Goal: Task Accomplishment & Management: Complete application form

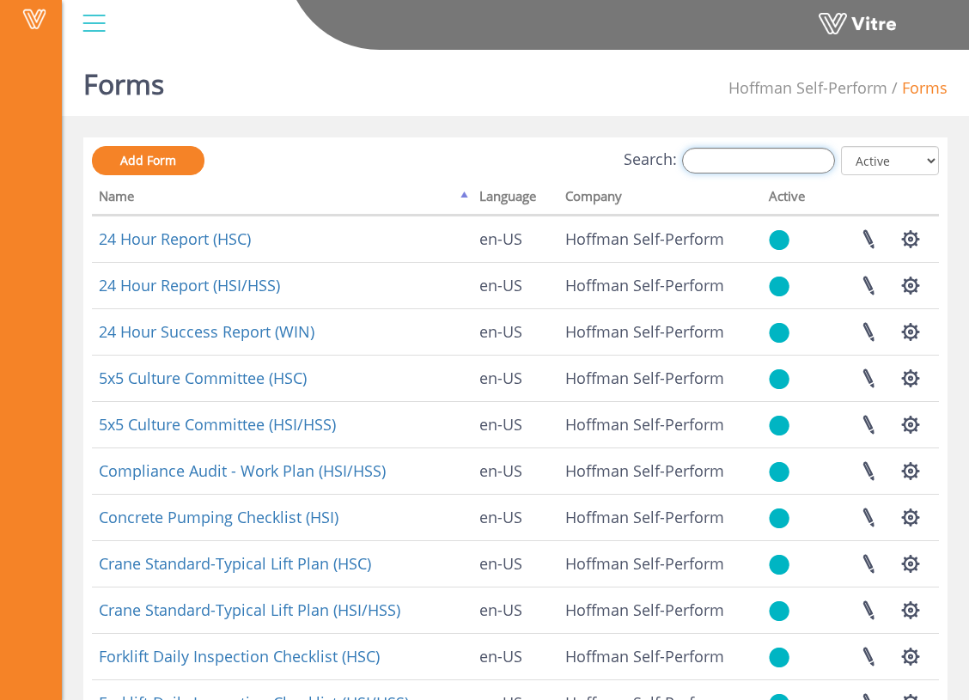
click at [782, 165] on input "Search:" at bounding box center [758, 161] width 153 height 26
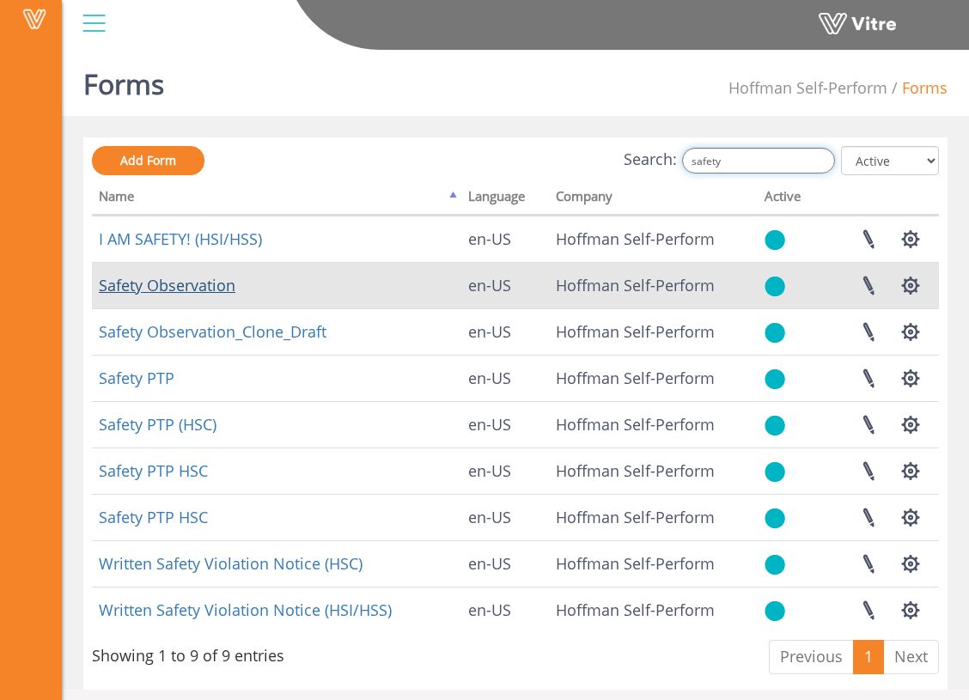
type input "safety"
click at [208, 292] on link "Safety Observation" at bounding box center [167, 285] width 137 height 21
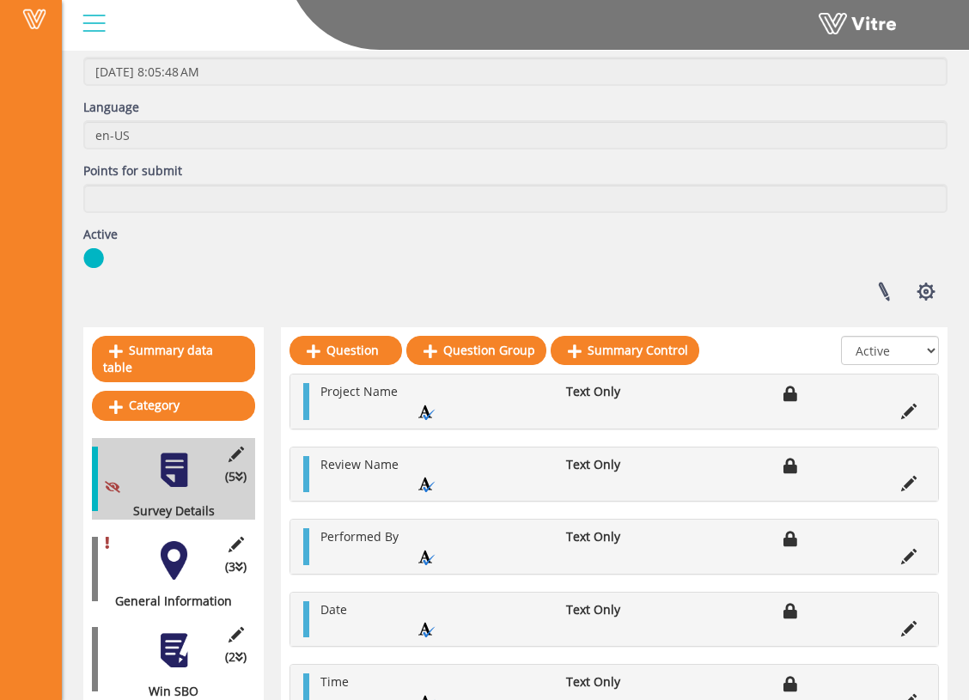
scroll to position [214, 0]
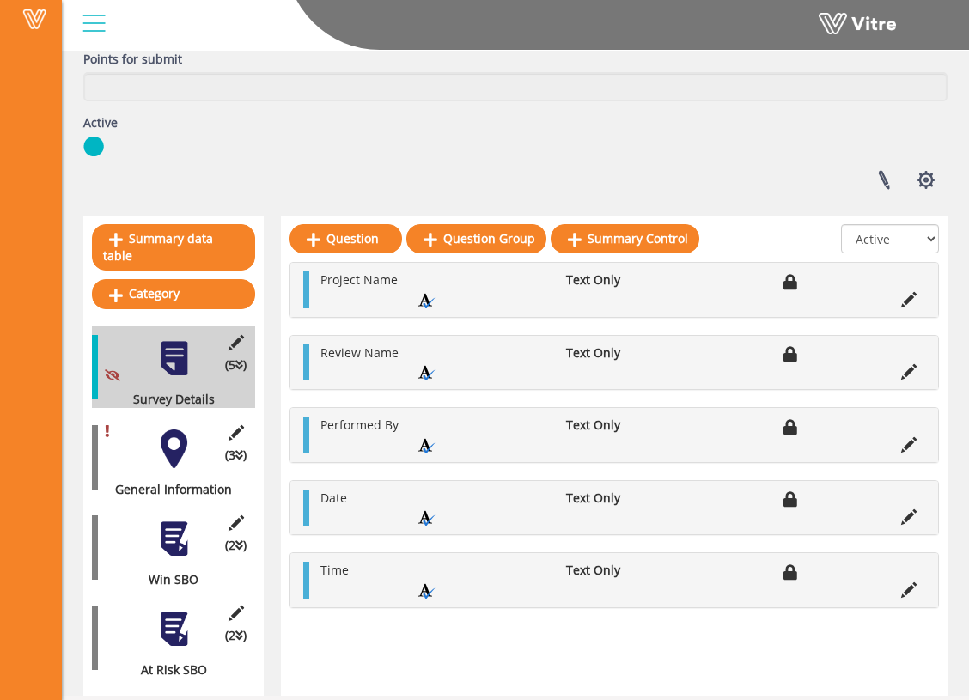
click at [177, 620] on div at bounding box center [174, 629] width 39 height 39
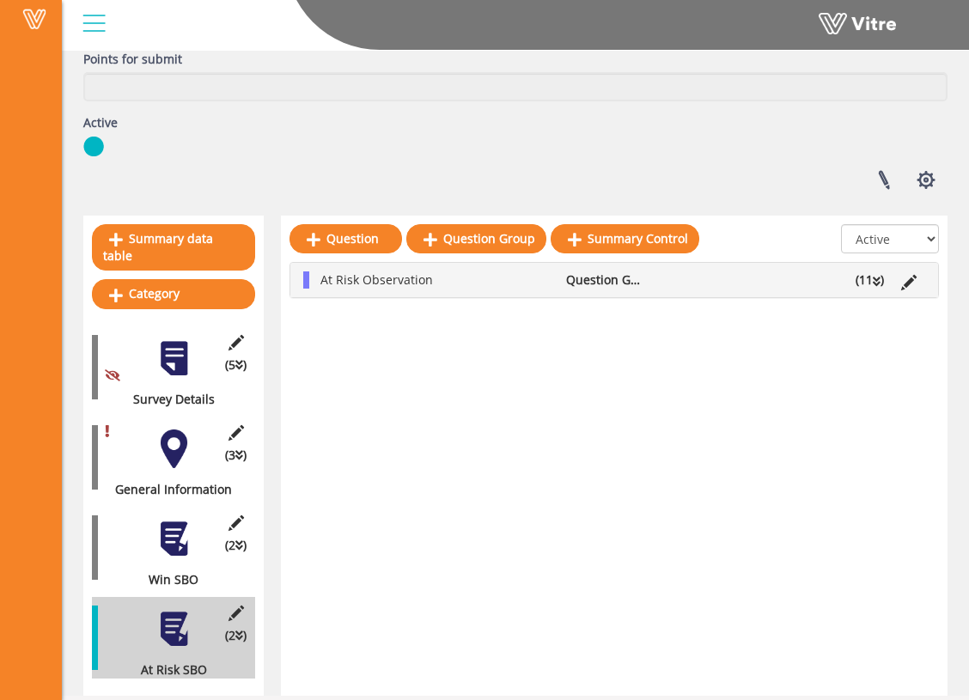
click at [883, 285] on li "(11 )" at bounding box center [870, 279] width 46 height 17
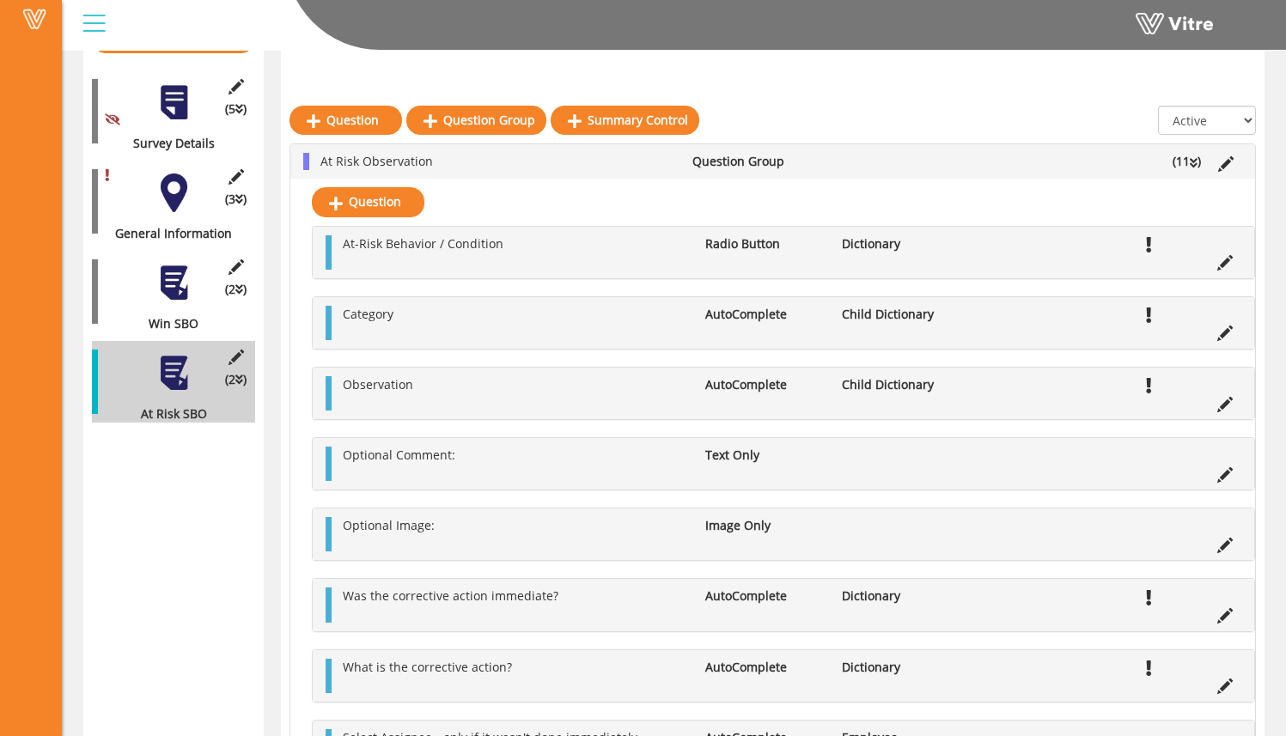
scroll to position [0, 0]
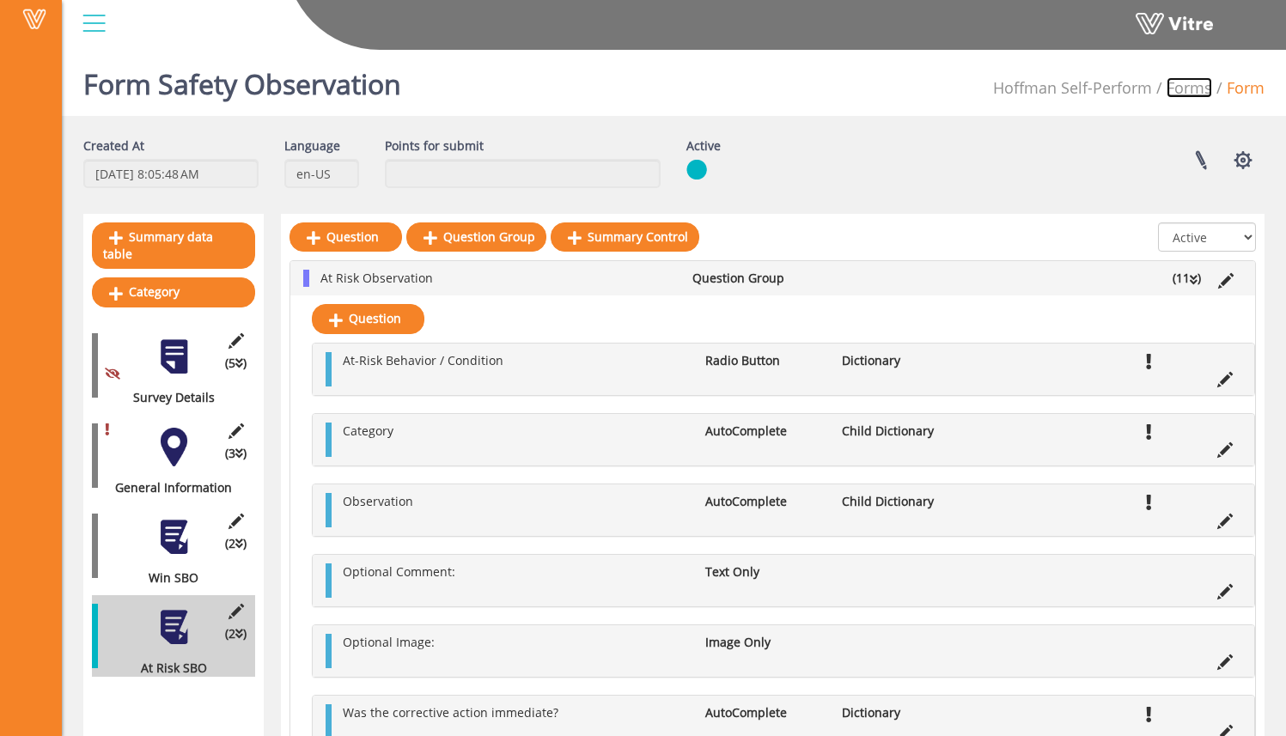
click at [981, 78] on link "Forms" at bounding box center [1190, 87] width 46 height 21
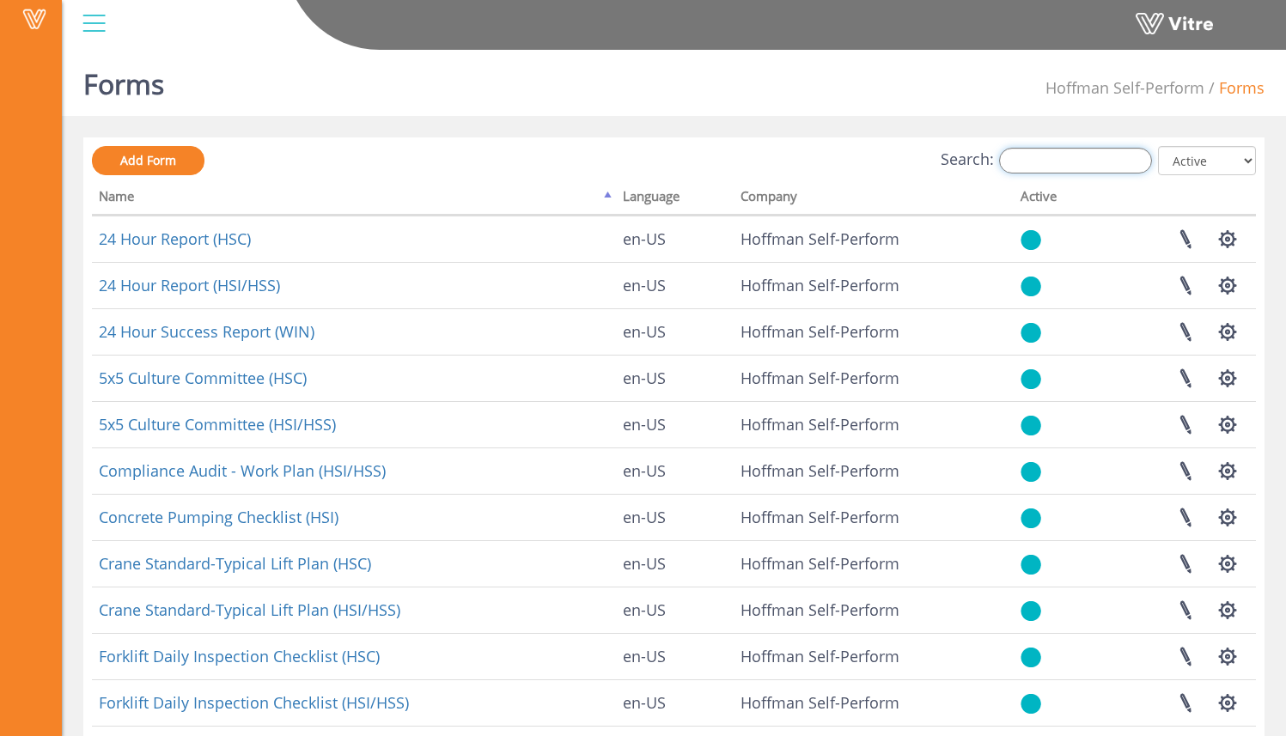
click at [1073, 152] on input "Search:" at bounding box center [1075, 161] width 153 height 26
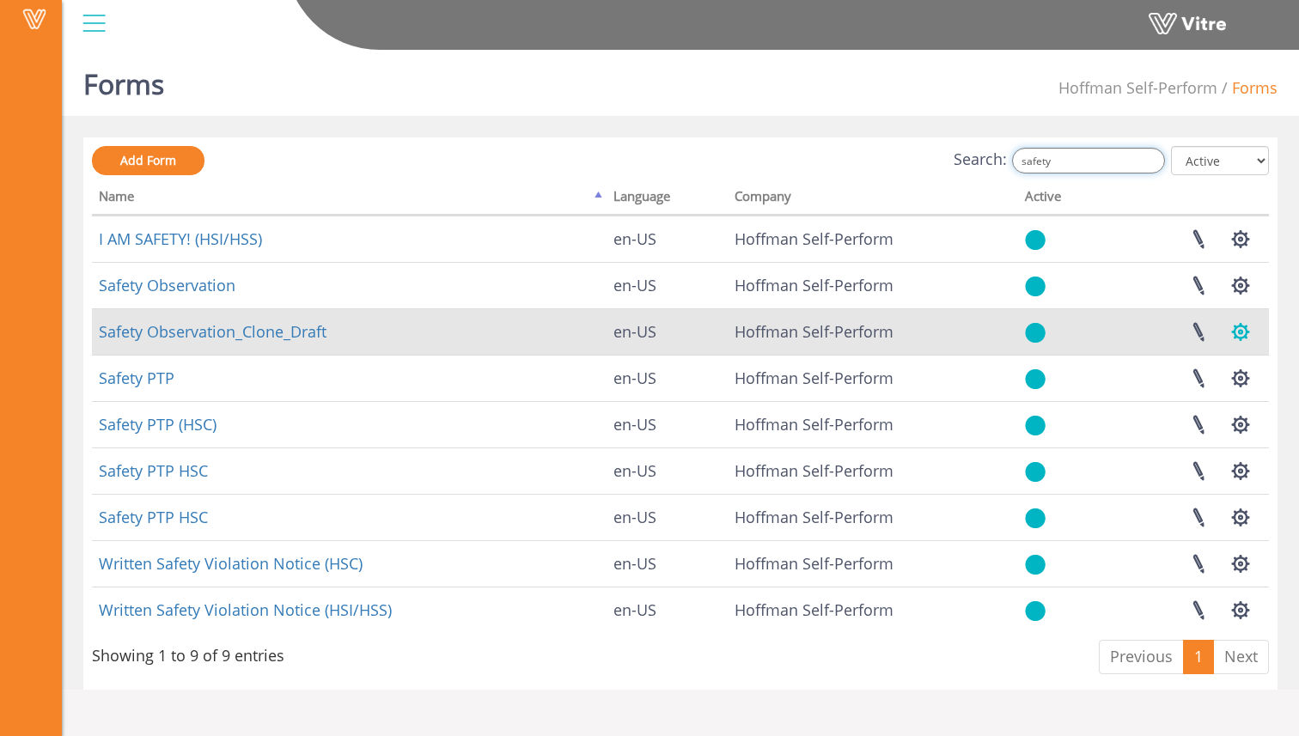
type input "safety"
click at [1247, 334] on button "button" at bounding box center [1240, 332] width 43 height 46
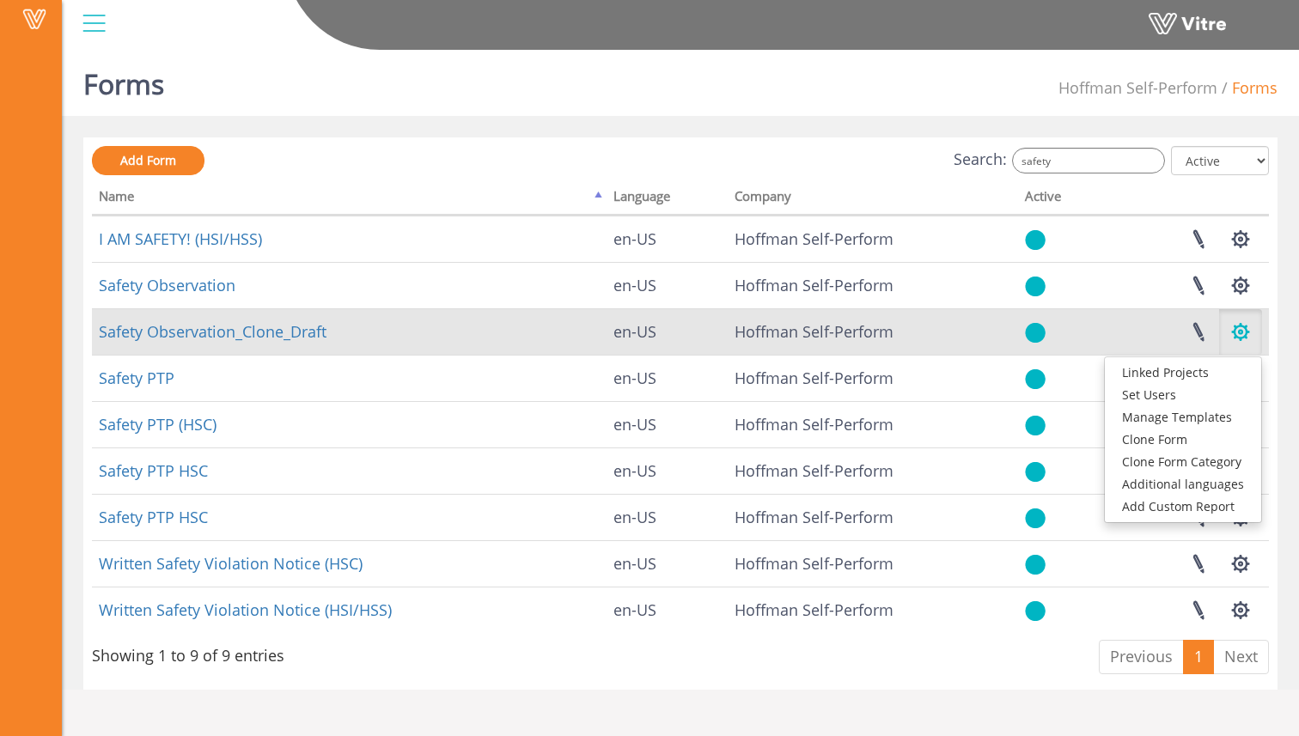
click at [1247, 334] on button "button" at bounding box center [1240, 332] width 43 height 46
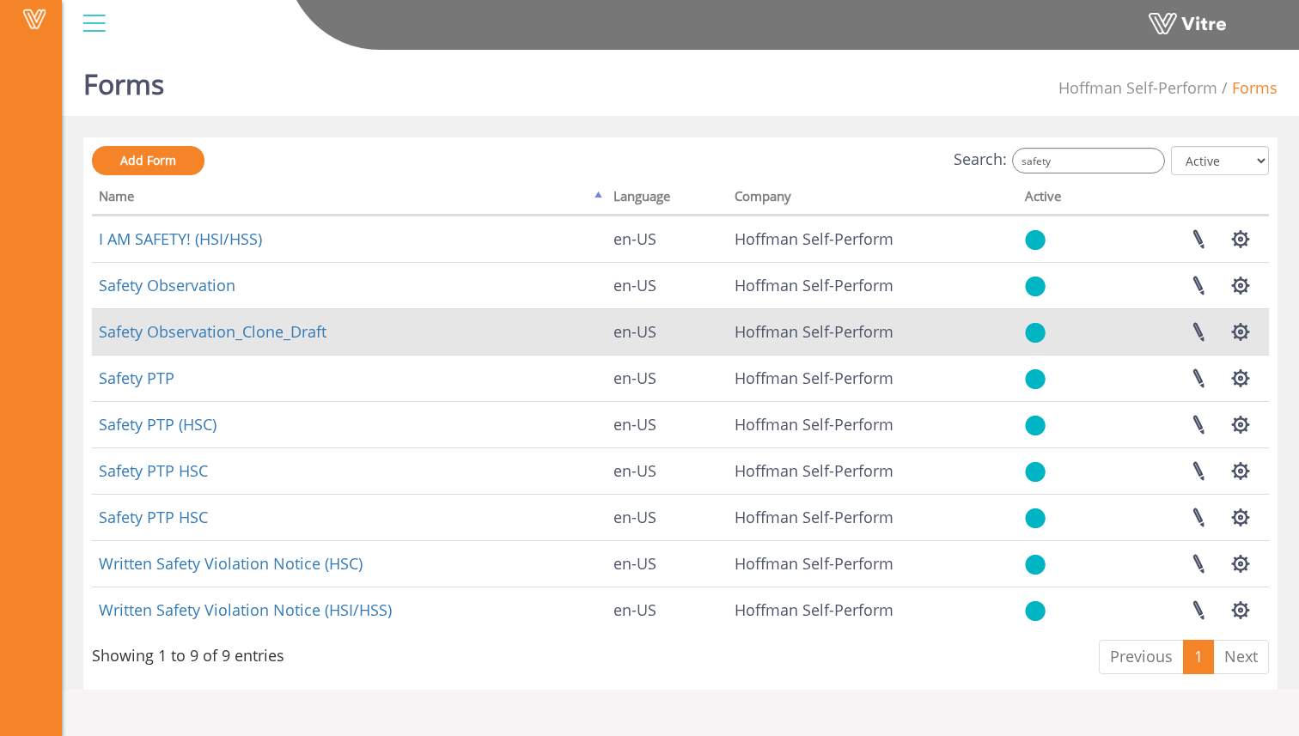
click at [1028, 334] on img at bounding box center [1035, 332] width 21 height 21
click at [1196, 326] on link at bounding box center [1198, 332] width 43 height 46
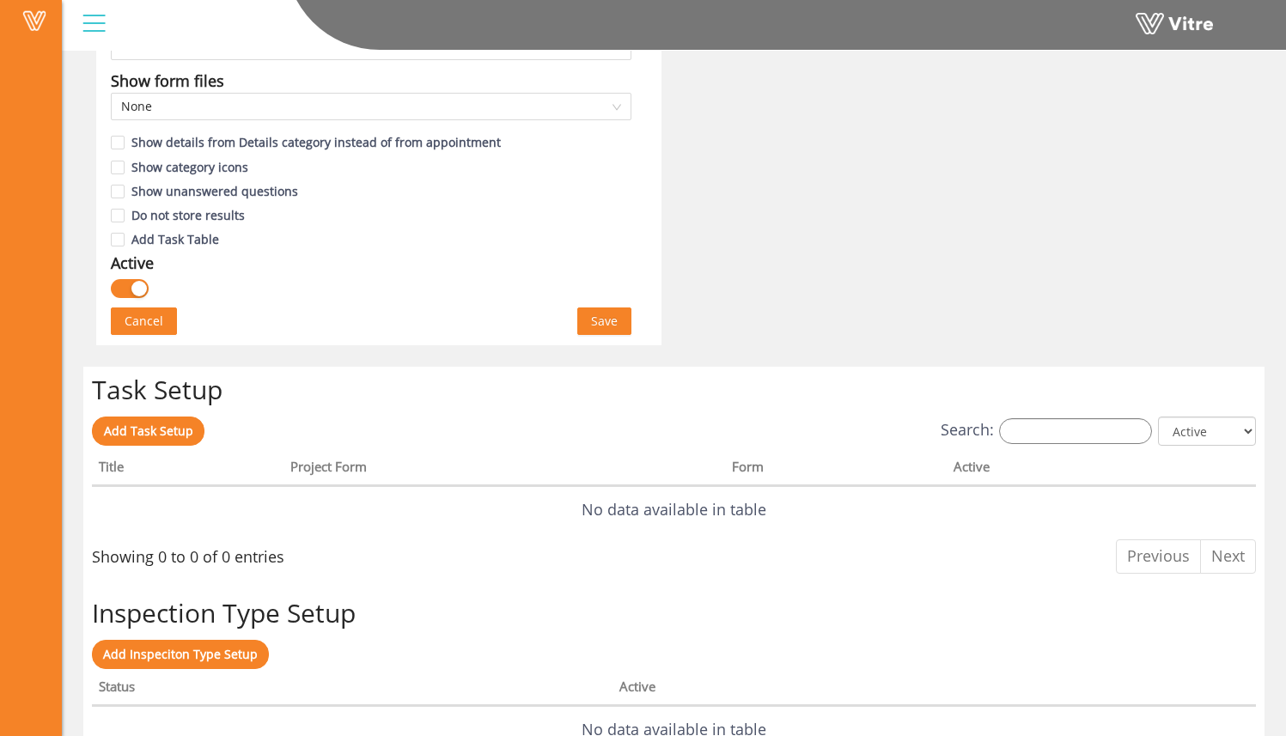
scroll to position [1007, 0]
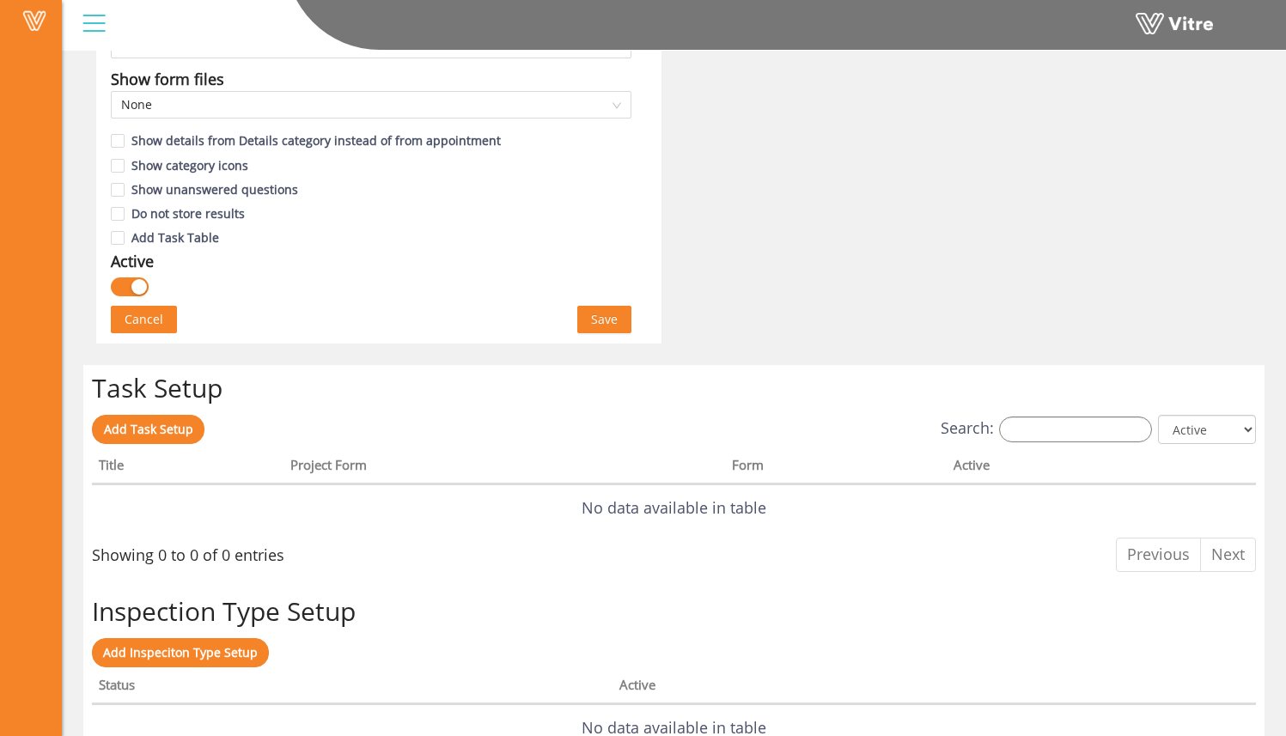
click at [121, 279] on button "button" at bounding box center [130, 287] width 38 height 19
click at [612, 320] on span "Save" at bounding box center [604, 319] width 27 height 19
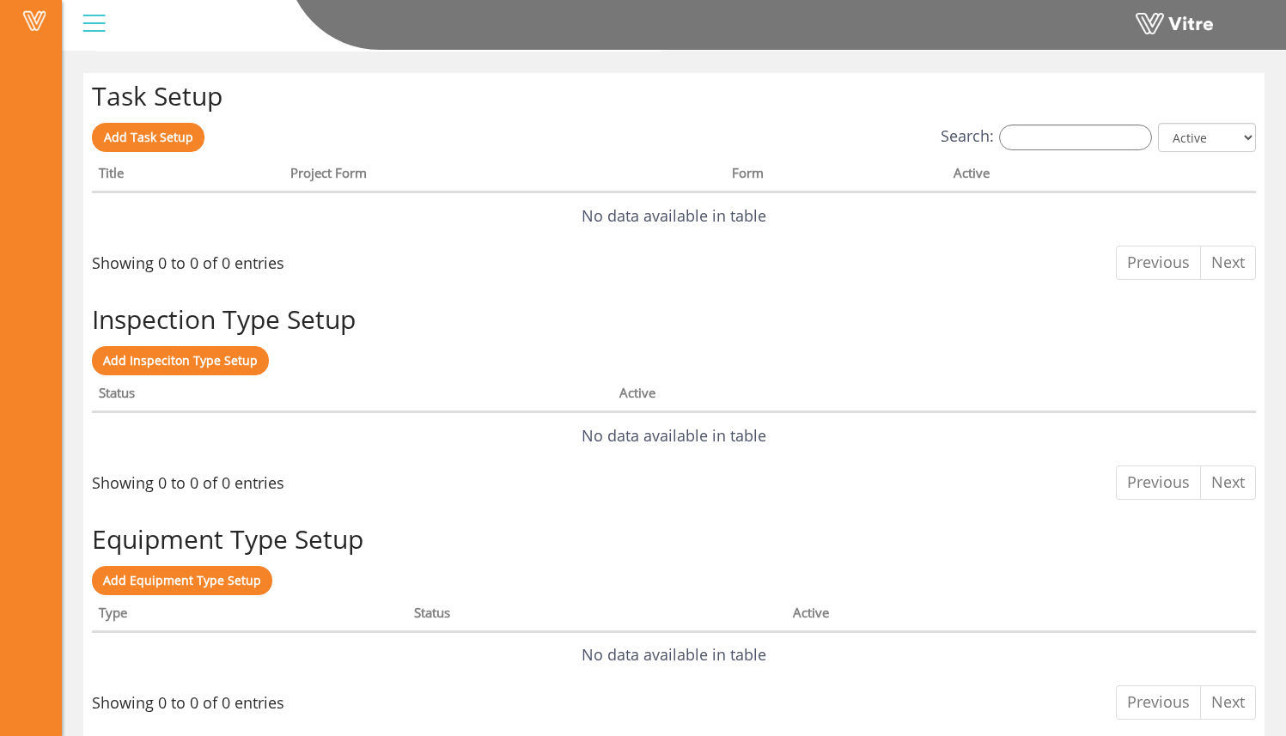
scroll to position [0, 0]
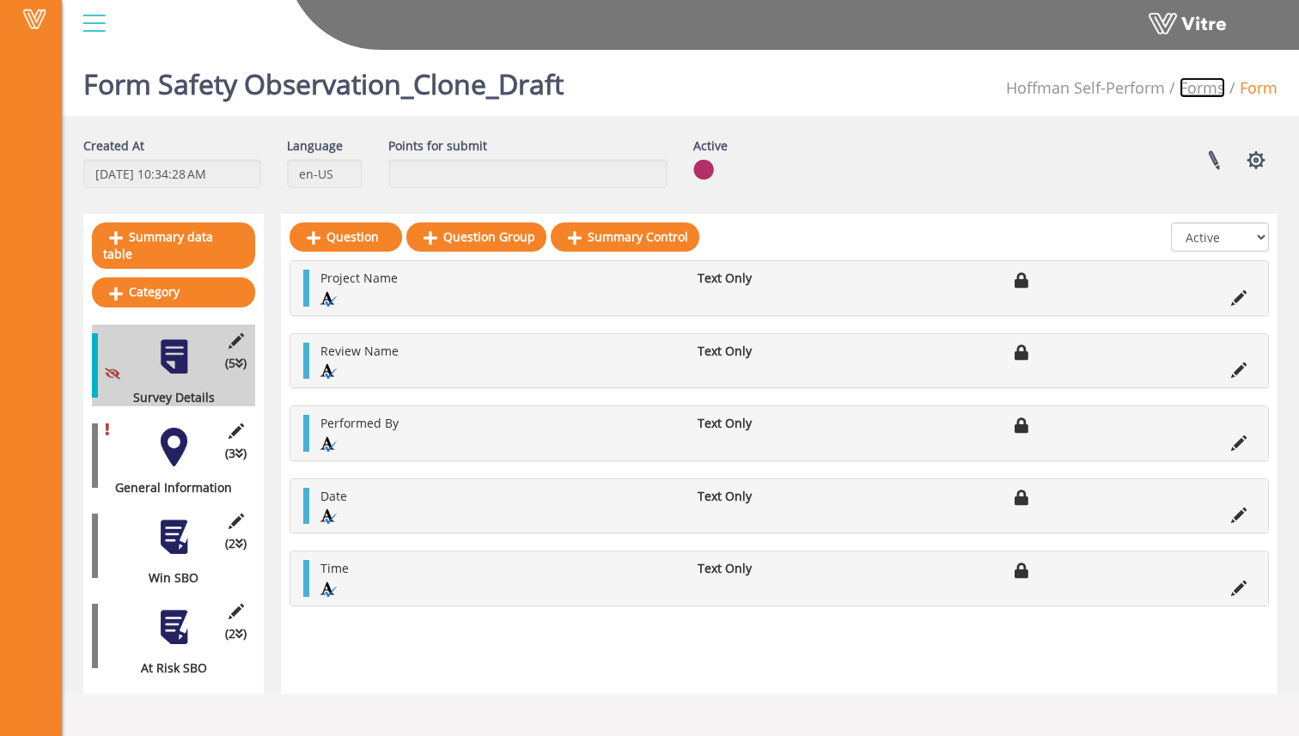
click at [1211, 83] on link "Forms" at bounding box center [1203, 87] width 46 height 21
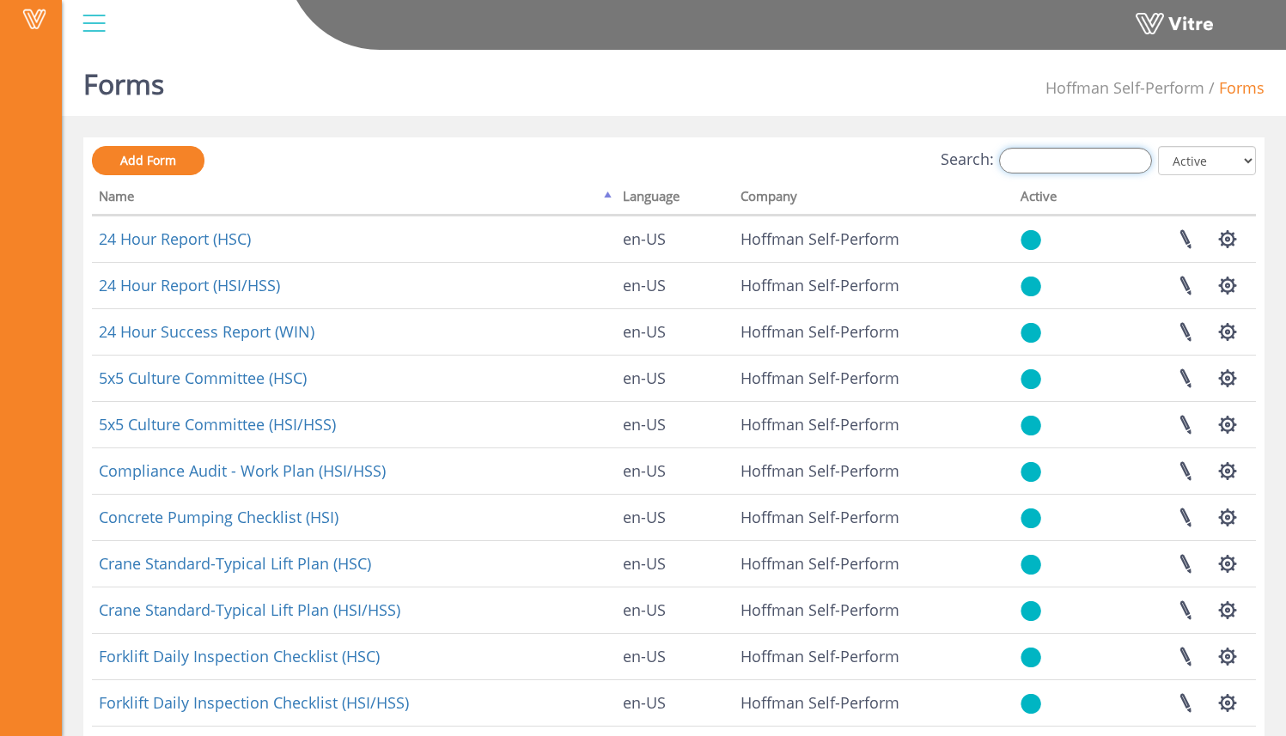
click at [1135, 161] on input "Search:" at bounding box center [1075, 161] width 153 height 26
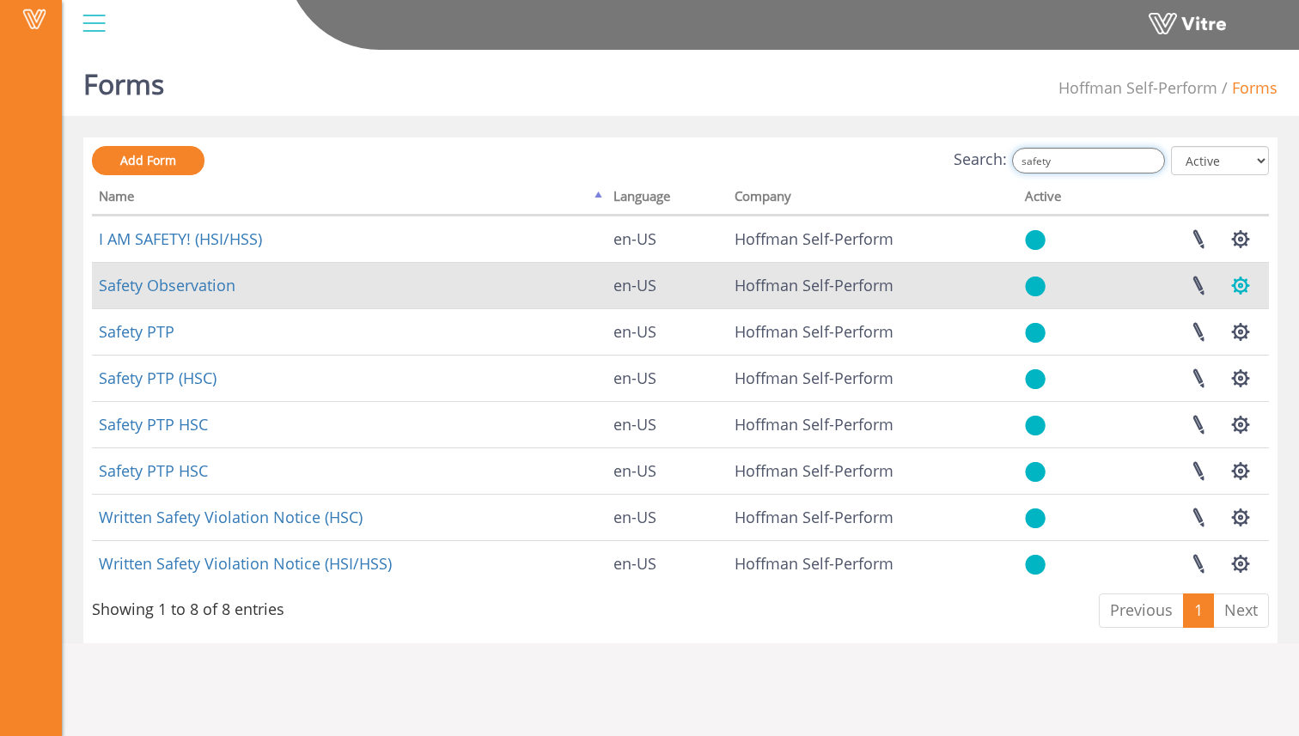
type input "safety"
click at [1235, 289] on button "button" at bounding box center [1240, 286] width 43 height 46
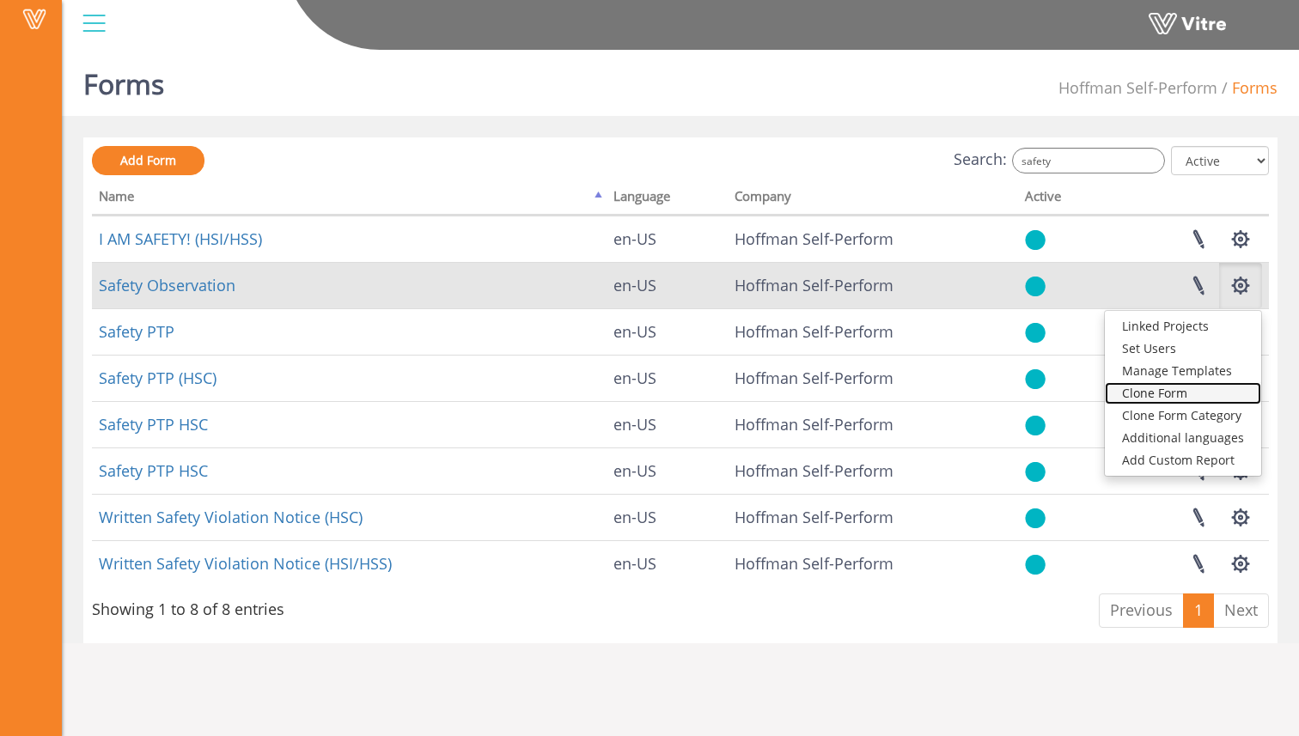
click at [1223, 389] on link "Clone Form" at bounding box center [1183, 393] width 156 height 22
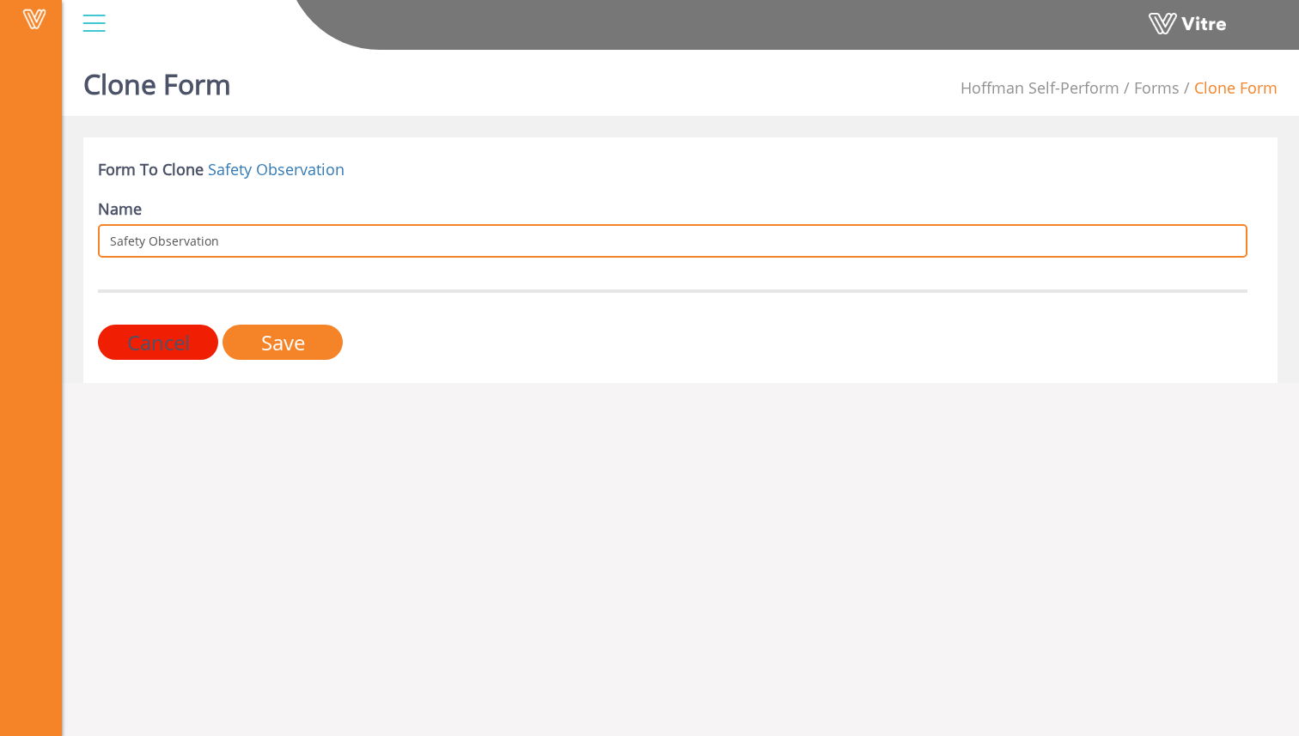
click at [630, 257] on input "Safety Observation" at bounding box center [673, 241] width 1150 height 34
type input "Safety Observation_A-Btest"
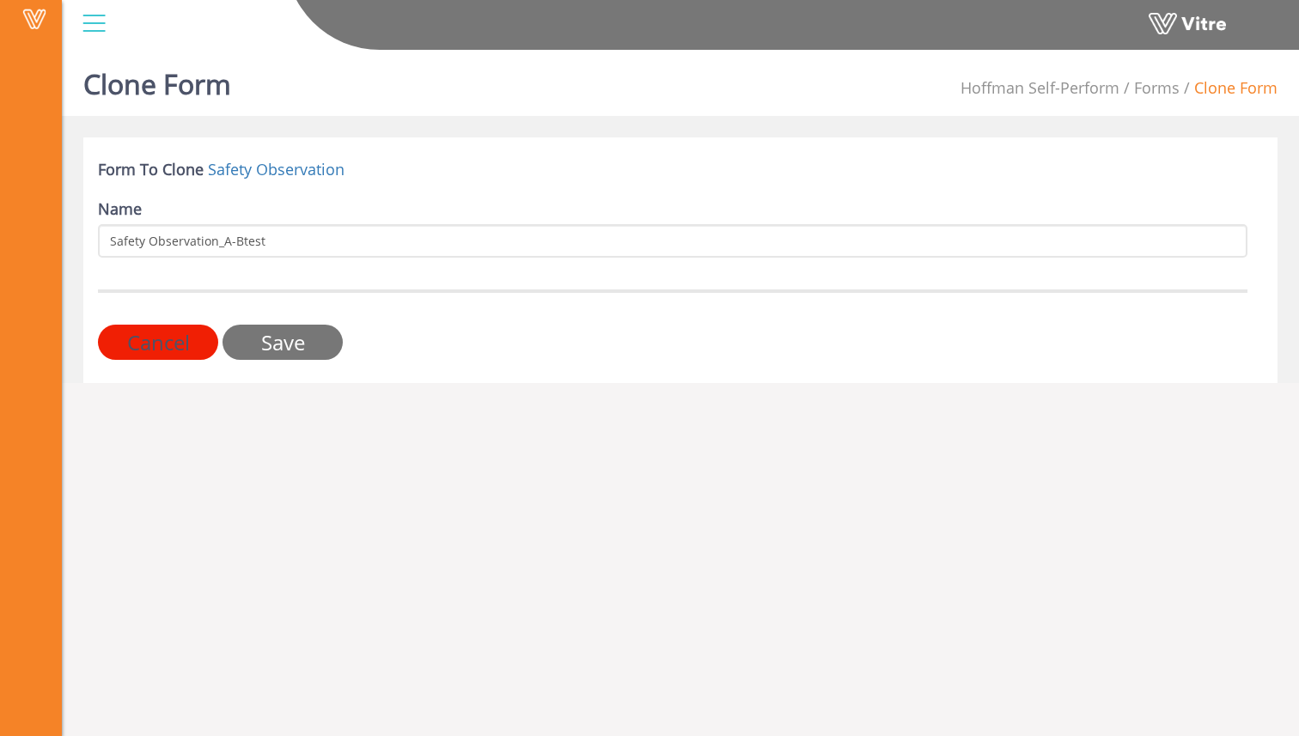
click at [314, 342] on input "Save" at bounding box center [283, 342] width 120 height 35
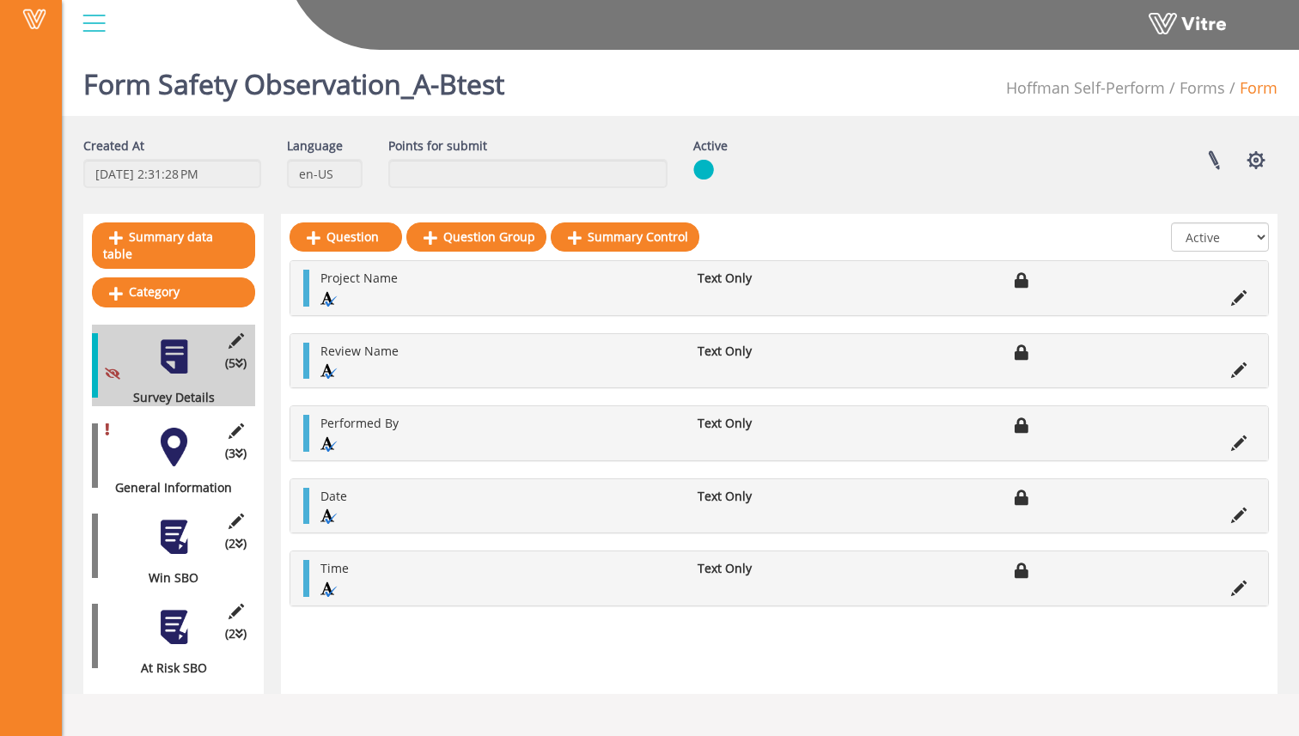
click at [1265, 184] on div "Created At [DATE] 2:31:28 PM Language en-US Points for submit Active Linked Pro…" at bounding box center [680, 169] width 1220 height 64
click at [1253, 137] on button "button" at bounding box center [1256, 160] width 43 height 46
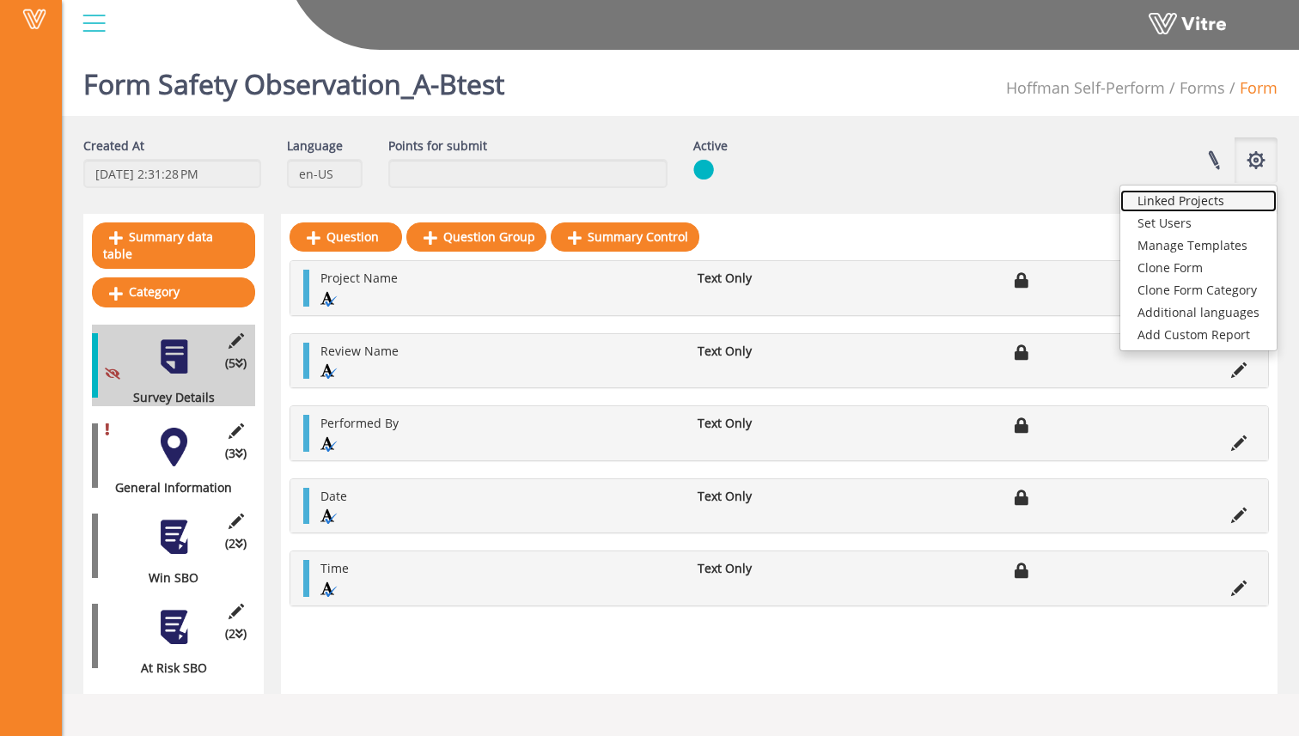
click at [1235, 199] on link "Linked Projects" at bounding box center [1198, 201] width 156 height 22
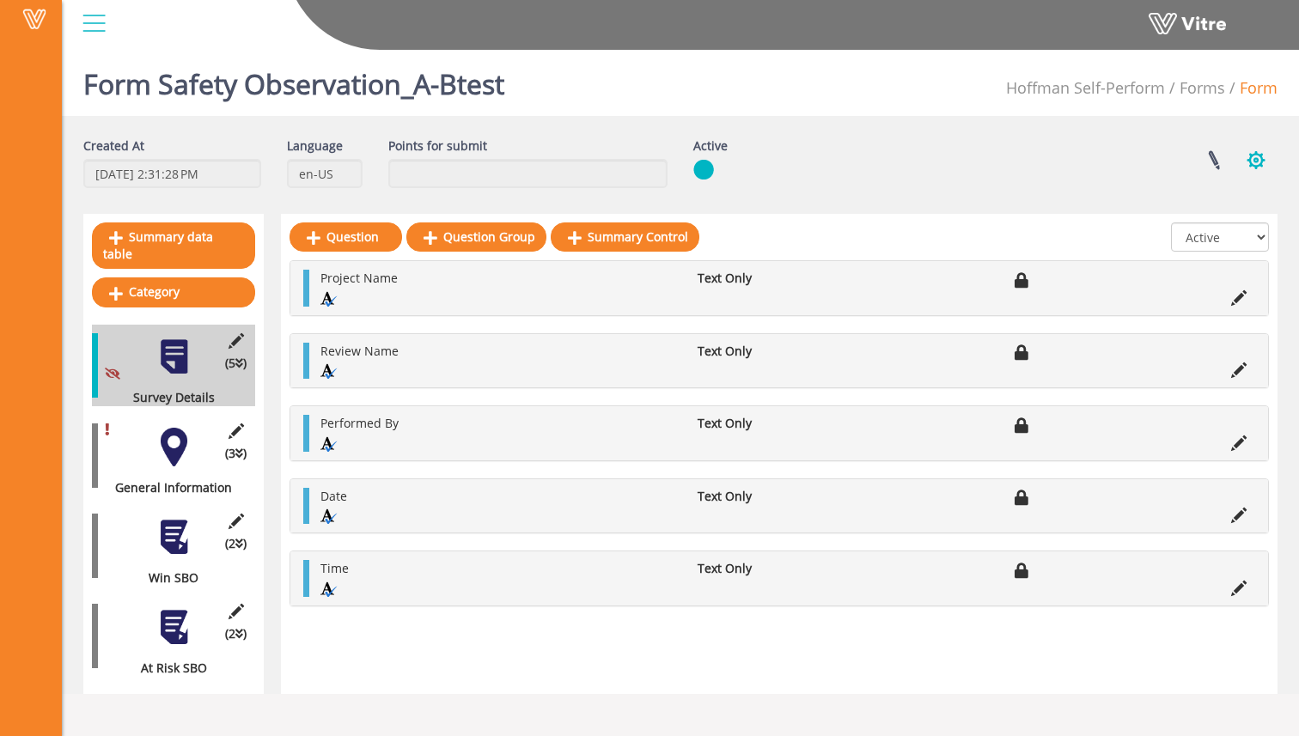
click at [1255, 153] on button "button" at bounding box center [1256, 160] width 43 height 46
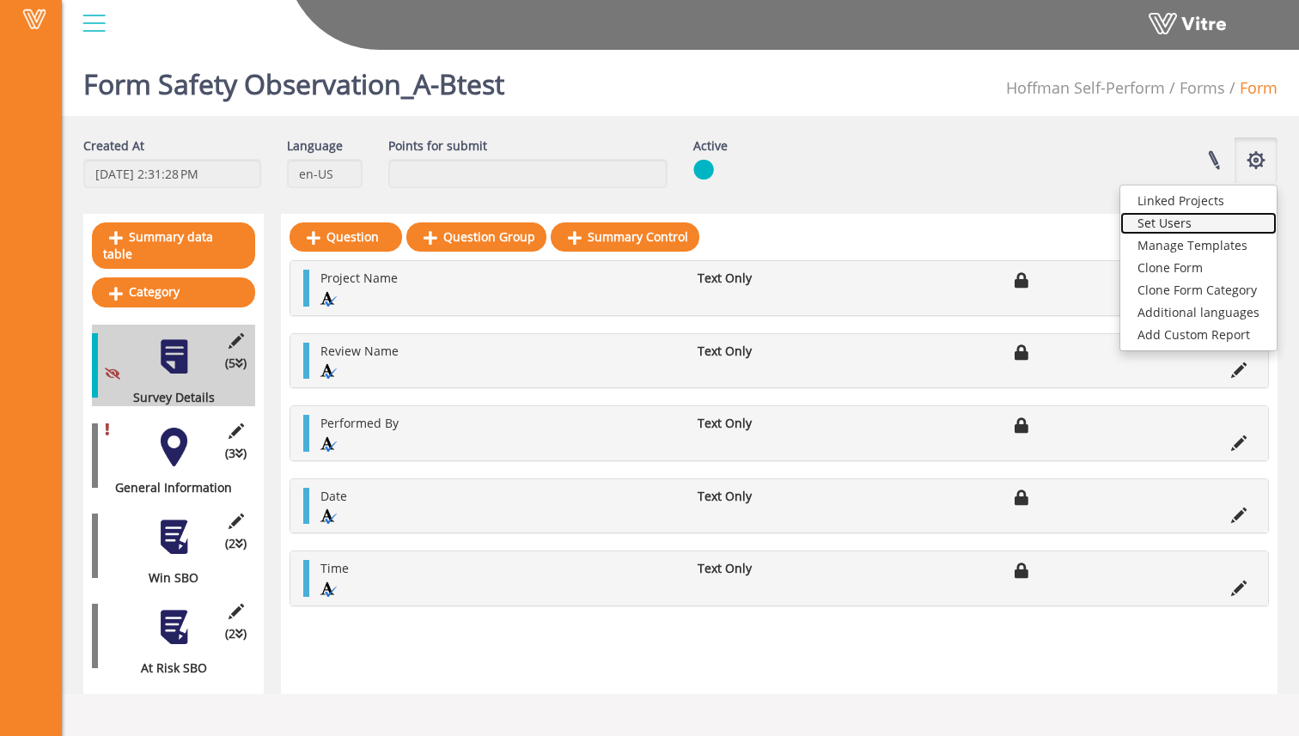
click at [1230, 232] on link "Set Users" at bounding box center [1198, 223] width 156 height 22
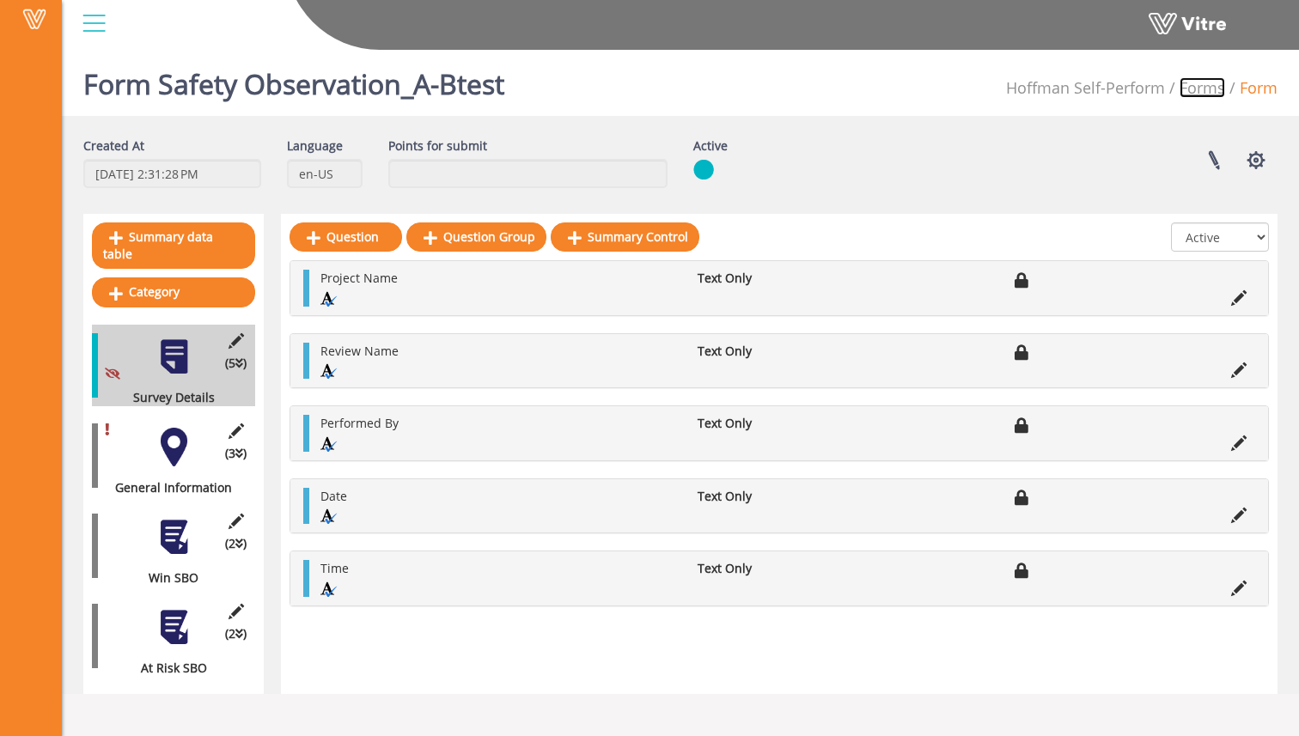
click at [1195, 95] on link "Forms" at bounding box center [1203, 87] width 46 height 21
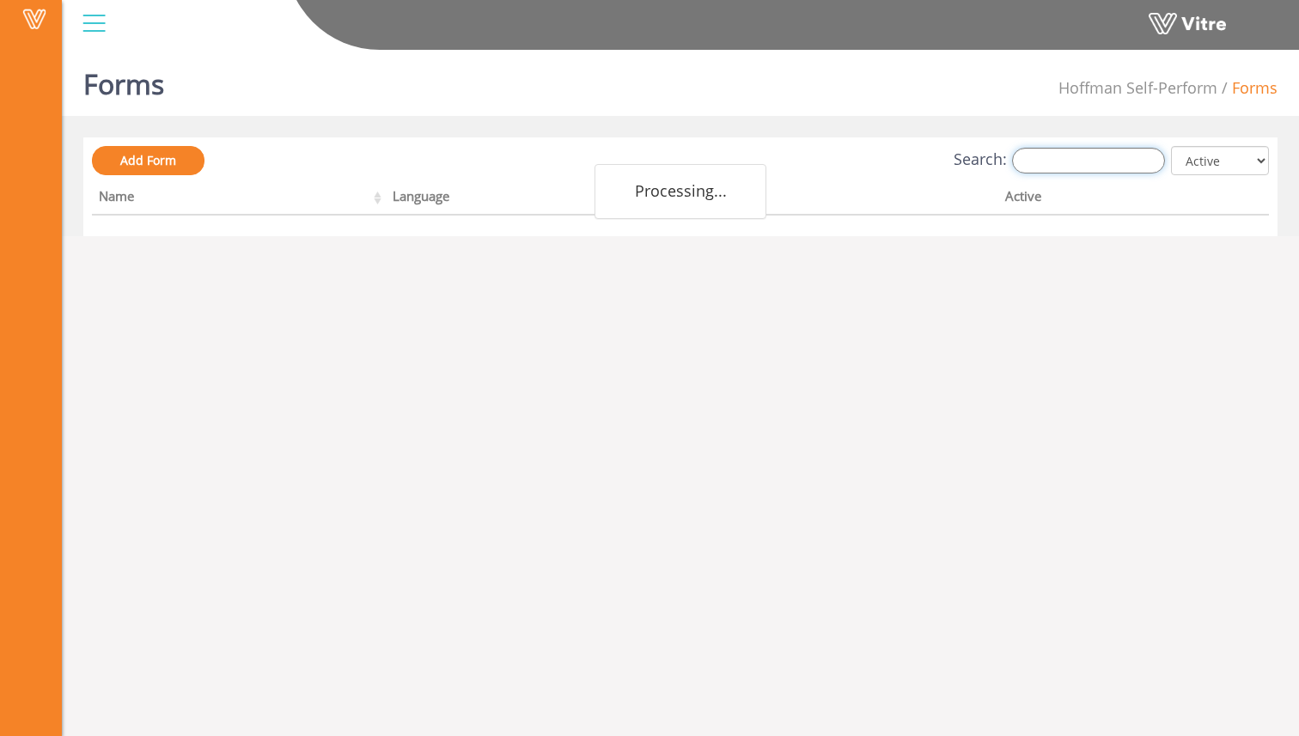
click at [1121, 165] on input "Search:" at bounding box center [1088, 161] width 153 height 26
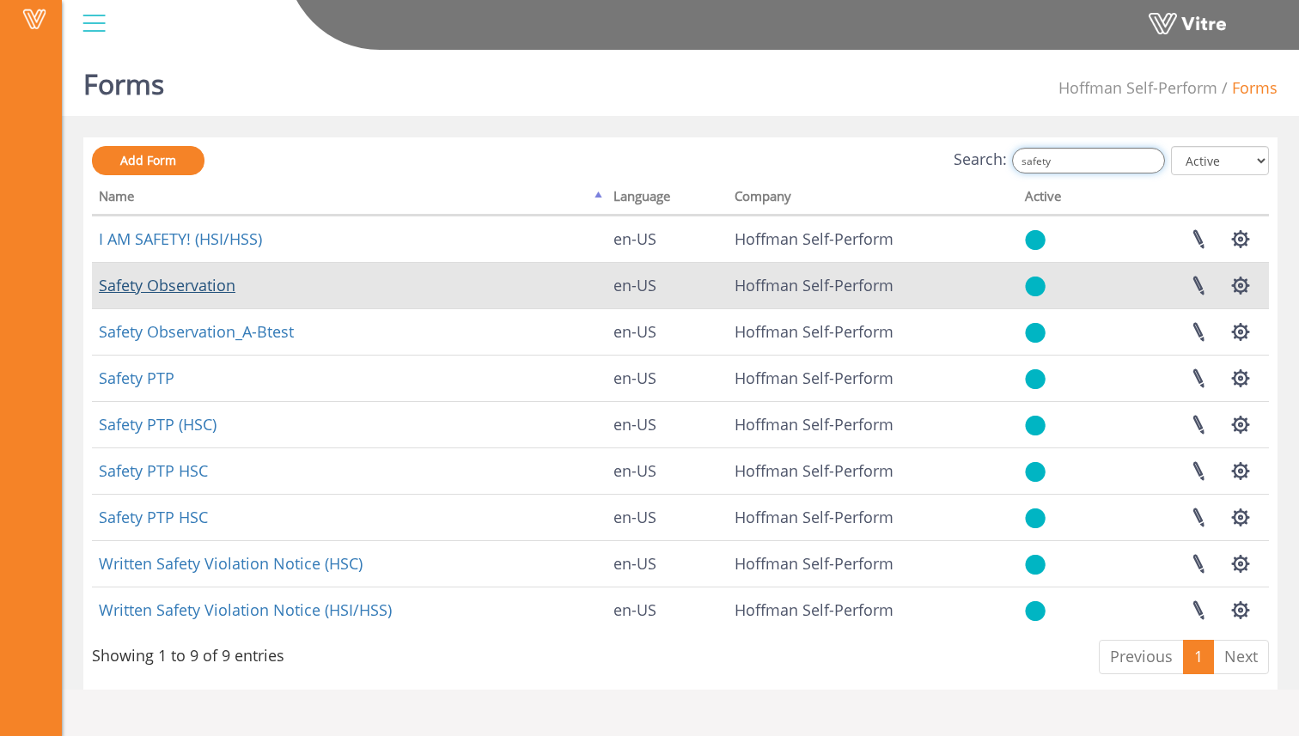
type input "safety"
click at [218, 291] on link "Safety Observation" at bounding box center [167, 285] width 137 height 21
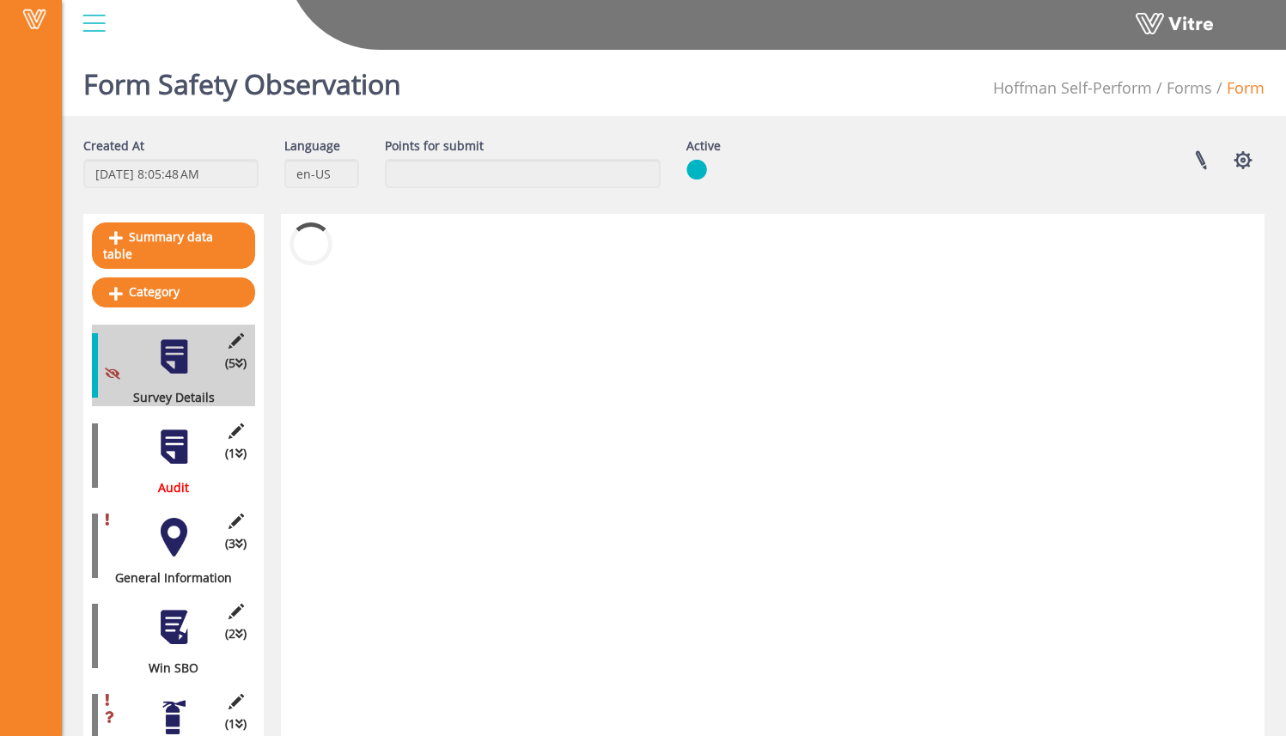
click at [1266, 157] on div "Linked Projects Set Users Manage Templates Clone Form Clone Form Category Addit…" at bounding box center [1026, 160] width 503 height 46
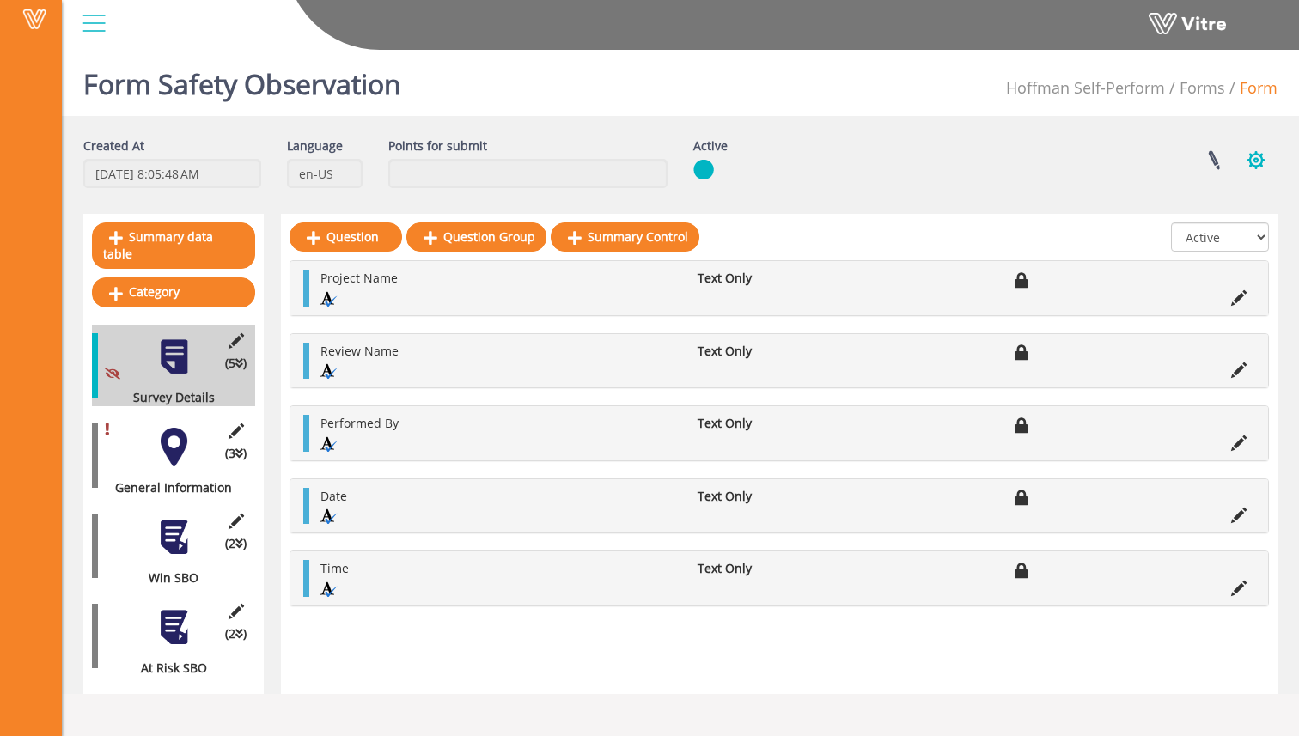
click at [1264, 157] on button "button" at bounding box center [1256, 160] width 43 height 46
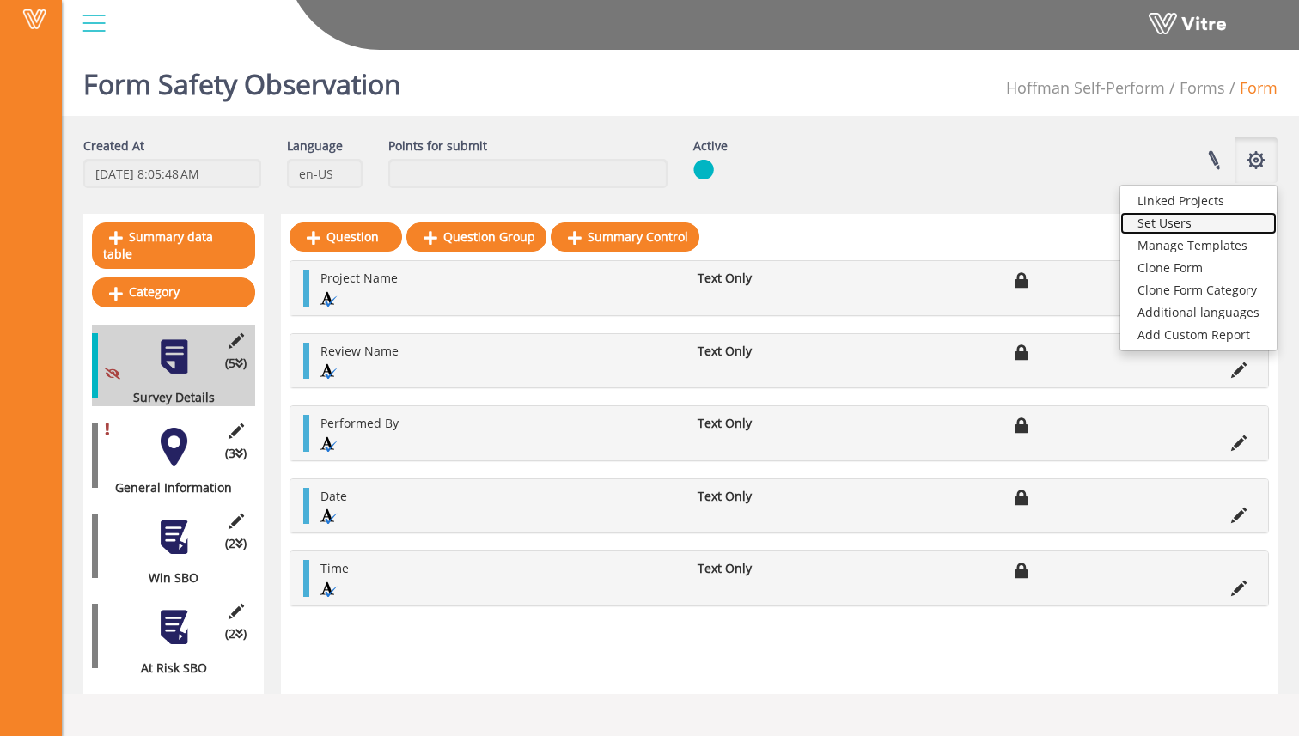
click at [1237, 219] on link "Set Users" at bounding box center [1198, 223] width 156 height 22
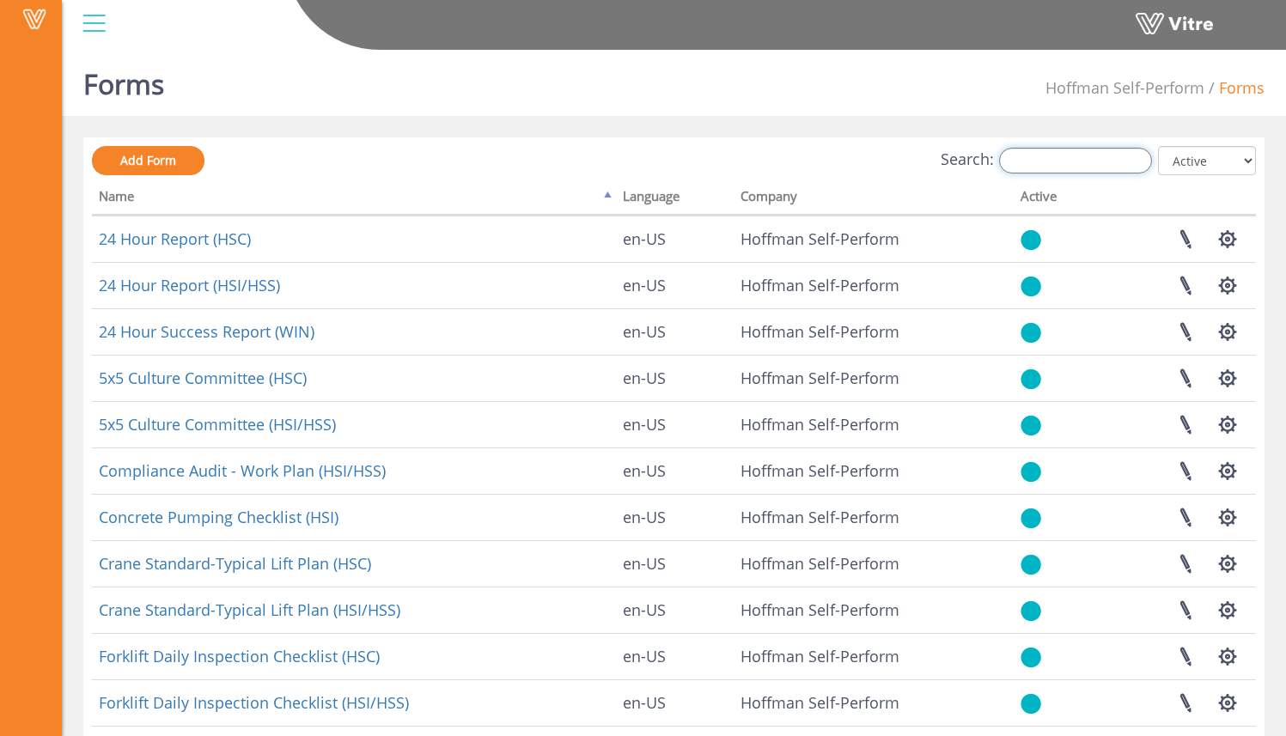
click at [1144, 161] on input "Search:" at bounding box center [1075, 161] width 153 height 26
click at [1191, 156] on select "All Active Not Active" at bounding box center [1207, 160] width 98 height 29
click at [1159, 146] on select "All Active Not Active" at bounding box center [1207, 160] width 98 height 29
click at [1096, 156] on input "Search:" at bounding box center [1075, 161] width 153 height 26
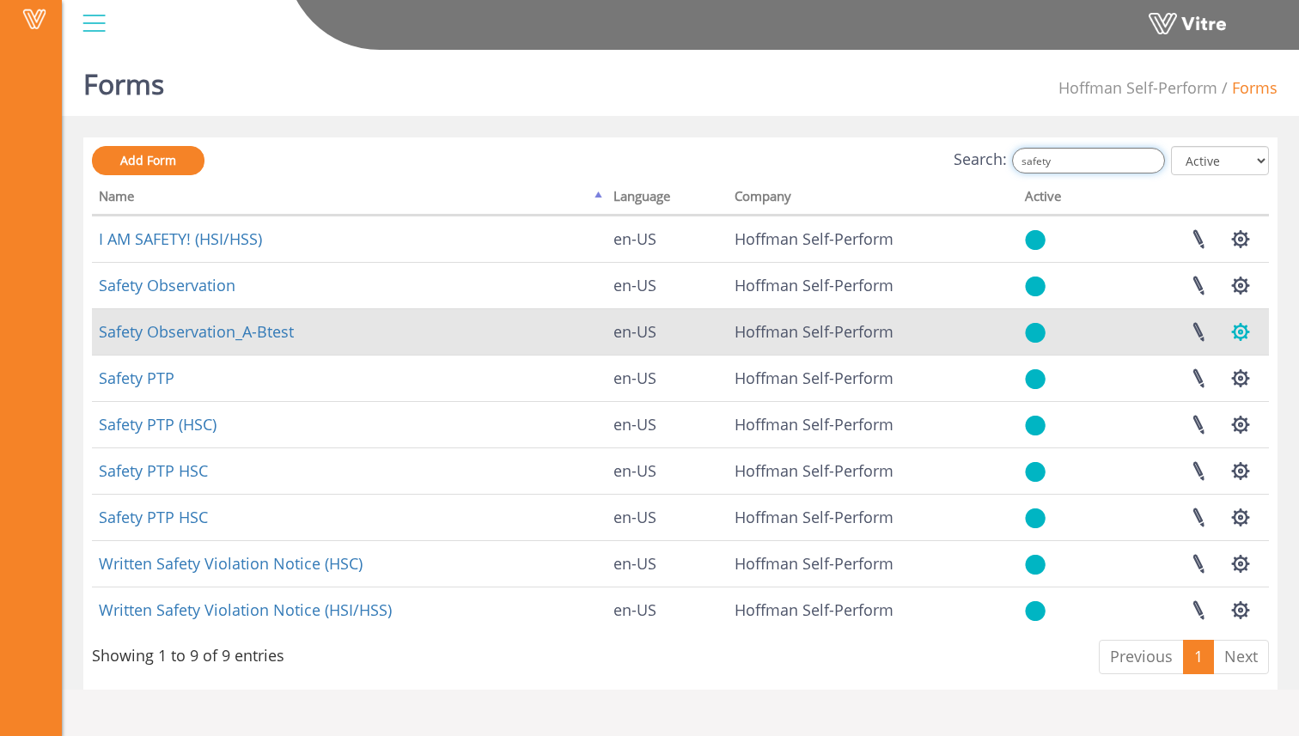
type input "safety"
click at [1232, 332] on button "button" at bounding box center [1240, 332] width 43 height 46
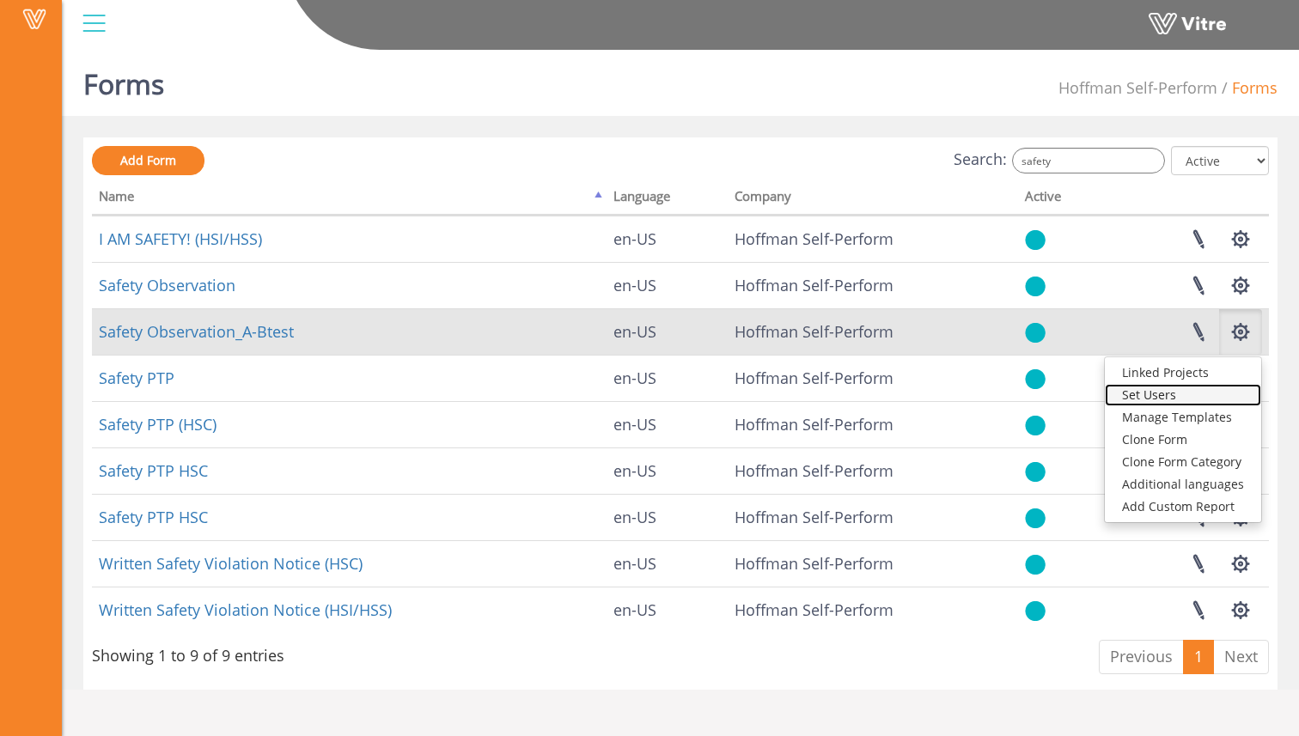
click at [1203, 388] on link "Set Users" at bounding box center [1183, 395] width 156 height 22
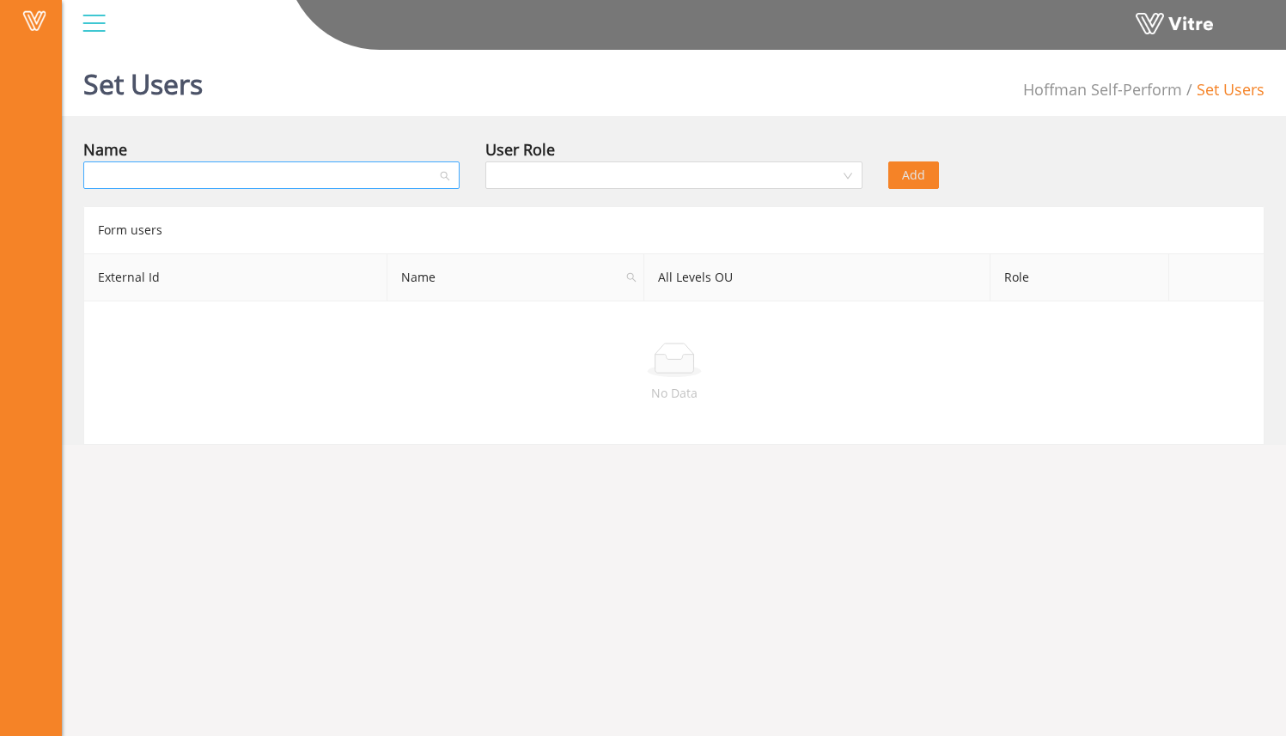
click at [395, 165] on input "search" at bounding box center [266, 175] width 344 height 26
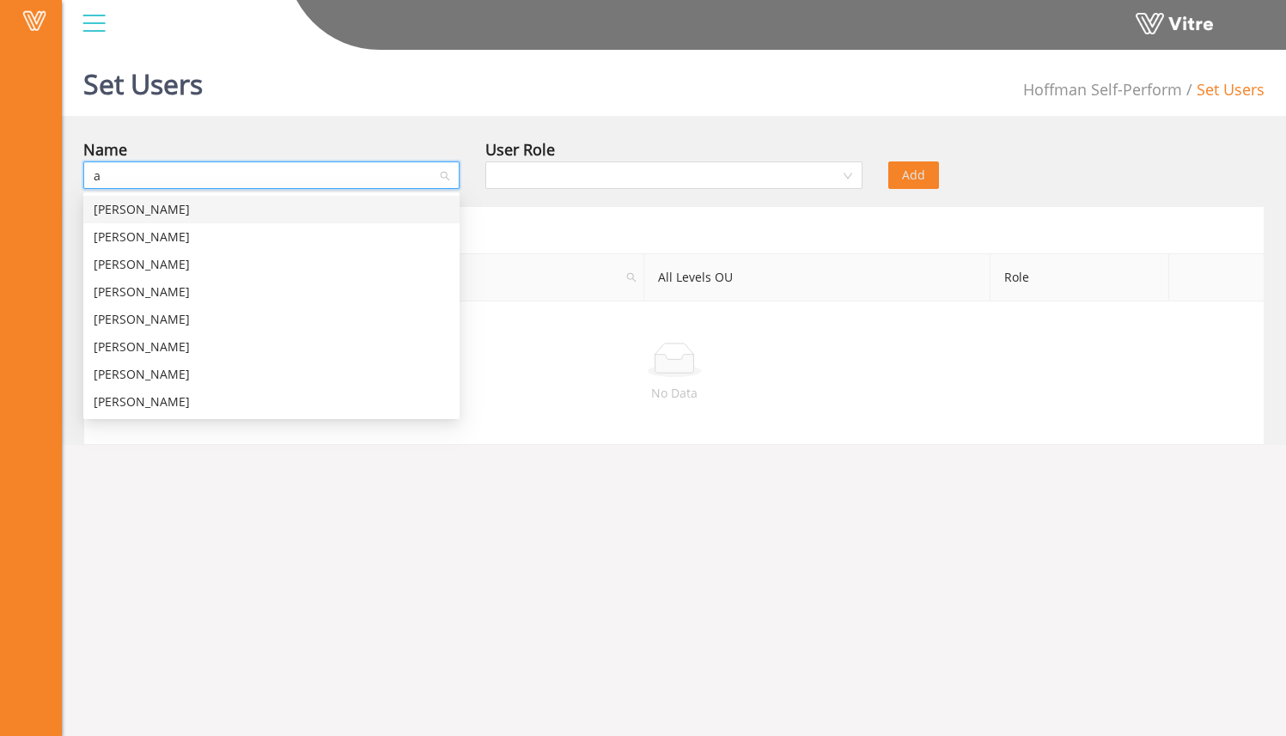
type input "ad"
click at [363, 213] on div "Osher Admin - H" at bounding box center [272, 209] width 356 height 19
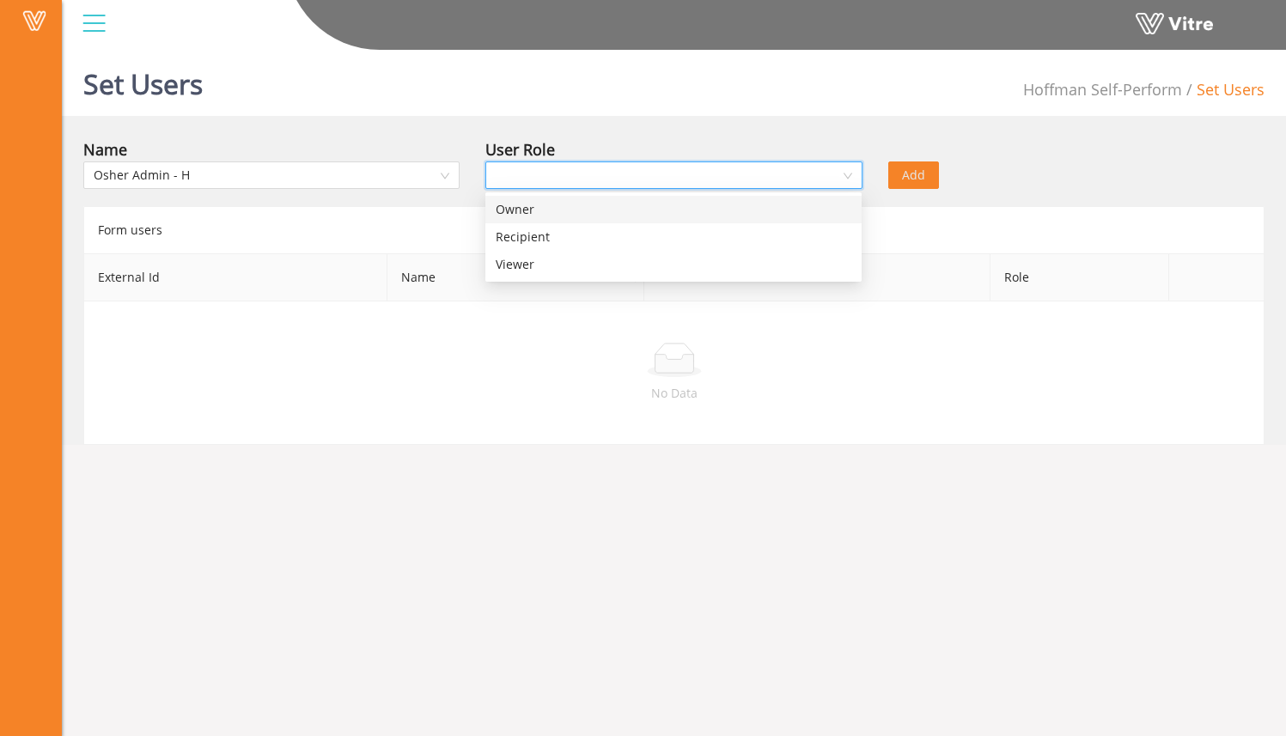
click at [552, 165] on input "search" at bounding box center [668, 175] width 344 height 26
click at [557, 210] on div "Owner" at bounding box center [674, 209] width 356 height 19
click at [918, 168] on span "Add" at bounding box center [913, 175] width 23 height 19
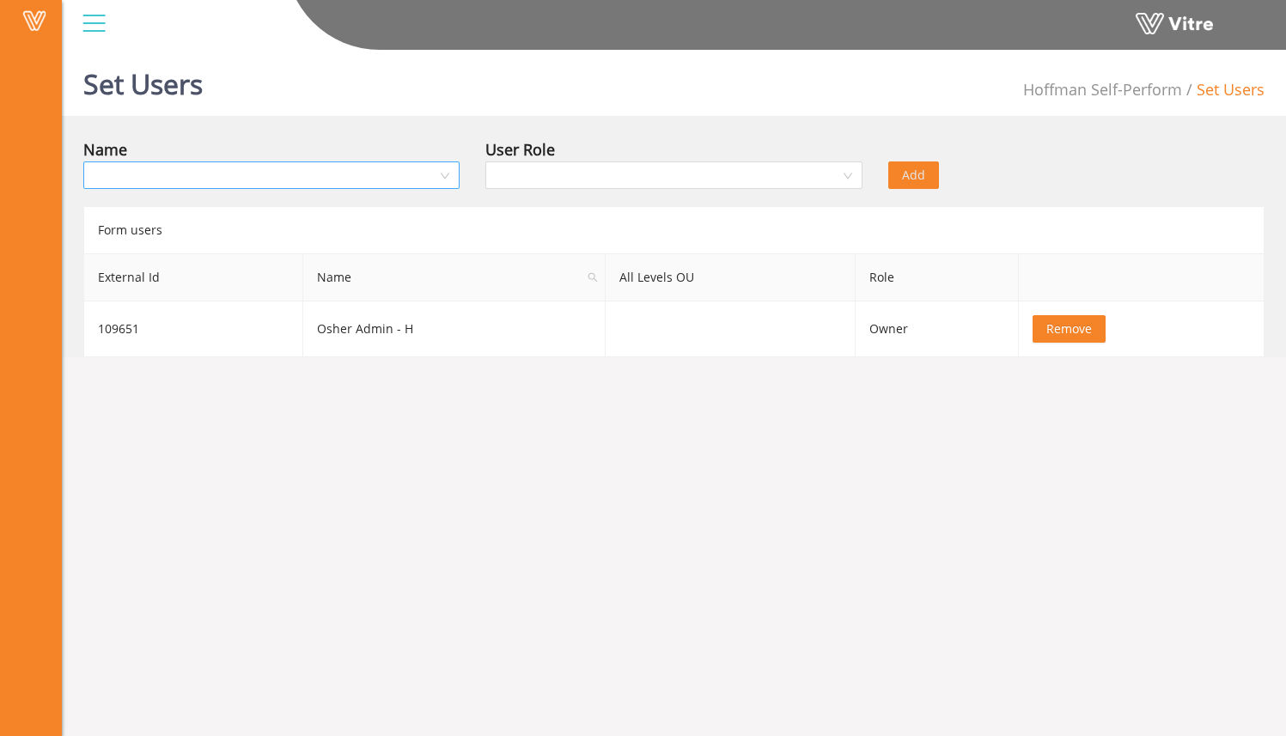
click at [347, 164] on input "search" at bounding box center [266, 175] width 344 height 26
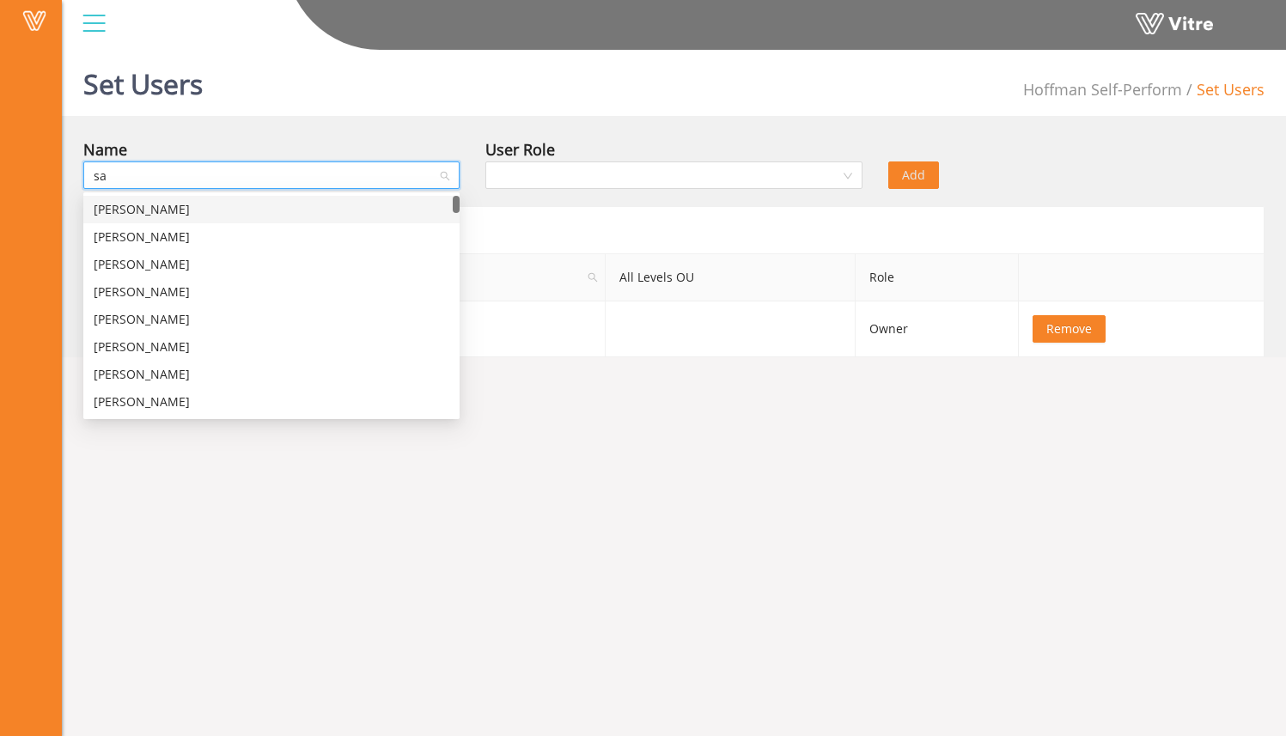
type input "sam"
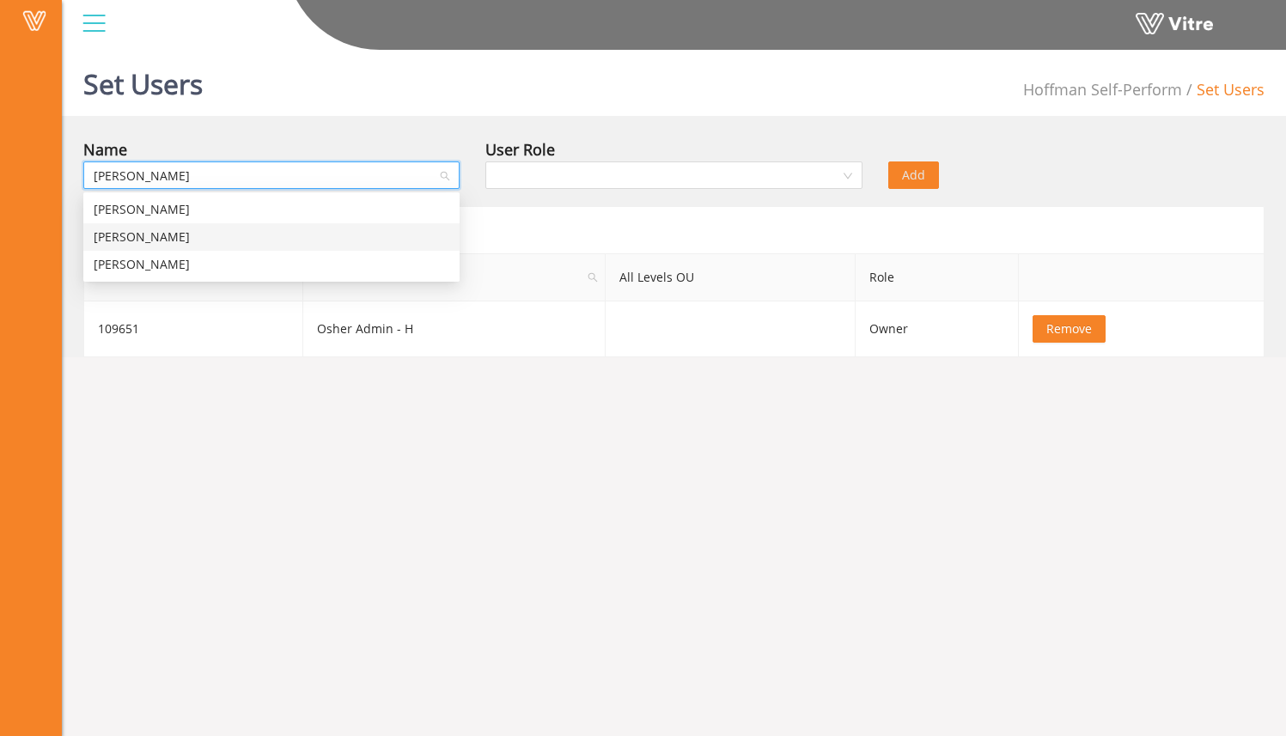
click at [342, 232] on div "Sam Admin" at bounding box center [272, 237] width 356 height 19
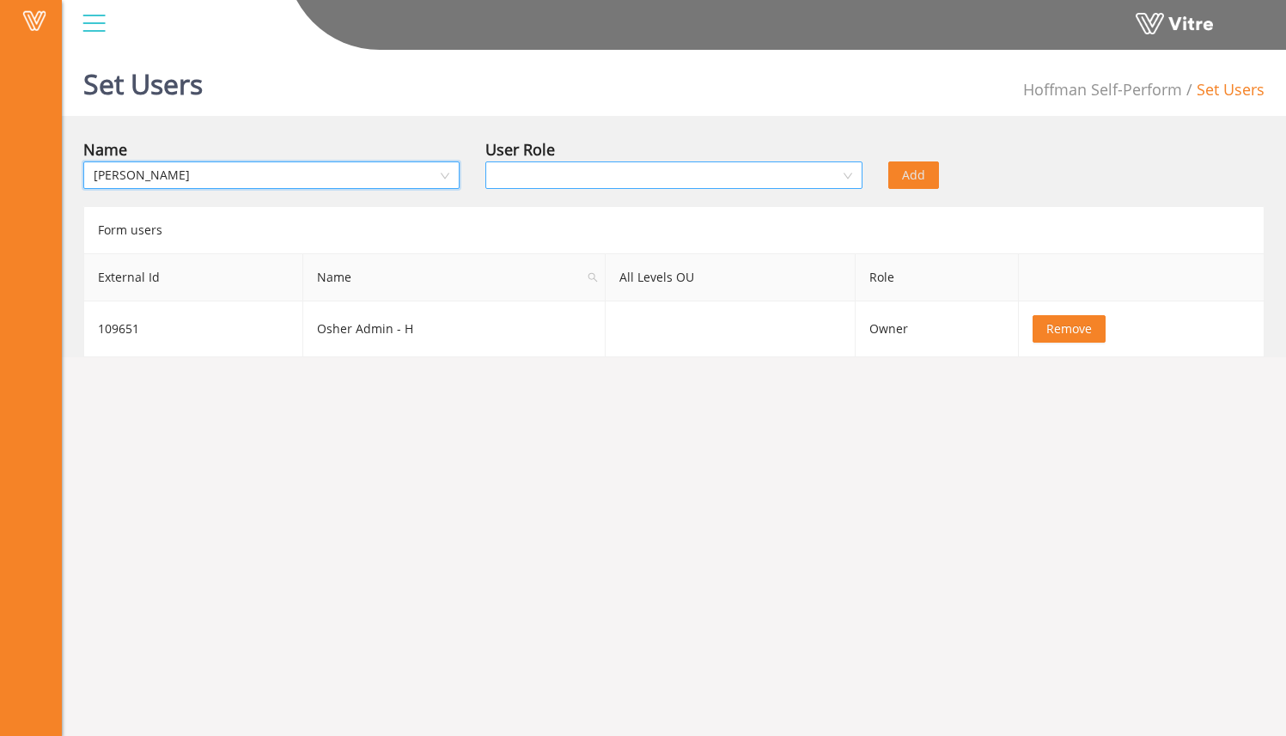
click at [833, 162] on input "search" at bounding box center [668, 175] width 344 height 26
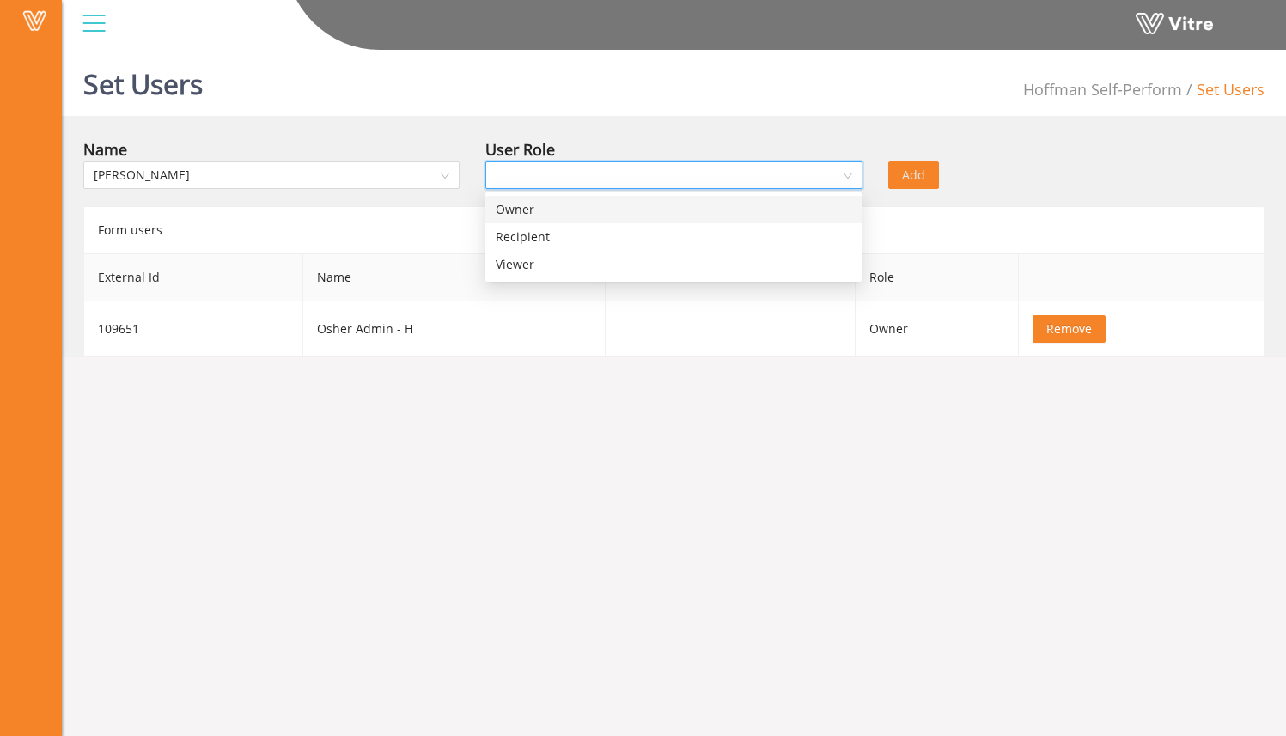
click at [819, 215] on div "Owner" at bounding box center [674, 209] width 356 height 19
click at [925, 174] on button "Add" at bounding box center [913, 175] width 51 height 27
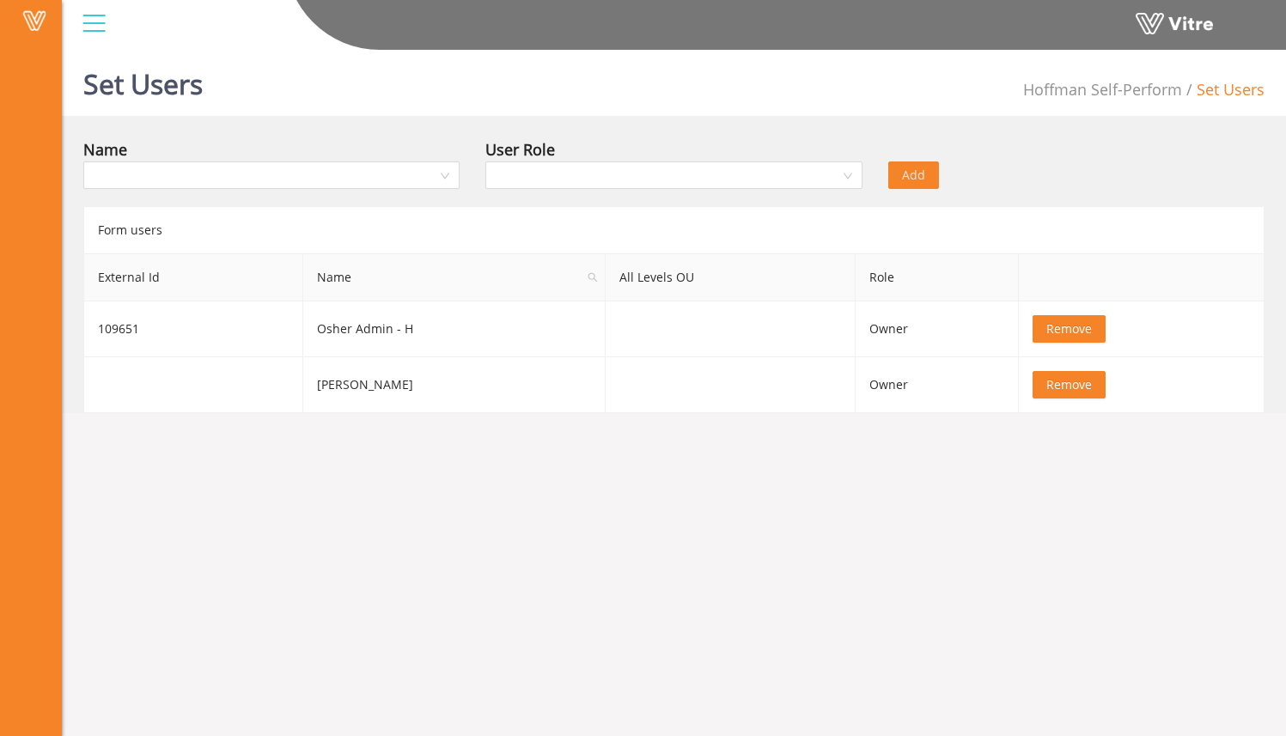
click at [88, 19] on div at bounding box center [94, 23] width 39 height 46
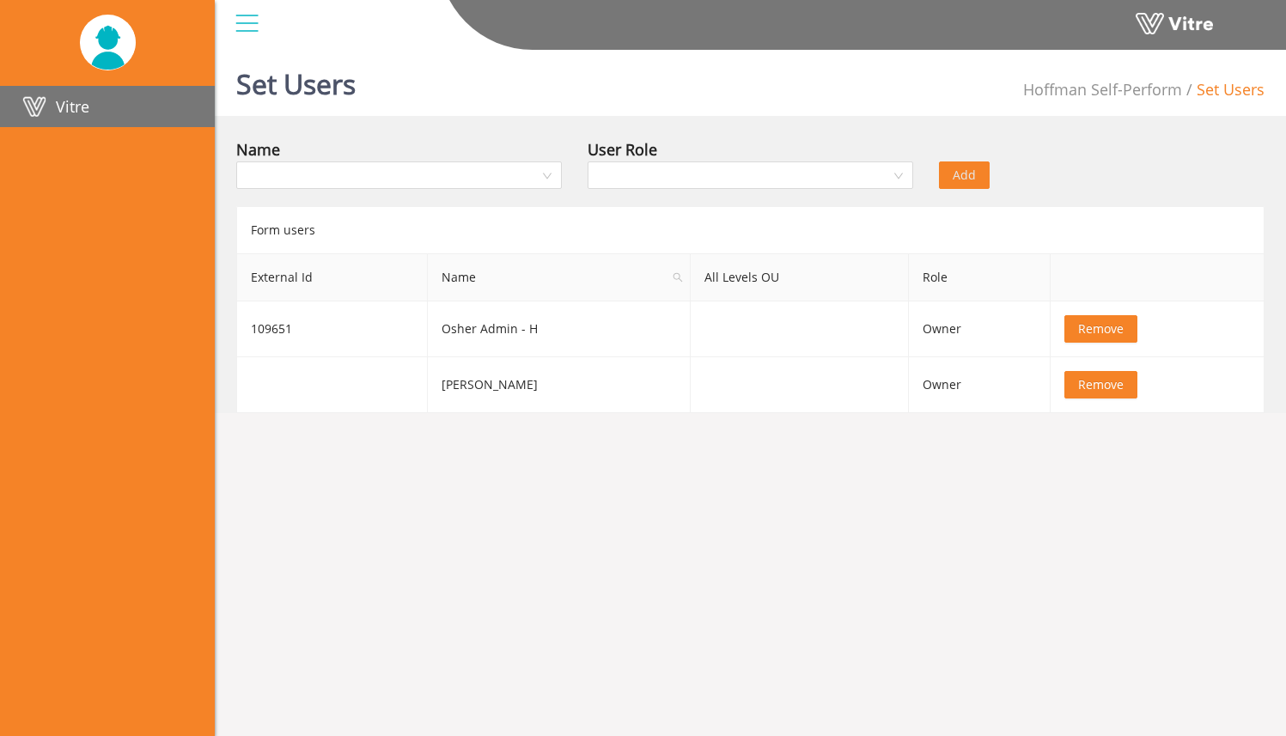
click at [136, 99] on link "Vitre" at bounding box center [107, 106] width 215 height 41
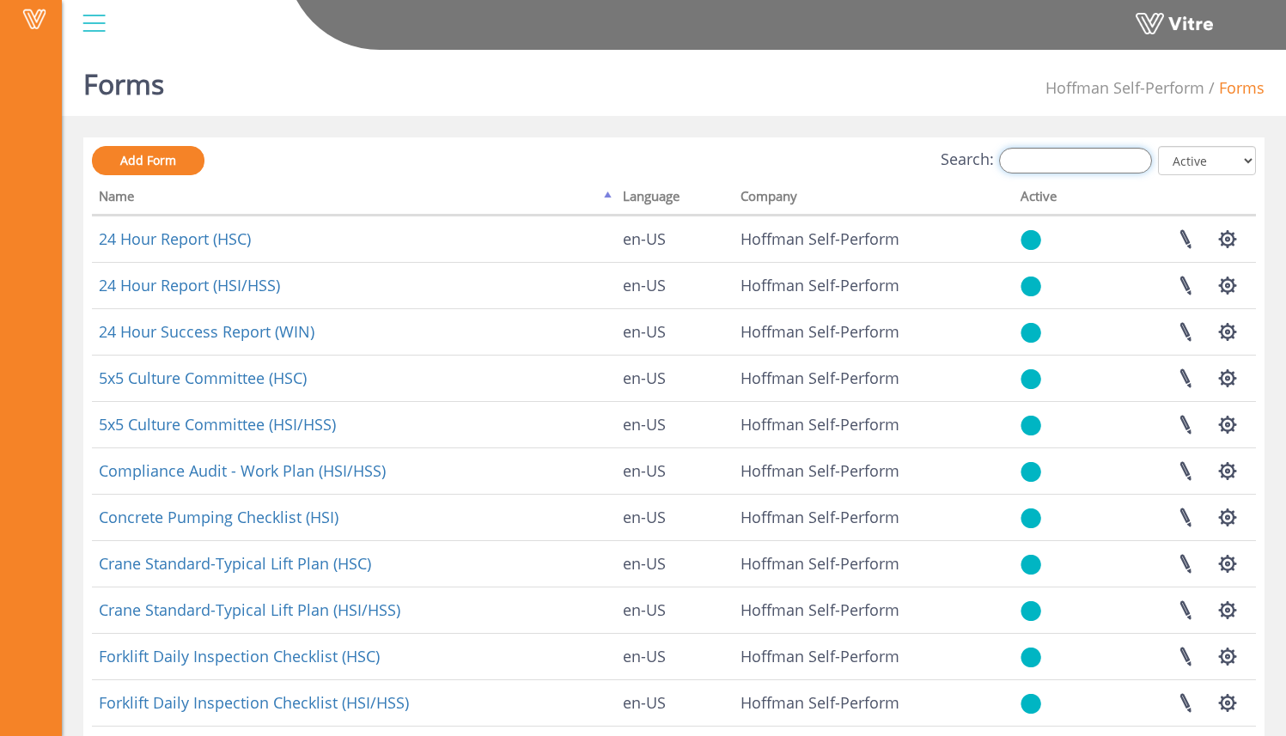
click at [1048, 173] on input "Search:" at bounding box center [1075, 161] width 153 height 26
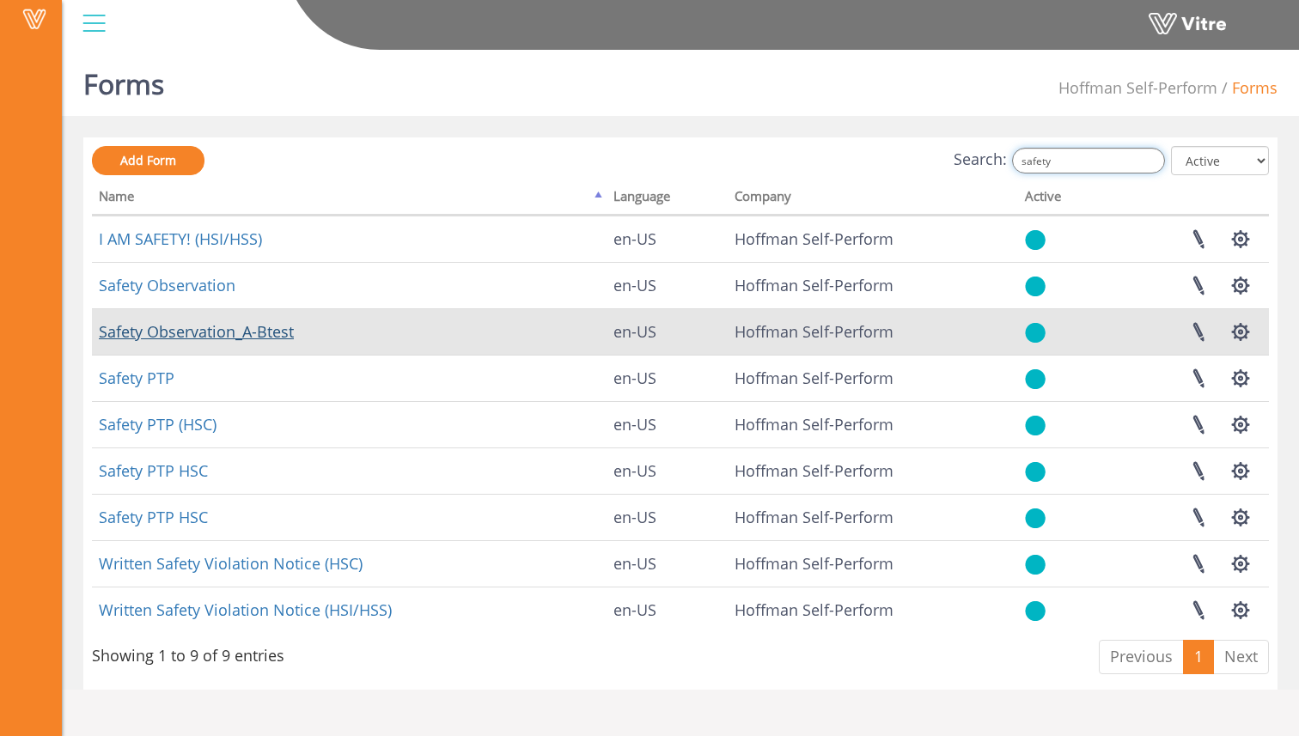
type input "safety"
click at [276, 332] on link "Safety Observation_A-Btest" at bounding box center [196, 331] width 195 height 21
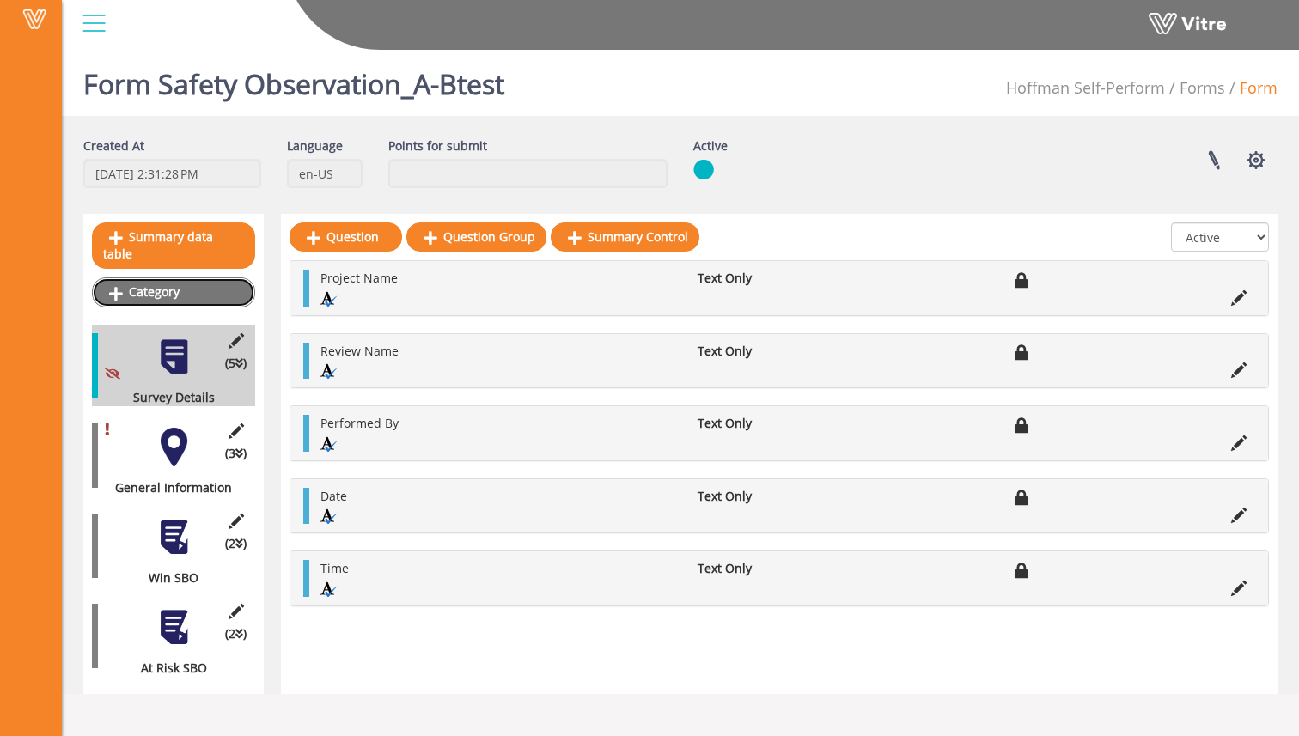
click at [208, 279] on link "Category" at bounding box center [173, 292] width 163 height 29
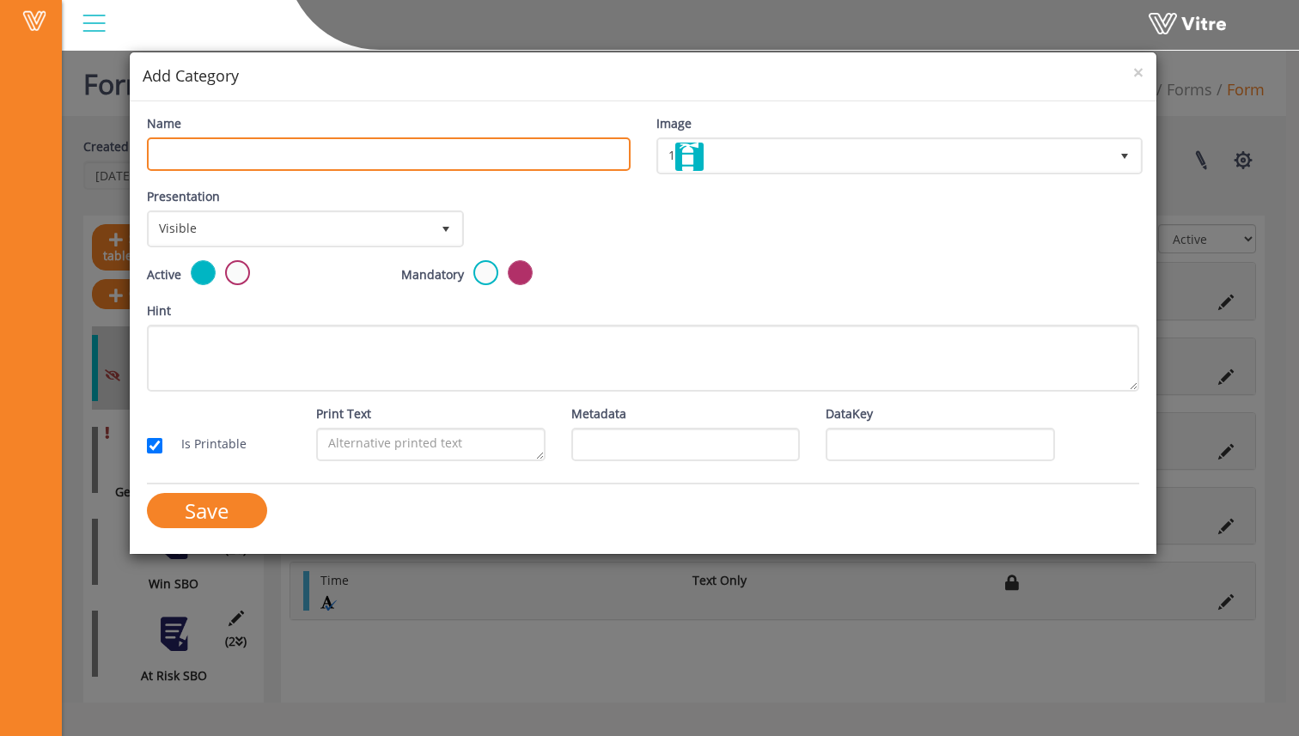
click at [290, 157] on input "Name" at bounding box center [389, 154] width 484 height 34
type input "Corrective Action Assignment"
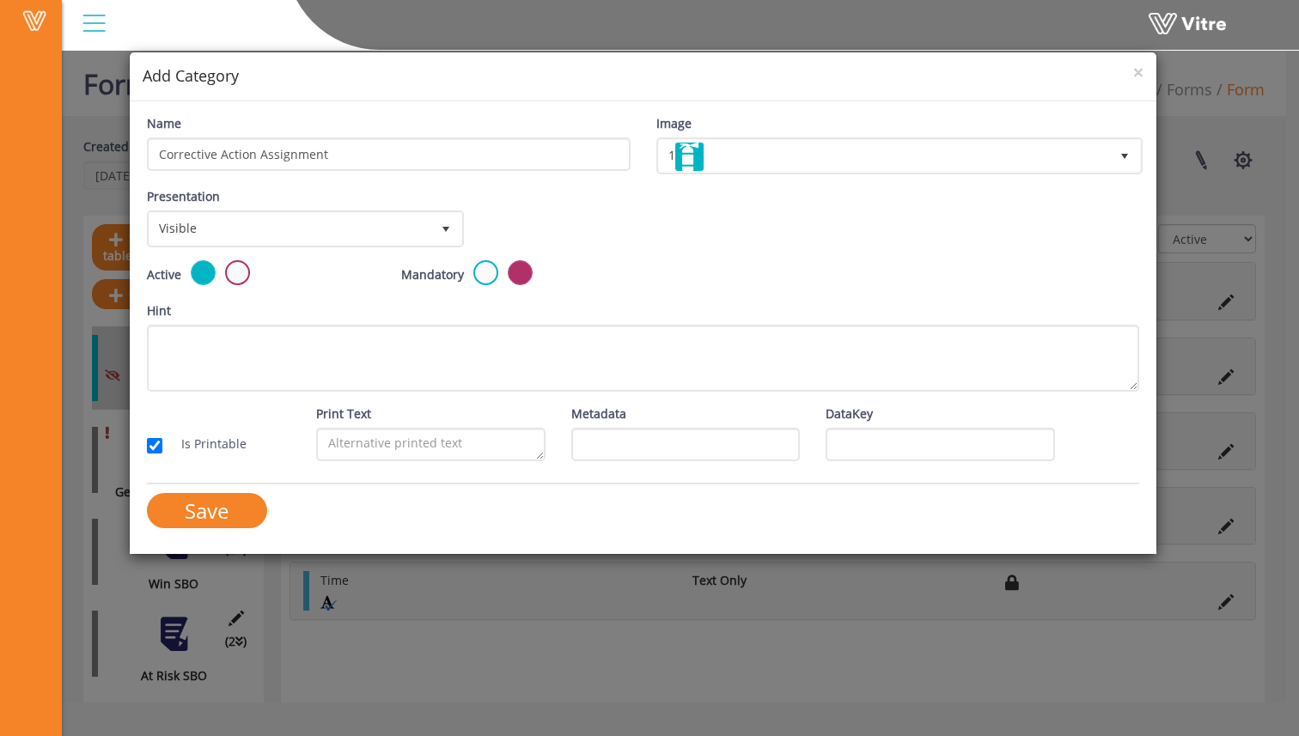
click at [335, 175] on div "Name Corrective Action Assignment" at bounding box center [388, 149] width 509 height 70
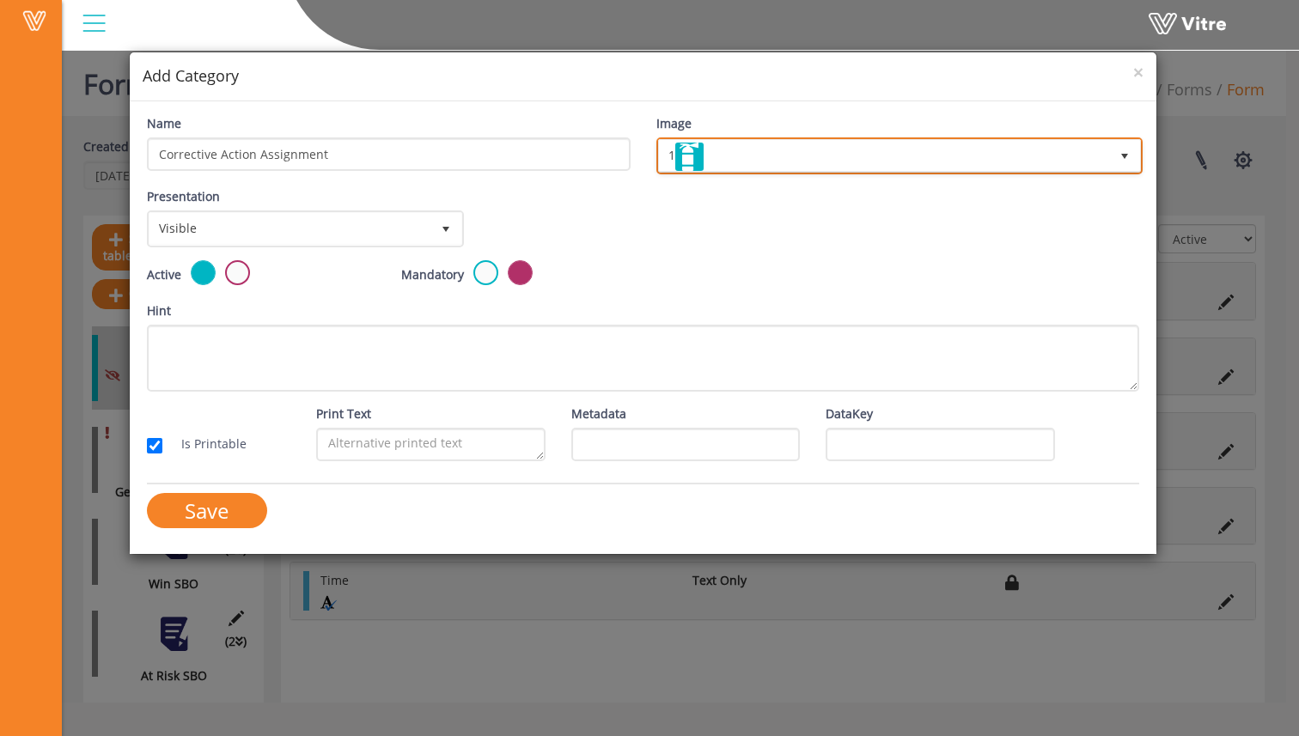
click at [735, 162] on span "1" at bounding box center [884, 155] width 451 height 31
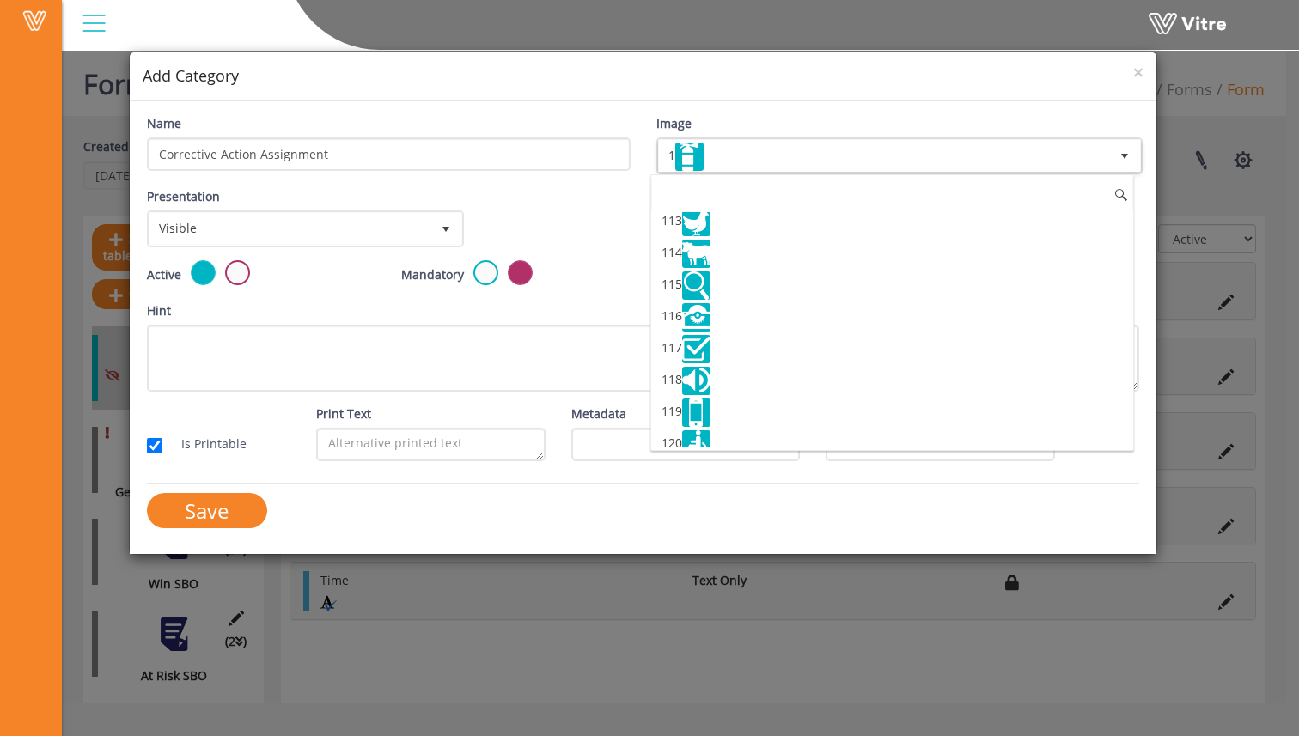
scroll to position [3964, 0]
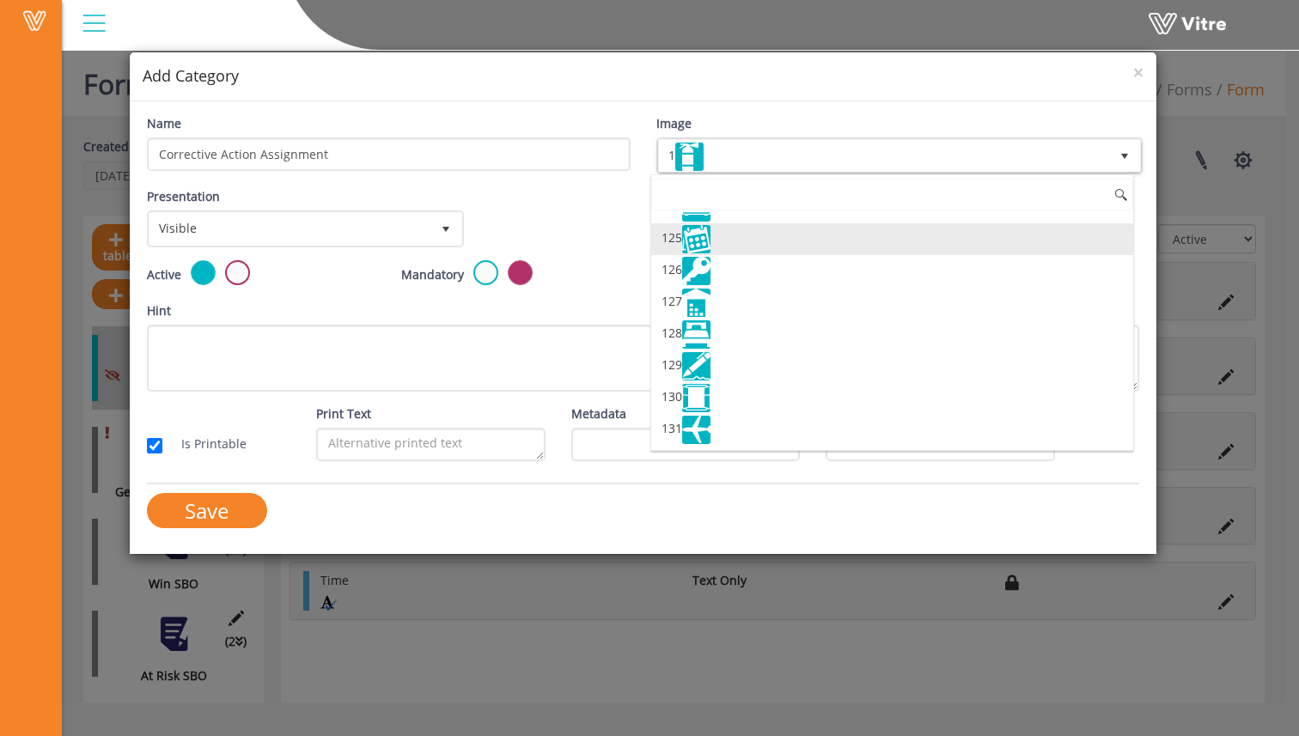
click at [759, 240] on li "125" at bounding box center [892, 239] width 482 height 32
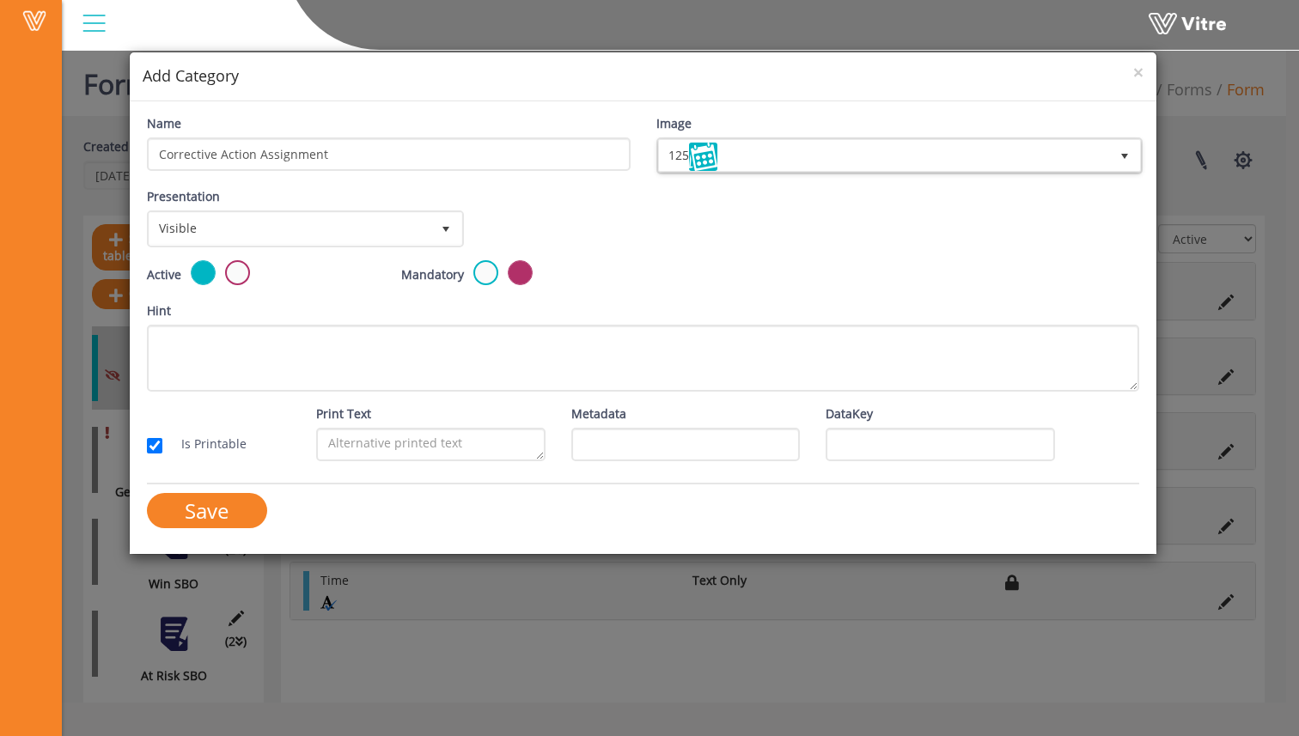
click at [751, 195] on div "Presentation Visible 0 Set Duration Minutes 0 Set conditional rule Set Duration" at bounding box center [643, 223] width 1019 height 73
click at [301, 237] on span "Visible" at bounding box center [289, 228] width 281 height 31
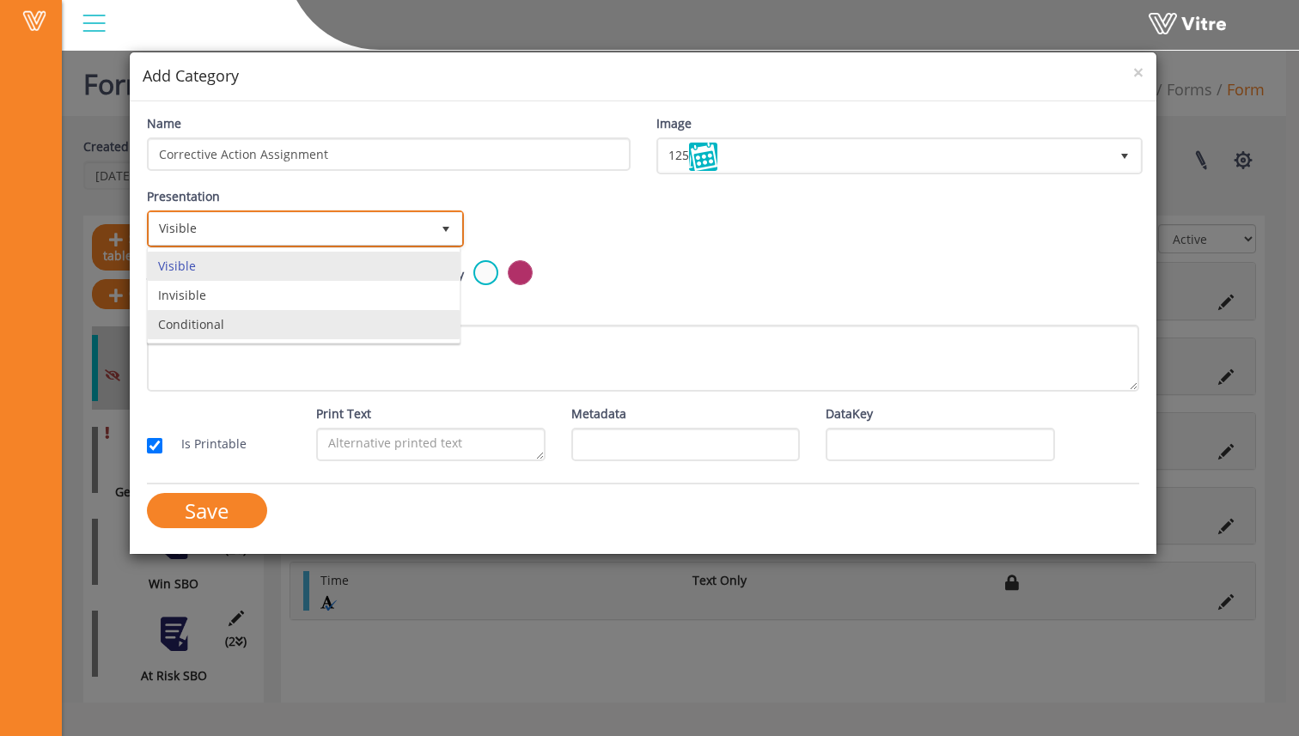
click at [290, 321] on li "Conditional" at bounding box center [304, 324] width 312 height 29
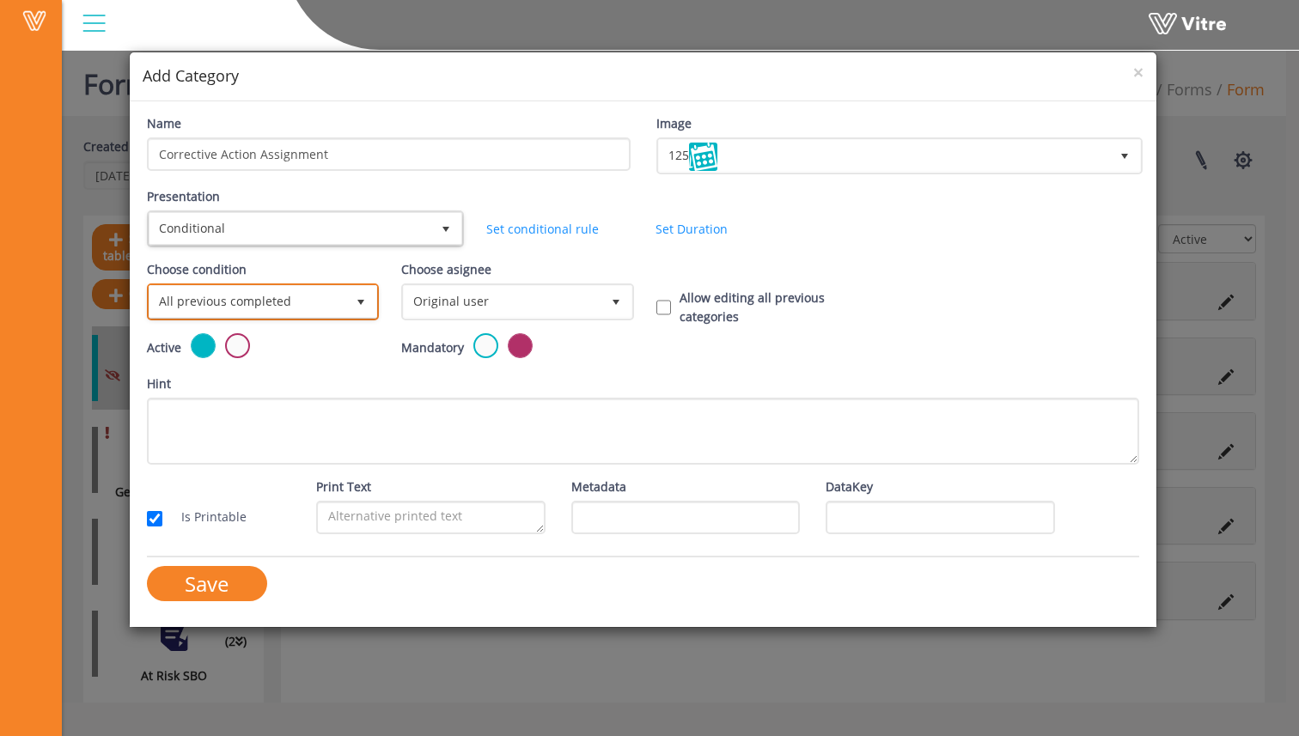
click at [338, 309] on span "All previous completed" at bounding box center [247, 301] width 196 height 31
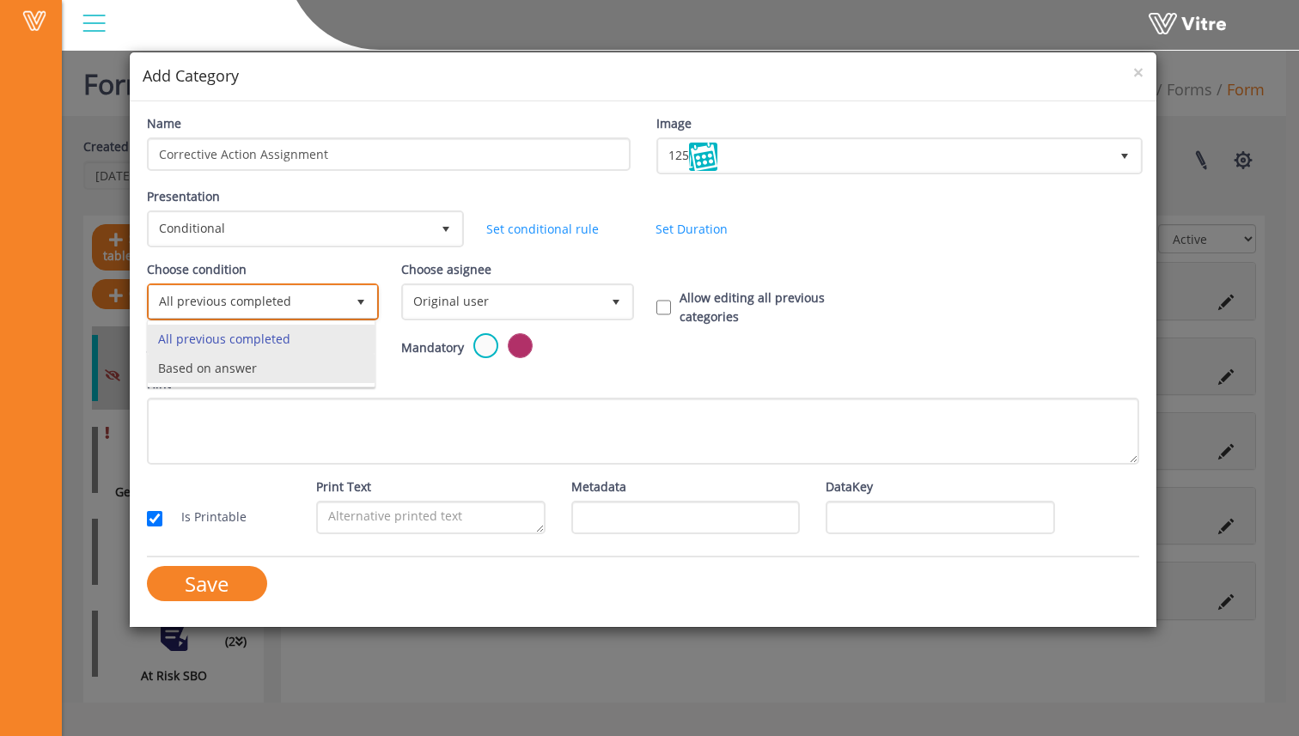
click at [339, 373] on li "Based on answer" at bounding box center [261, 368] width 227 height 29
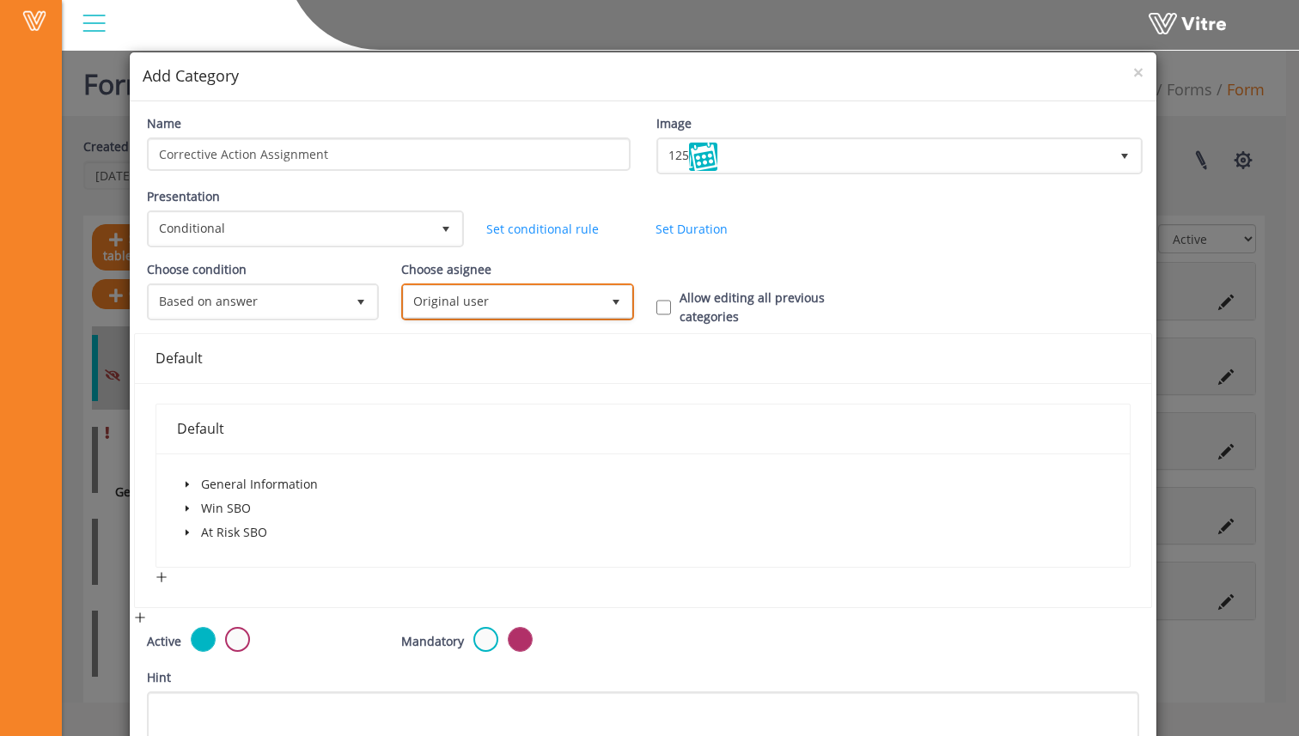
click at [437, 308] on span "Original user" at bounding box center [502, 301] width 196 height 31
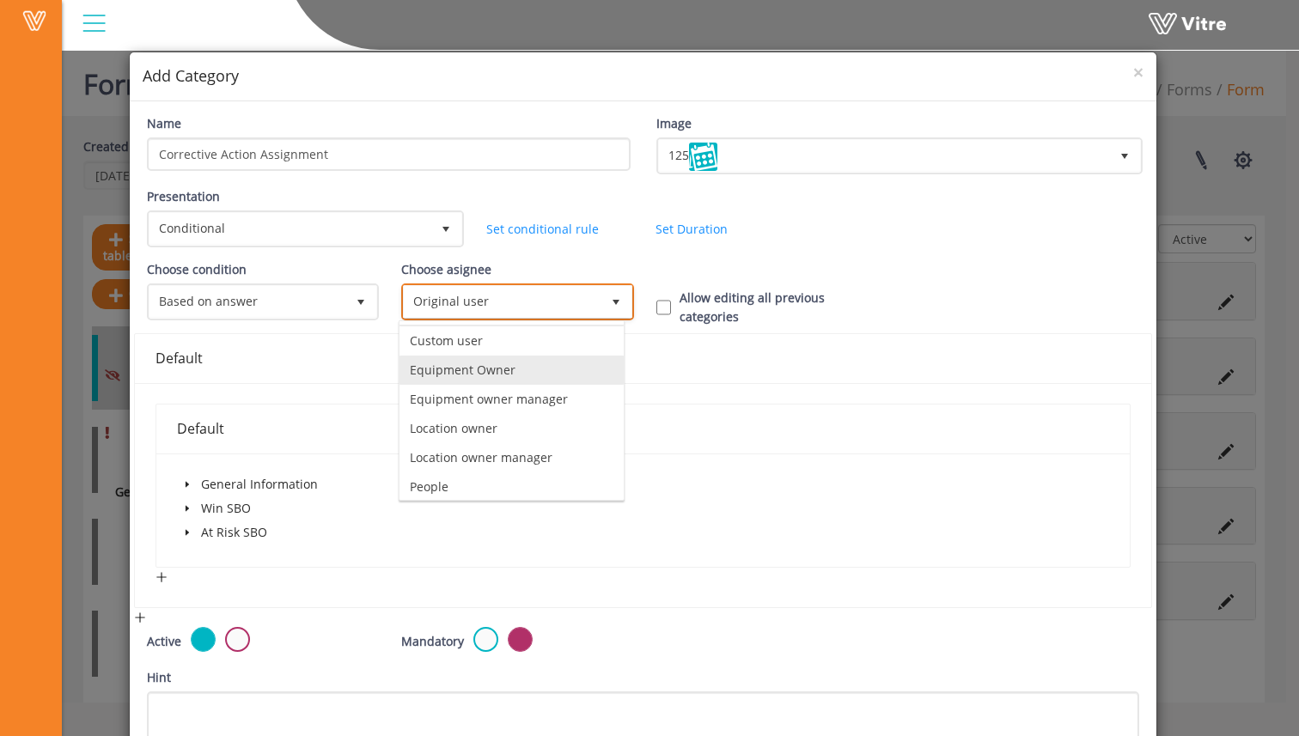
scroll to position [0, 0]
click at [539, 368] on li "Custom user" at bounding box center [512, 368] width 224 height 29
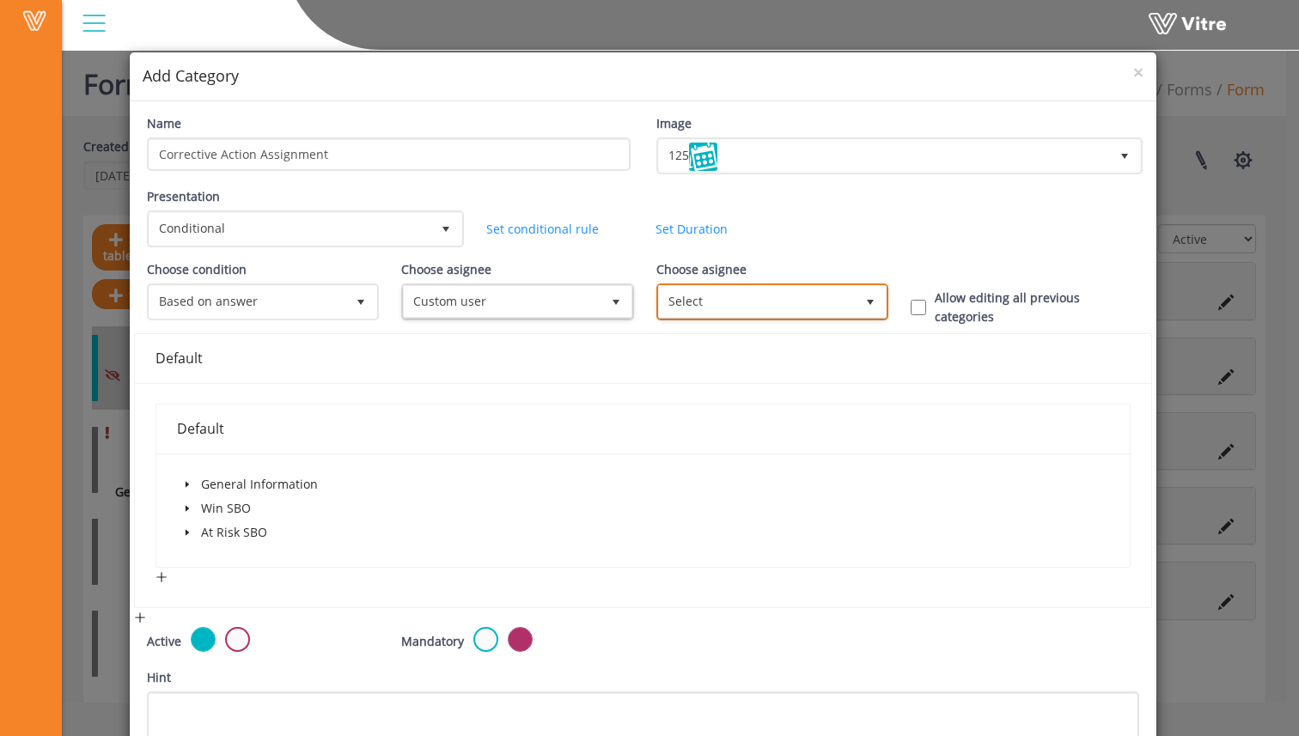
click at [693, 304] on span "Select" at bounding box center [757, 301] width 196 height 31
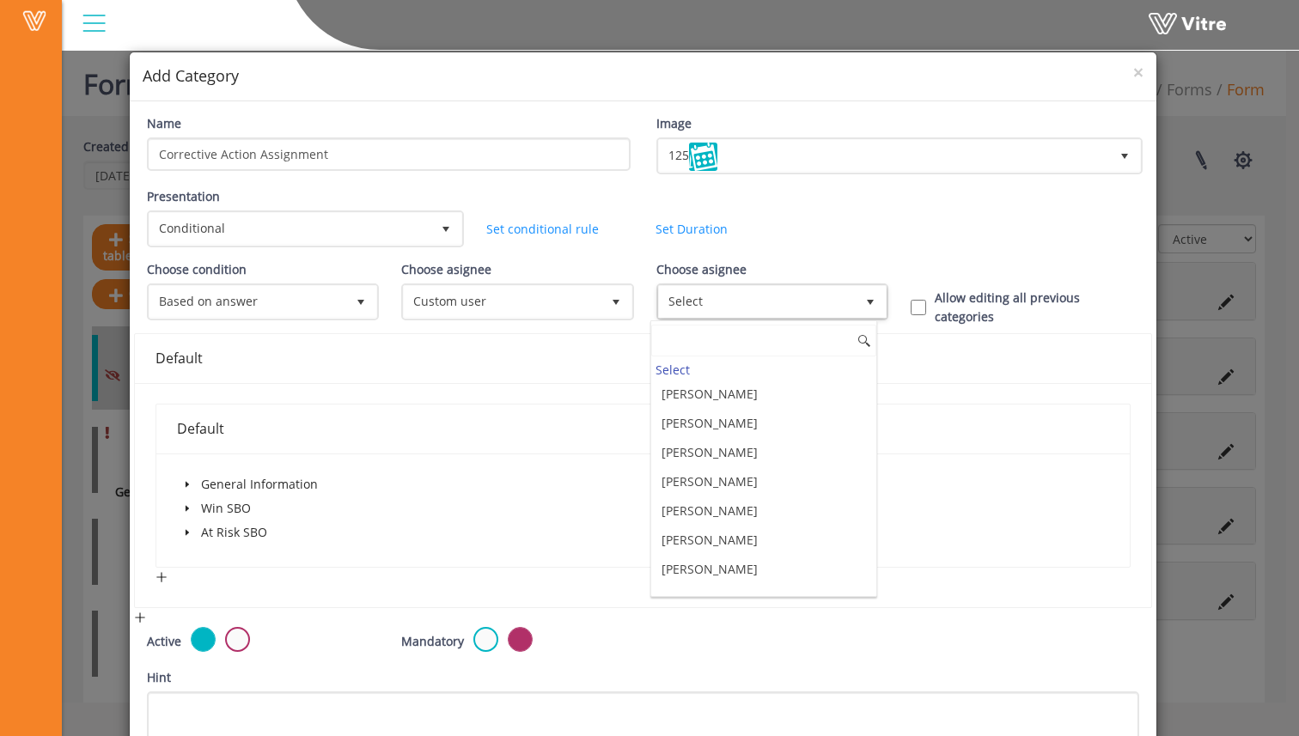
scroll to position [8261, 0]
click at [808, 223] on div "Presentation Conditional 5 Set Duration Minutes 0 Set conditional rule Set Dura…" at bounding box center [643, 223] width 1019 height 73
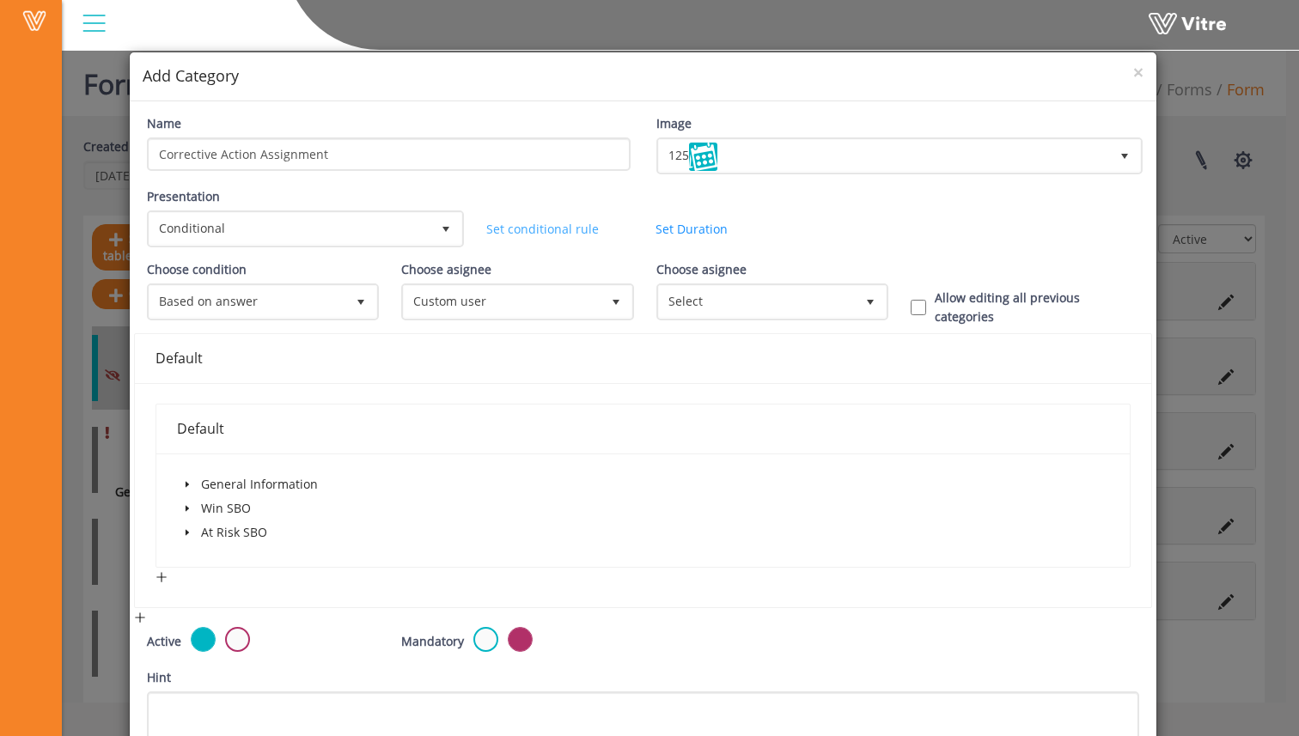
click at [568, 226] on link "Set conditional rule" at bounding box center [542, 229] width 113 height 16
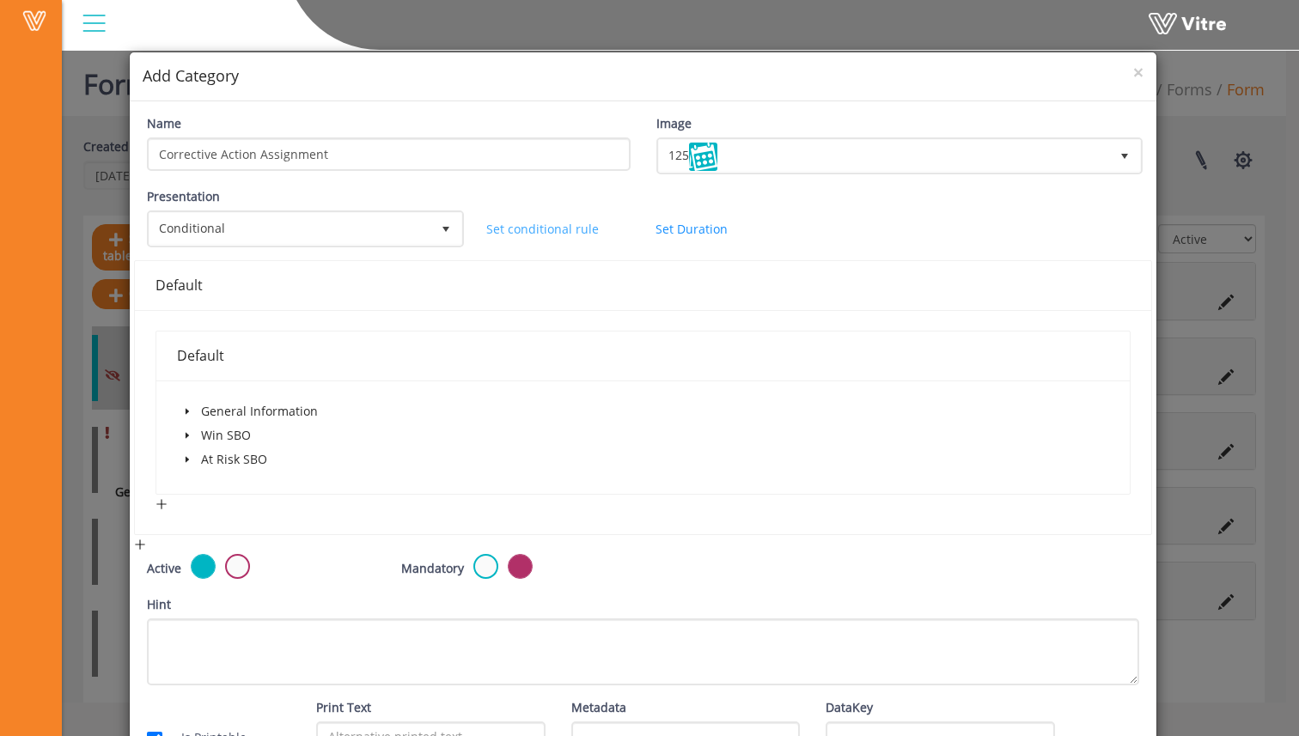
click at [568, 226] on link "Set conditional rule" at bounding box center [542, 229] width 113 height 16
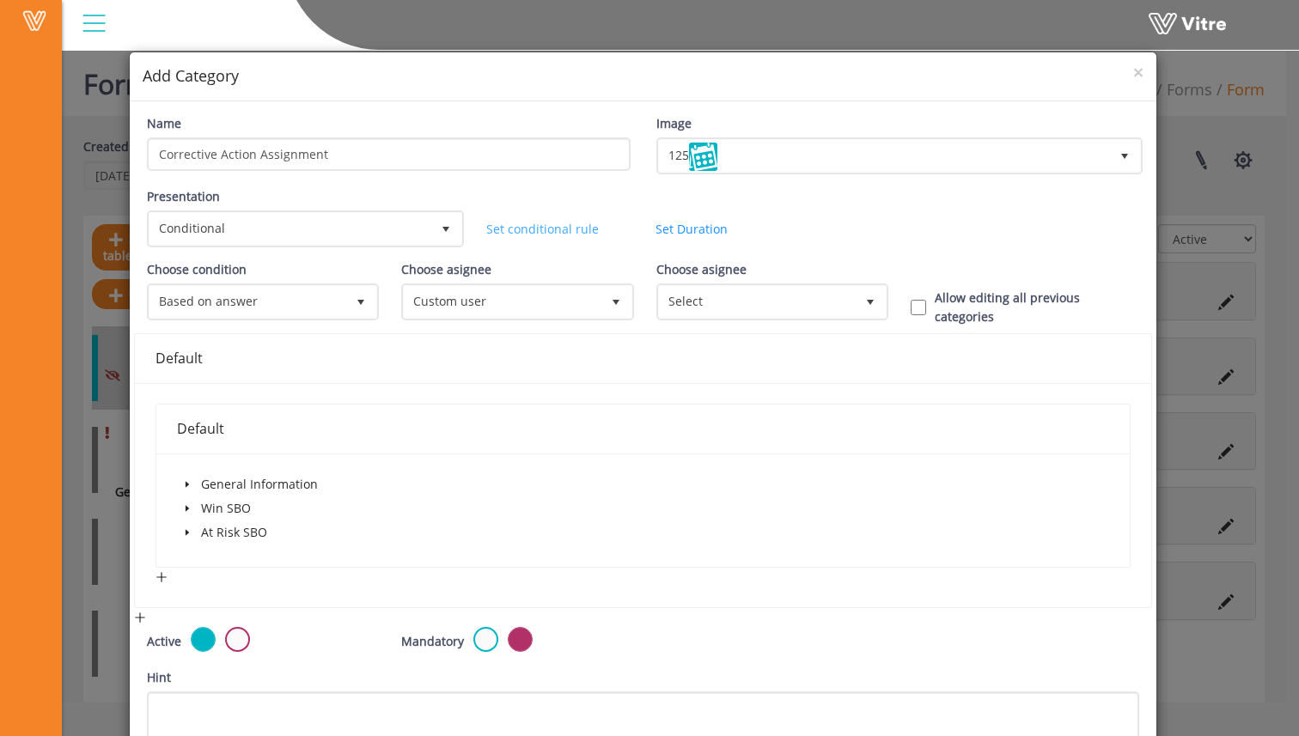
click at [568, 226] on link "Set conditional rule" at bounding box center [542, 229] width 113 height 16
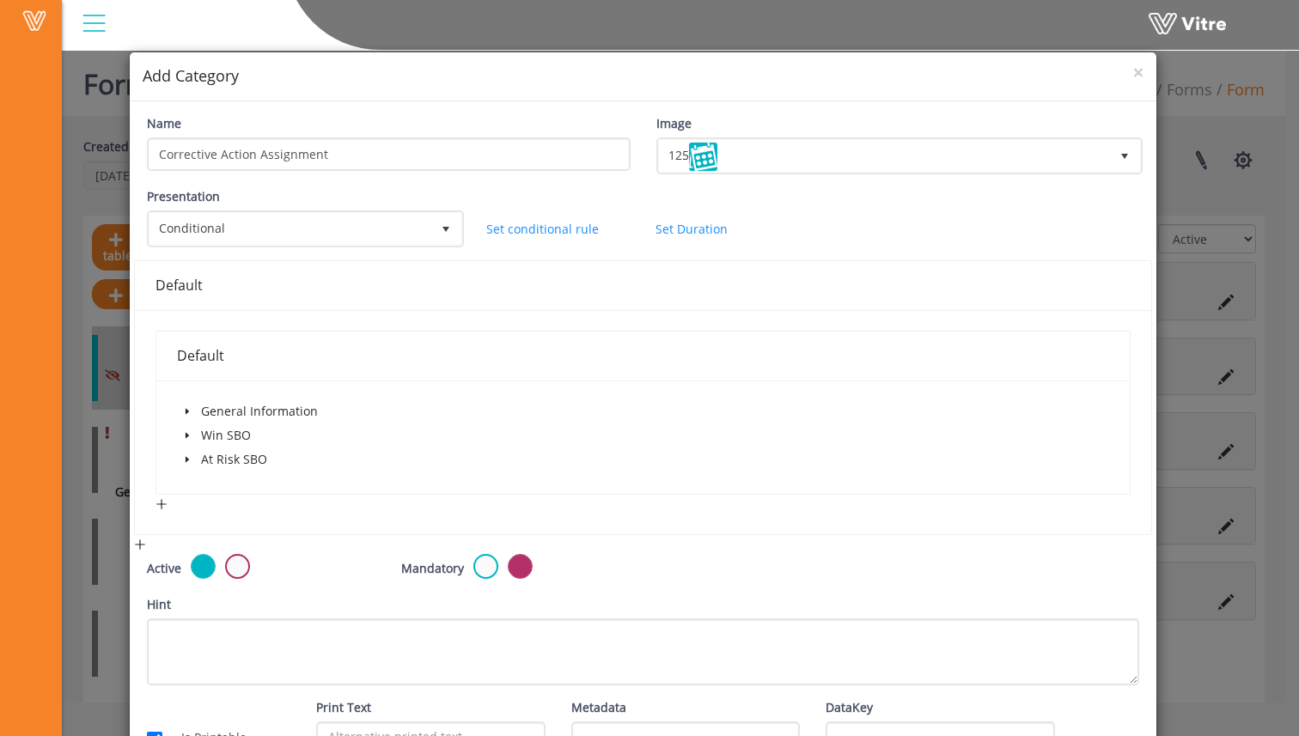
click at [594, 237] on div "Set conditional rule" at bounding box center [558, 229] width 170 height 19
click at [589, 237] on div "Set conditional rule" at bounding box center [558, 229] width 170 height 19
click at [581, 235] on link "Set conditional rule" at bounding box center [542, 229] width 113 height 16
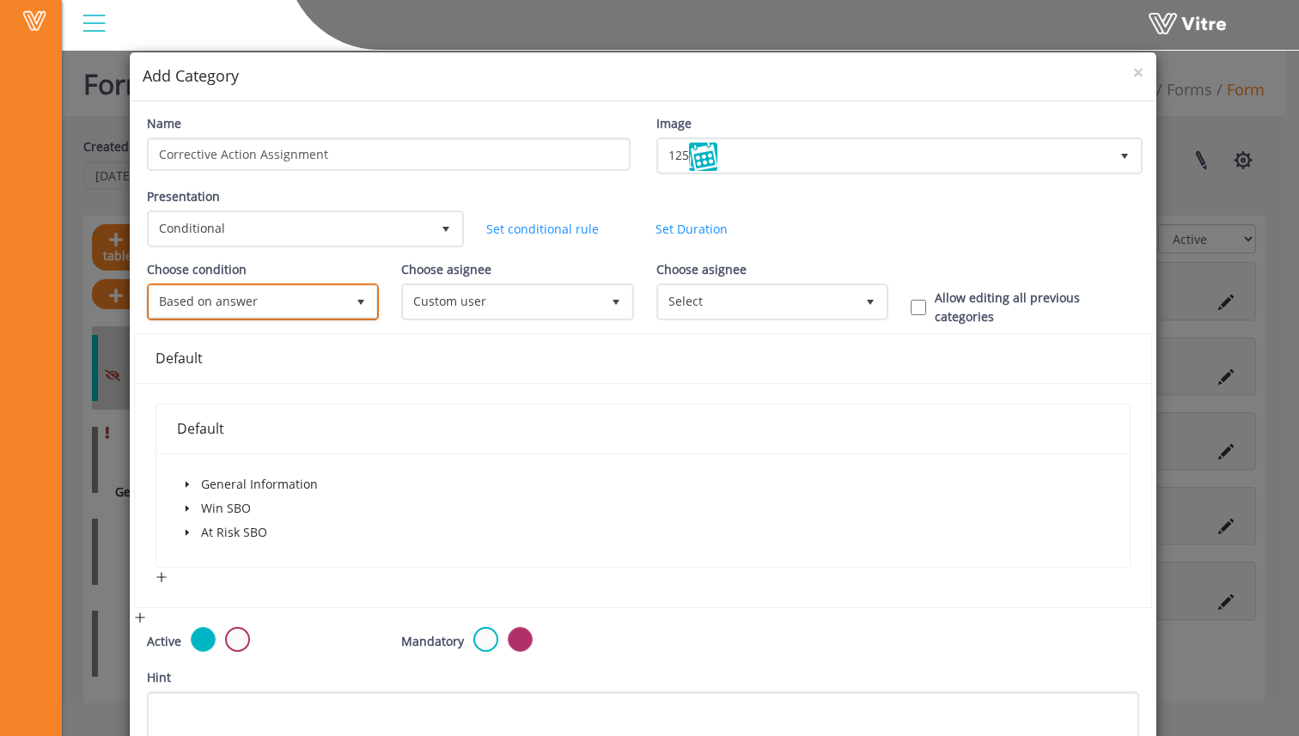
click at [339, 296] on span "Based on answer" at bounding box center [247, 301] width 196 height 31
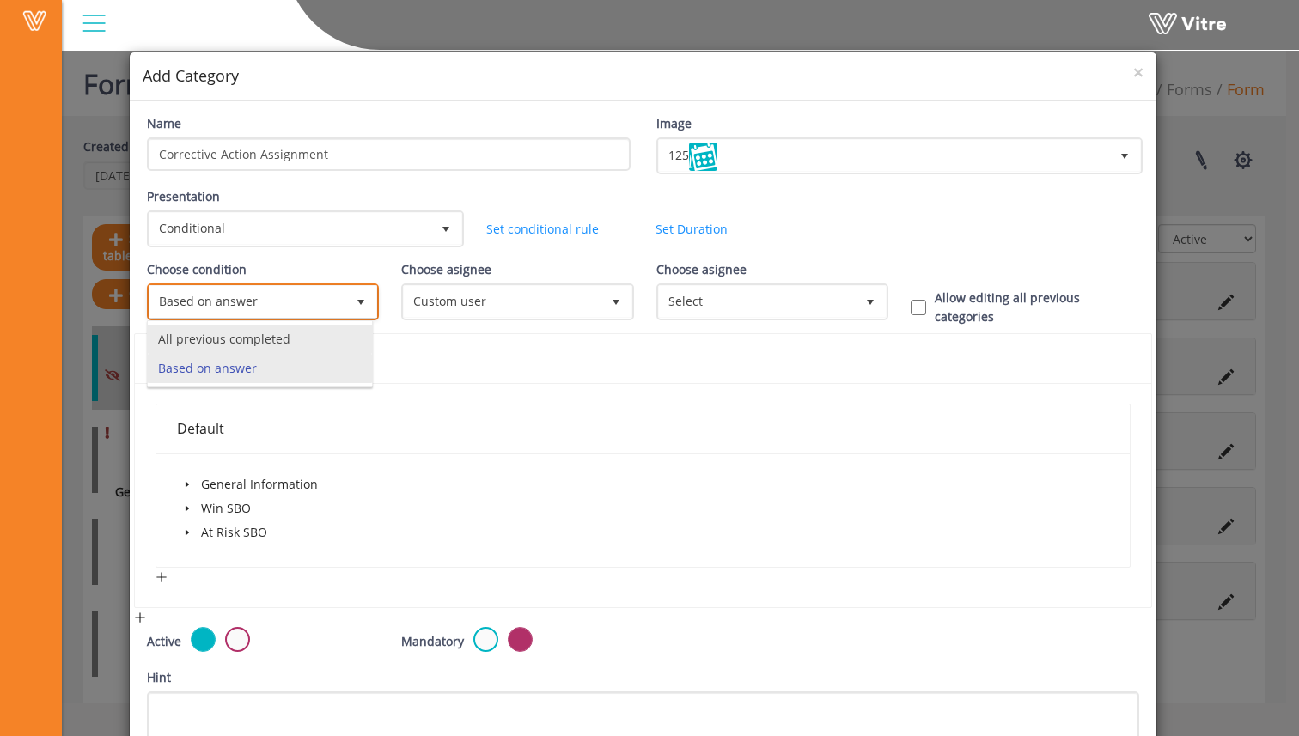
click at [338, 332] on li "All previous completed" at bounding box center [260, 339] width 224 height 29
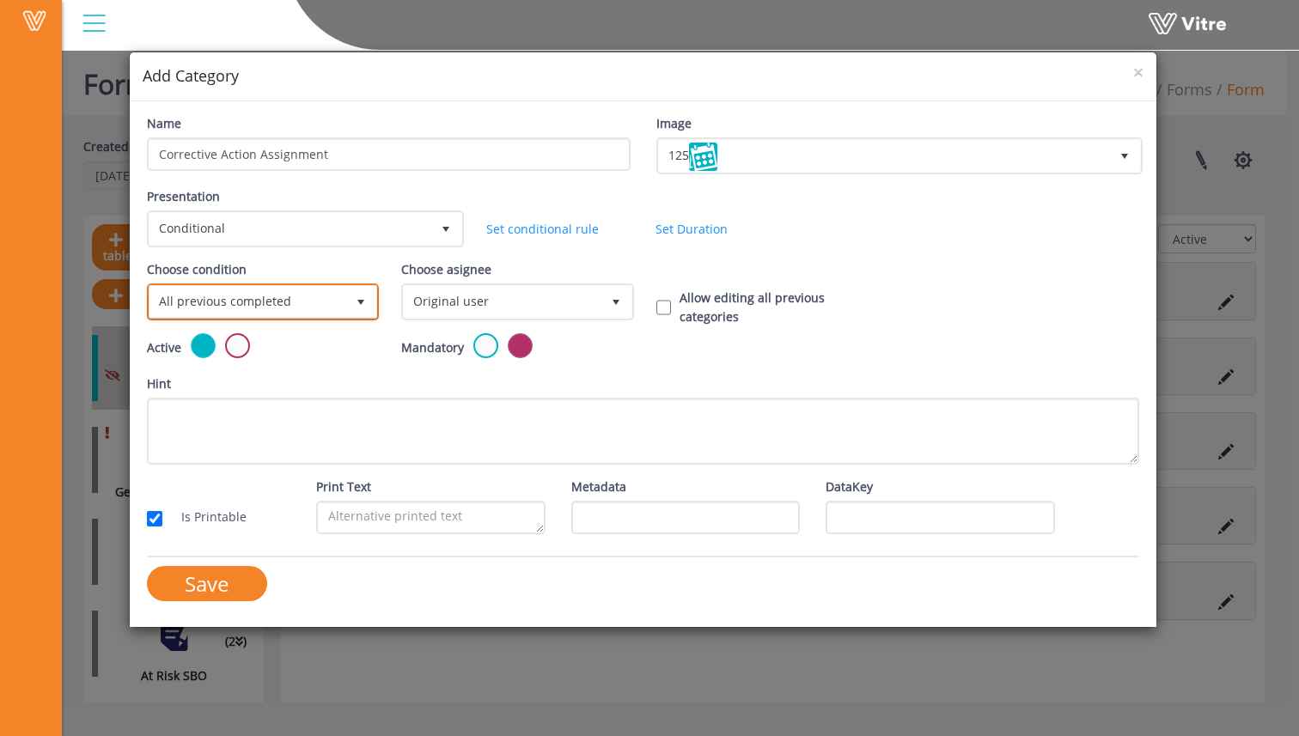
click at [344, 305] on span "All previous completed" at bounding box center [247, 301] width 196 height 31
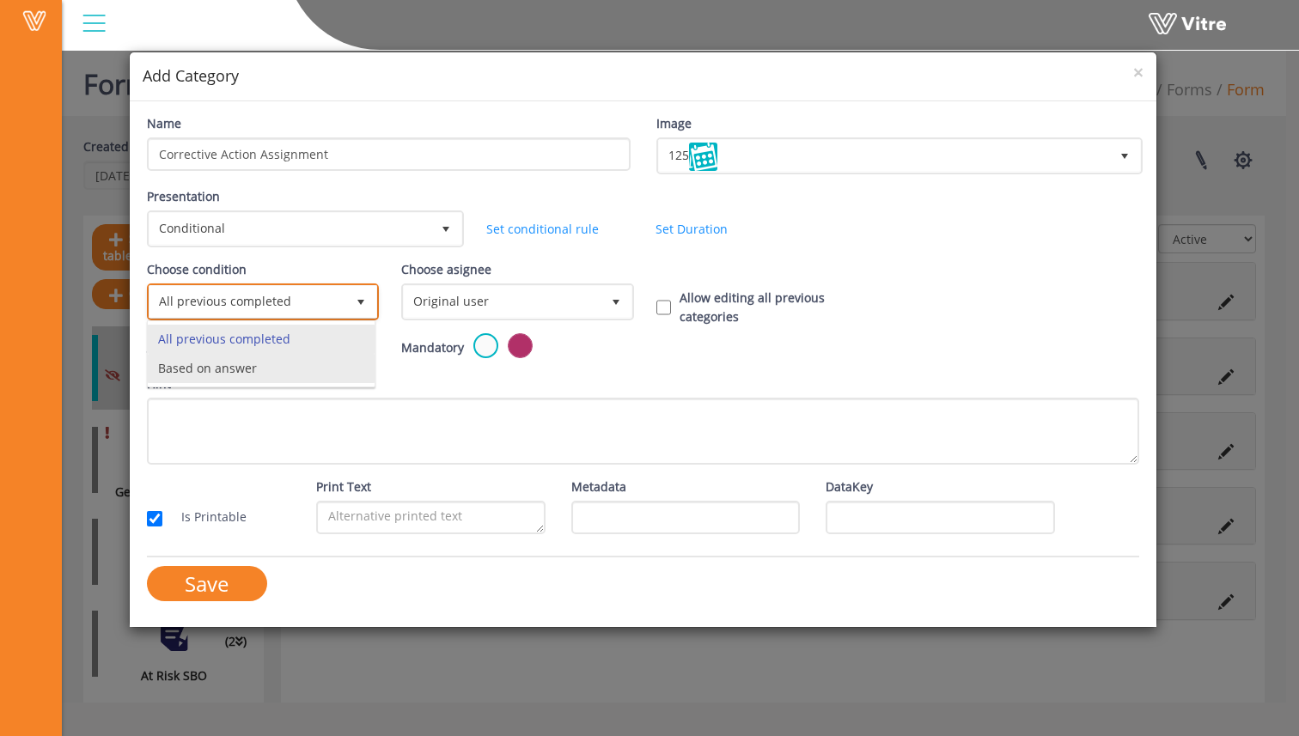
click at [333, 364] on li "Based on answer" at bounding box center [261, 368] width 227 height 29
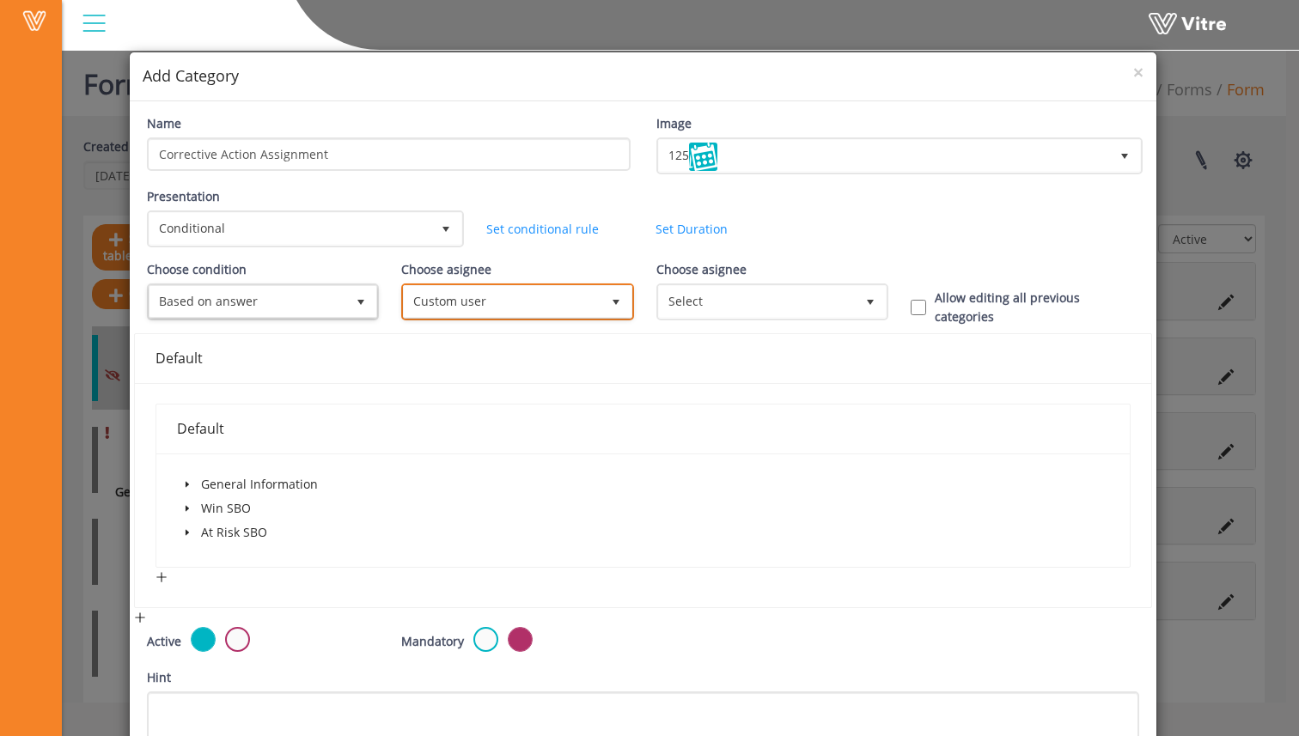
click at [550, 285] on span "Custom user" at bounding box center [517, 301] width 229 height 33
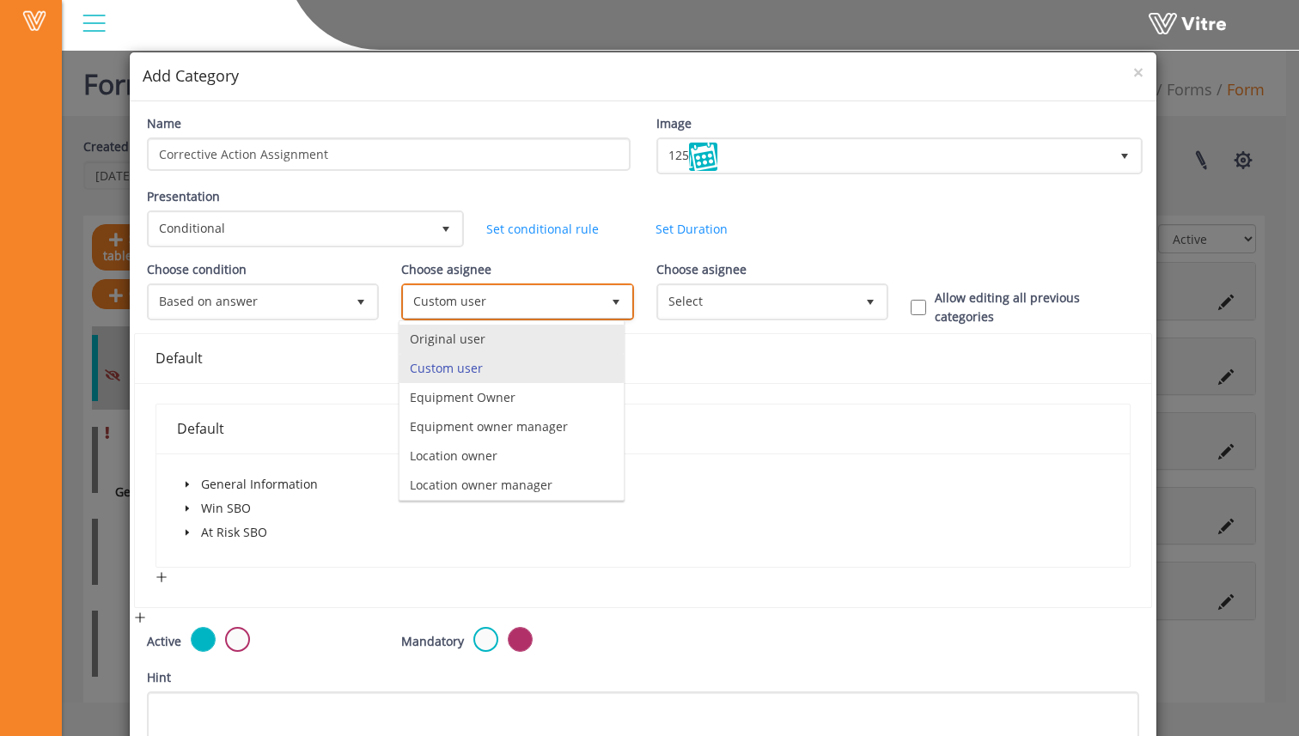
click at [558, 341] on li "Original user" at bounding box center [512, 339] width 224 height 29
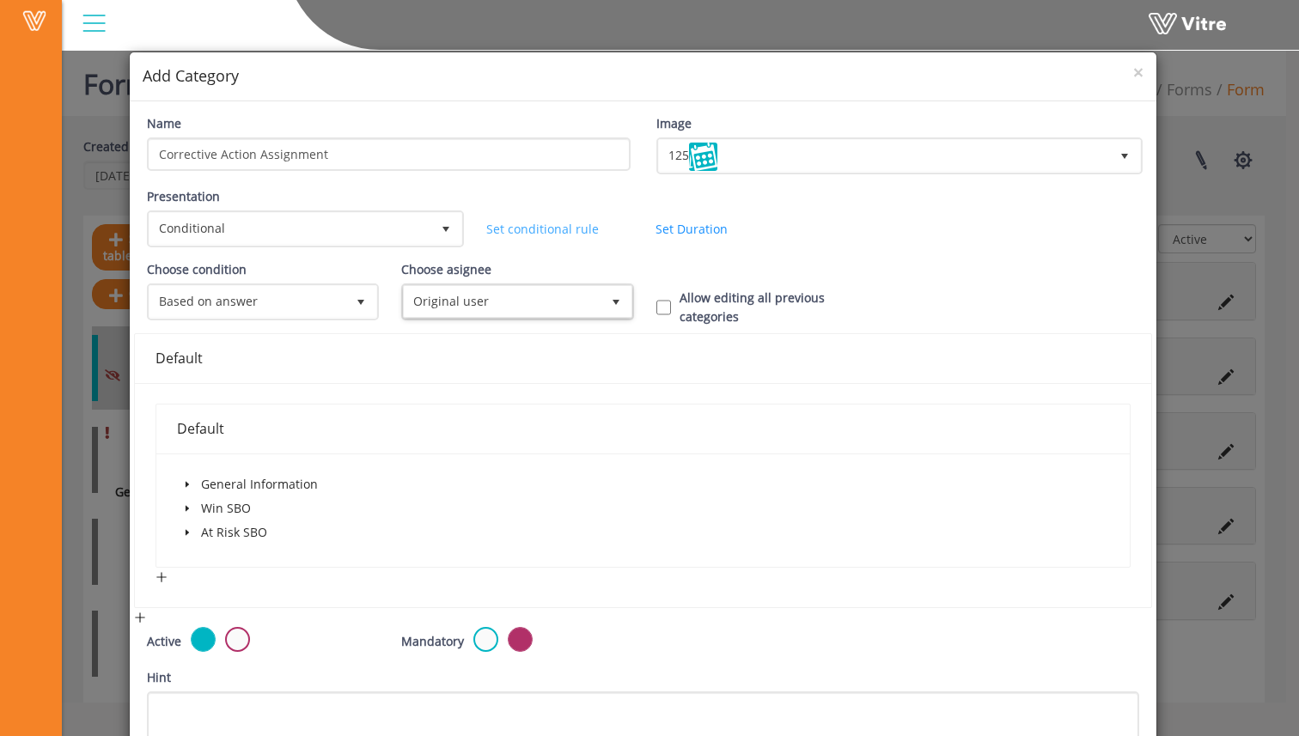
click at [511, 235] on link "Set conditional rule" at bounding box center [542, 229] width 113 height 16
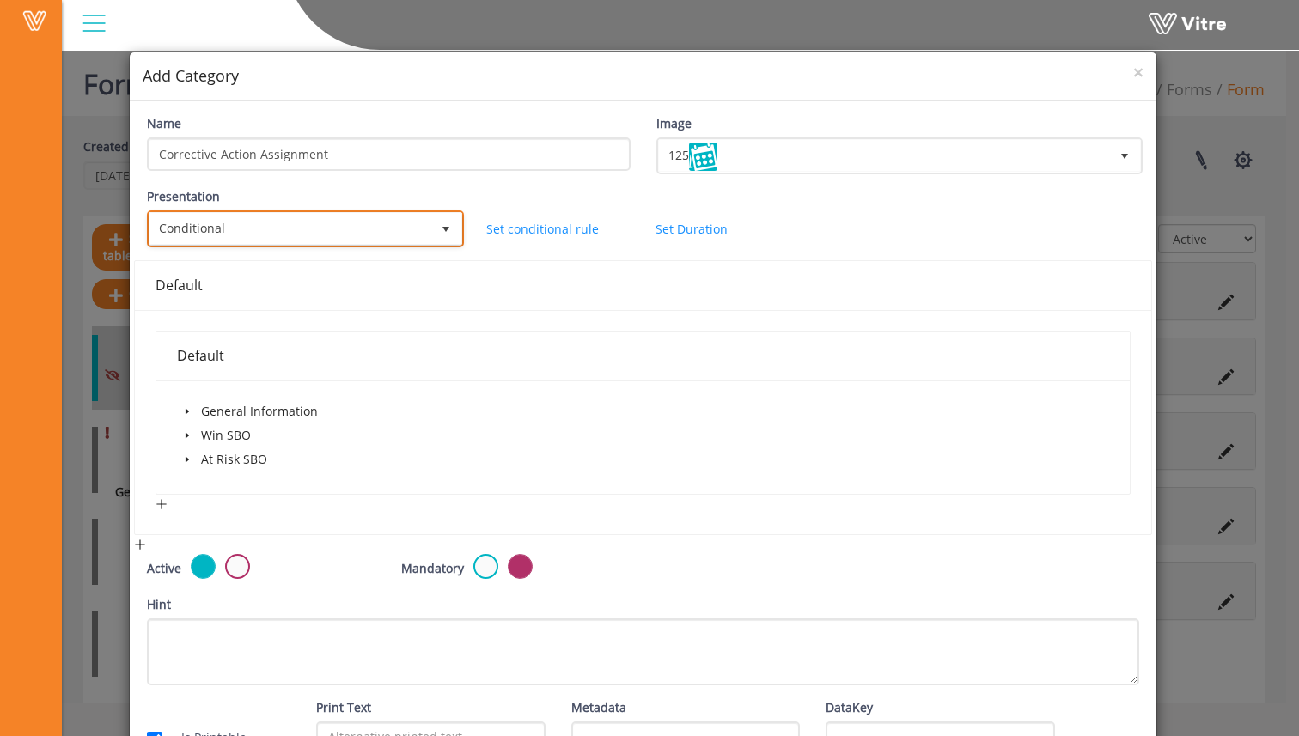
click at [430, 231] on span "select" at bounding box center [445, 228] width 31 height 31
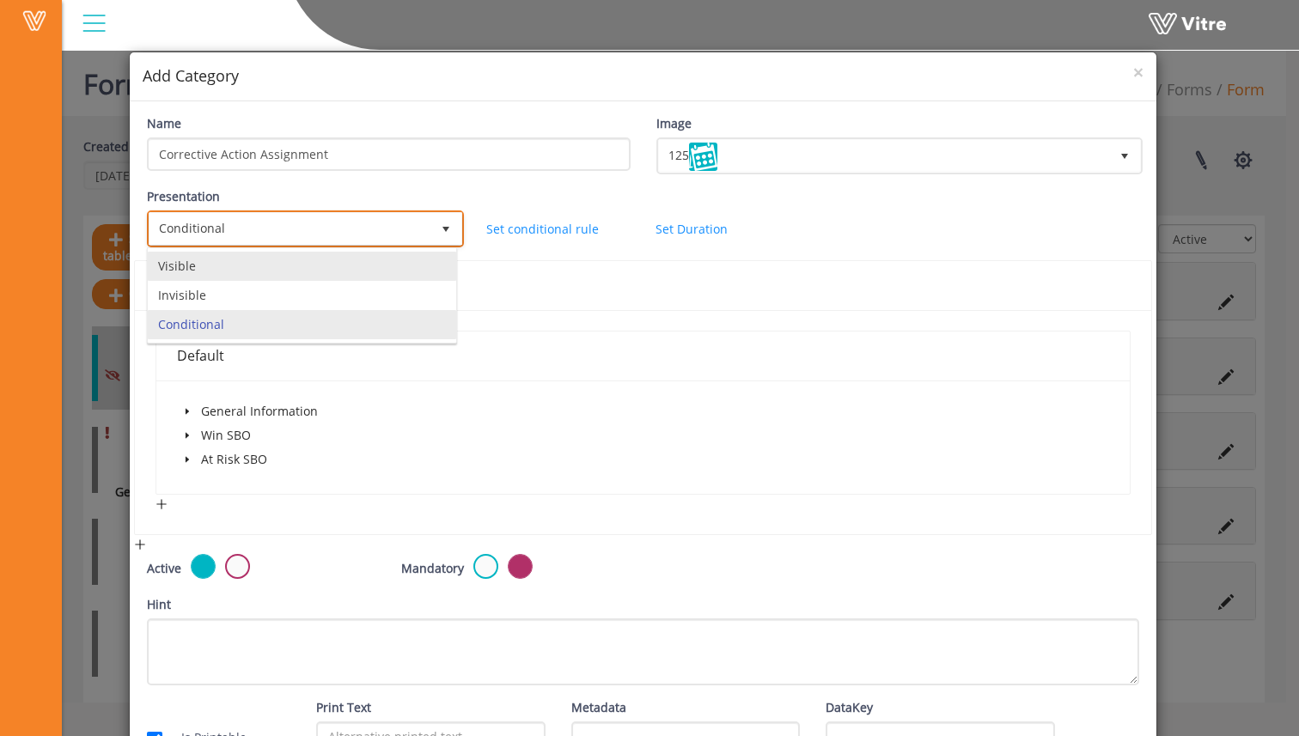
click at [407, 284] on li "Invisible" at bounding box center [302, 295] width 308 height 29
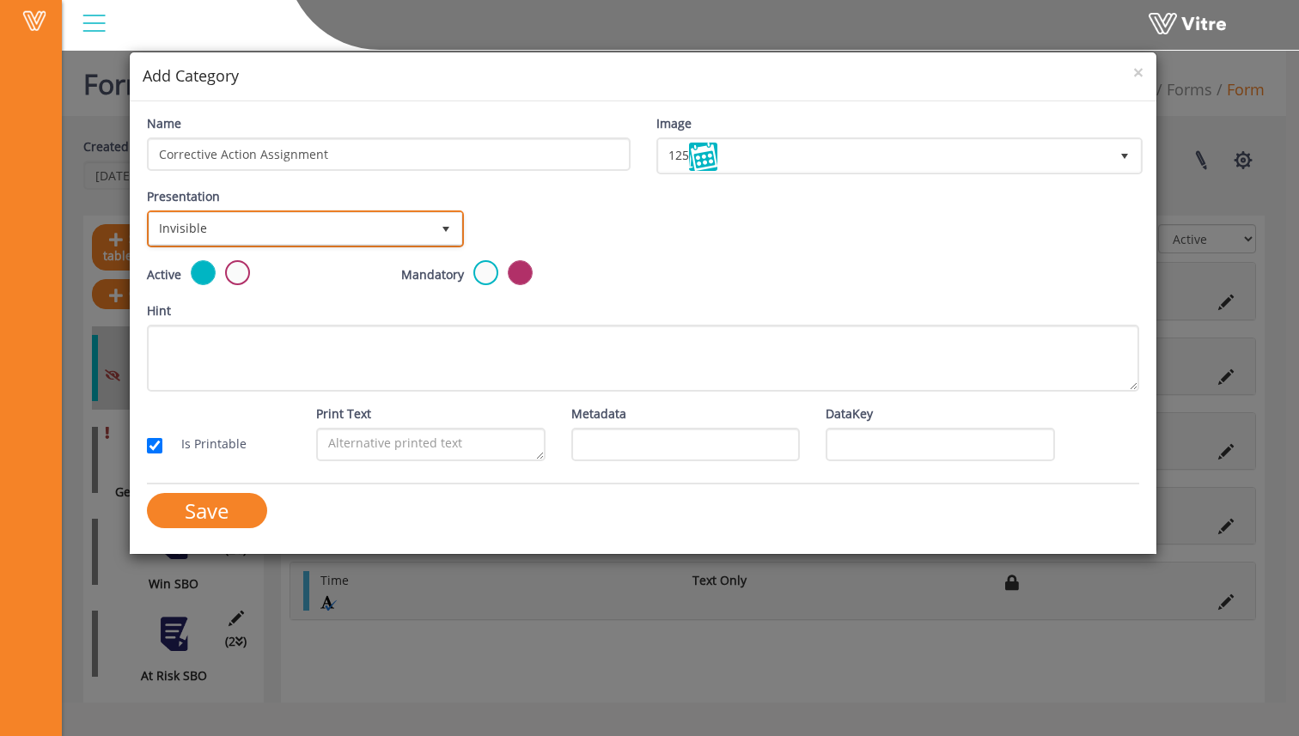
click at [416, 225] on span "Invisible" at bounding box center [289, 228] width 281 height 31
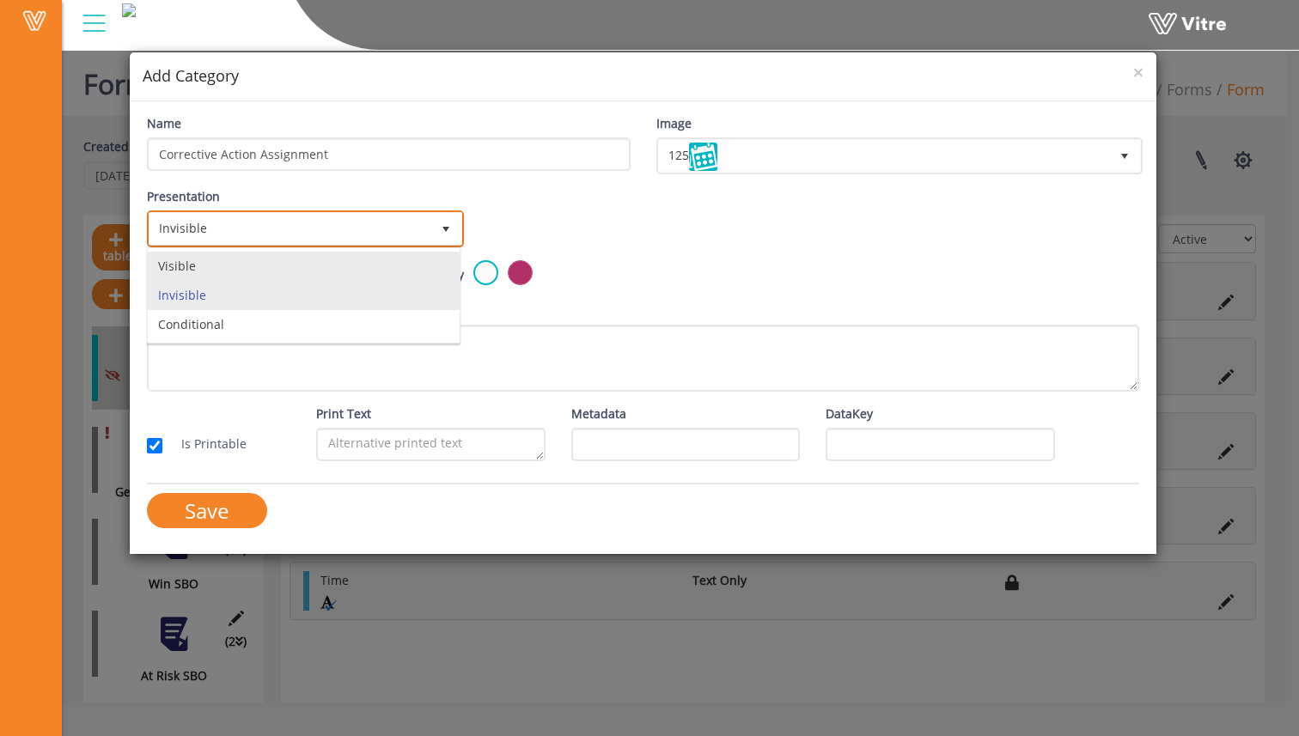
click at [405, 265] on li "Visible" at bounding box center [304, 266] width 312 height 29
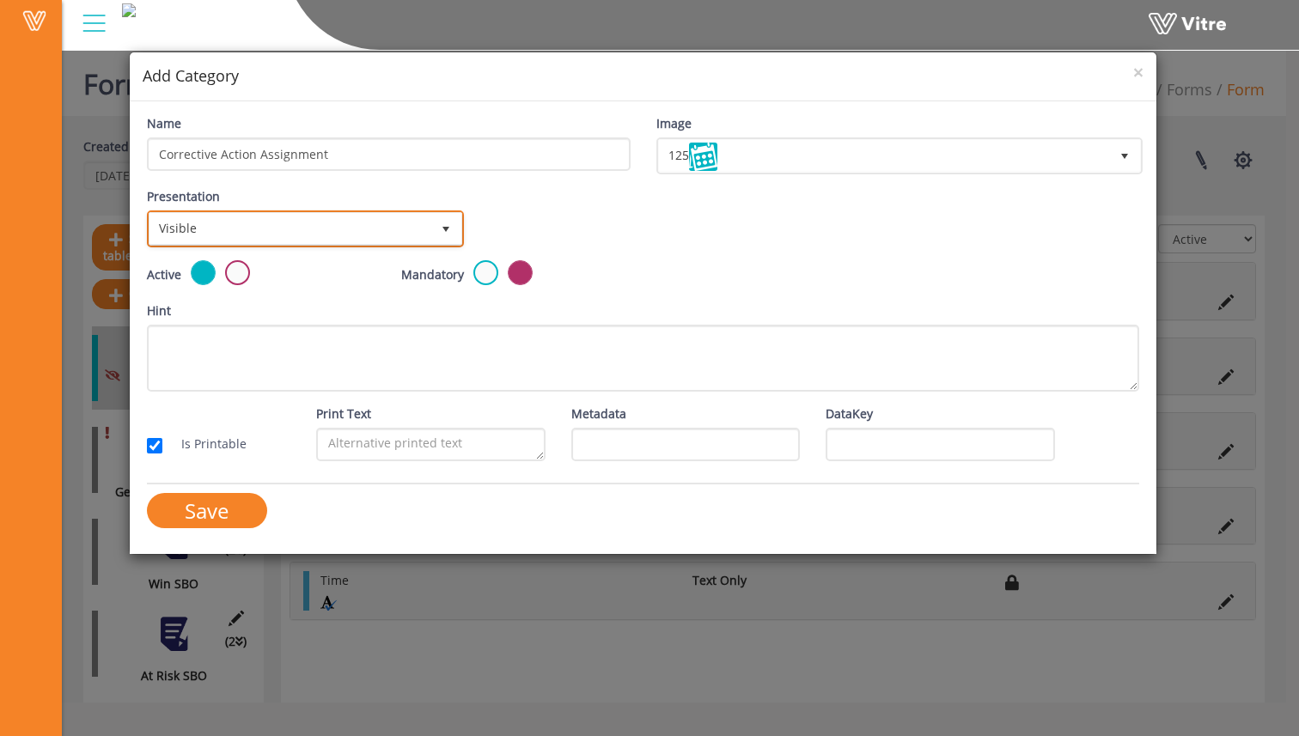
click at [407, 219] on span "Visible" at bounding box center [289, 228] width 281 height 31
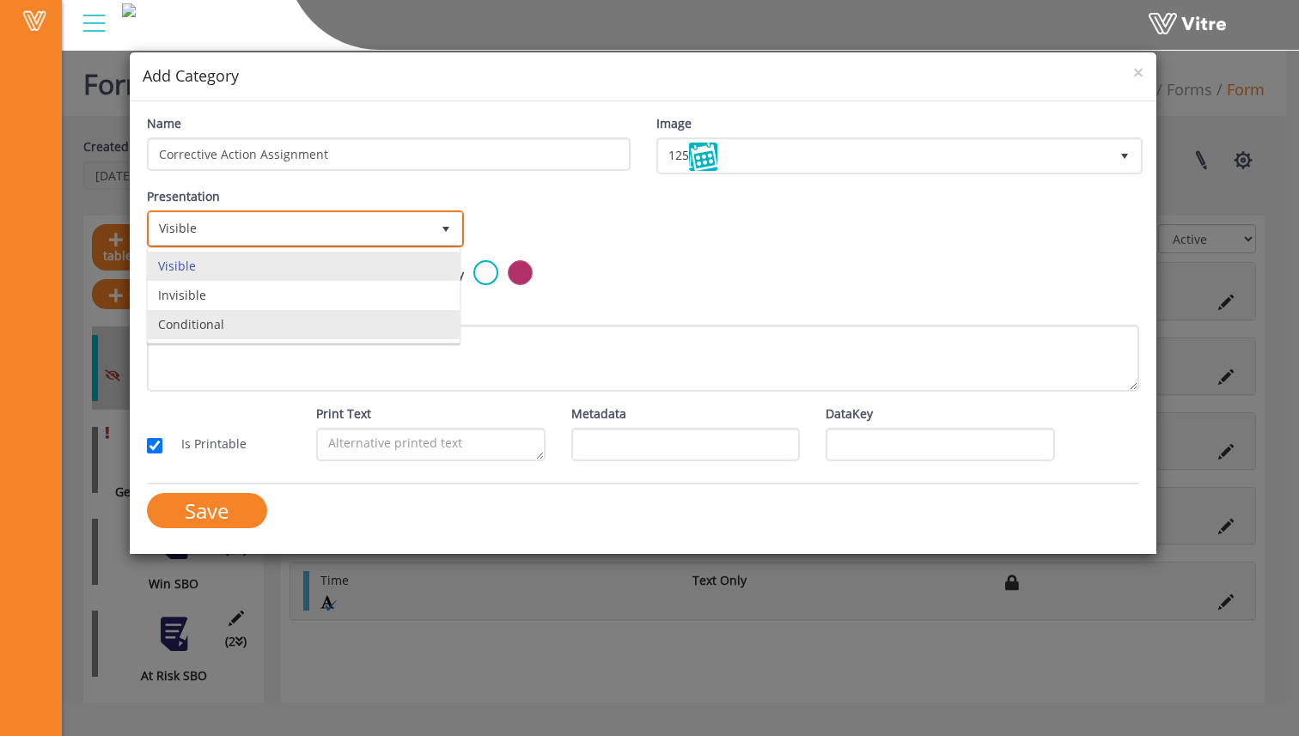
click at [374, 318] on li "Conditional" at bounding box center [304, 324] width 312 height 29
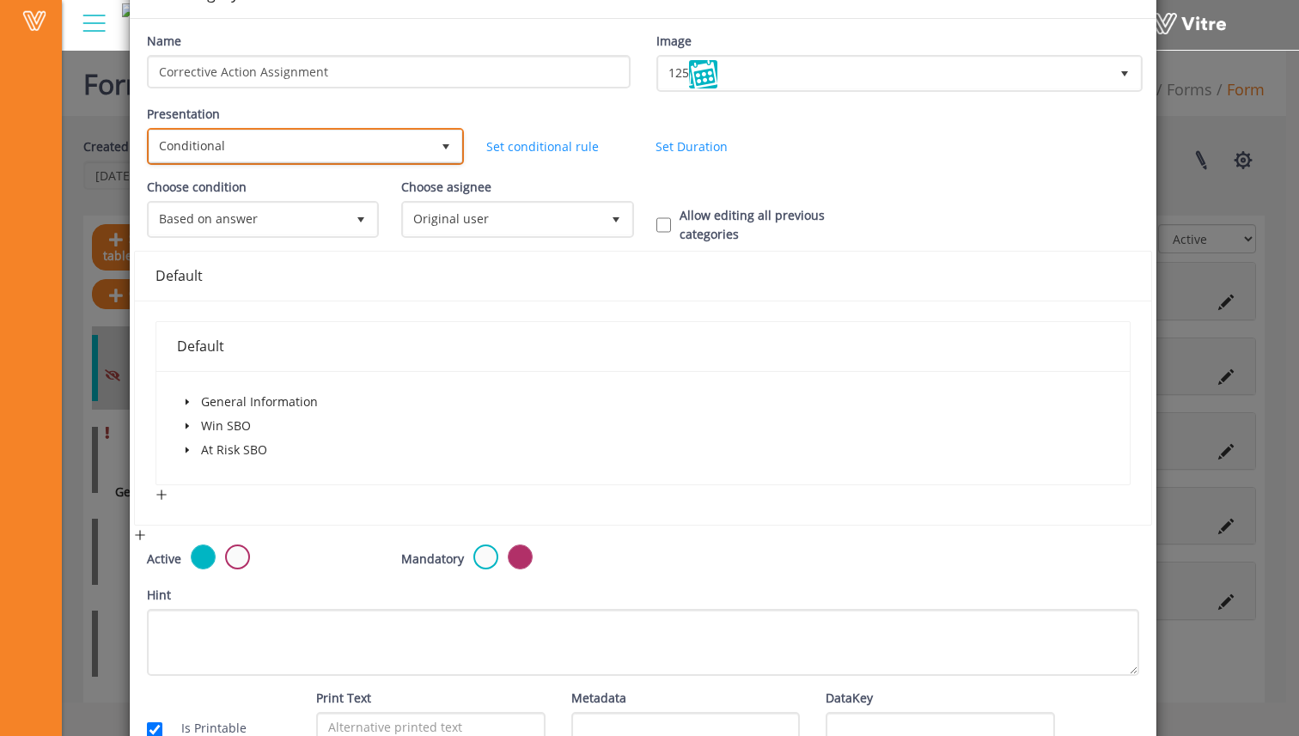
scroll to position [86, 0]
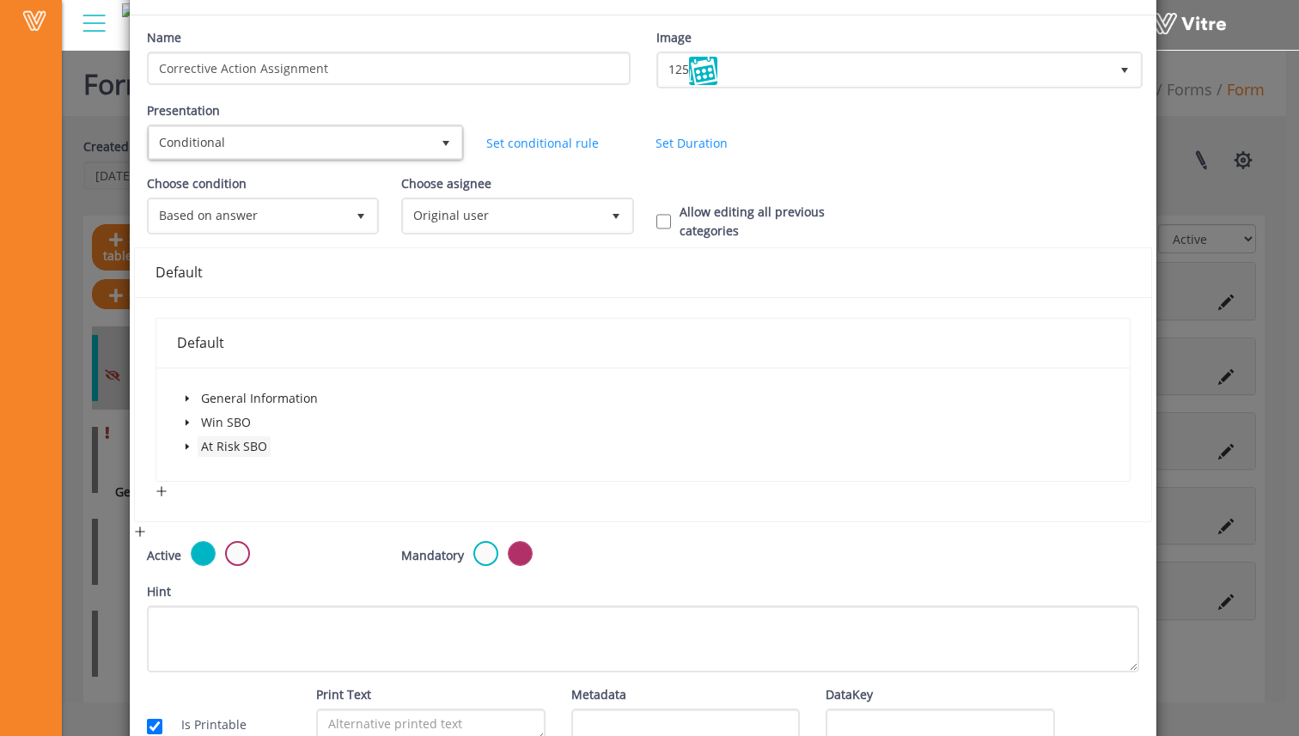
click at [210, 444] on span "At Risk SBO" at bounding box center [234, 446] width 66 height 16
click at [192, 451] on span at bounding box center [187, 446] width 21 height 21
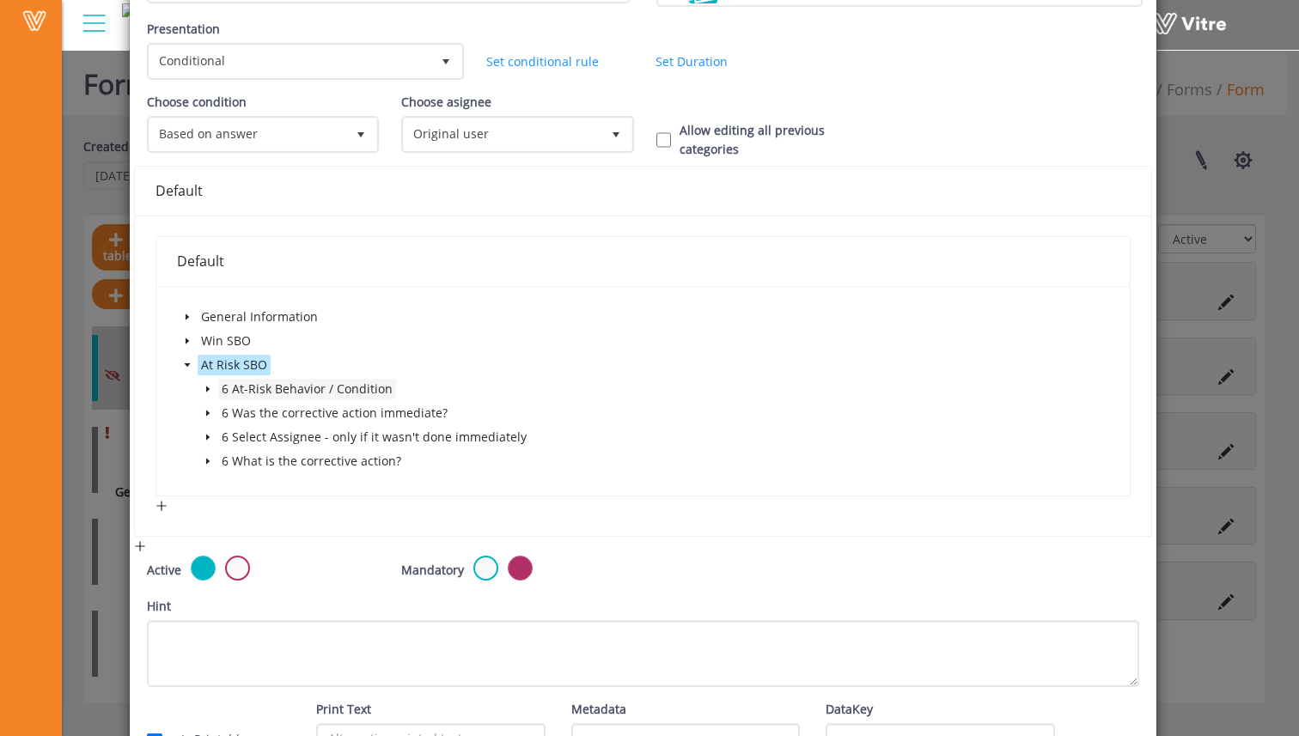
scroll to position [184, 0]
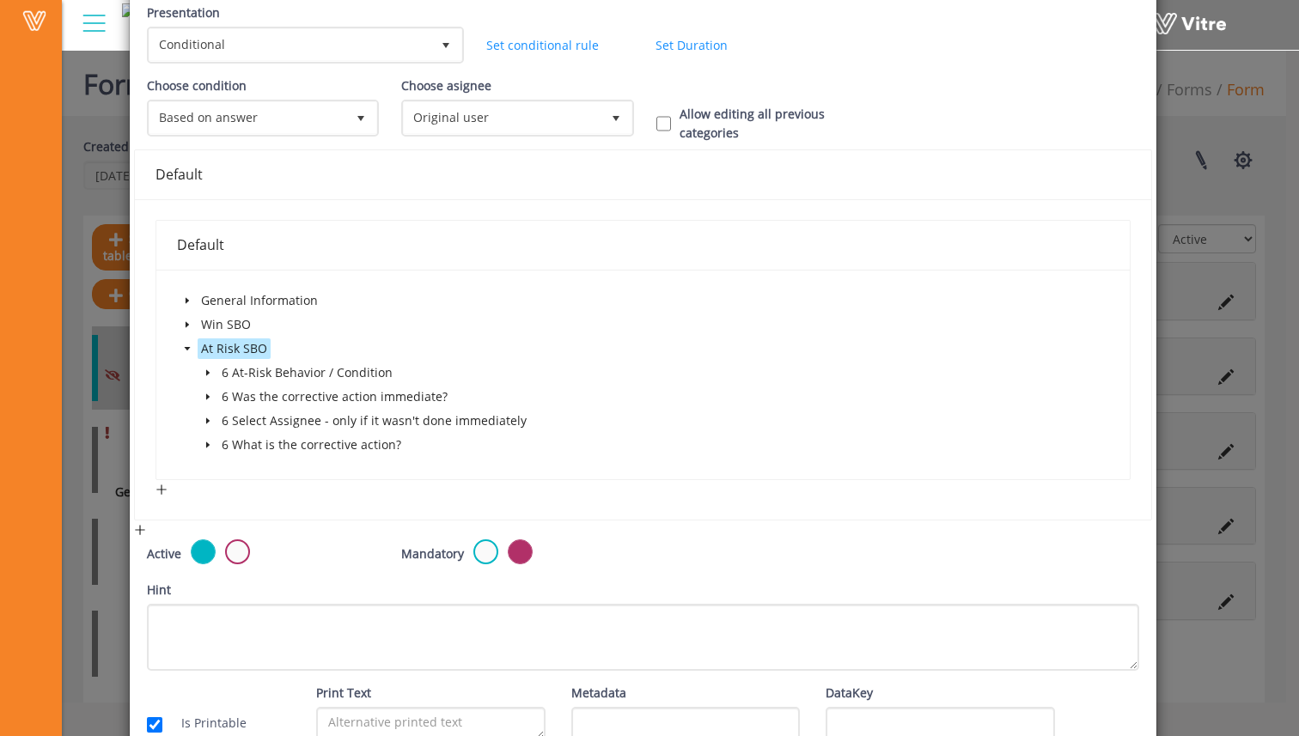
click at [210, 405] on span at bounding box center [208, 397] width 21 height 21
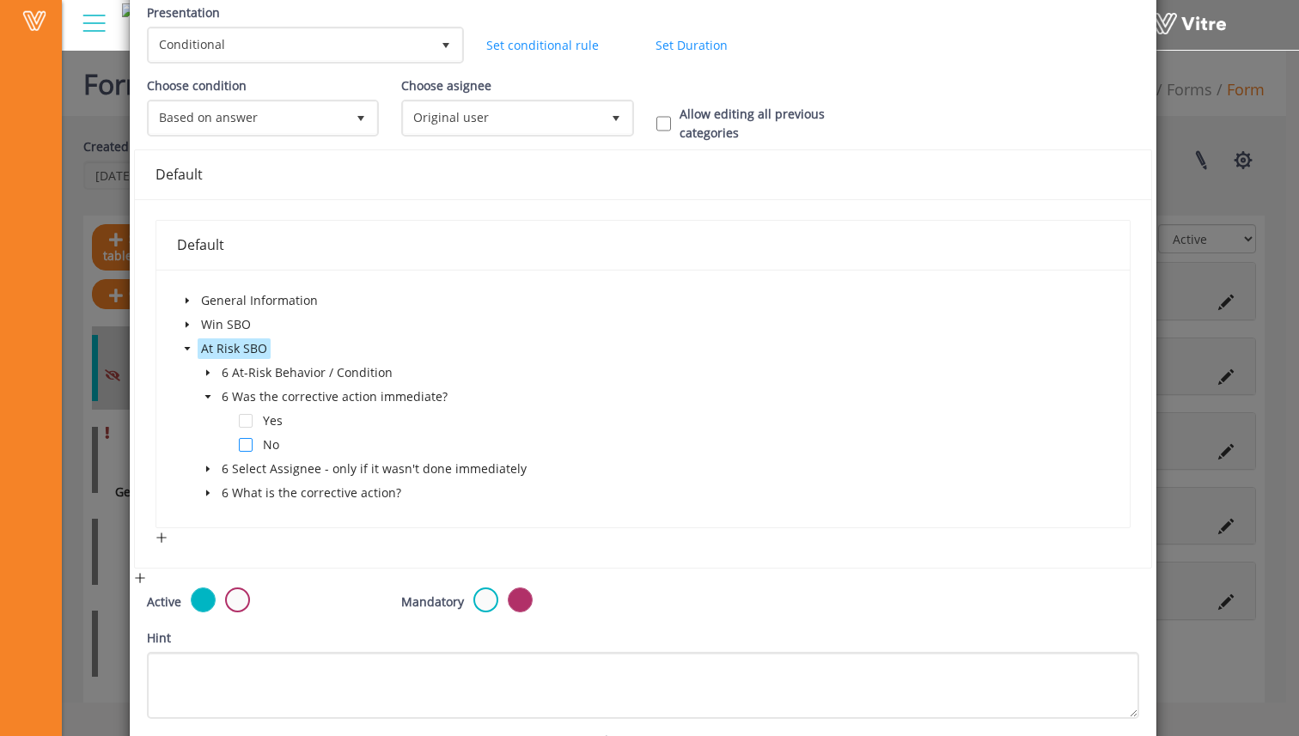
click at [241, 442] on span at bounding box center [246, 445] width 14 height 14
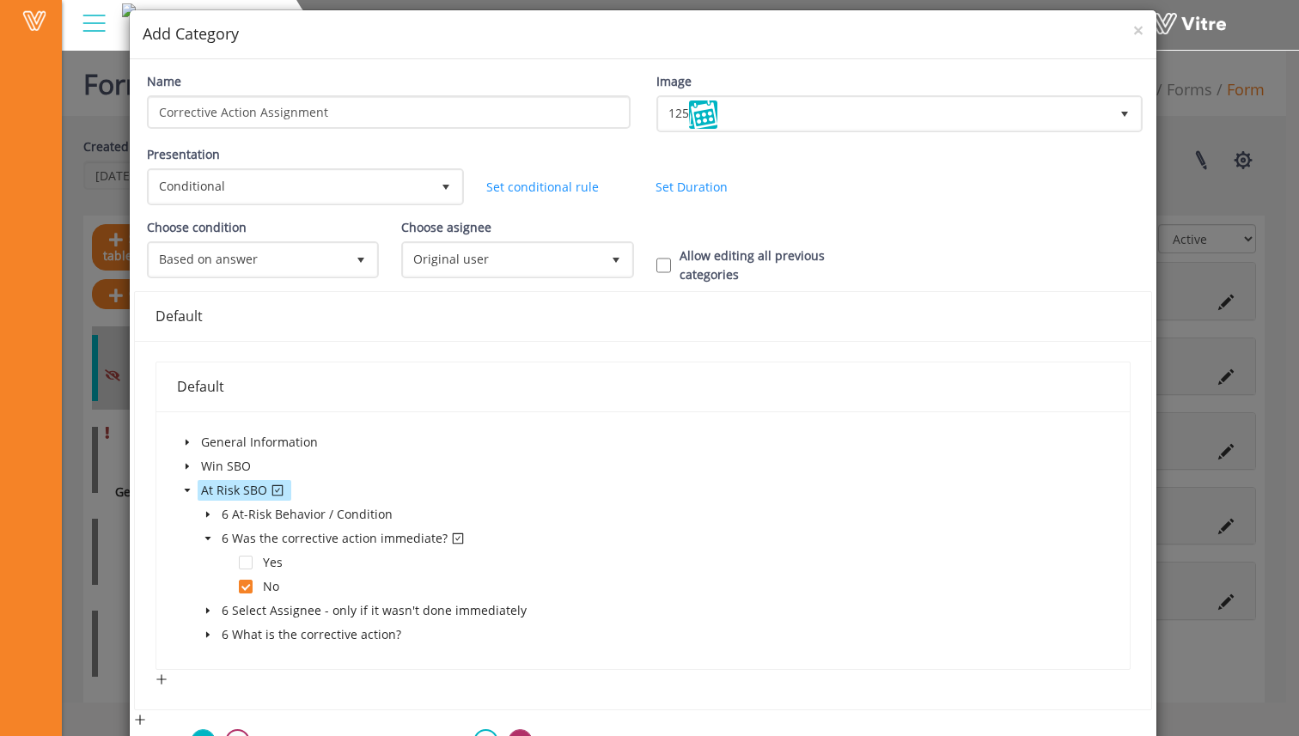
scroll to position [46, 0]
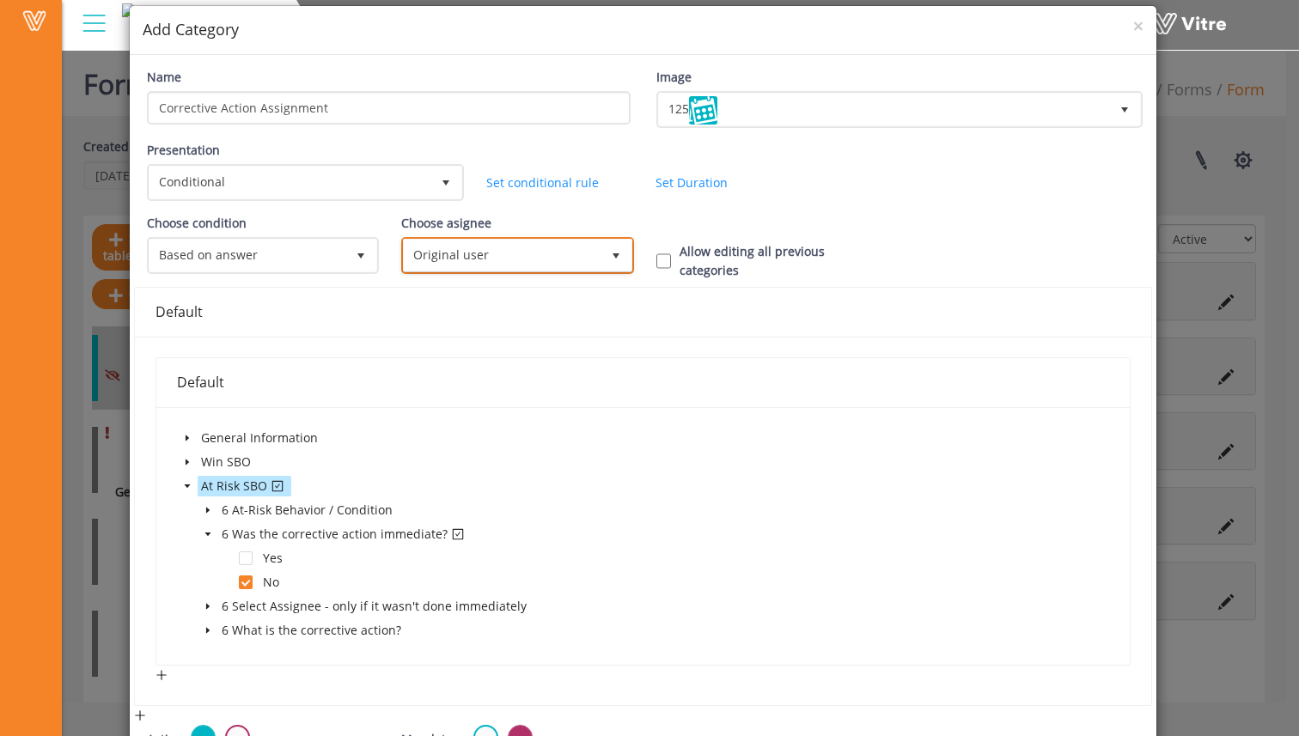
click at [531, 248] on span "Original user" at bounding box center [502, 255] width 196 height 31
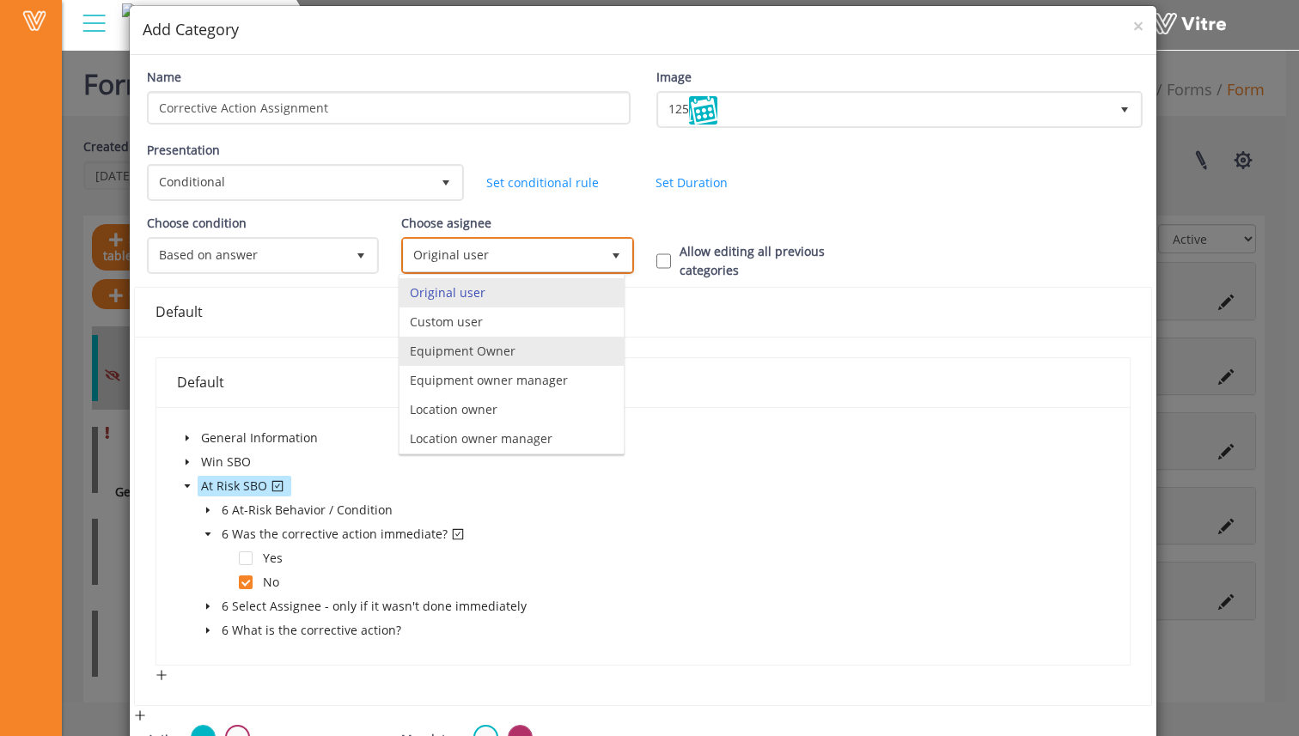
scroll to position [120, 0]
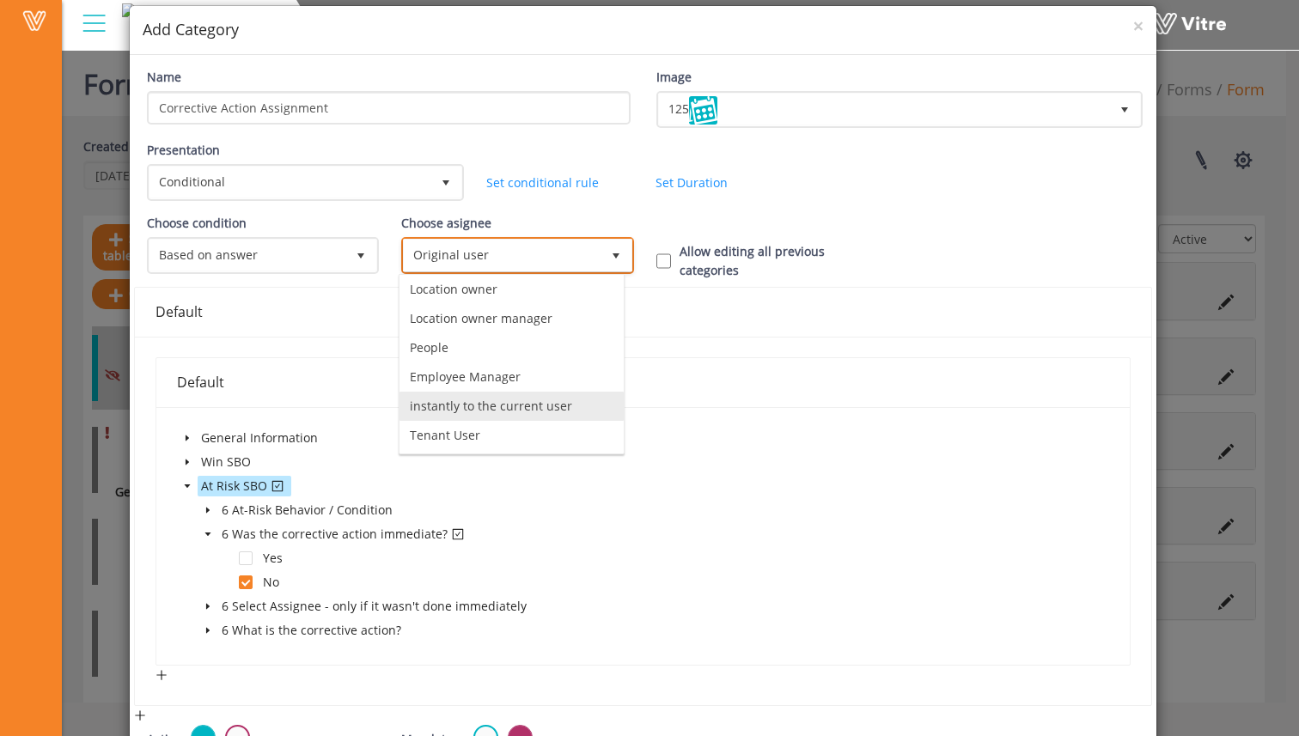
click at [530, 406] on li "instantly to the current user" at bounding box center [512, 406] width 224 height 29
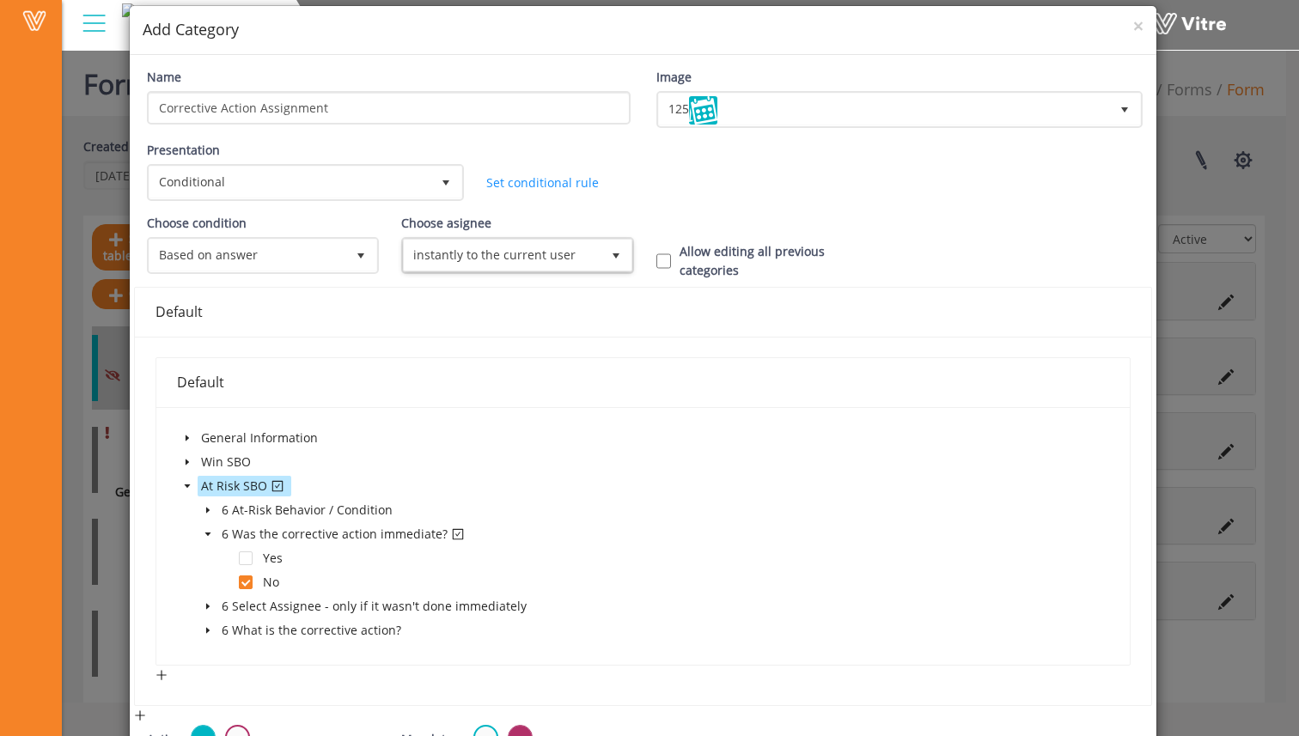
click at [566, 284] on div "Choose asignee instantly to the current user 10" at bounding box center [515, 250] width 254 height 73
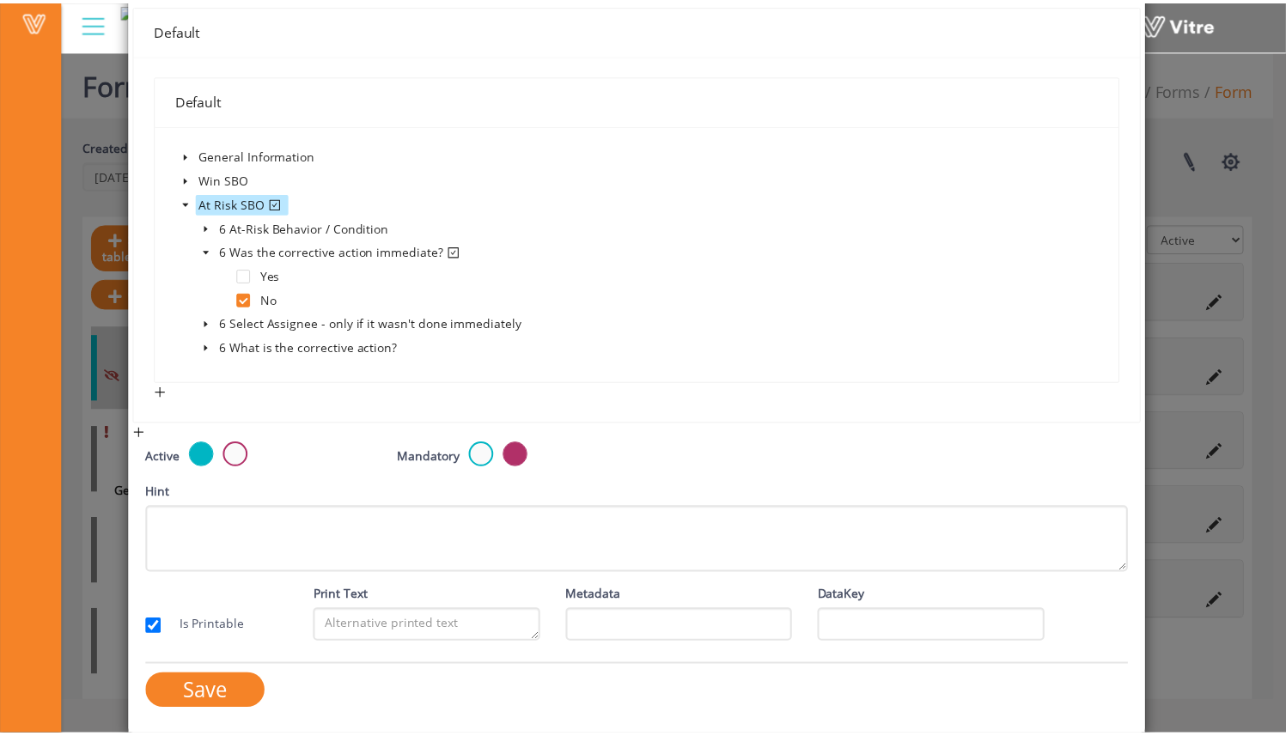
scroll to position [329, 0]
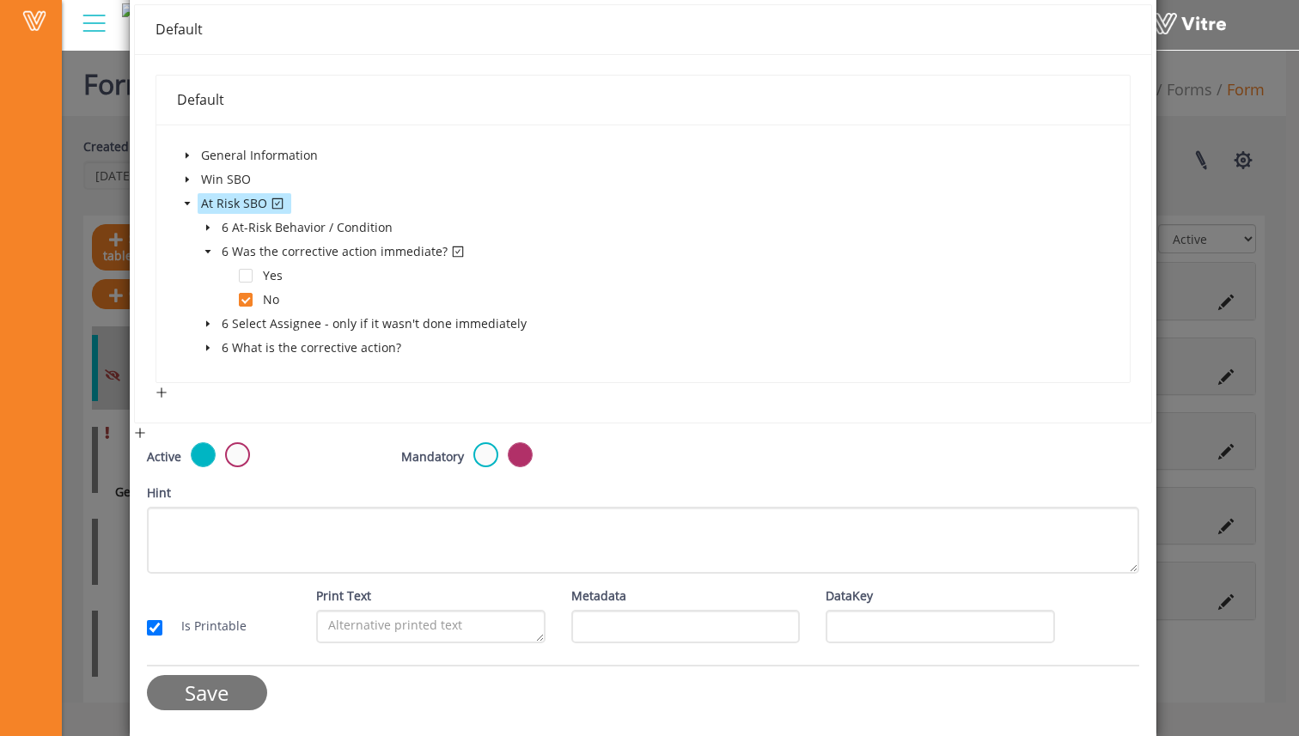
click at [247, 692] on input "Save" at bounding box center [207, 692] width 120 height 35
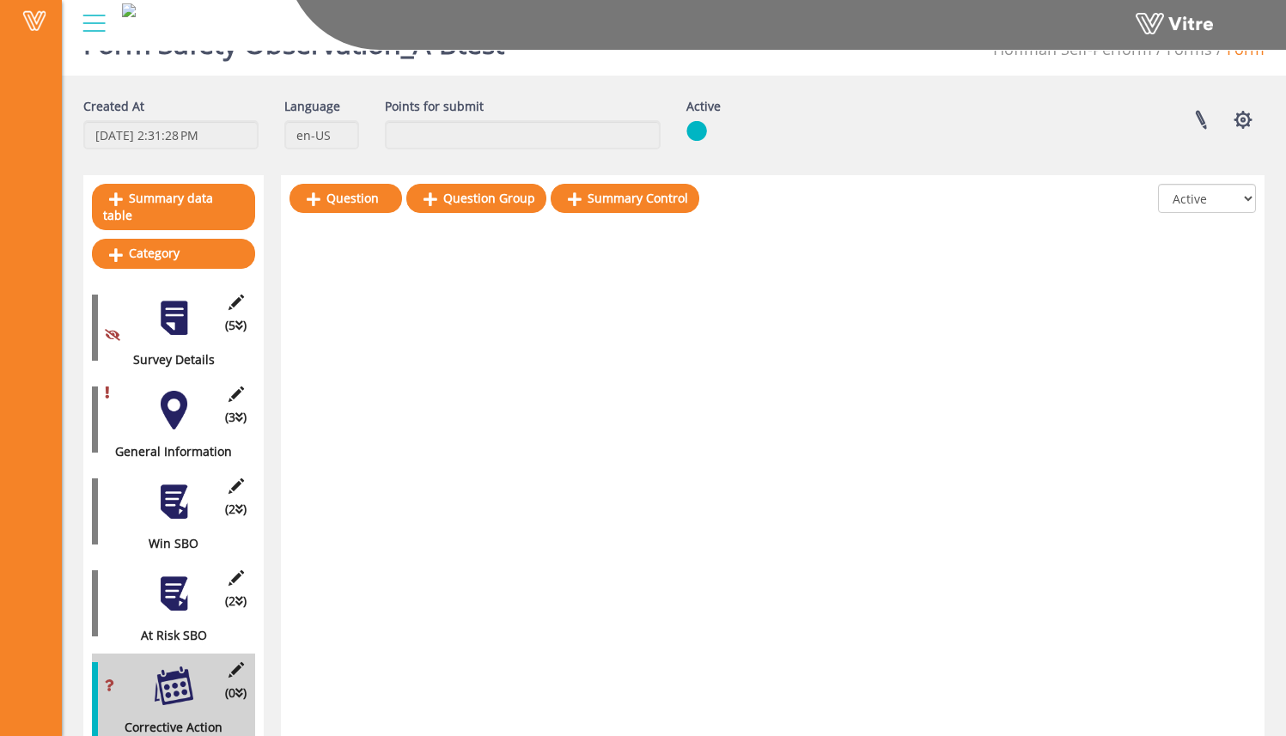
scroll to position [60, 0]
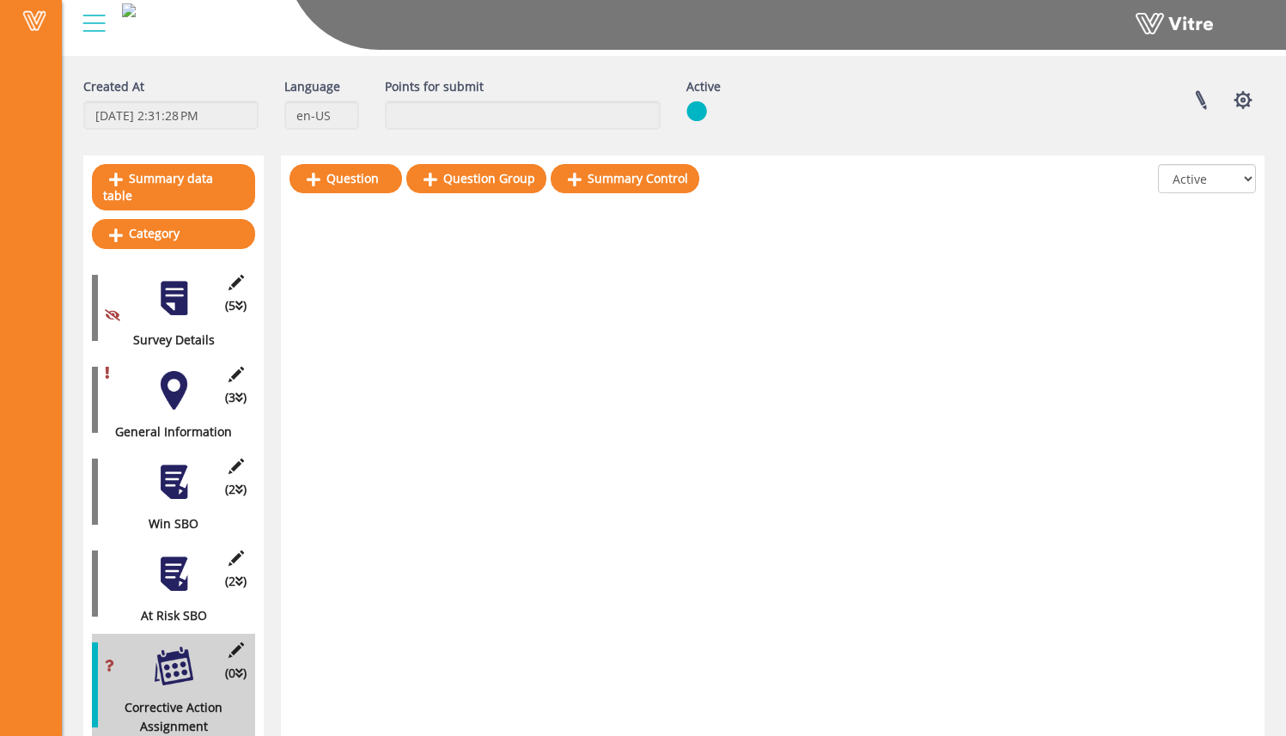
click at [181, 568] on div at bounding box center [174, 574] width 39 height 39
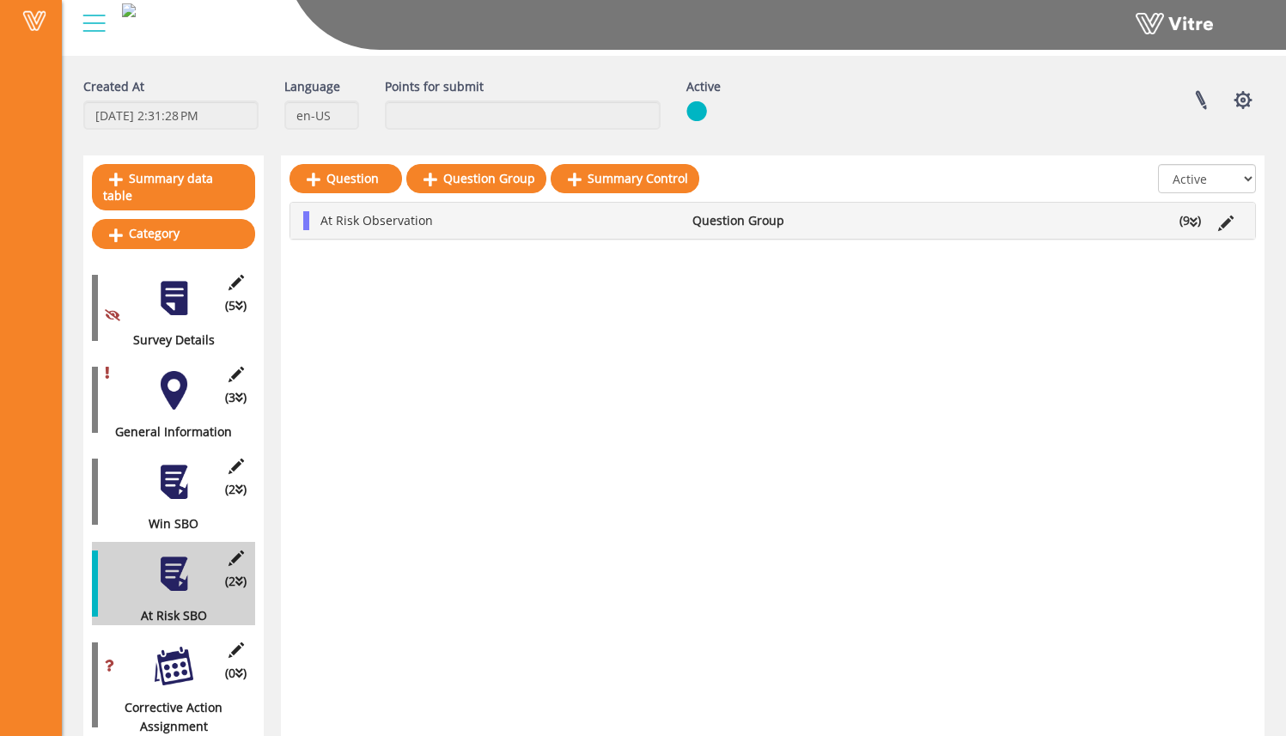
click at [742, 226] on li "Question Group" at bounding box center [753, 220] width 139 height 19
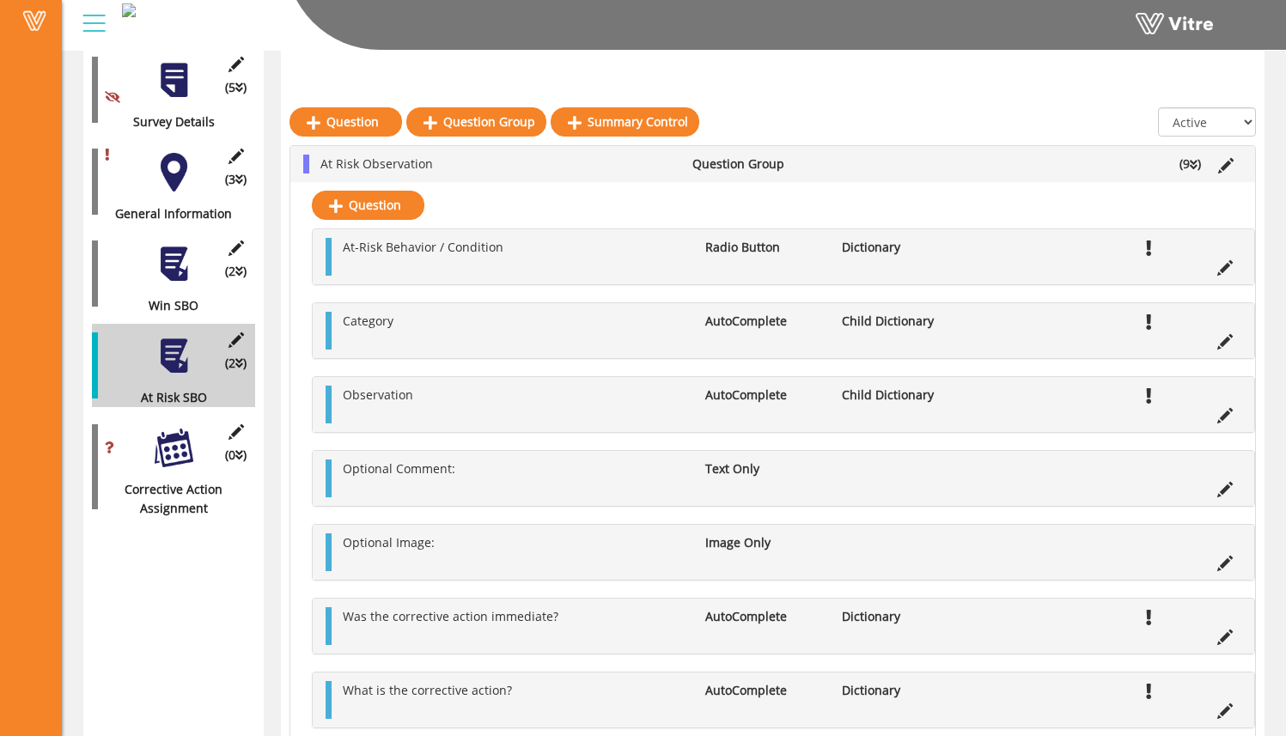
scroll to position [277, 0]
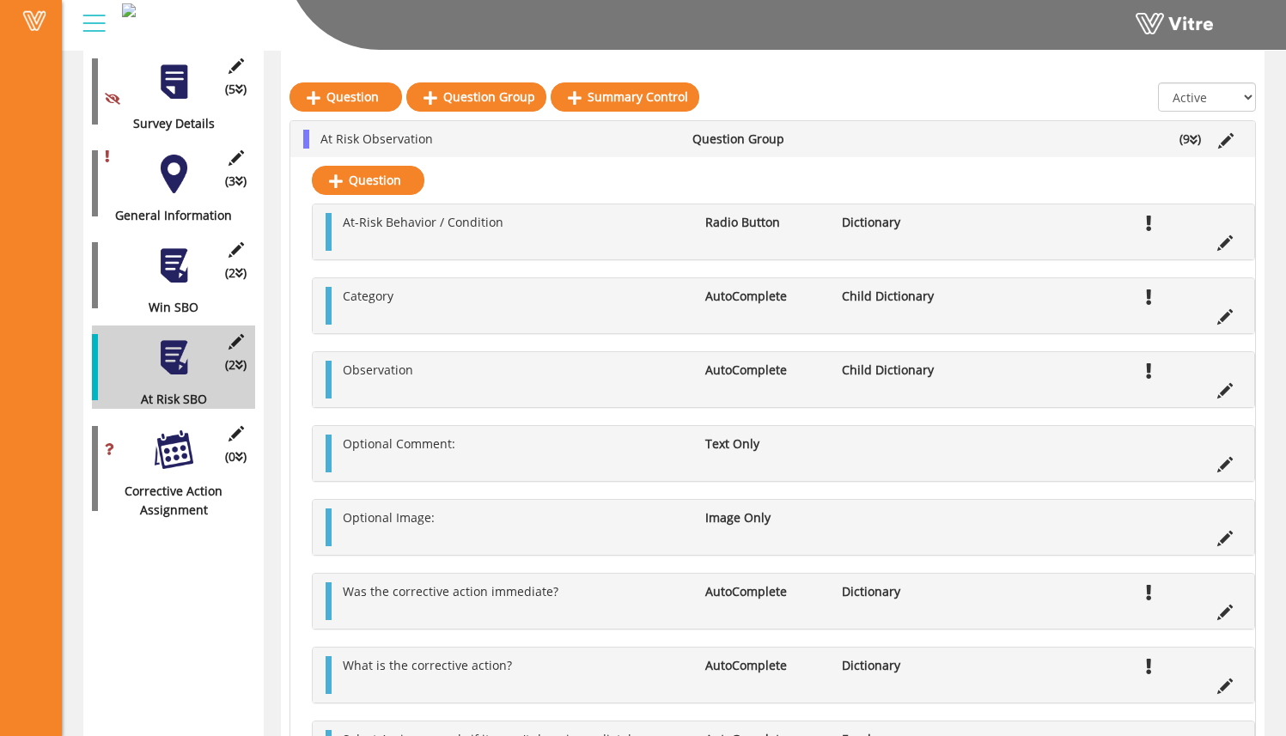
click at [173, 447] on div at bounding box center [174, 449] width 39 height 39
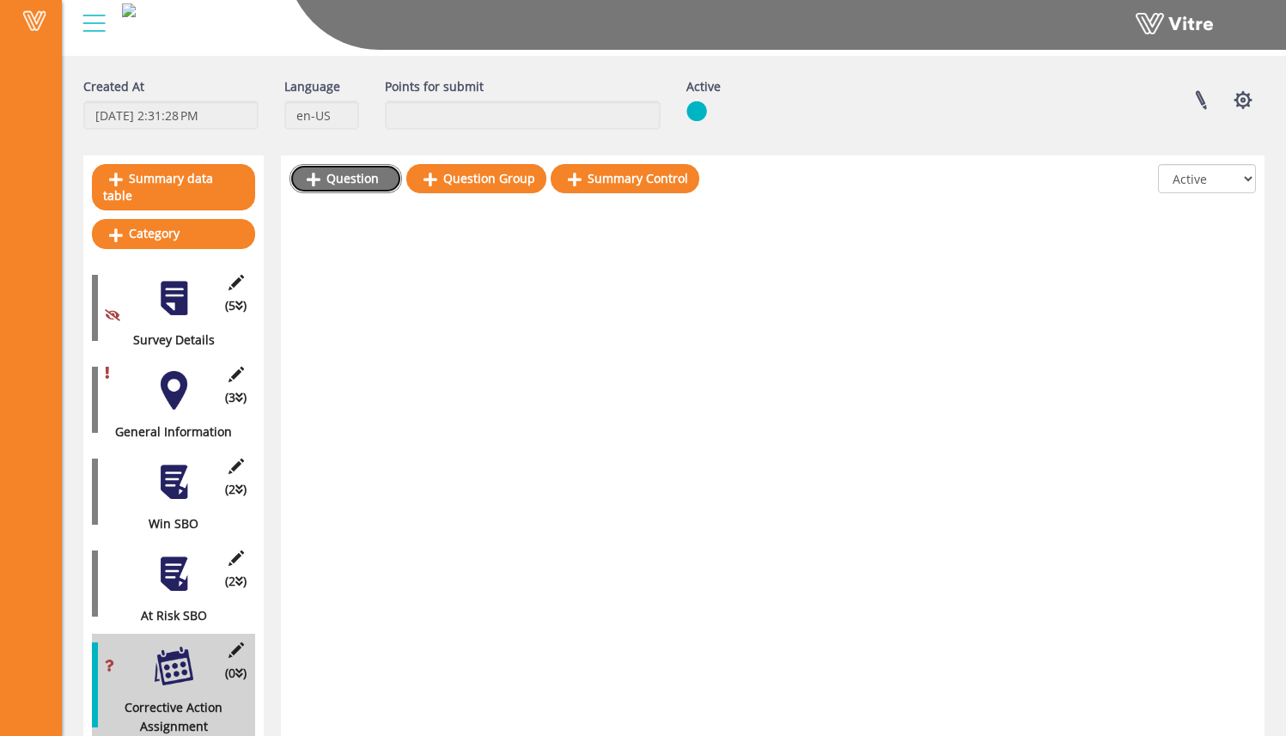
click at [369, 184] on link "Question" at bounding box center [346, 178] width 113 height 29
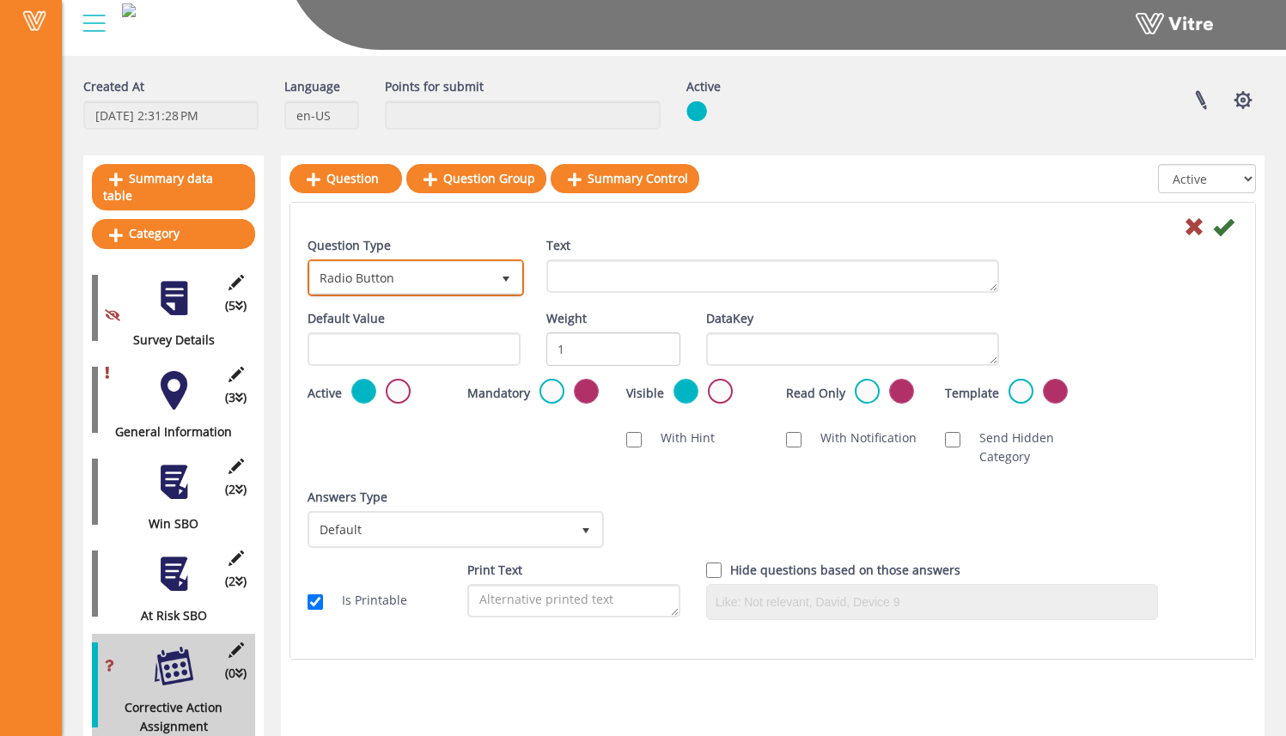
click at [494, 289] on span "select" at bounding box center [506, 277] width 31 height 31
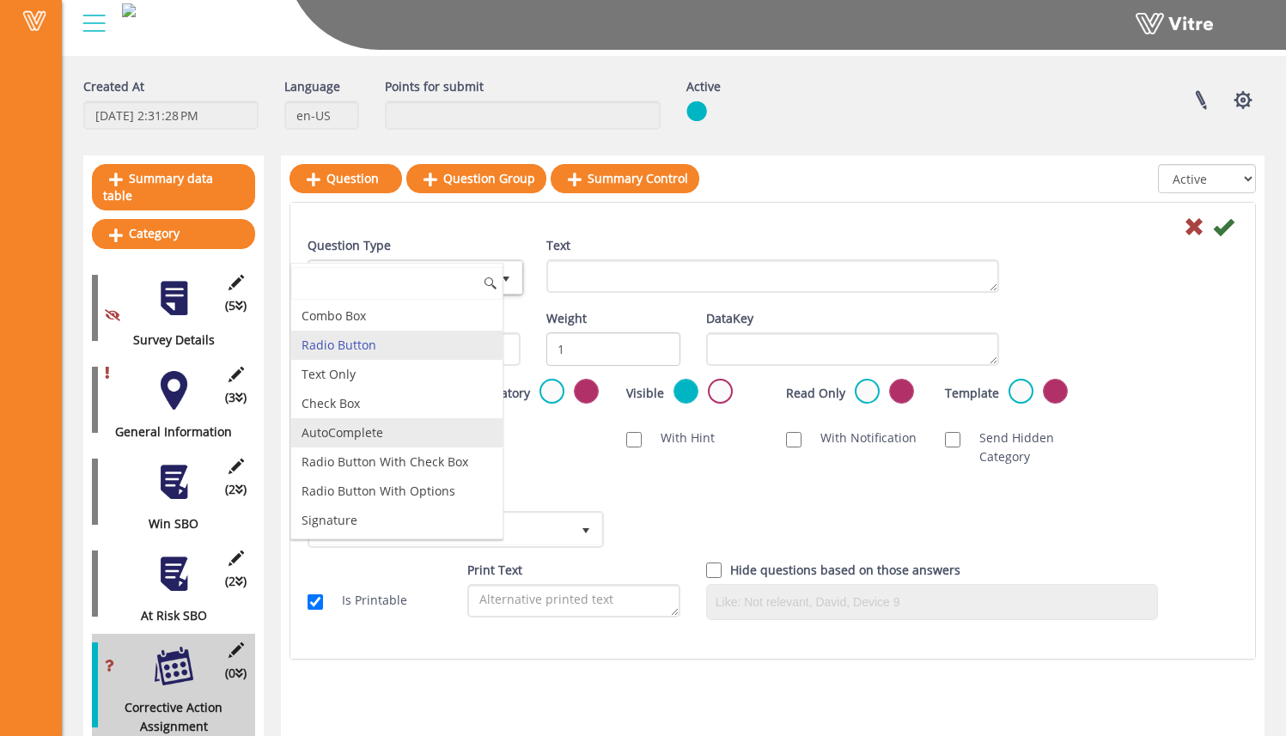
click at [445, 436] on li "AutoComplete" at bounding box center [396, 432] width 211 height 29
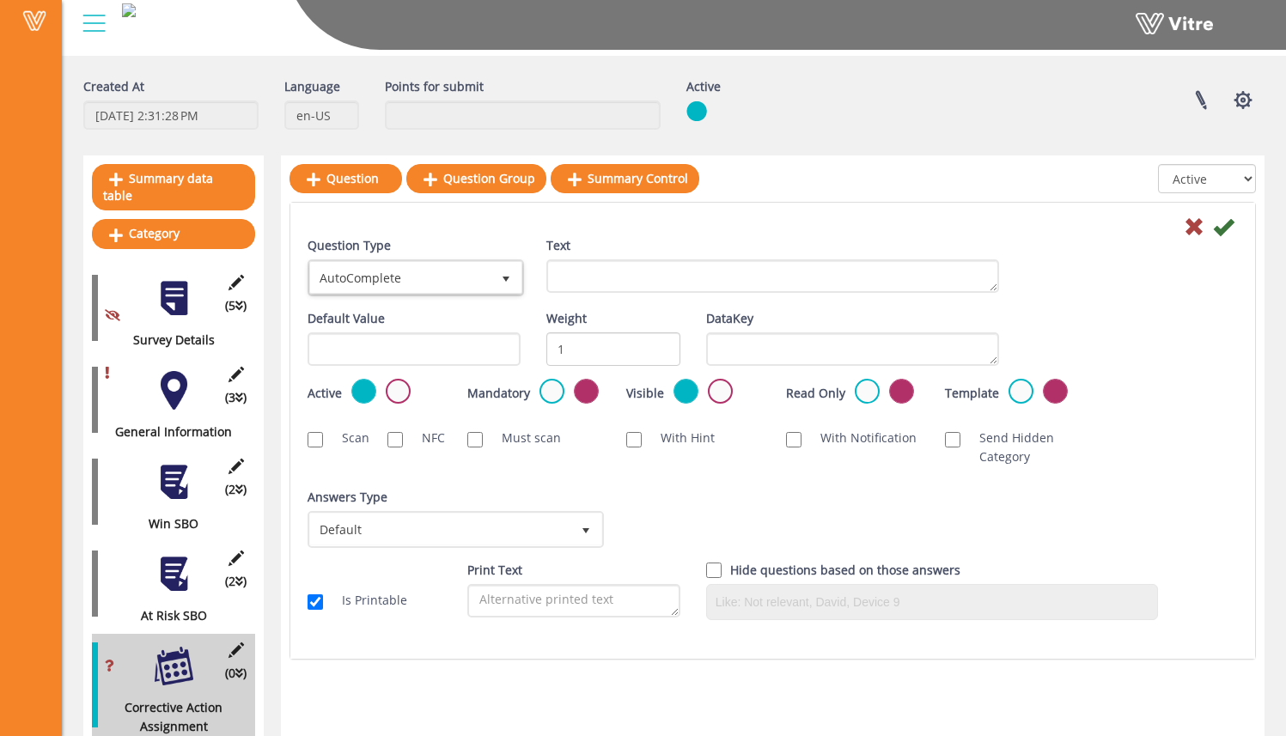
click at [179, 574] on div at bounding box center [174, 574] width 39 height 39
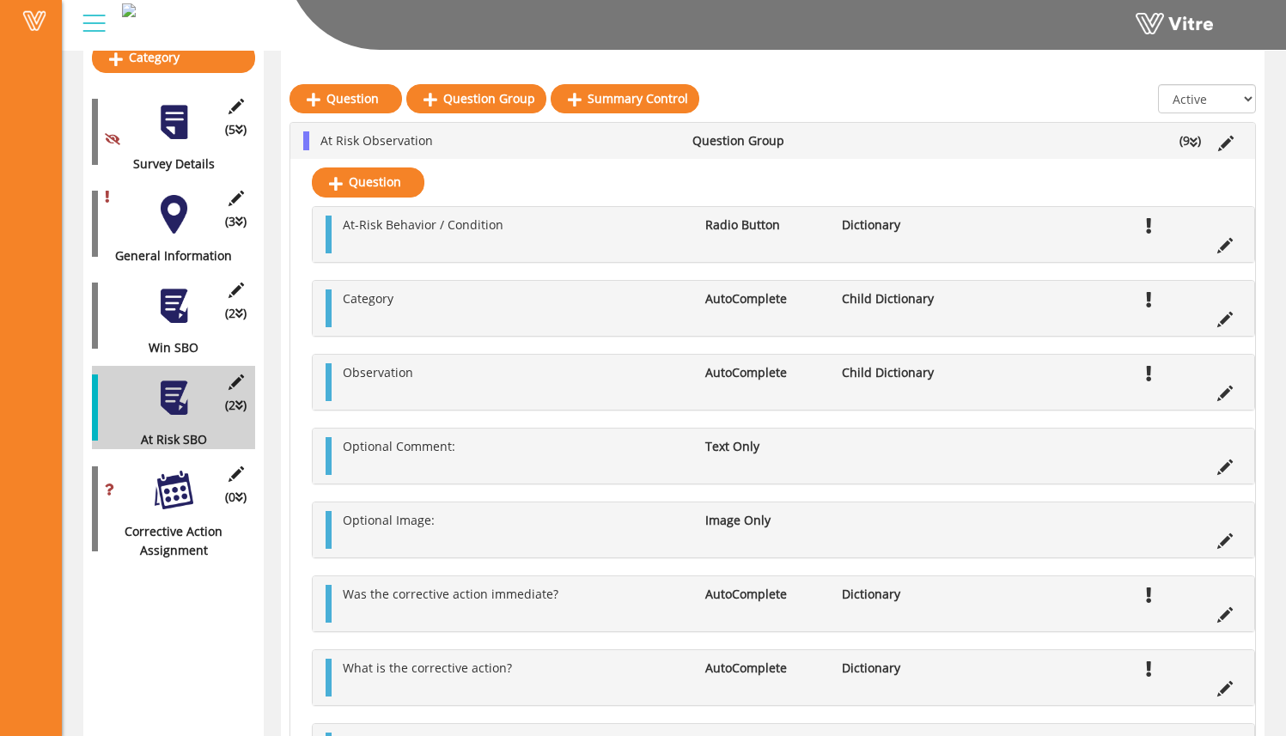
scroll to position [242, 0]
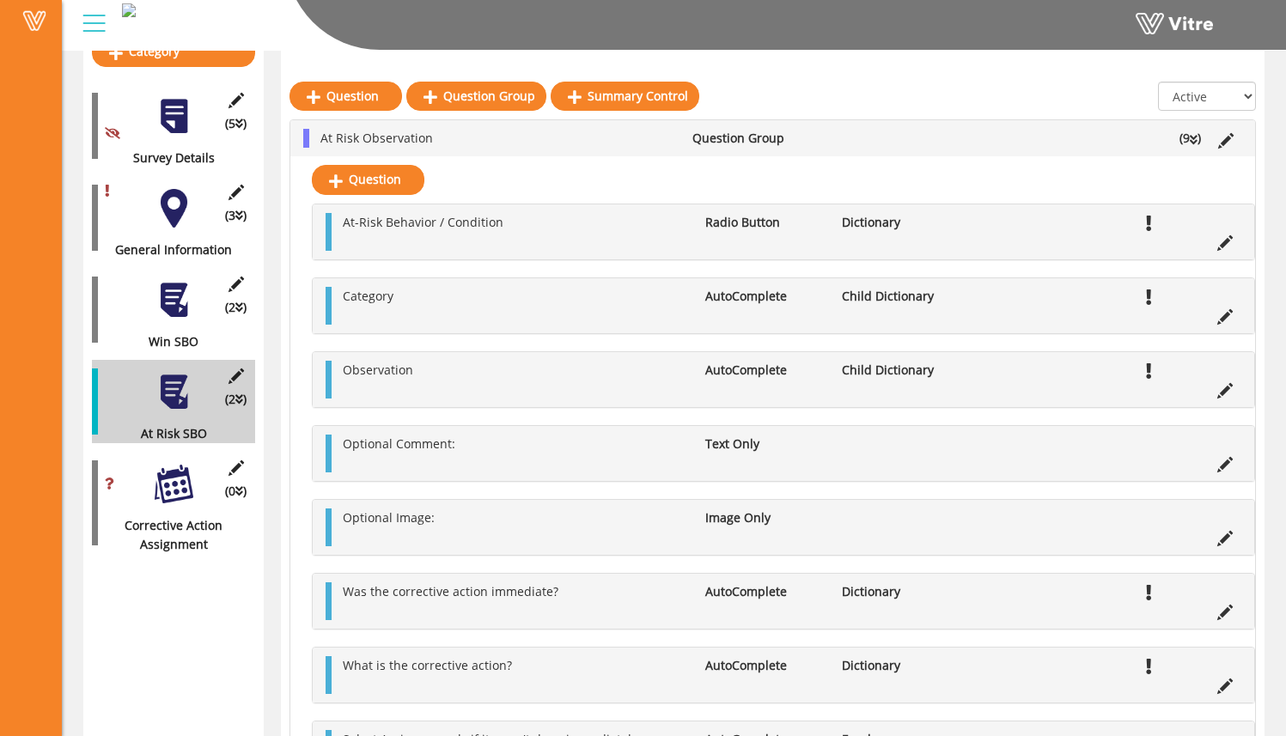
click at [174, 465] on div at bounding box center [174, 484] width 39 height 39
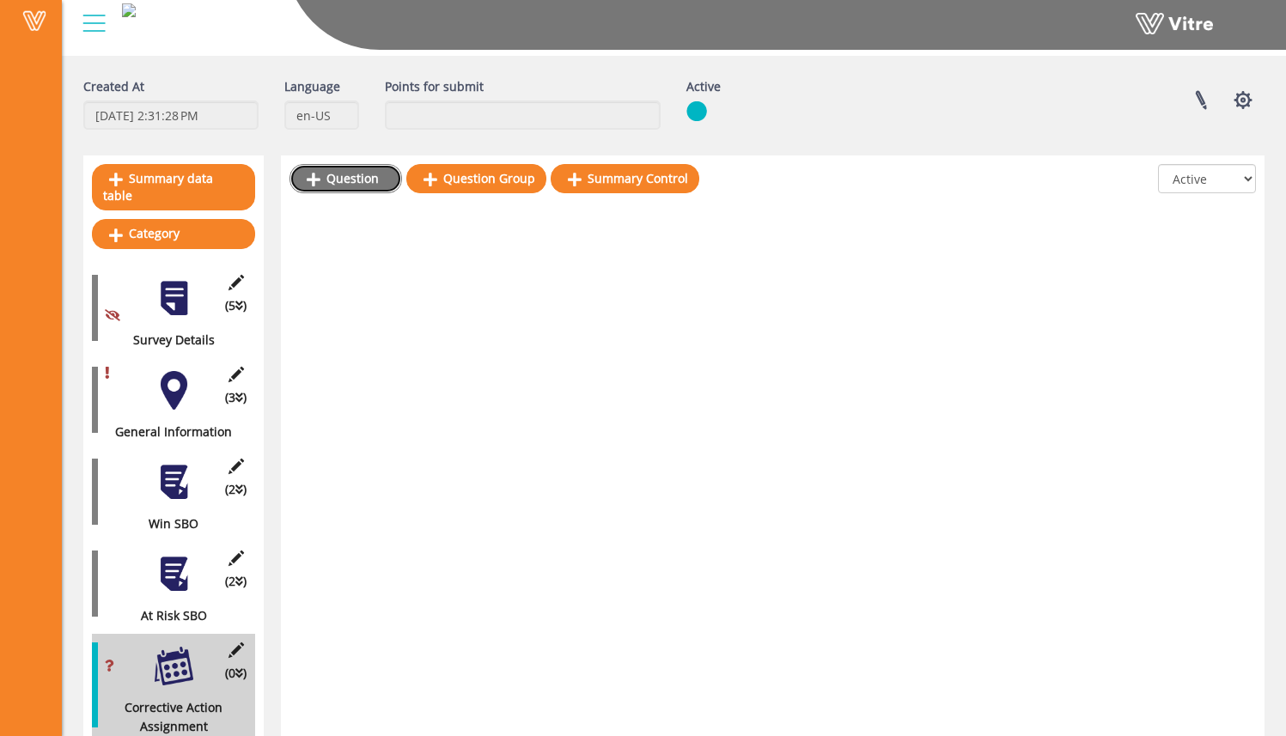
click at [370, 187] on link "Question" at bounding box center [346, 178] width 113 height 29
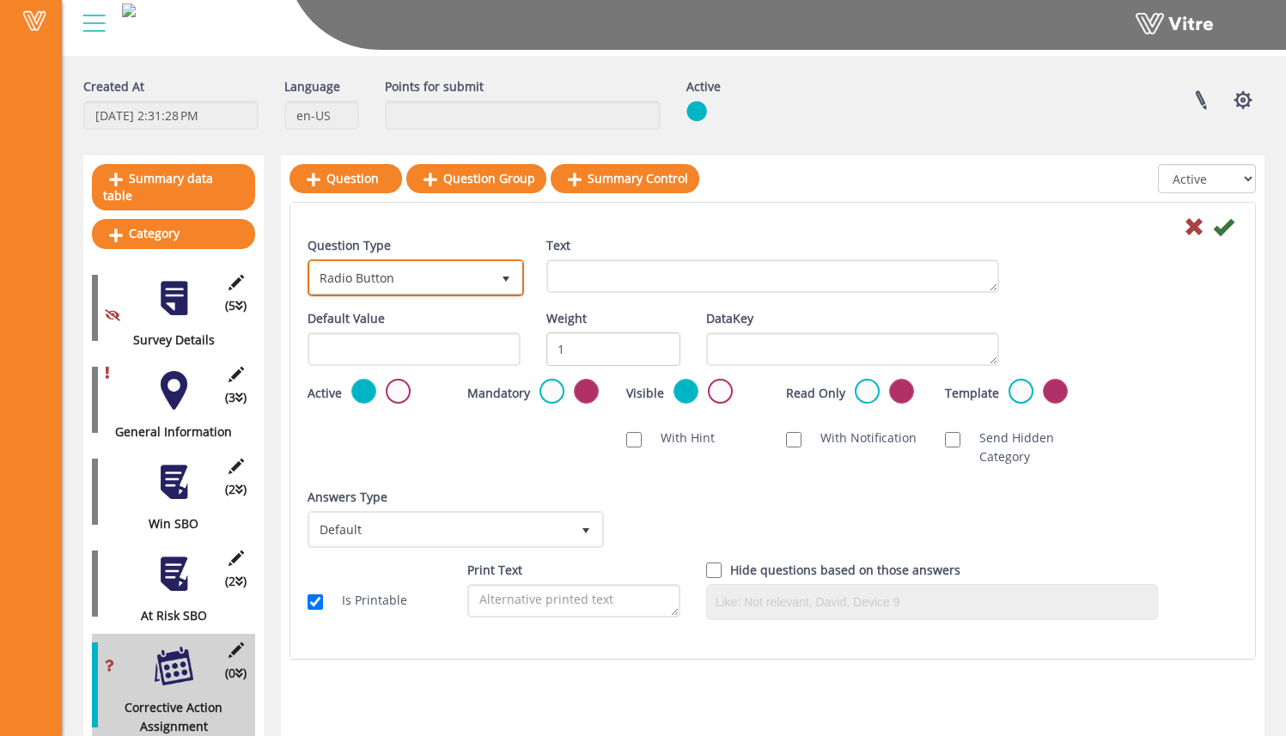
click at [467, 279] on span "Radio Button" at bounding box center [400, 277] width 180 height 31
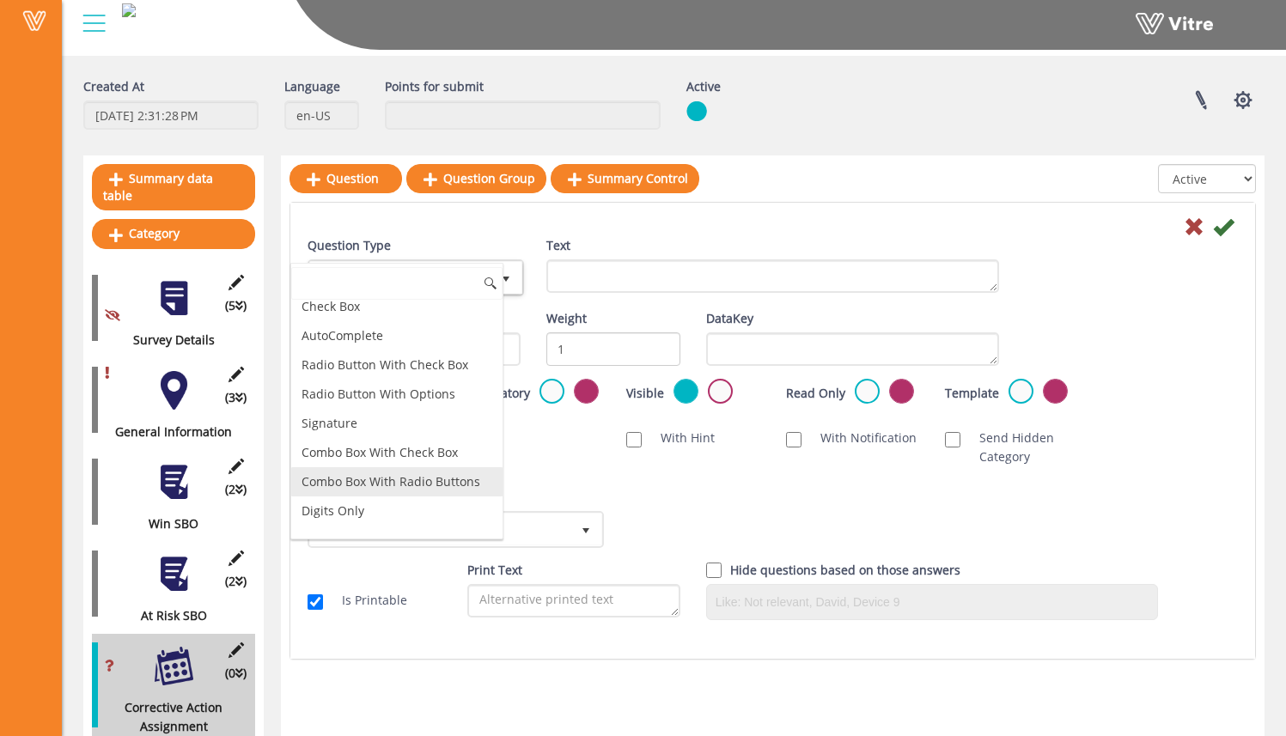
scroll to position [71, 0]
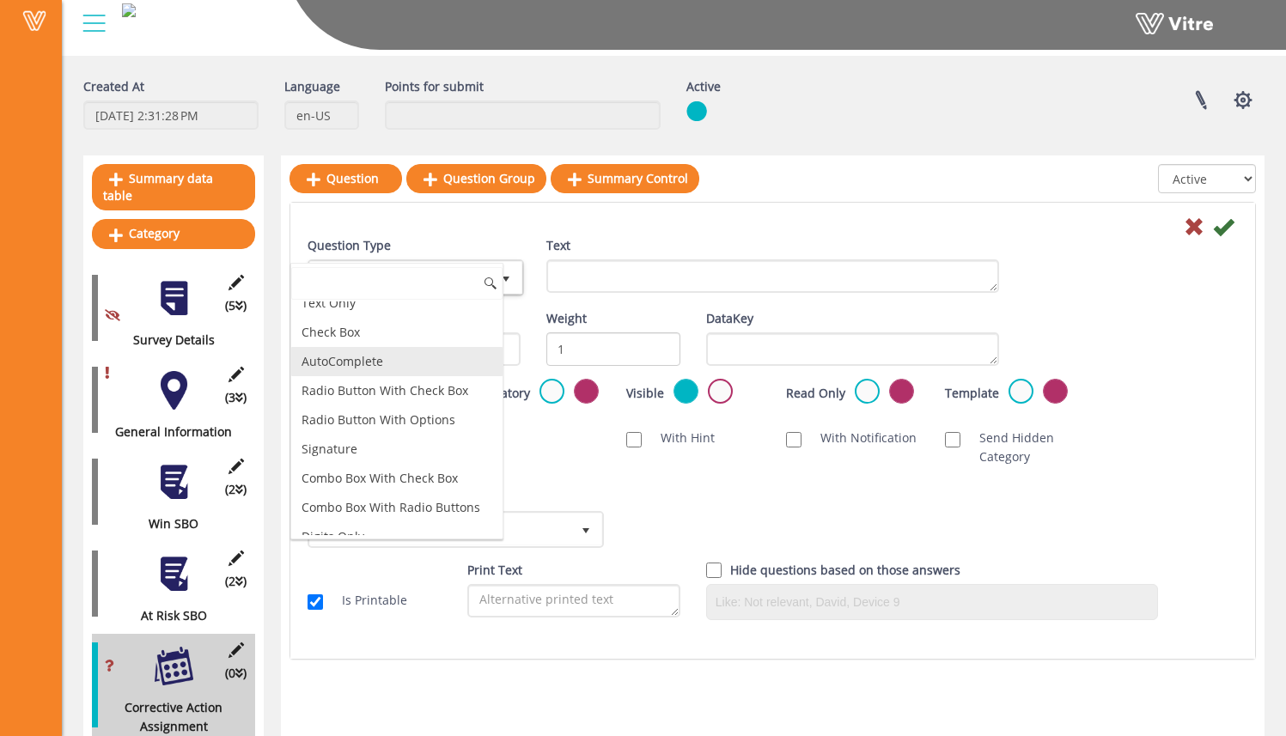
click at [424, 363] on li "AutoComplete" at bounding box center [396, 361] width 211 height 29
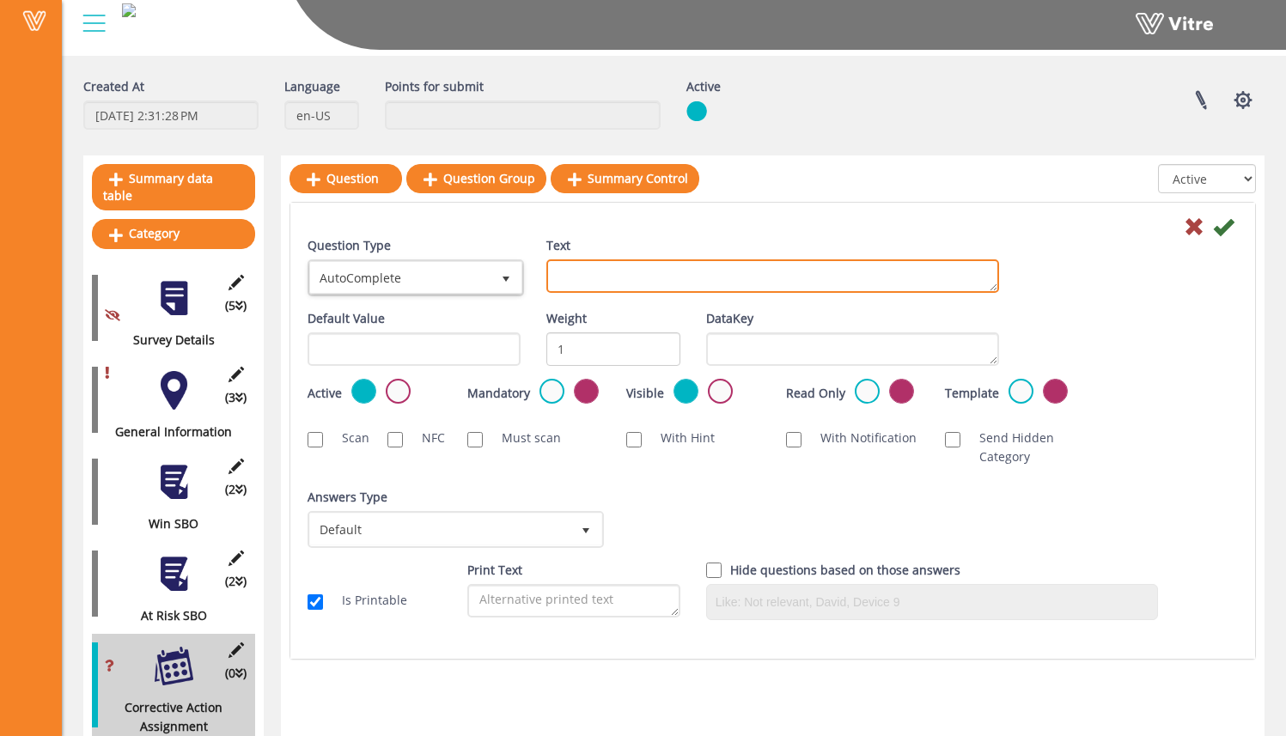
click at [582, 282] on textarea "Text" at bounding box center [772, 276] width 453 height 34
type textarea "E"
click at [562, 277] on textarea "Text" at bounding box center [772, 276] width 453 height 34
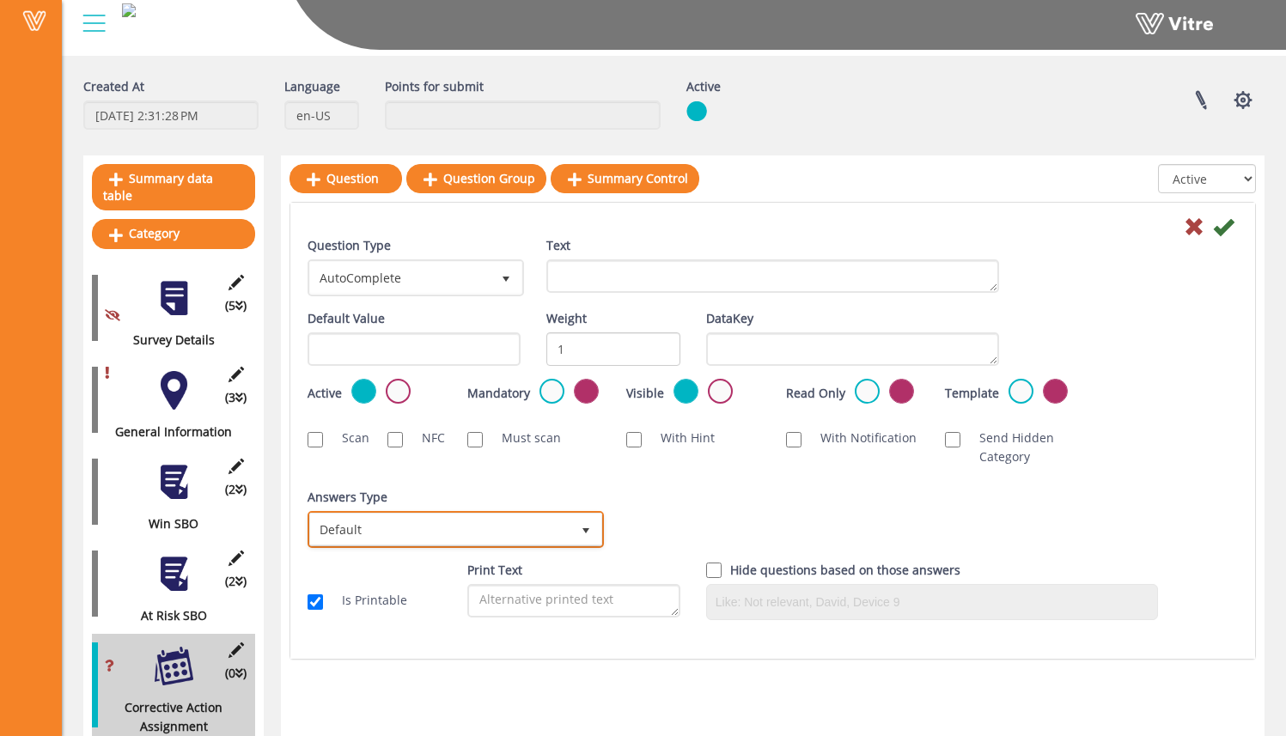
click at [471, 526] on span "Default" at bounding box center [440, 529] width 260 height 31
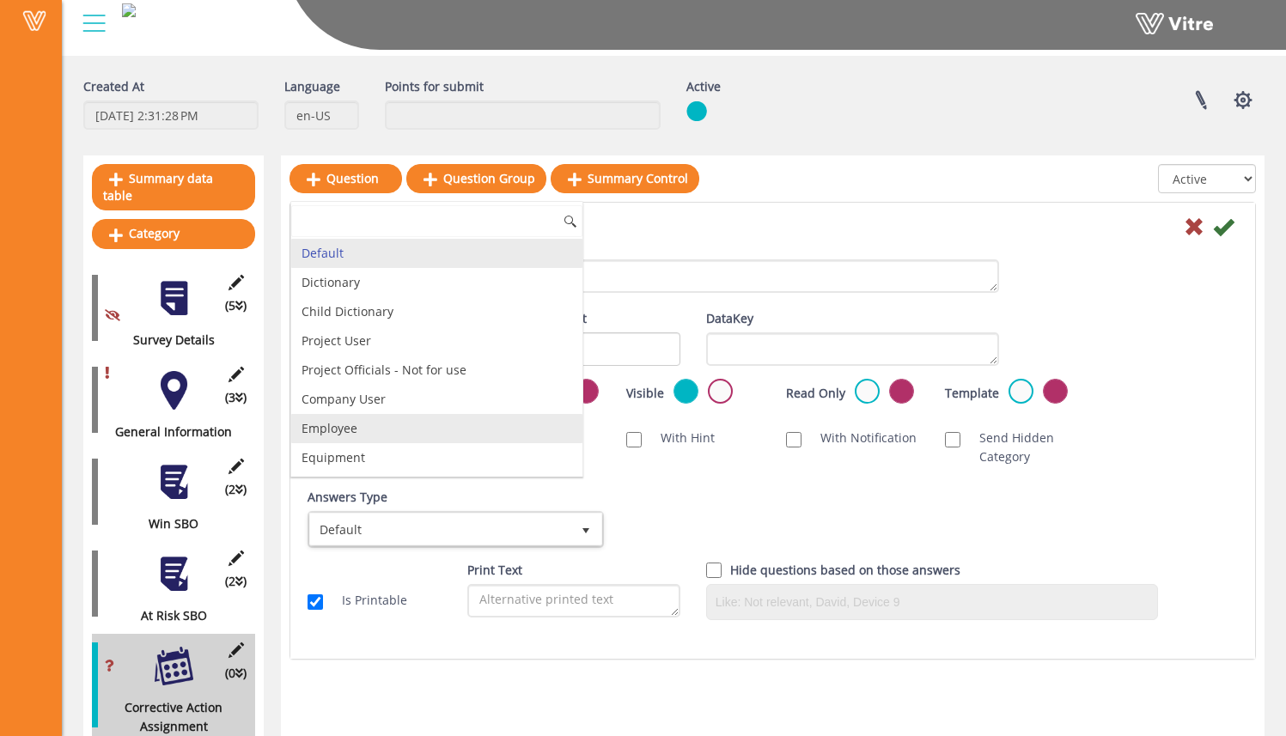
click at [482, 432] on li "Employee" at bounding box center [436, 428] width 291 height 29
checkbox input "true"
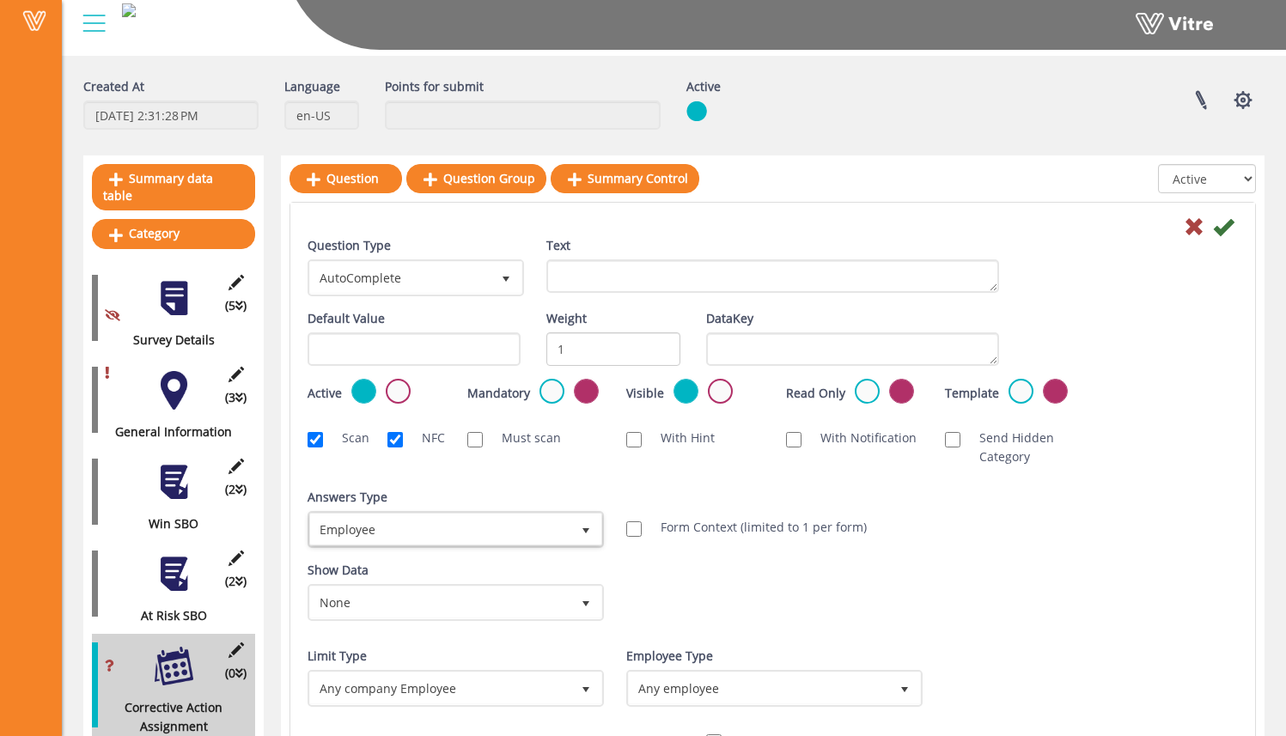
click at [735, 577] on div "Show Data None 0 Certificates Fall Protection Forklift (Warehouse) Forklift (Te…" at bounding box center [773, 597] width 956 height 73
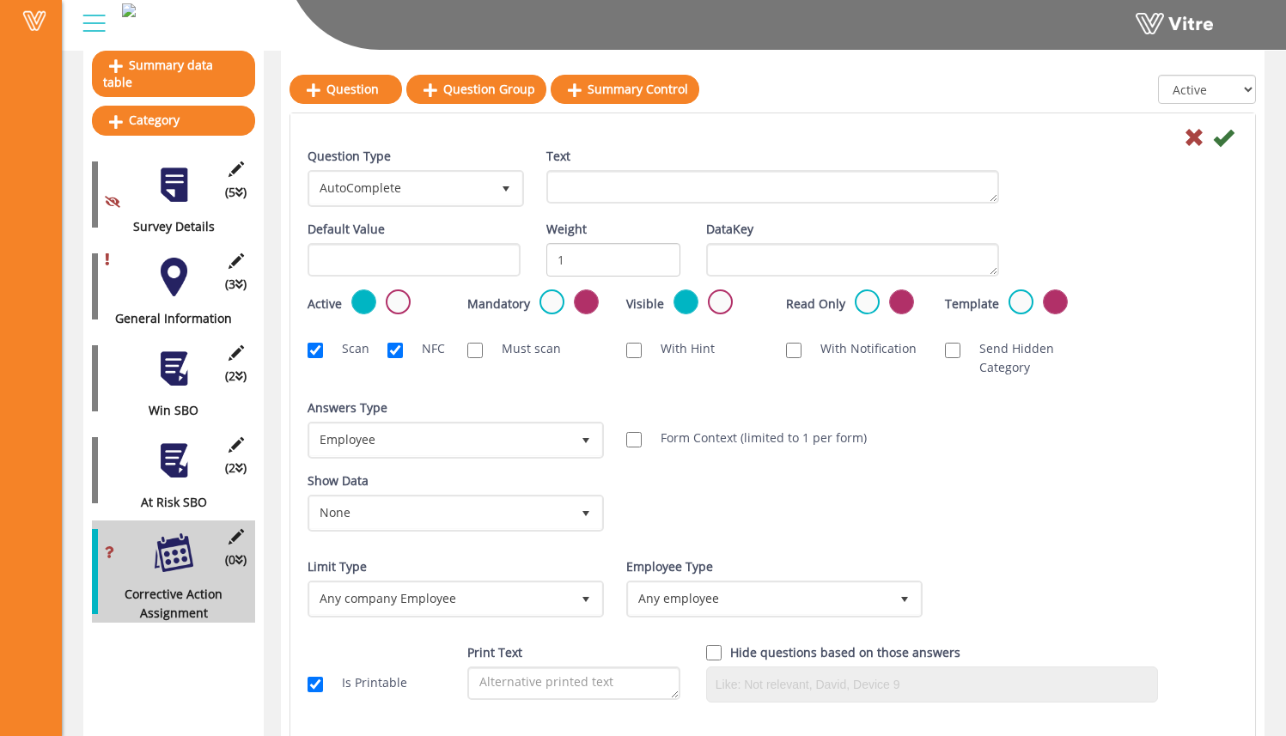
scroll to position [190, 0]
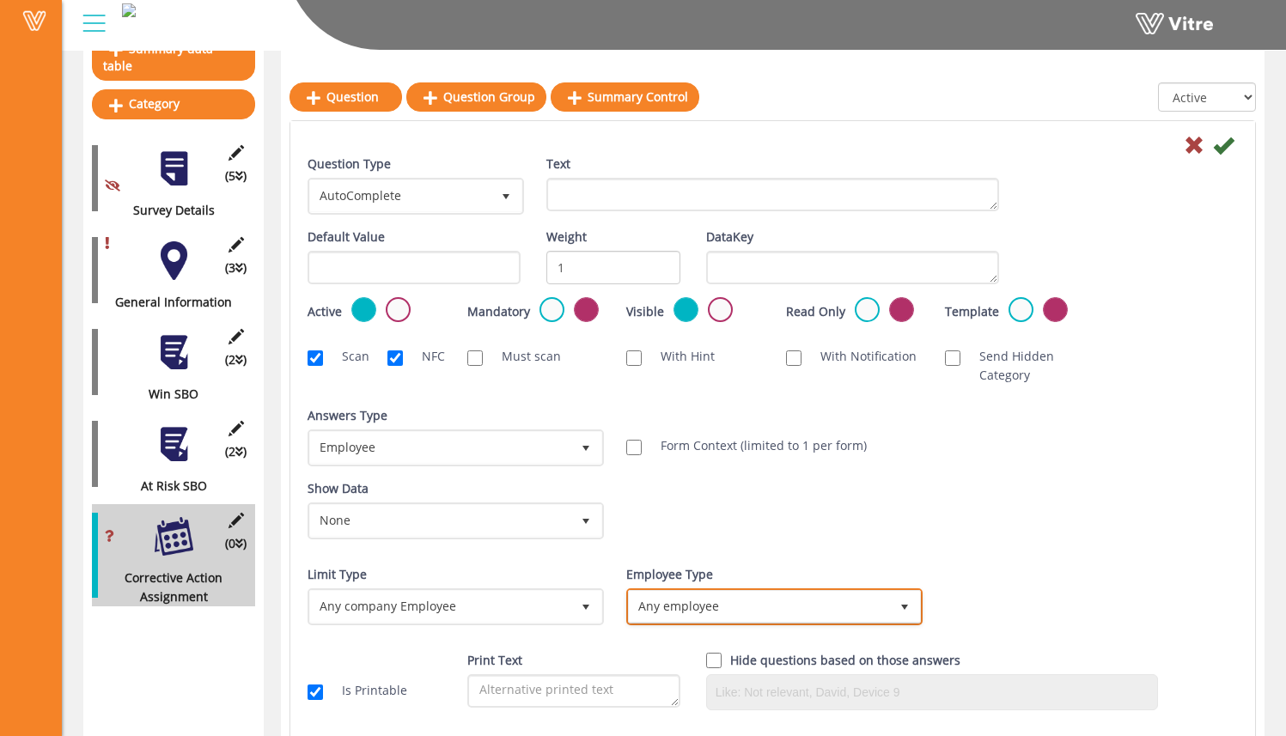
click at [706, 598] on span "Any employee" at bounding box center [759, 606] width 260 height 31
click at [702, 613] on li "Any employee" at bounding box center [755, 609] width 291 height 29
click at [552, 625] on div "Limit Type Any company location 0 Limit Type Any company EQ 0 Limit Type Any co…" at bounding box center [454, 601] width 319 height 73
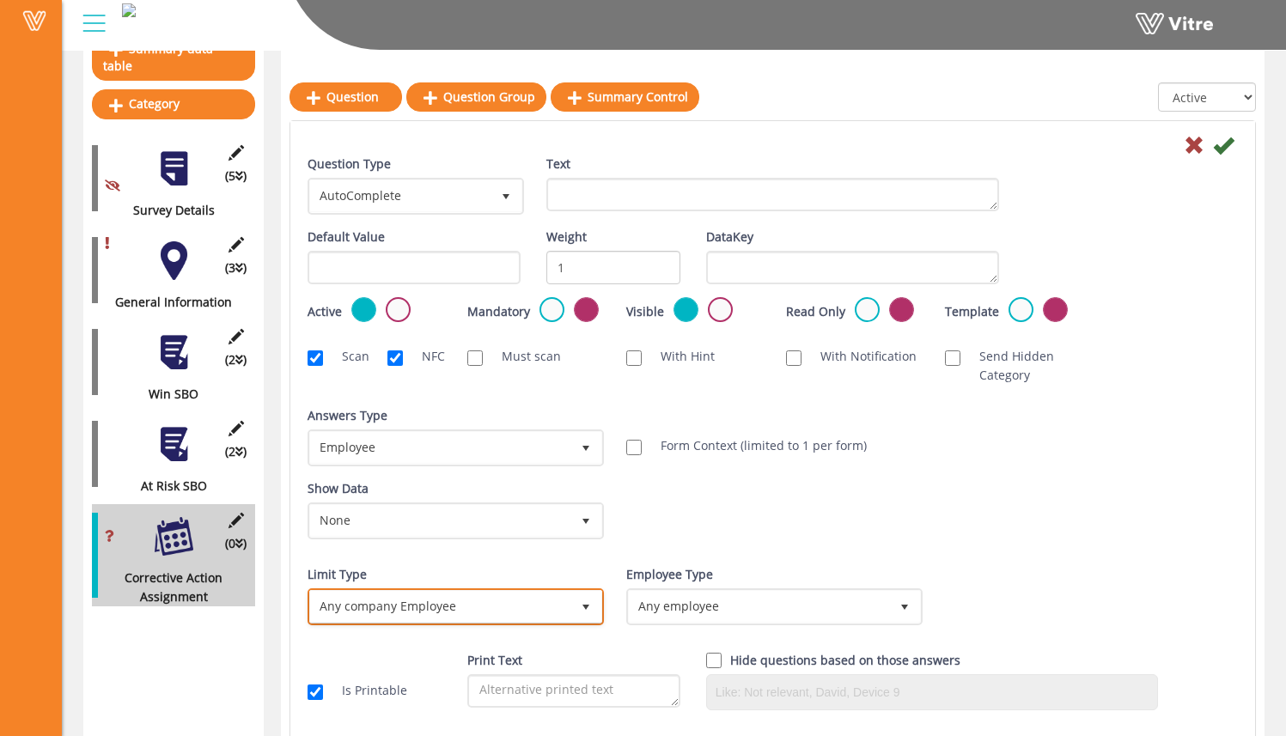
click at [552, 606] on span "Any company Employee" at bounding box center [440, 606] width 260 height 31
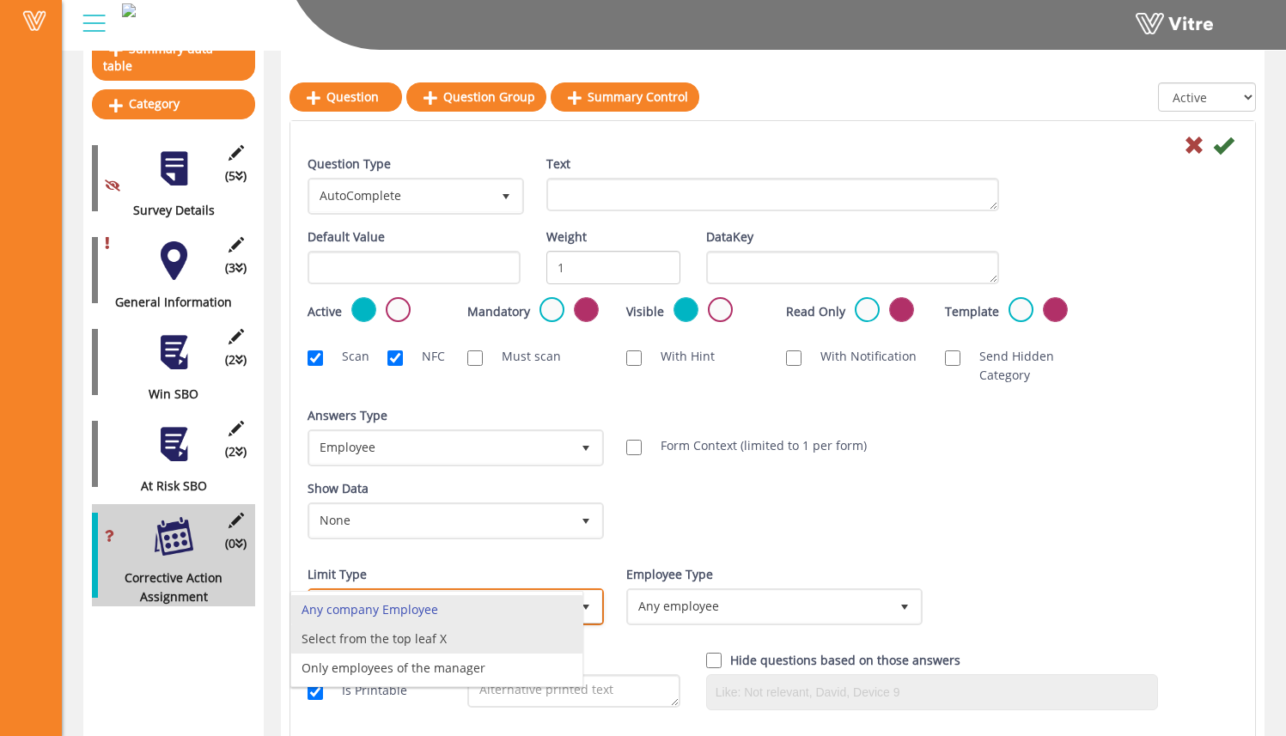
click at [544, 637] on li "Select from the top leaf X" at bounding box center [436, 639] width 291 height 29
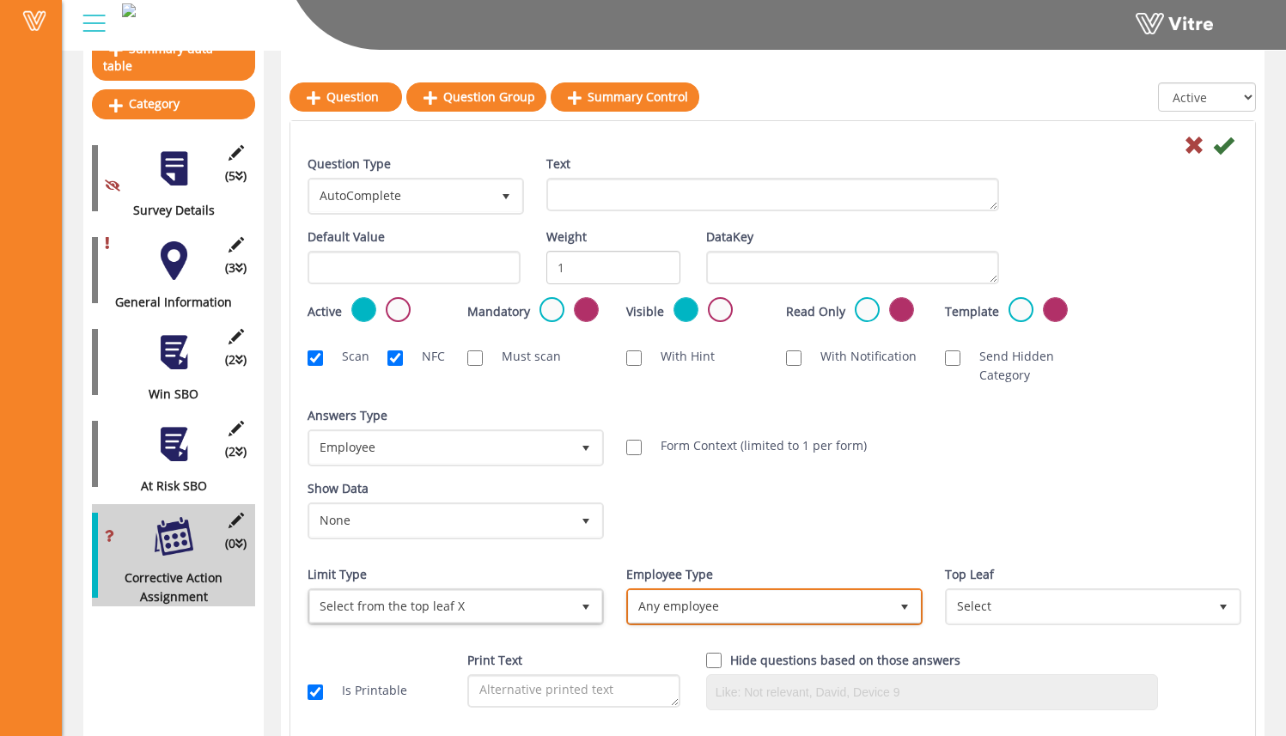
click at [663, 607] on span "Any employee" at bounding box center [759, 606] width 260 height 31
click at [669, 618] on li "Any employee" at bounding box center [755, 609] width 291 height 29
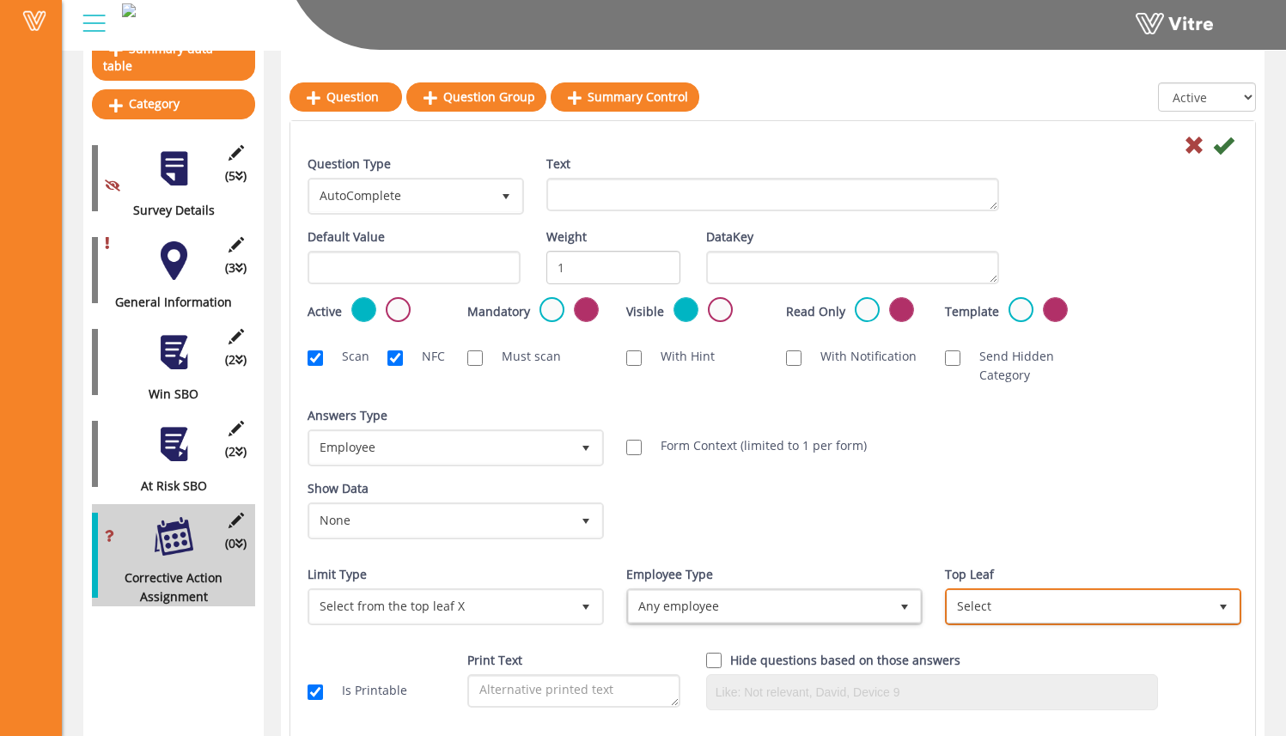
click at [1124, 608] on span "Select" at bounding box center [1078, 606] width 260 height 31
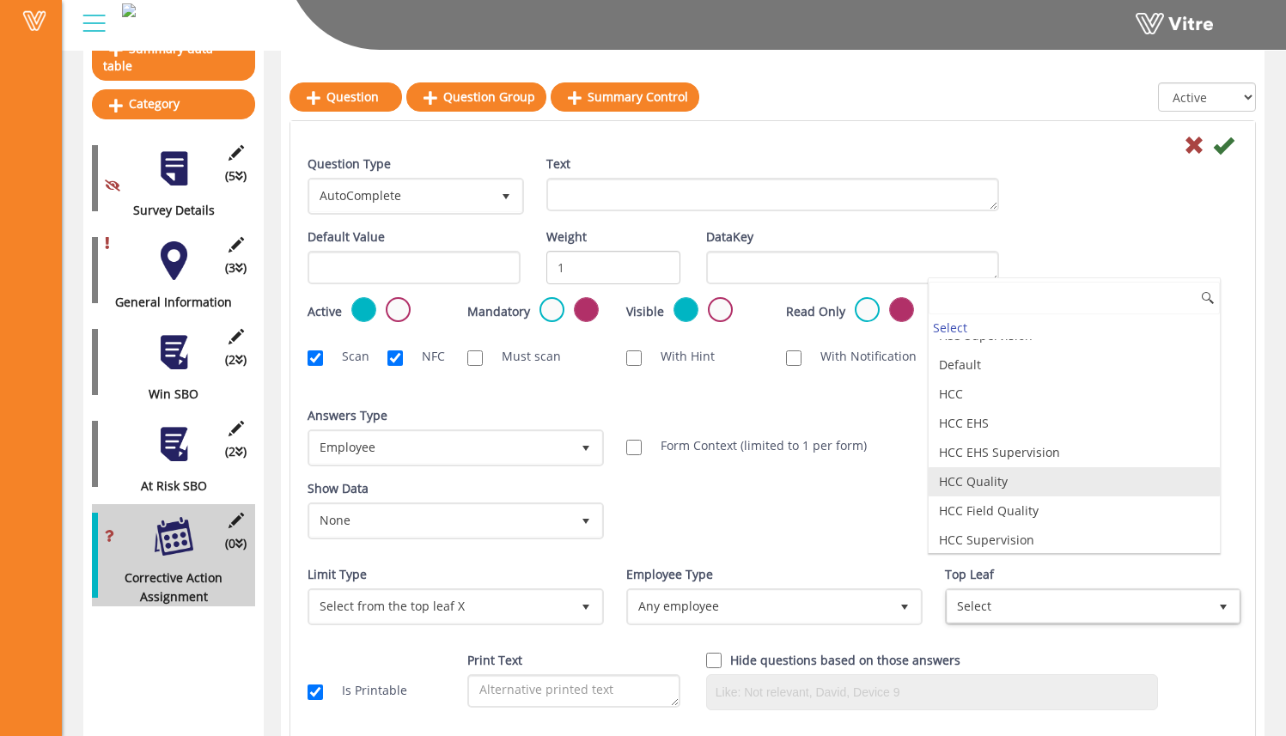
scroll to position [184, 0]
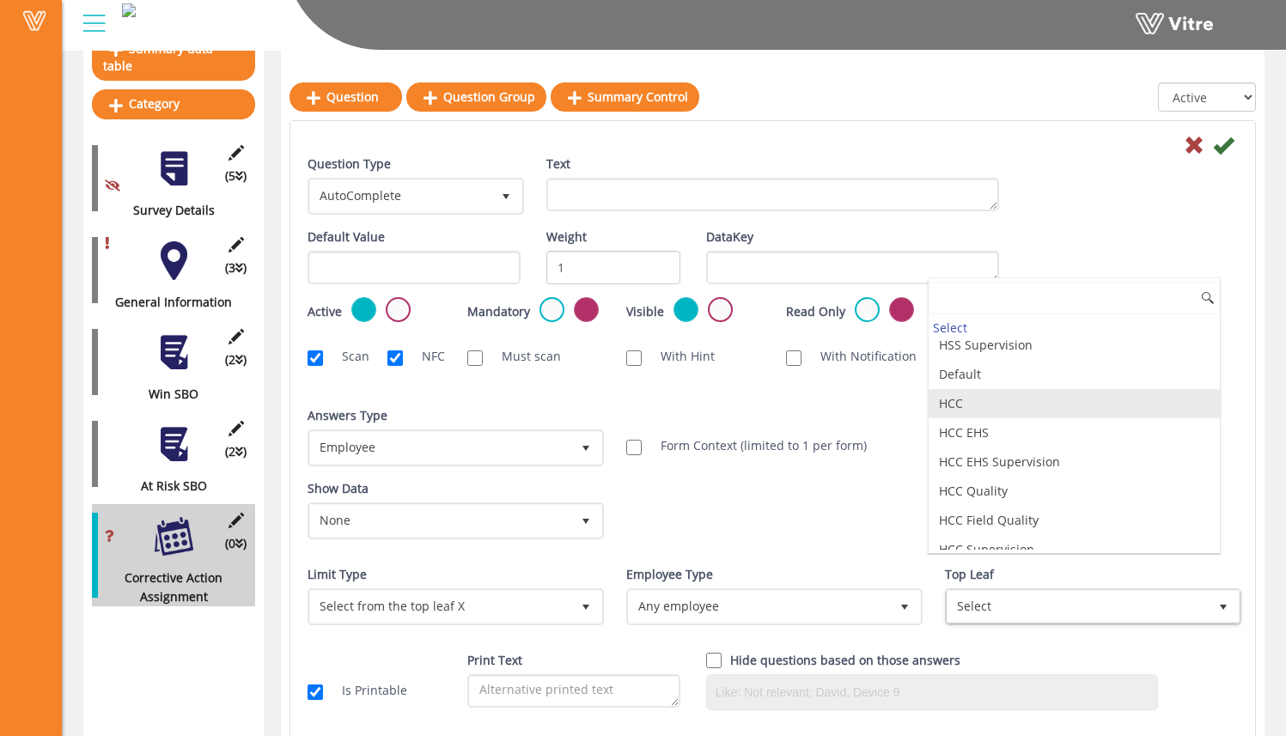
click at [1031, 411] on li "HCC" at bounding box center [1074, 403] width 291 height 29
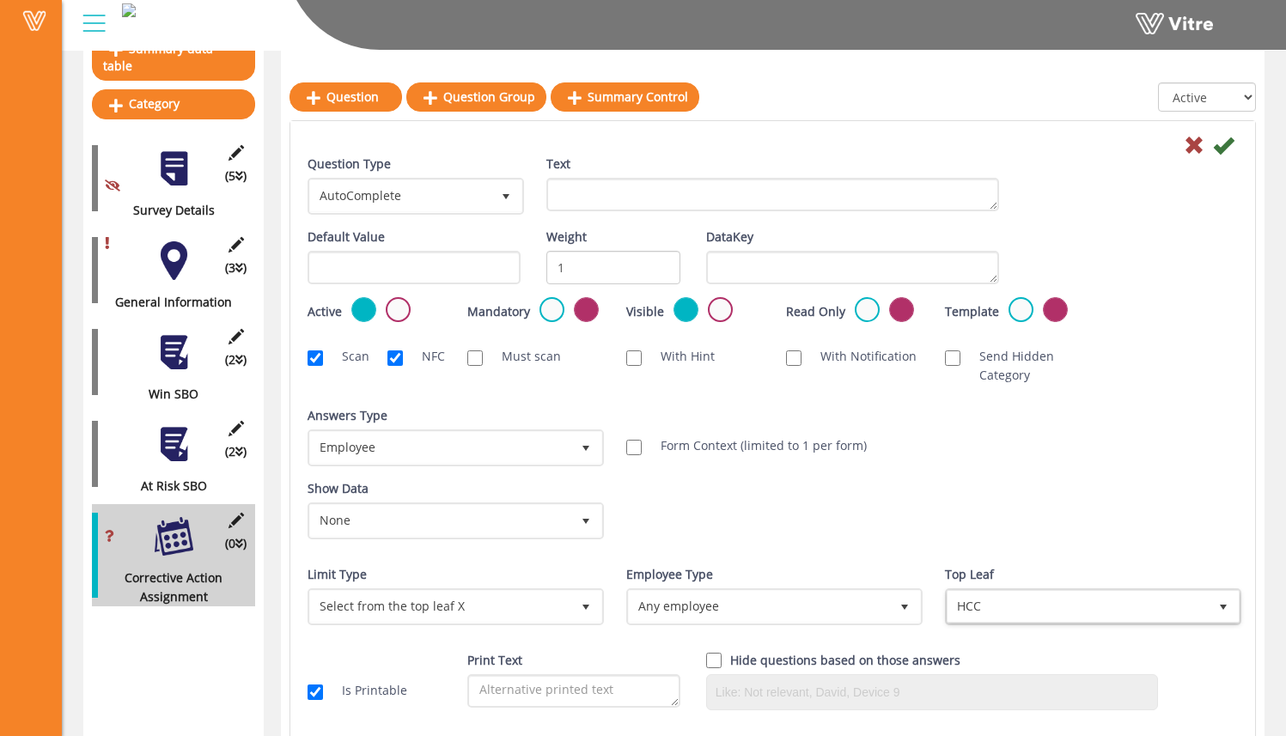
click at [974, 488] on div "Show Data None 0 Certificates Fall Protection Forklift (Warehouse) Forklift (Te…" at bounding box center [773, 515] width 956 height 73
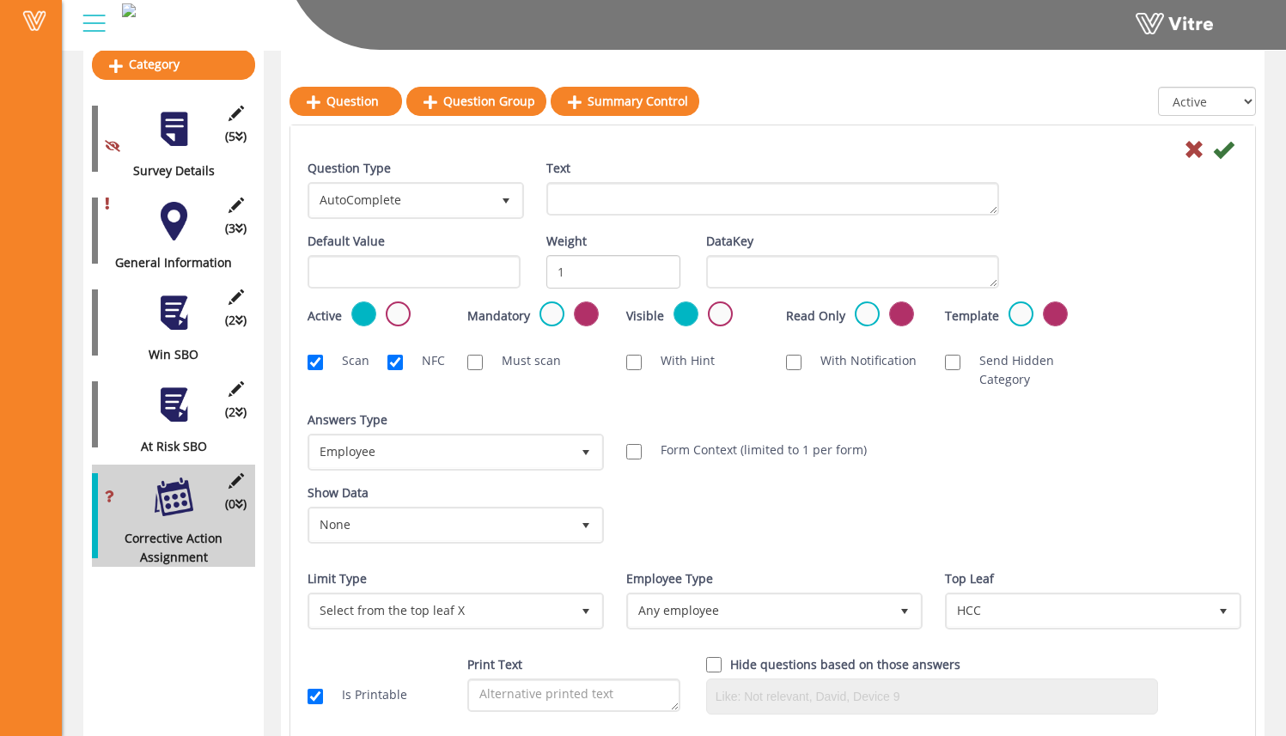
scroll to position [234, 0]
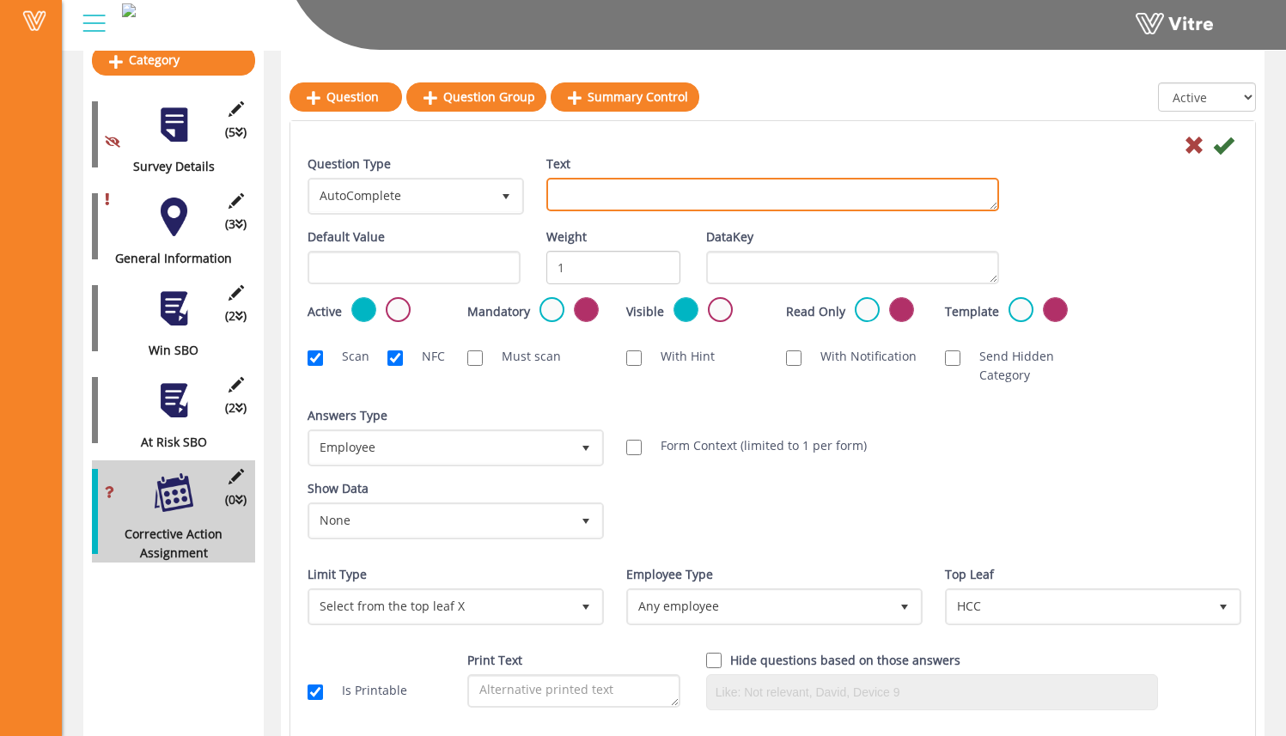
click at [679, 200] on textarea "Text" at bounding box center [772, 195] width 453 height 34
type textarea "Assignee:"
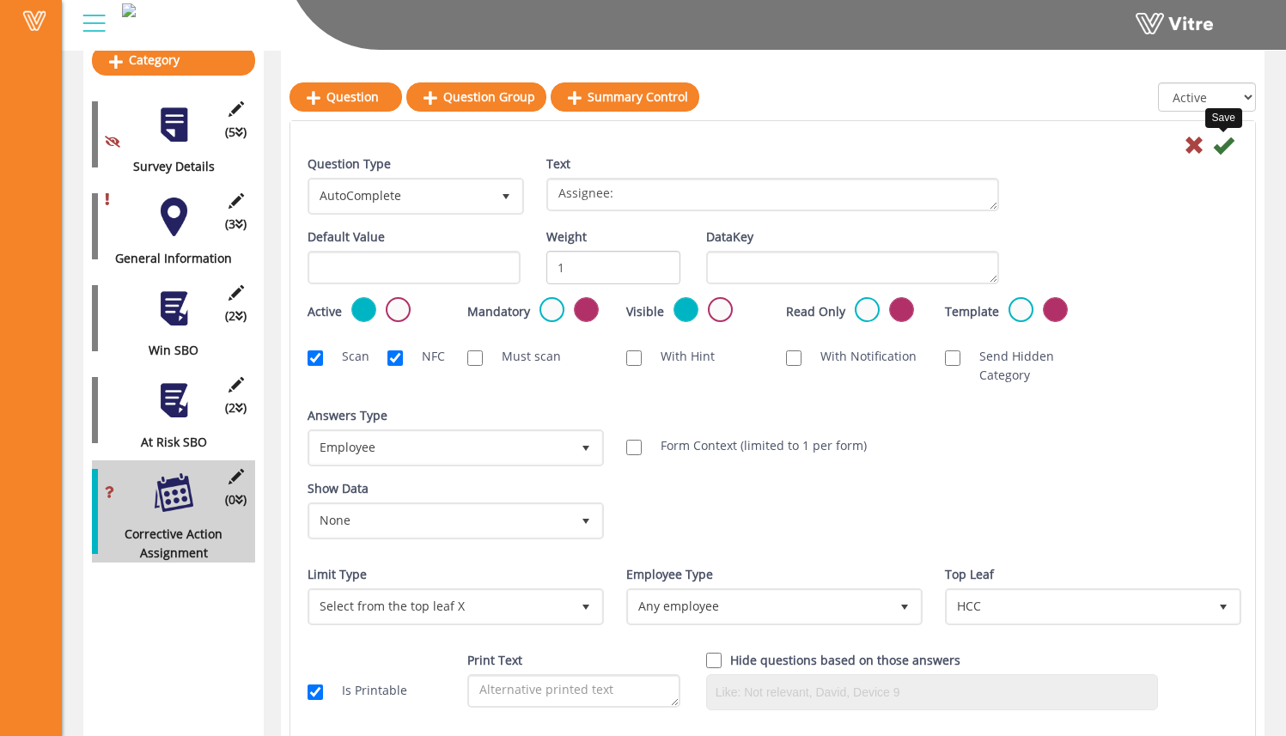
click at [1219, 147] on icon at bounding box center [1223, 145] width 21 height 21
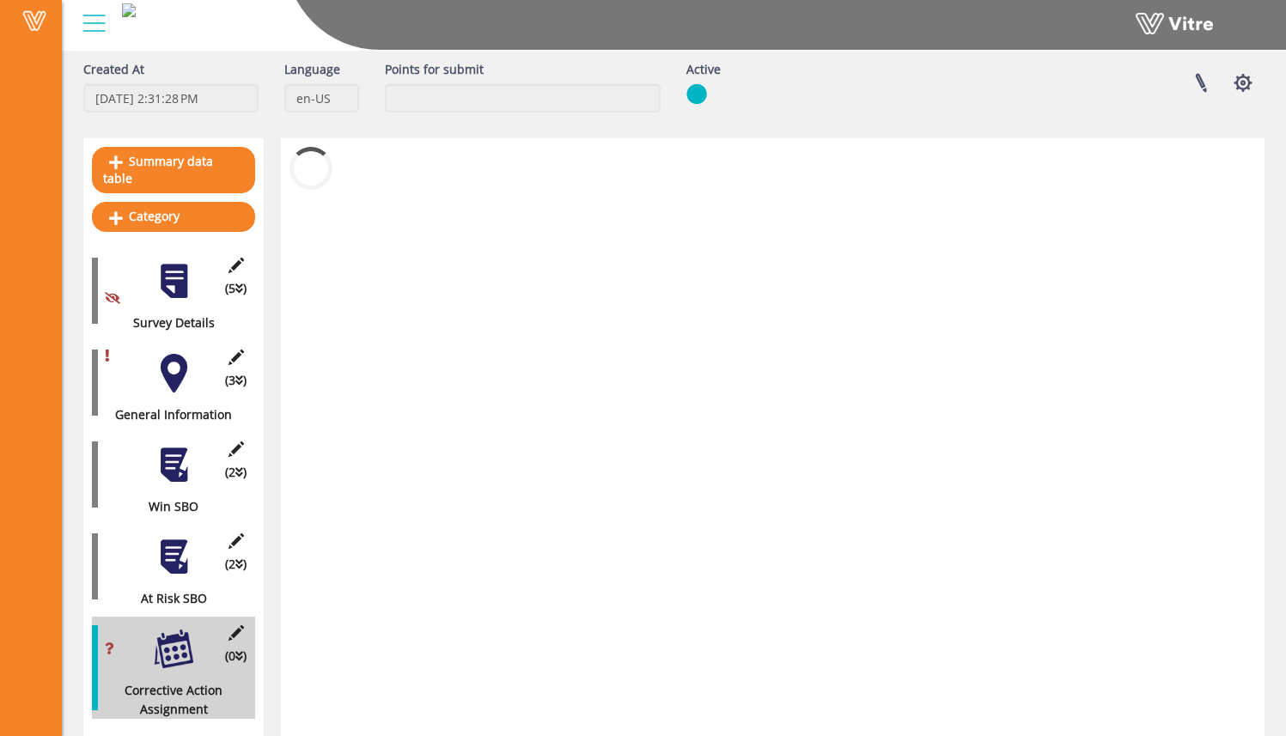
scroll to position [60, 0]
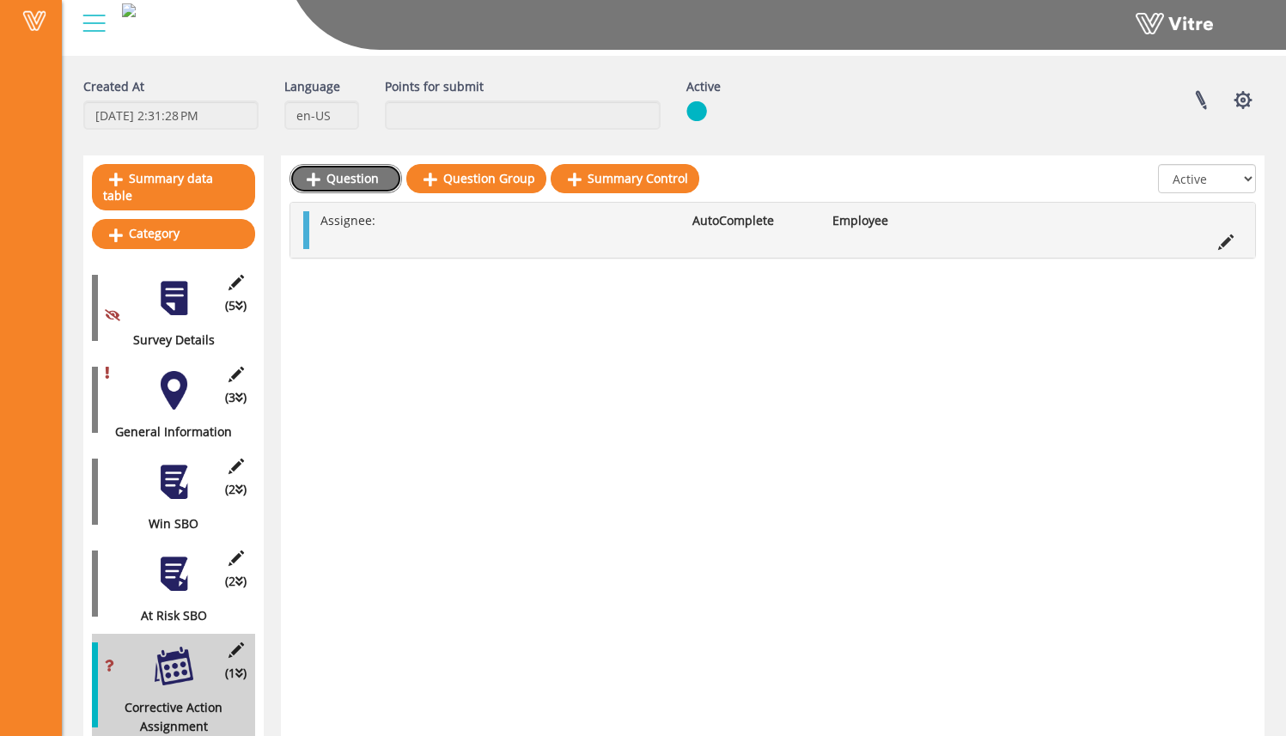
click at [351, 184] on link "Question" at bounding box center [346, 178] width 113 height 29
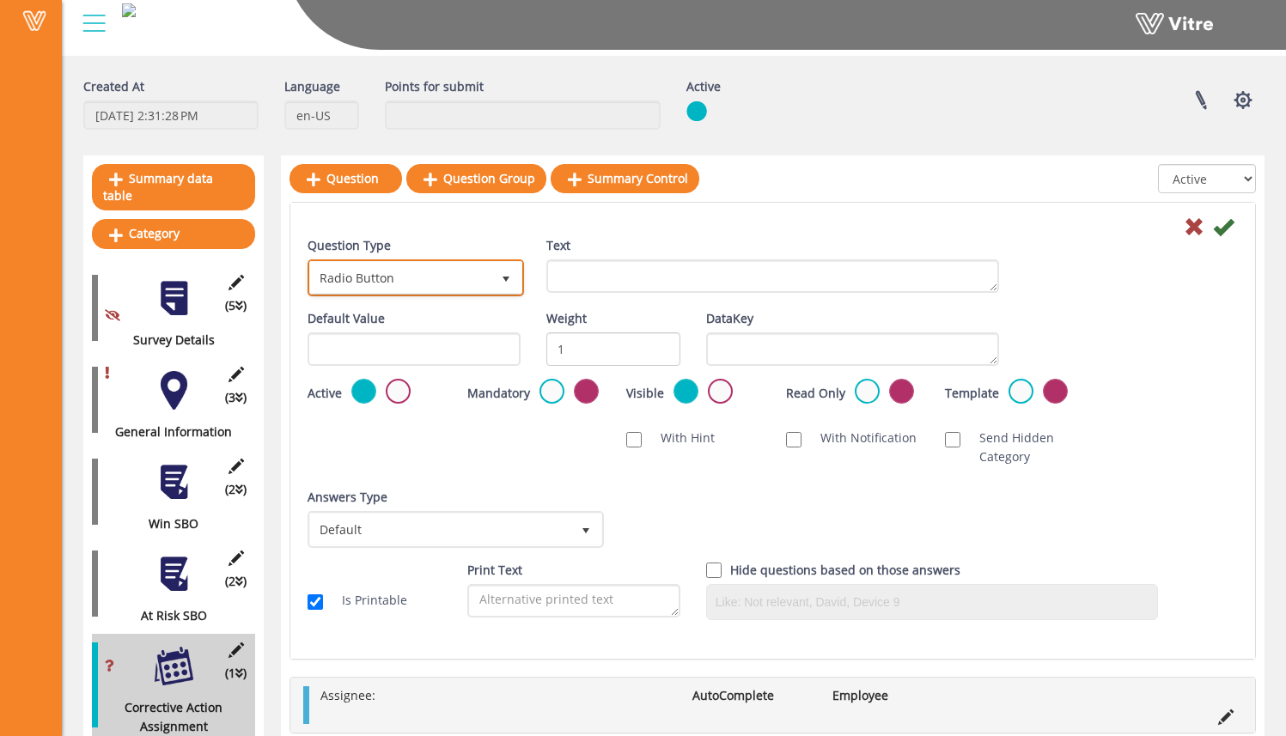
click at [497, 277] on span "select" at bounding box center [506, 277] width 31 height 31
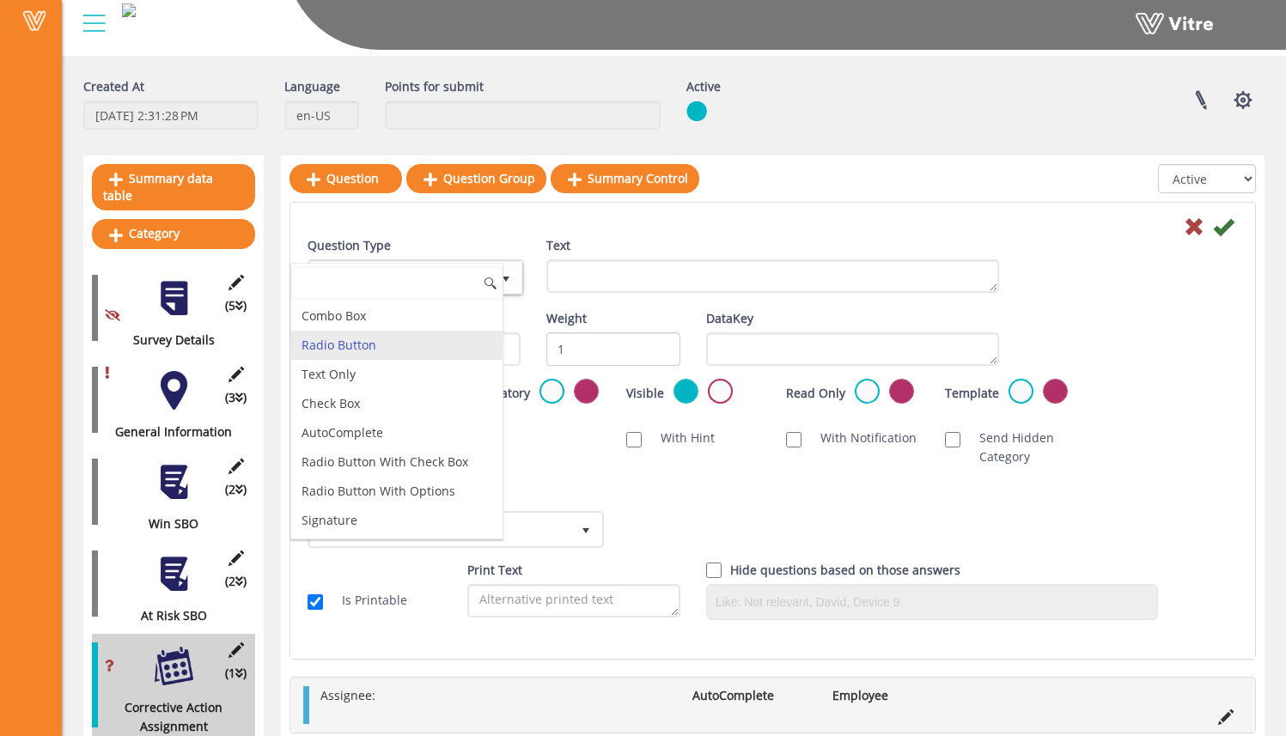
click at [472, 292] on input at bounding box center [396, 283] width 211 height 33
click at [503, 218] on div at bounding box center [773, 226] width 956 height 21
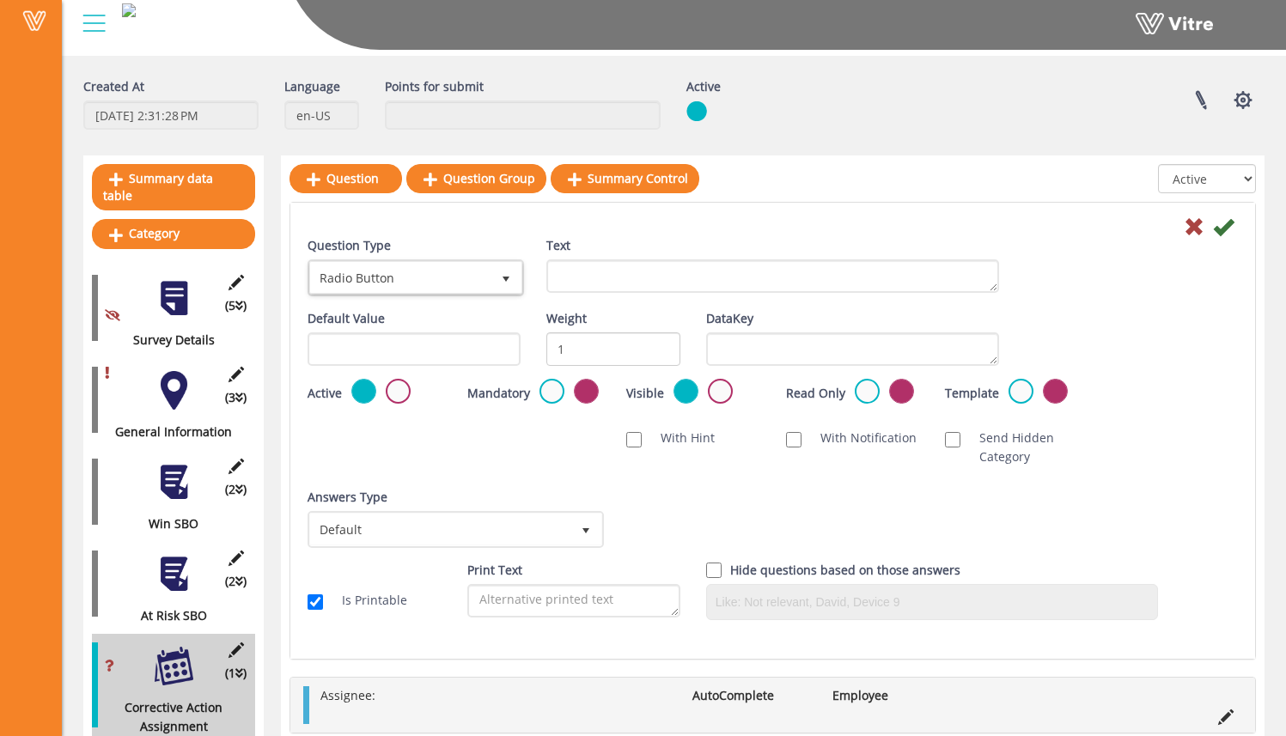
scroll to position [83, 0]
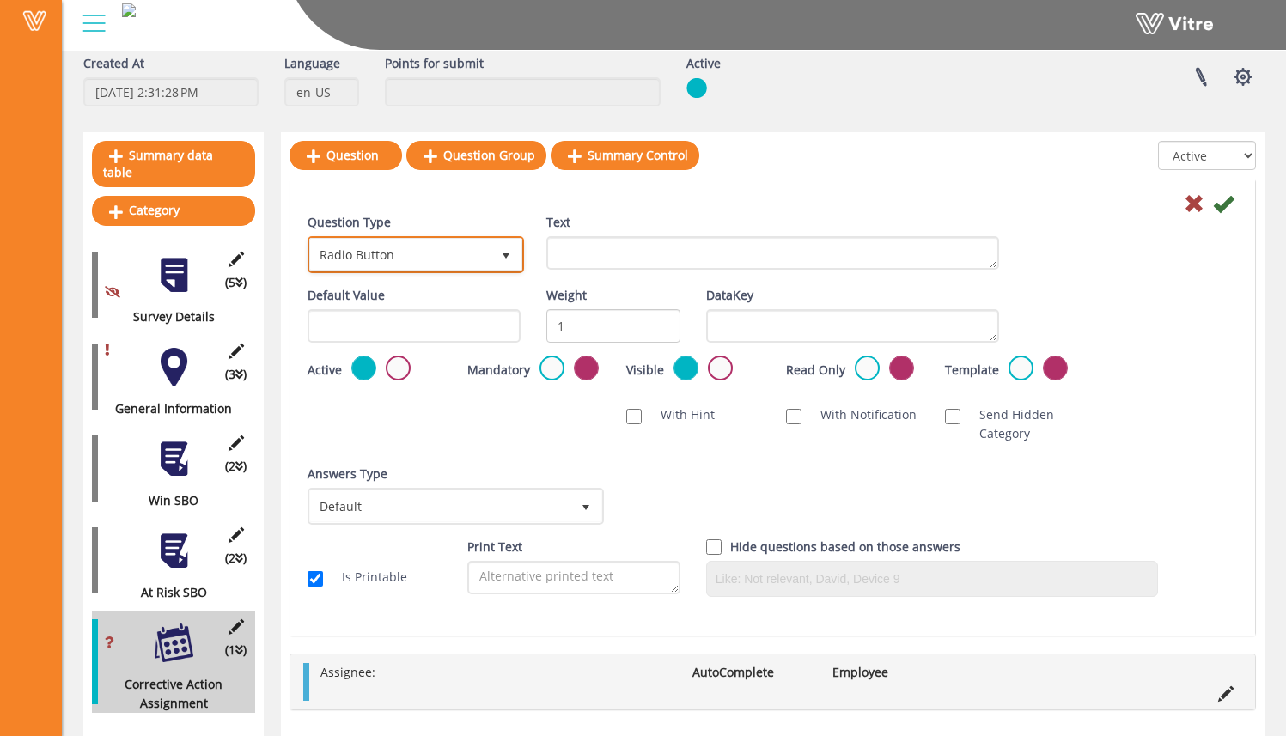
click at [515, 253] on span "select" at bounding box center [506, 254] width 31 height 31
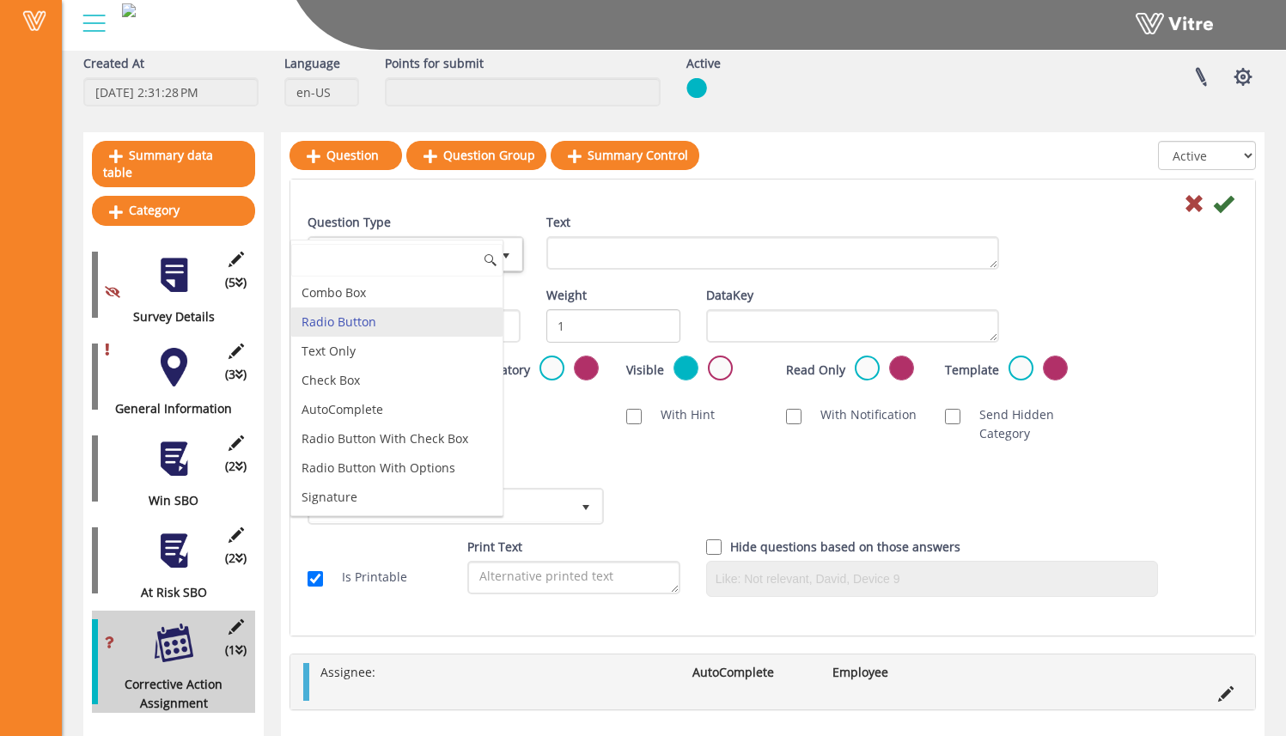
click at [460, 324] on li "Radio Button" at bounding box center [396, 322] width 211 height 29
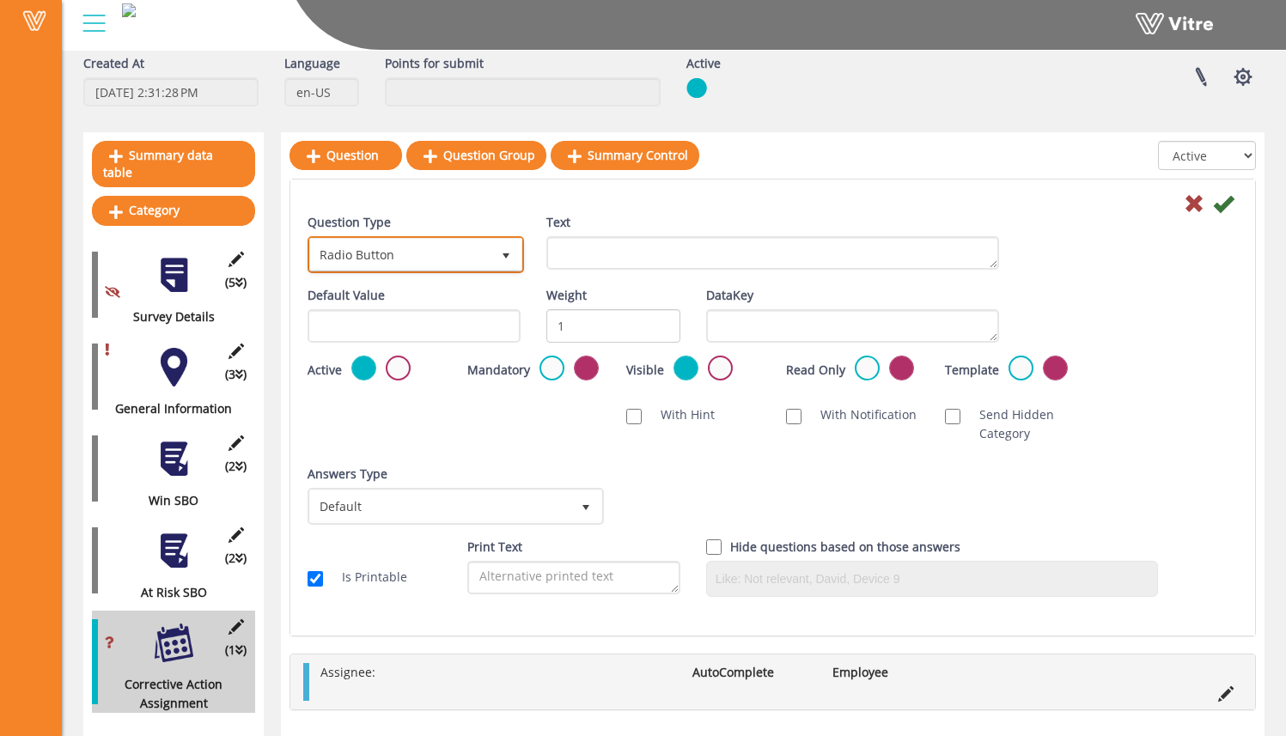
click at [446, 259] on span "Radio Button" at bounding box center [400, 254] width 180 height 31
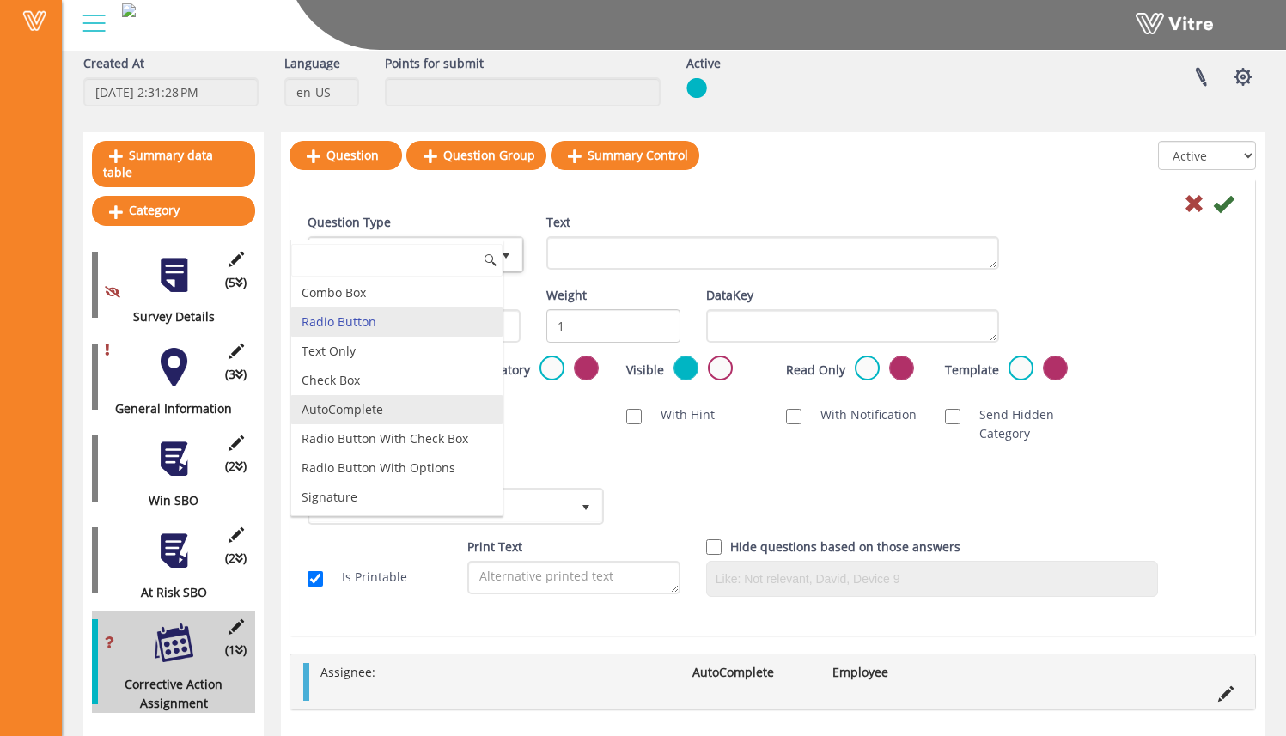
click at [454, 398] on li "AutoComplete" at bounding box center [396, 409] width 211 height 29
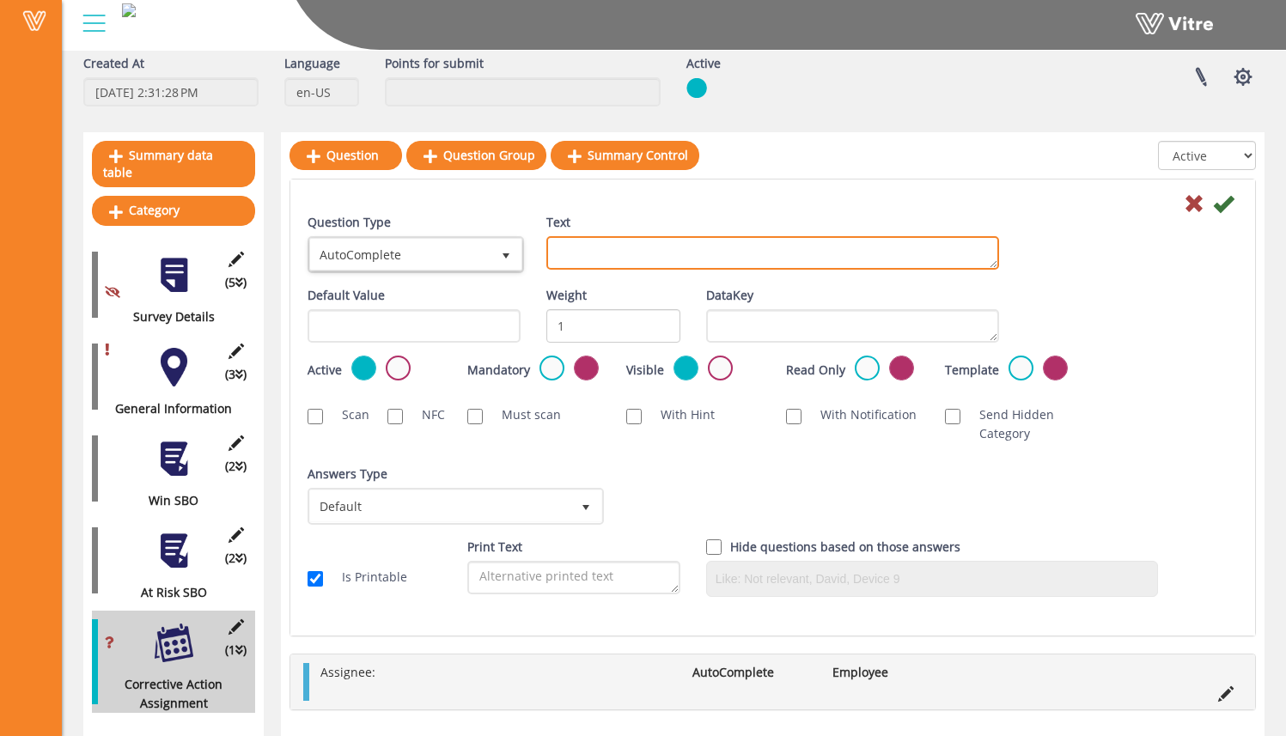
click at [604, 258] on textarea "Text" at bounding box center [772, 253] width 453 height 34
type textarea "D"
type textarea "Due date of corrective action:"
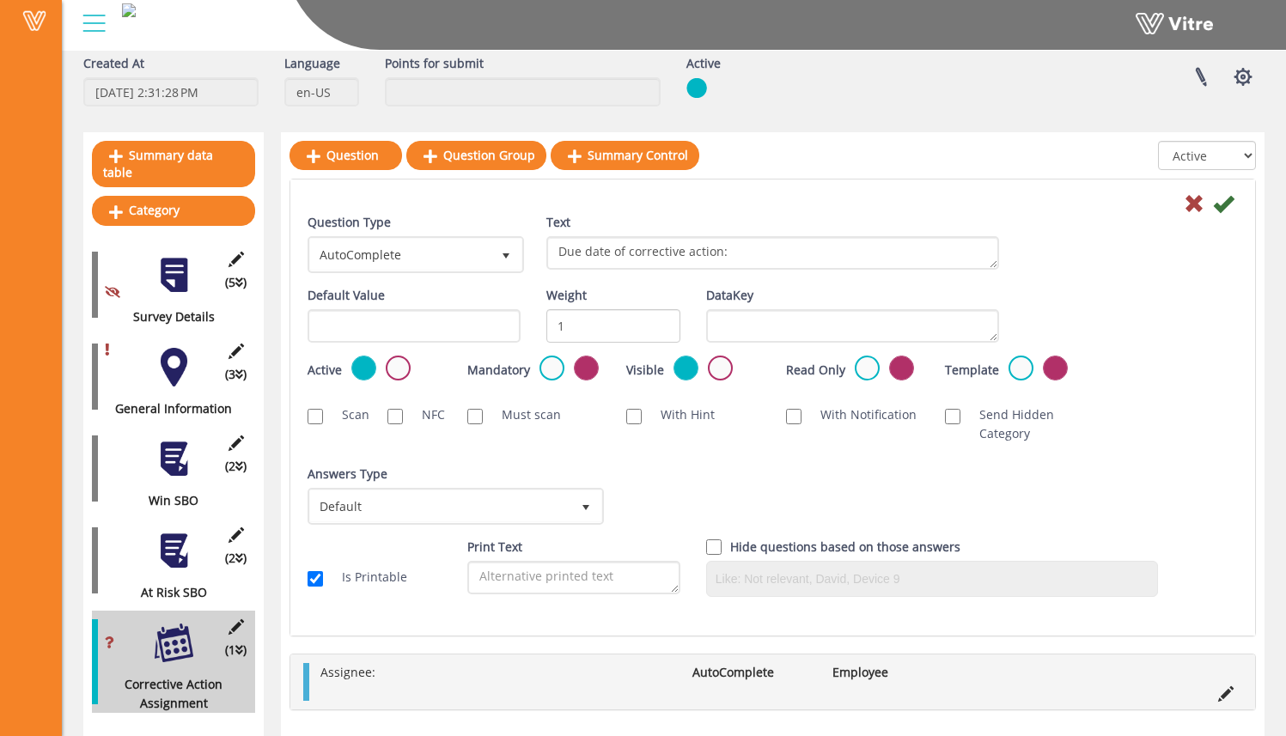
click at [759, 198] on div at bounding box center [773, 202] width 956 height 21
click at [519, 258] on span "select" at bounding box center [506, 254] width 31 height 31
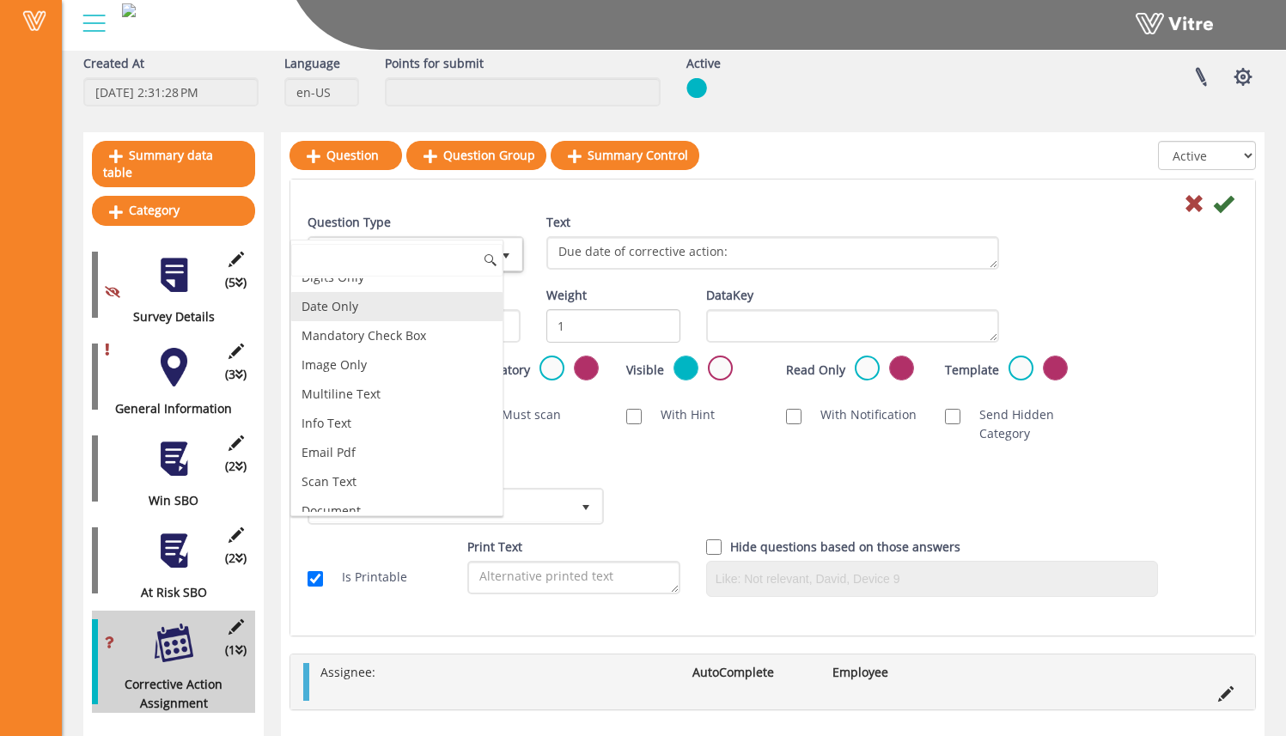
scroll to position [312, 0]
click at [445, 310] on li "Date Only" at bounding box center [396, 302] width 211 height 29
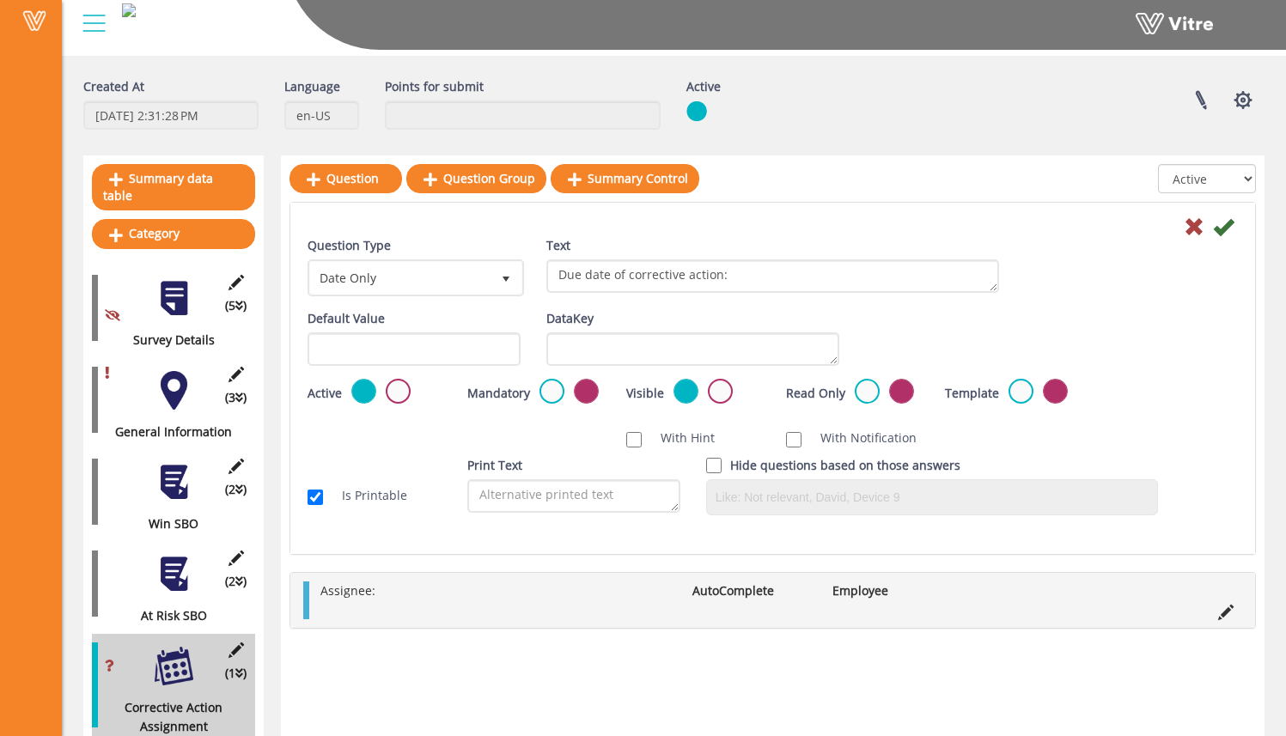
click at [664, 237] on div "Text Due date of corrective action:" at bounding box center [772, 264] width 453 height 57
click at [1226, 227] on icon at bounding box center [1223, 227] width 21 height 21
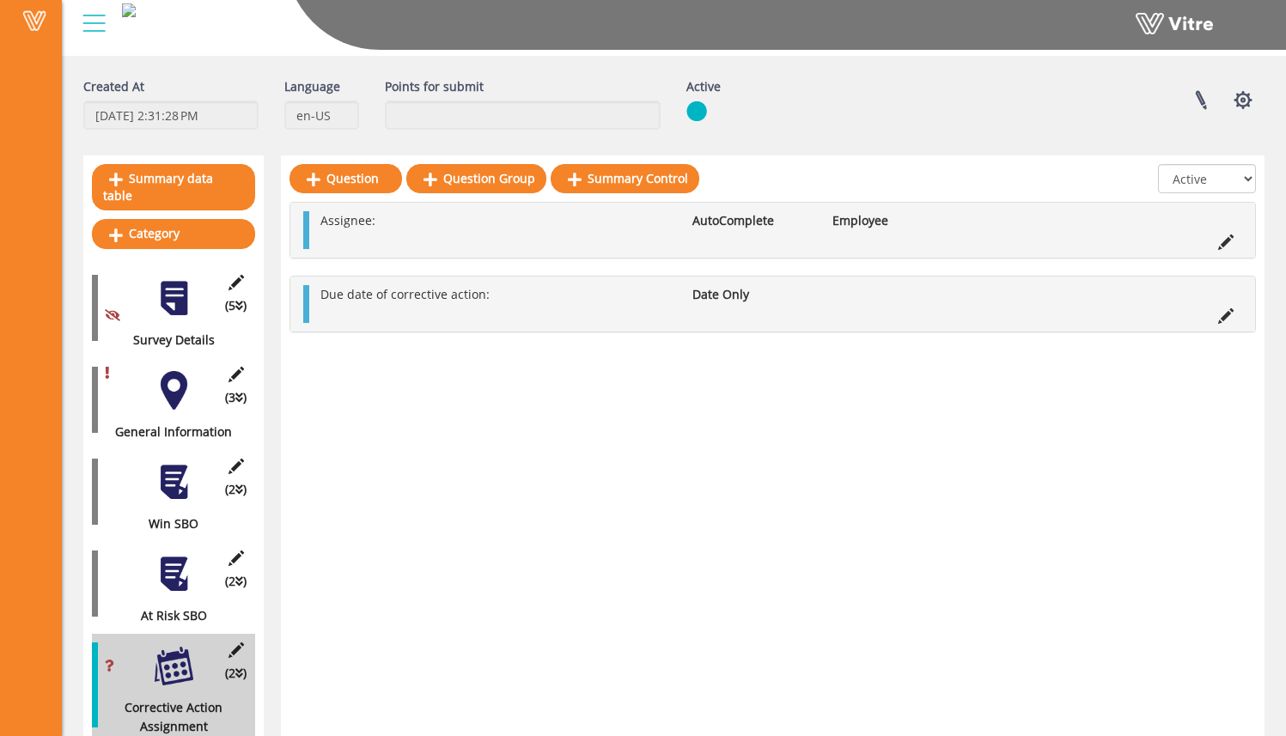
scroll to position [0, 0]
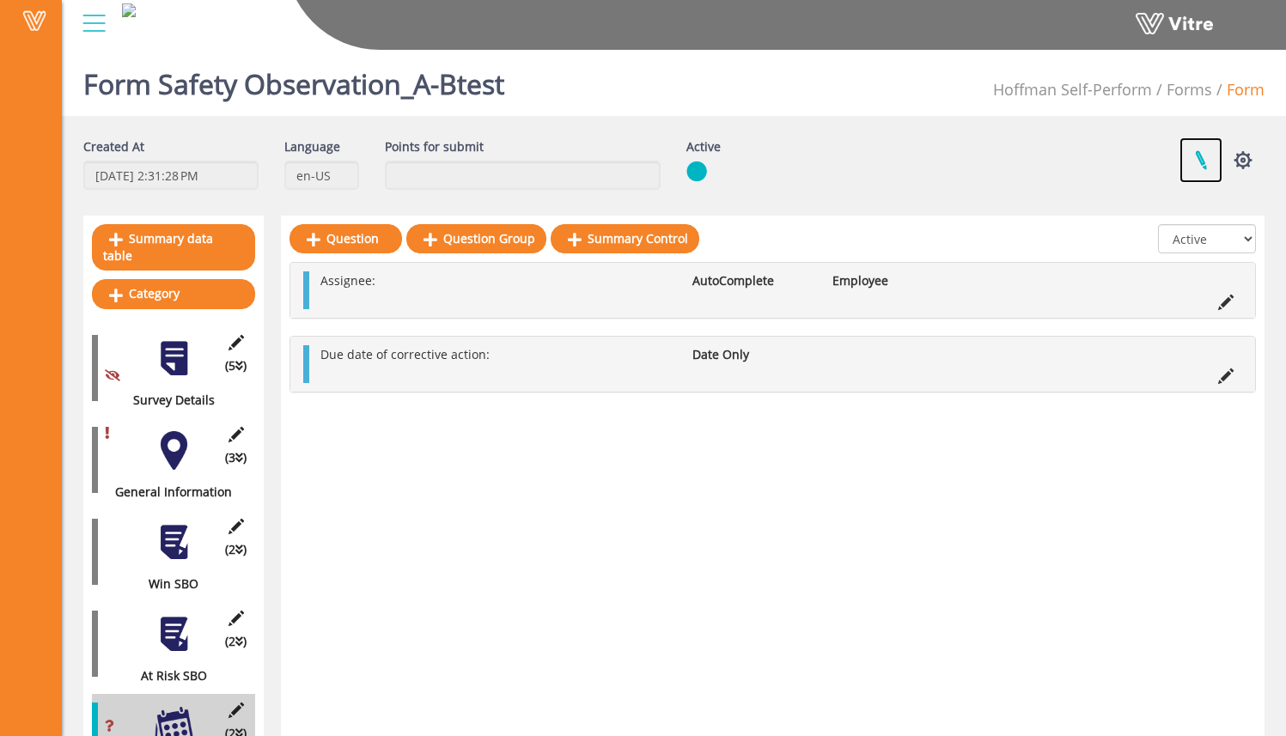
click at [1187, 158] on link at bounding box center [1201, 160] width 43 height 46
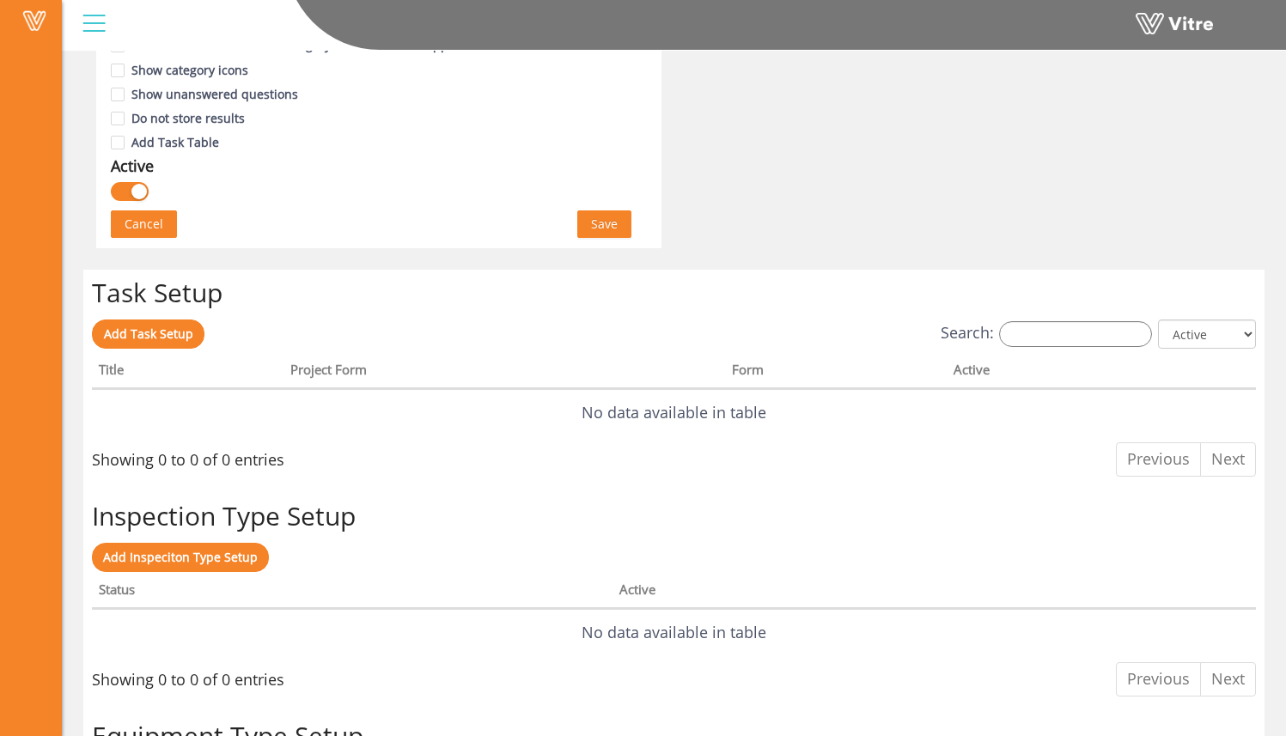
scroll to position [1105, 0]
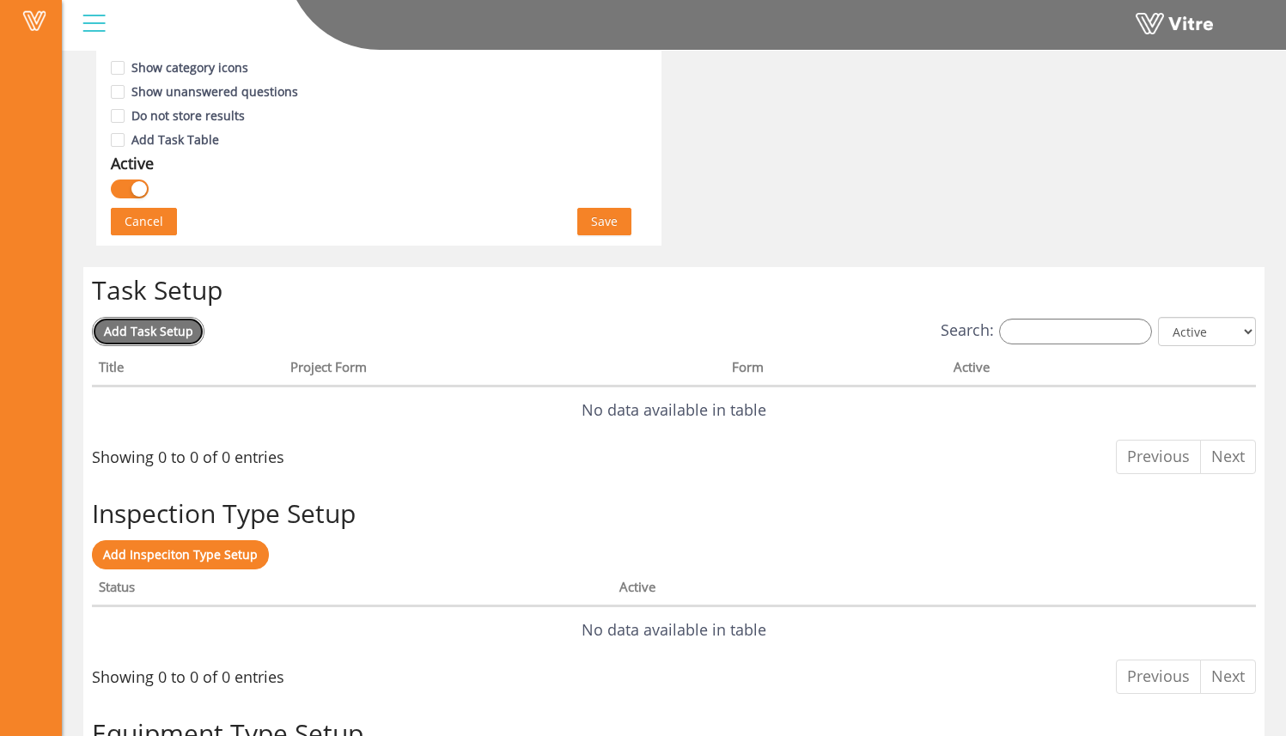
click at [180, 334] on span "Add Task Setup" at bounding box center [148, 331] width 89 height 16
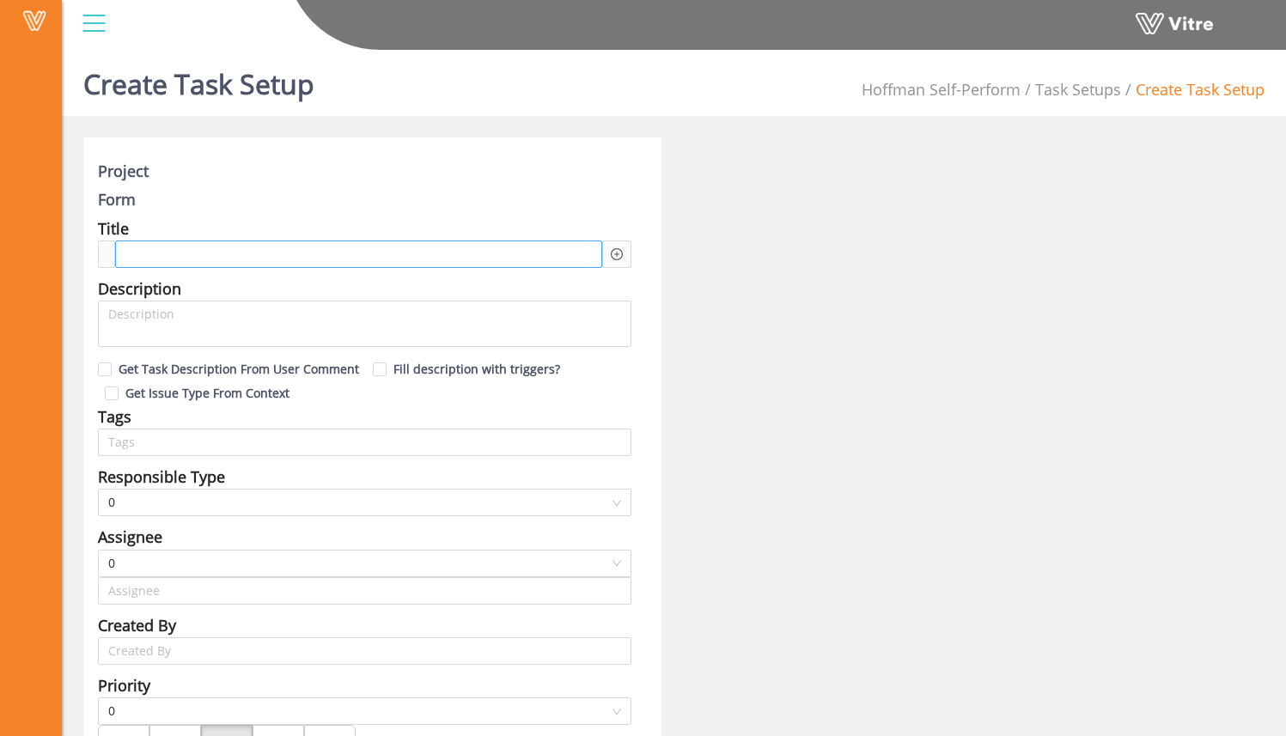
type input "[PERSON_NAME]"
click at [314, 260] on div at bounding box center [358, 254] width 487 height 27
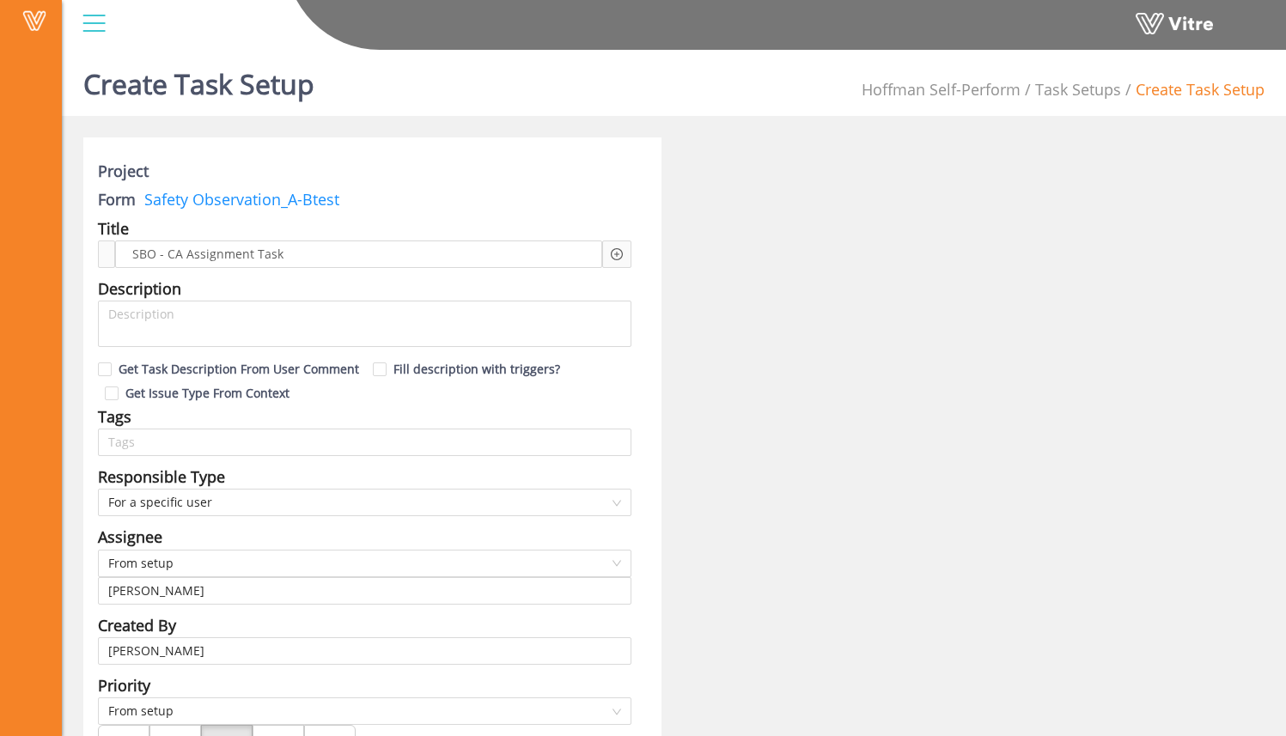
drag, startPoint x: 619, startPoint y: 249, endPoint x: 637, endPoint y: 253, distance: 17.7
click at [621, 249] on icon "plus-circle" at bounding box center [617, 254] width 12 height 12
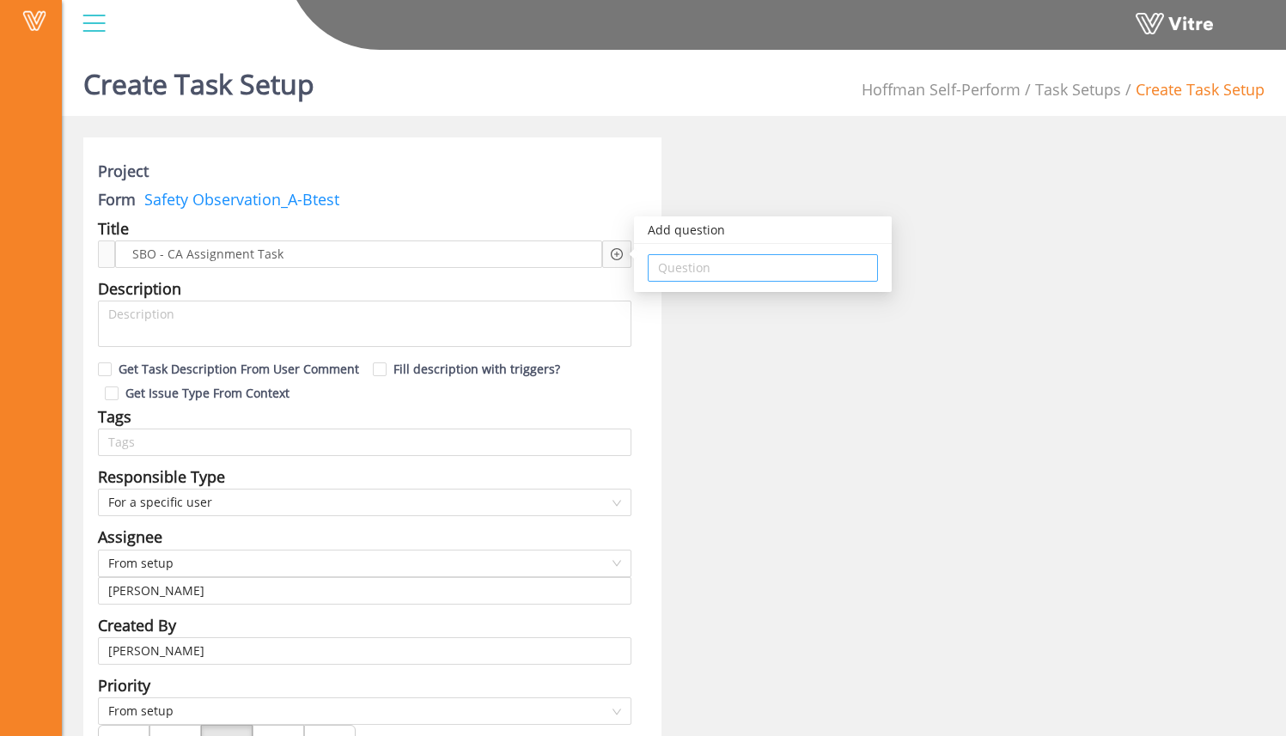
click at [664, 261] on input "search" at bounding box center [763, 268] width 210 height 26
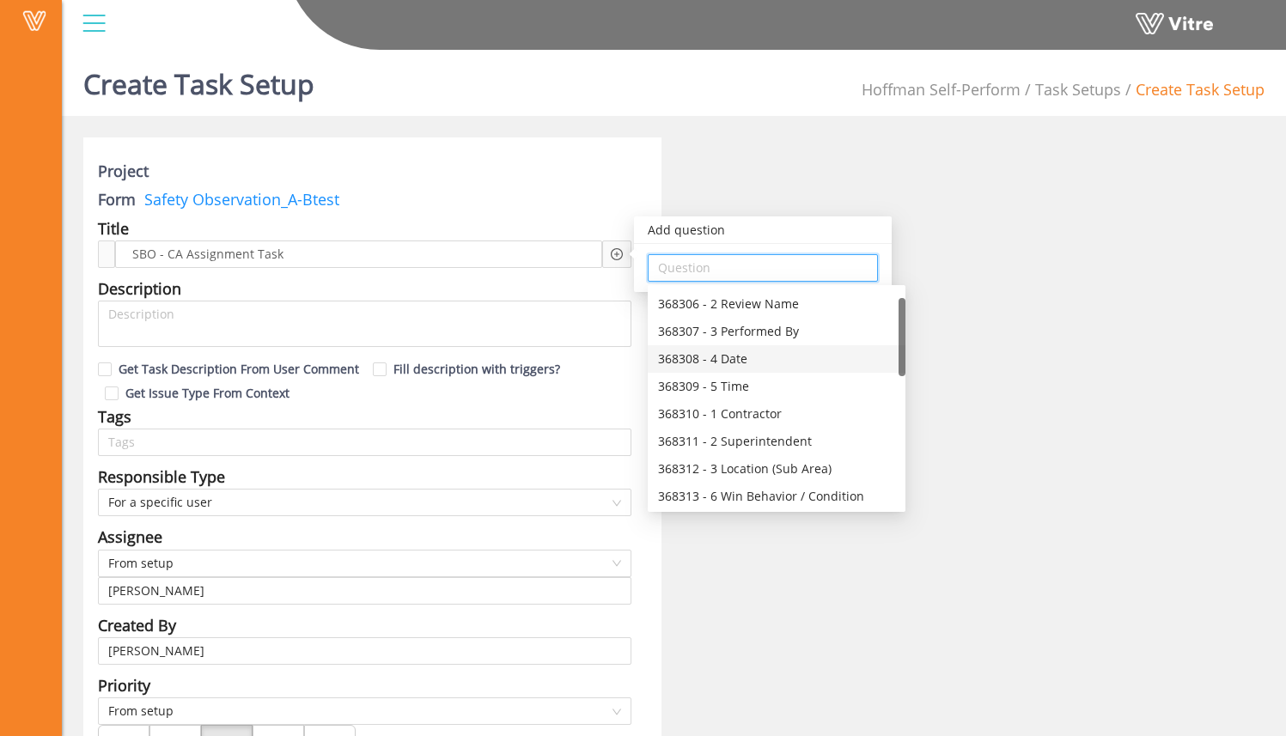
scroll to position [41, 0]
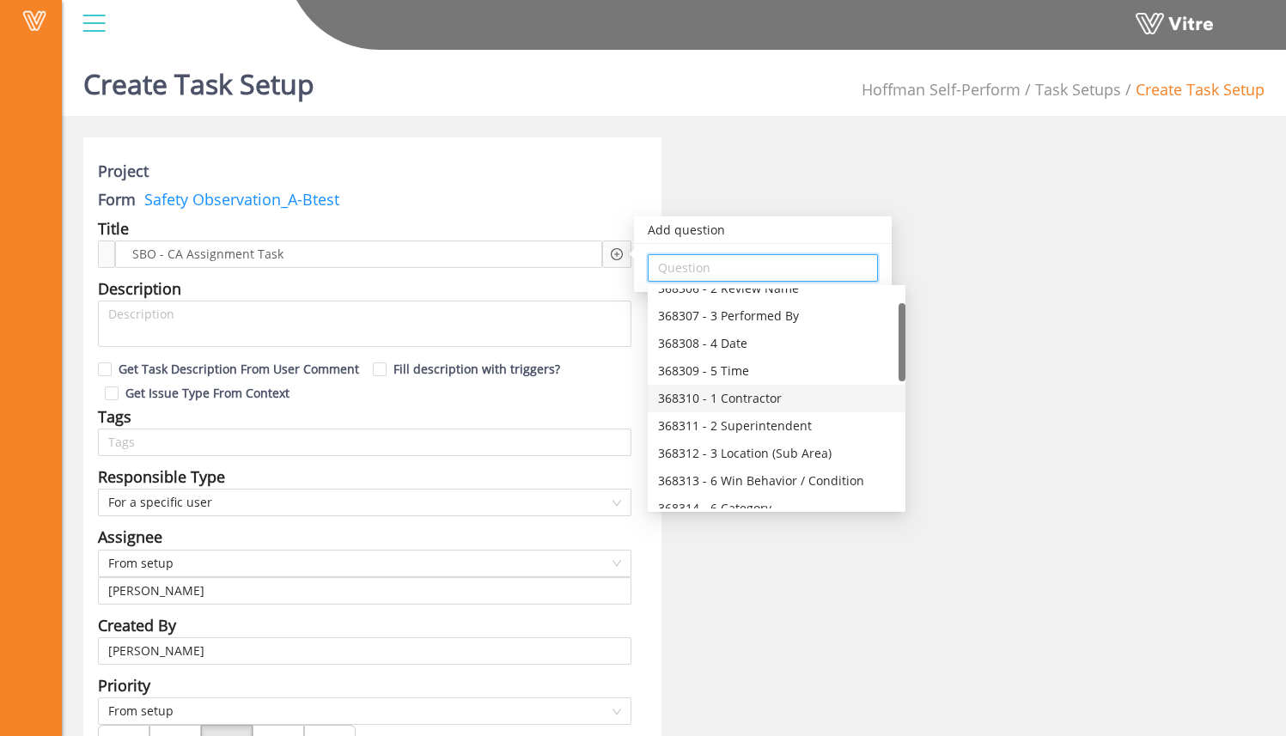
click at [742, 392] on div "368310 - 1 Contractor" at bounding box center [776, 398] width 237 height 19
type input "368310 - 1 Contractor"
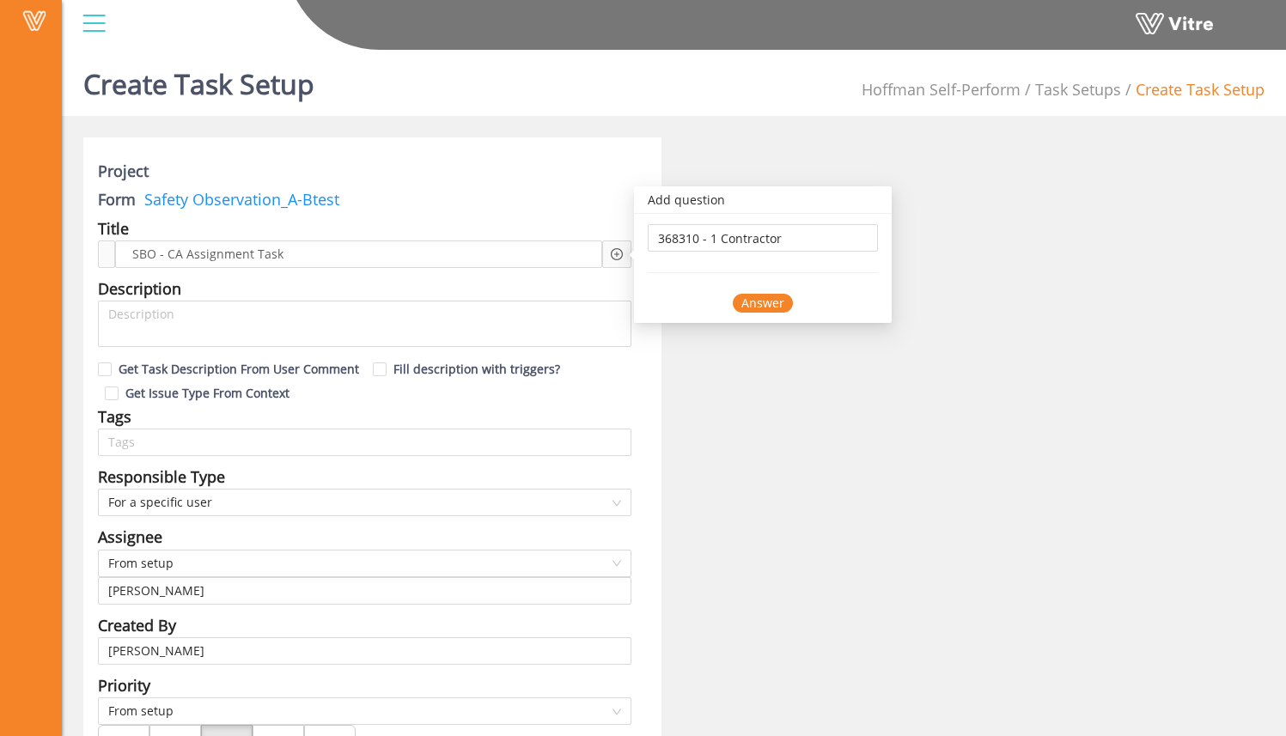
click at [772, 297] on div "Answer" at bounding box center [763, 303] width 60 height 19
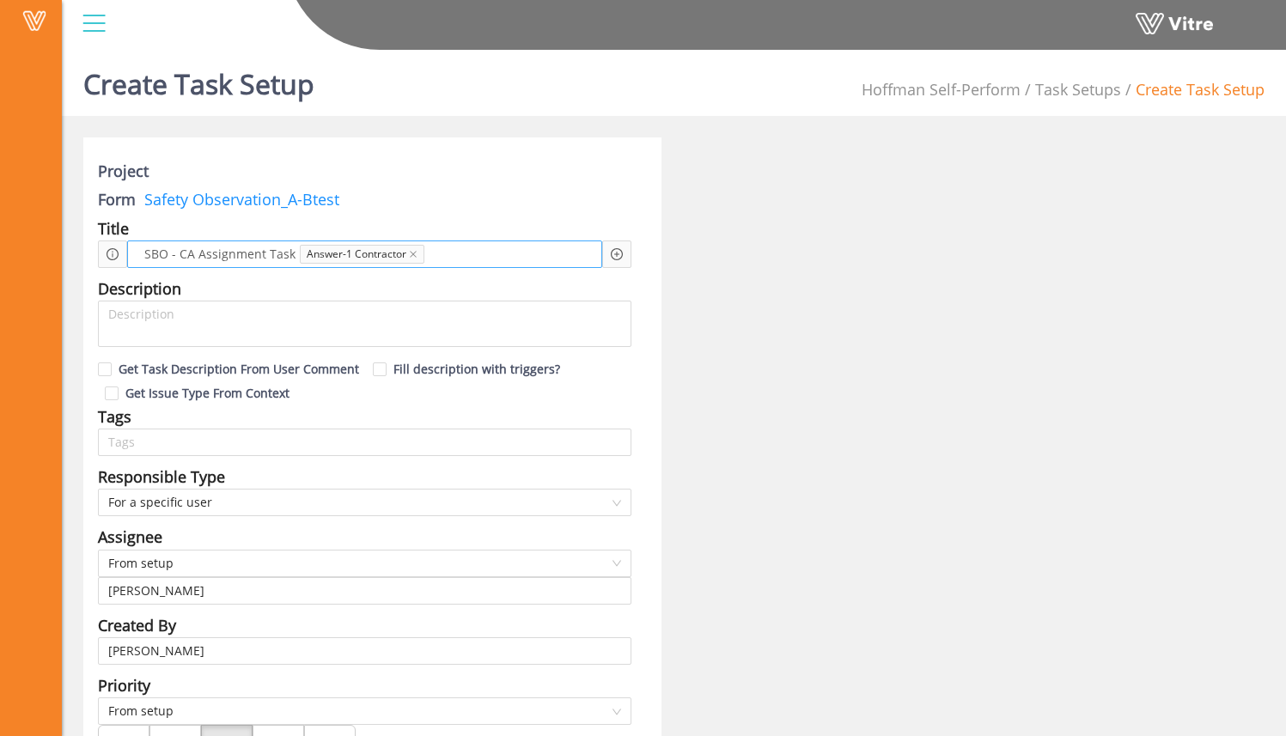
click at [546, 254] on div "SBO - CA Assignment Task Answer-1 Contractor" at bounding box center [364, 254] width 475 height 27
click at [618, 253] on icon "plus-circle" at bounding box center [617, 254] width 12 height 12
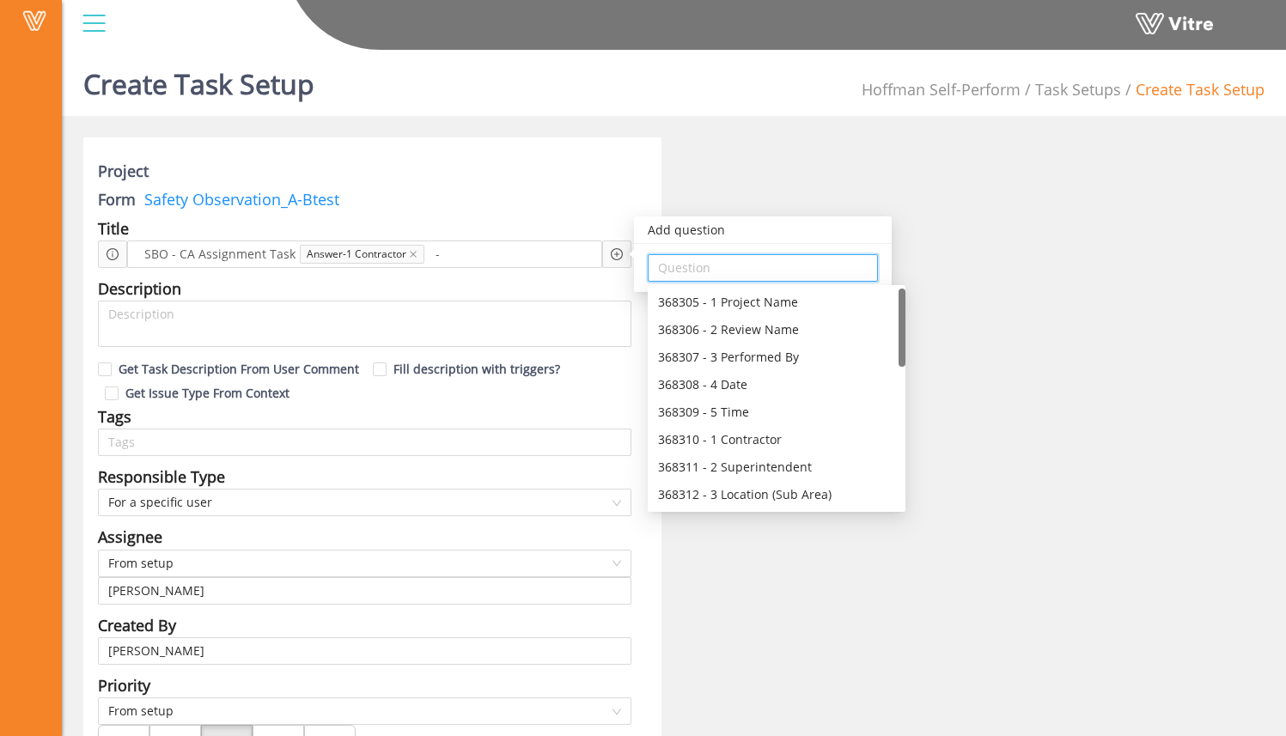
click at [723, 279] on input "search" at bounding box center [763, 268] width 210 height 26
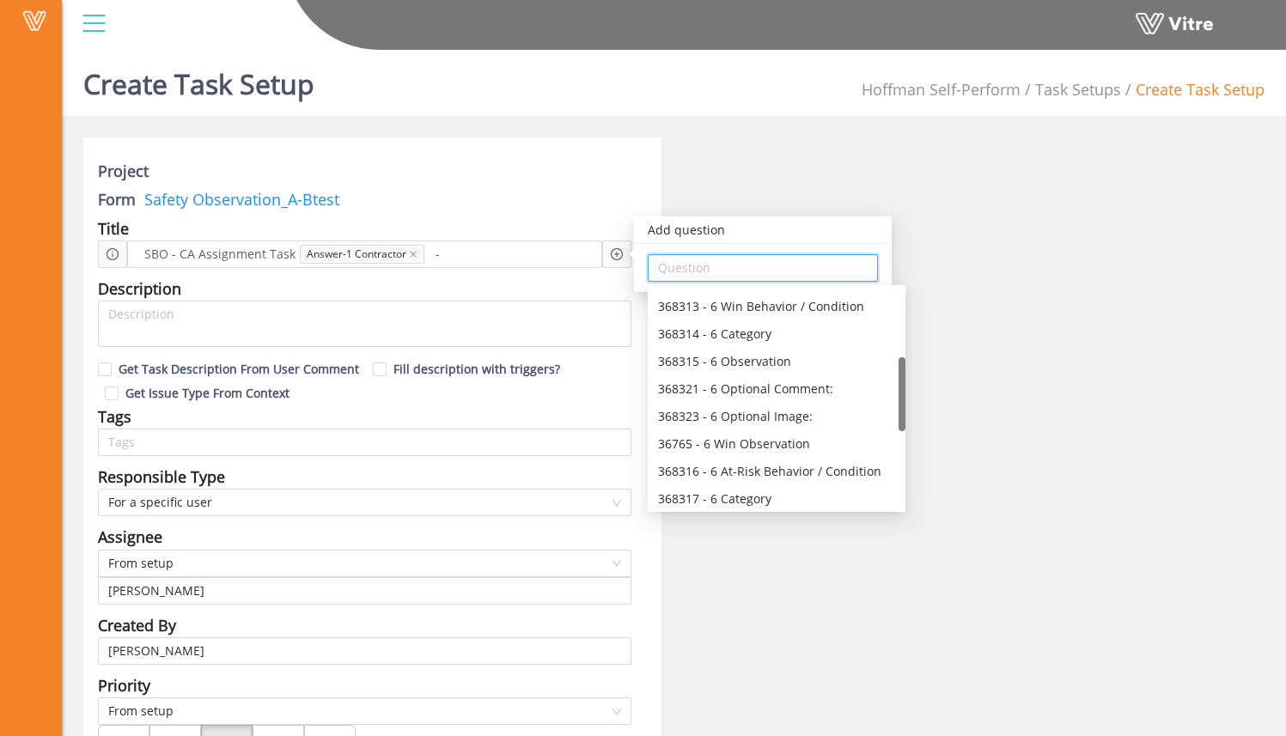
scroll to position [217, 0]
click at [778, 362] on div "368315 - 6 Observation" at bounding box center [776, 360] width 237 height 19
type input "368315 - 6 Observation"
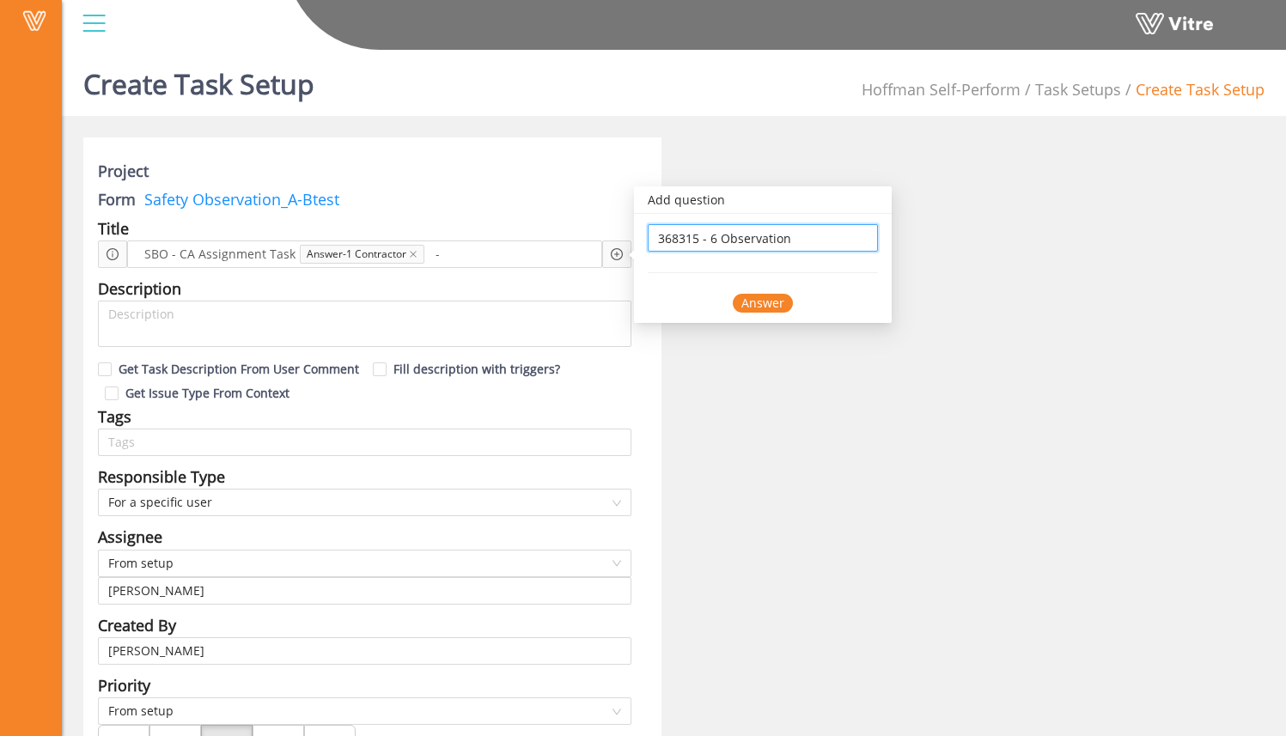
scroll to position [0, 0]
click at [775, 312] on div "Answer" at bounding box center [763, 303] width 60 height 19
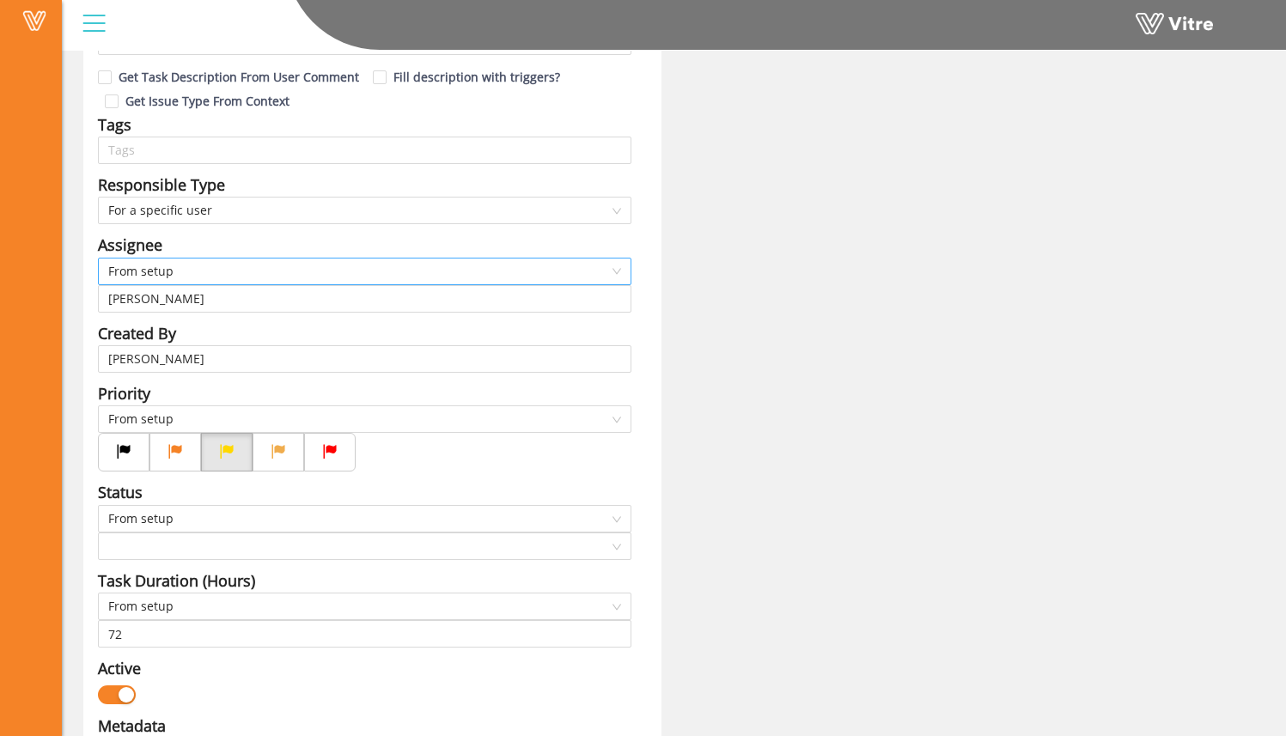
scroll to position [313, 0]
click at [357, 274] on span "From setup" at bounding box center [364, 270] width 513 height 26
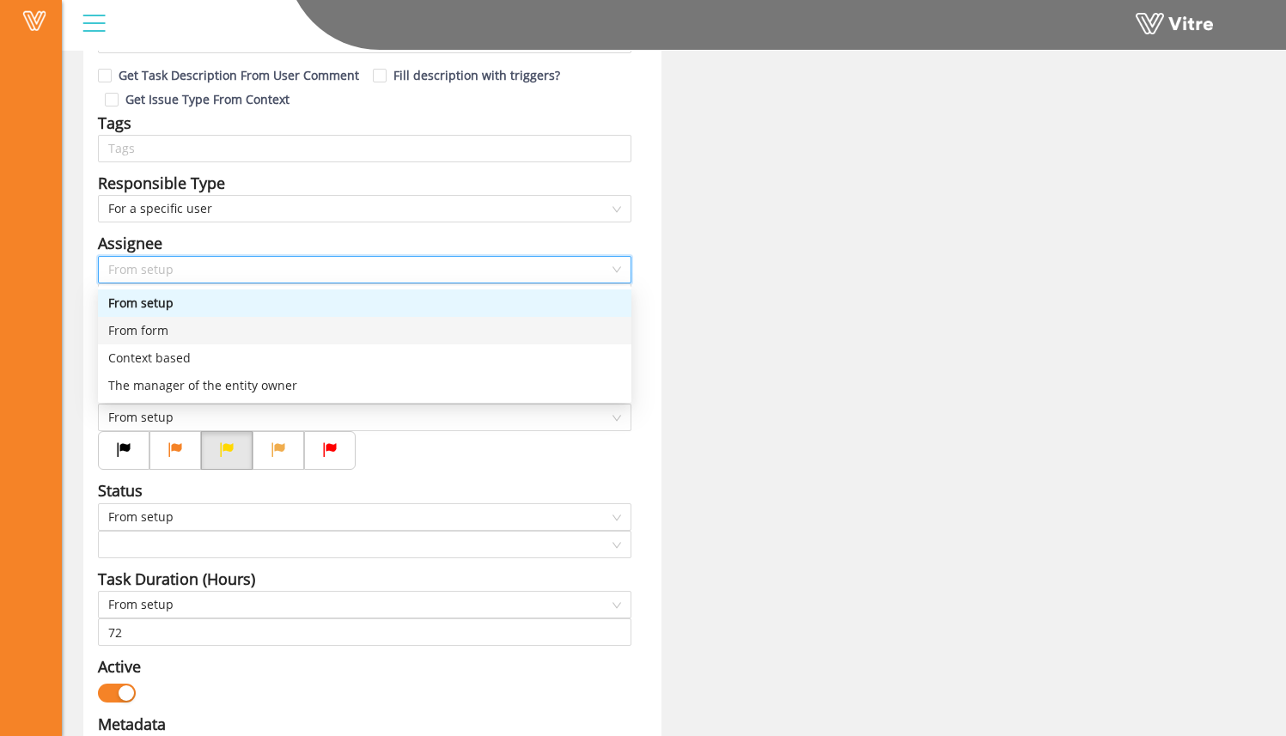
click at [336, 326] on div "From form" at bounding box center [364, 330] width 513 height 19
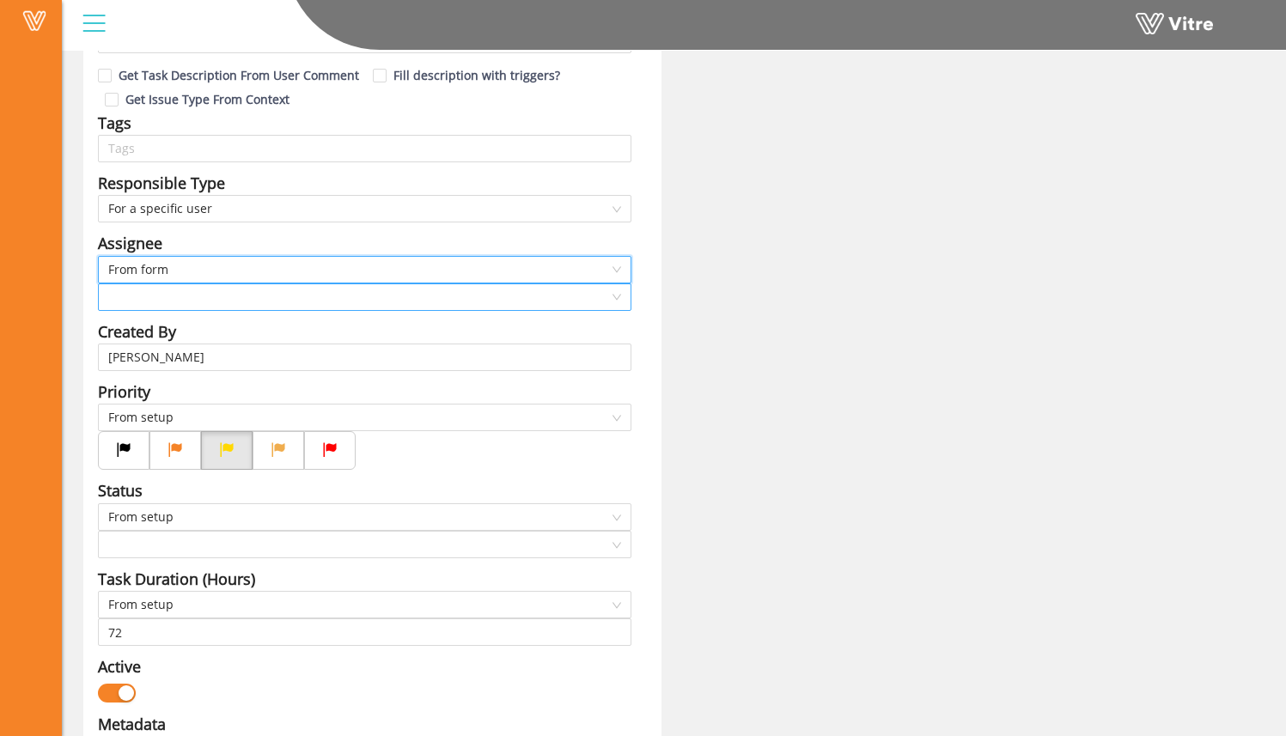
click at [316, 296] on input "search" at bounding box center [358, 297] width 501 height 26
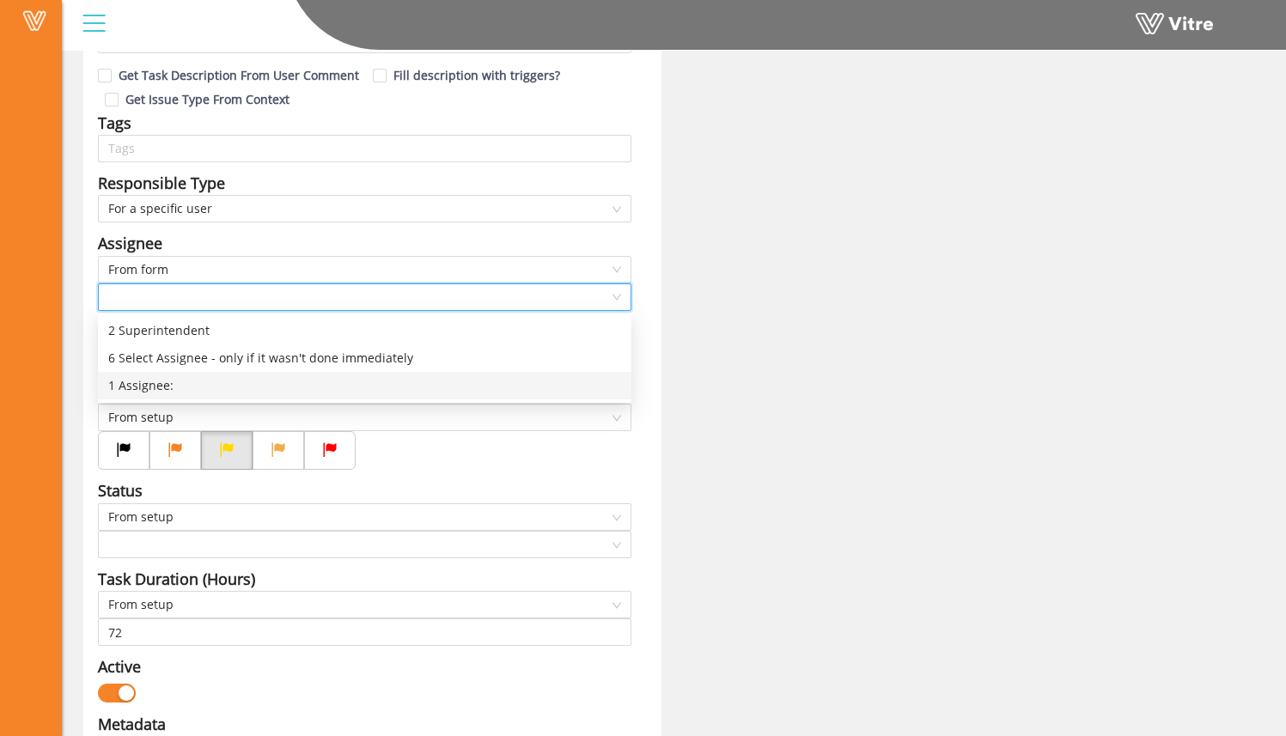
click at [317, 388] on div "1 Assignee:" at bounding box center [364, 385] width 513 height 19
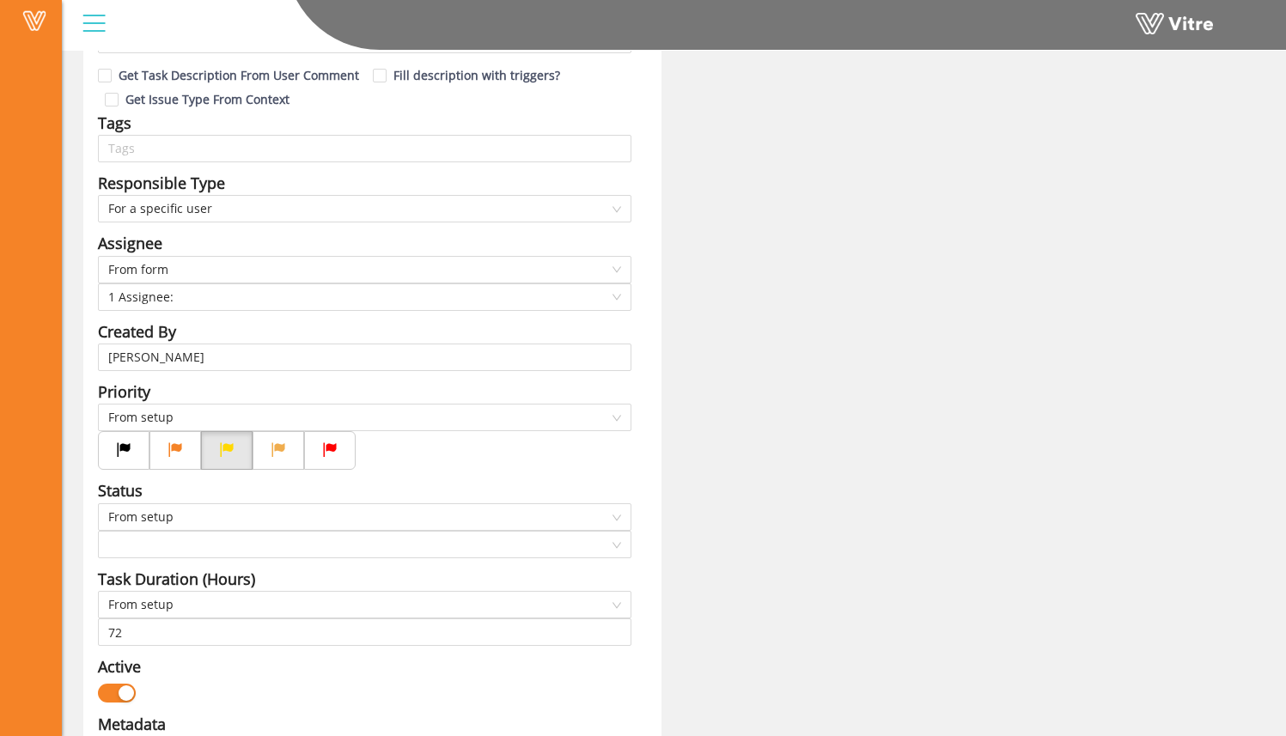
click at [715, 308] on div "Project Form Safety Observation_A-Btest Title SBO - CA Assignment Task Answer-1…" at bounding box center [673, 708] width 1207 height 1766
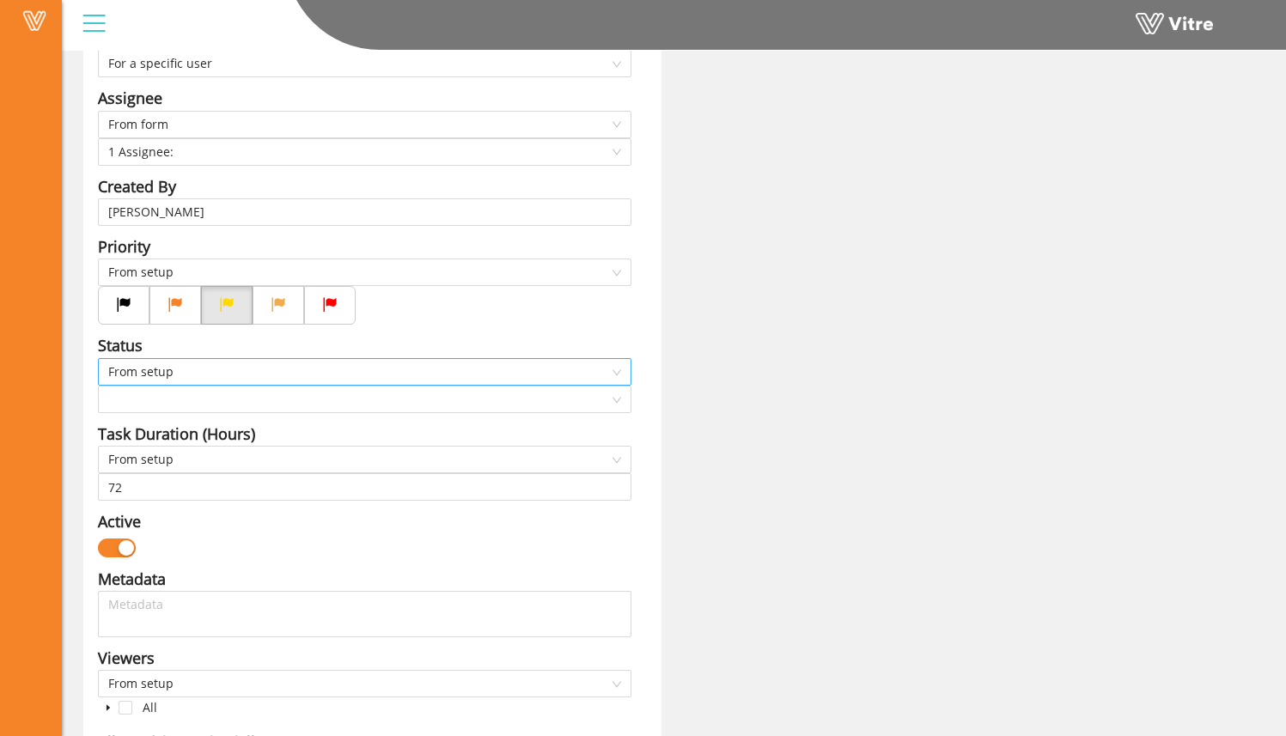
scroll to position [471, 0]
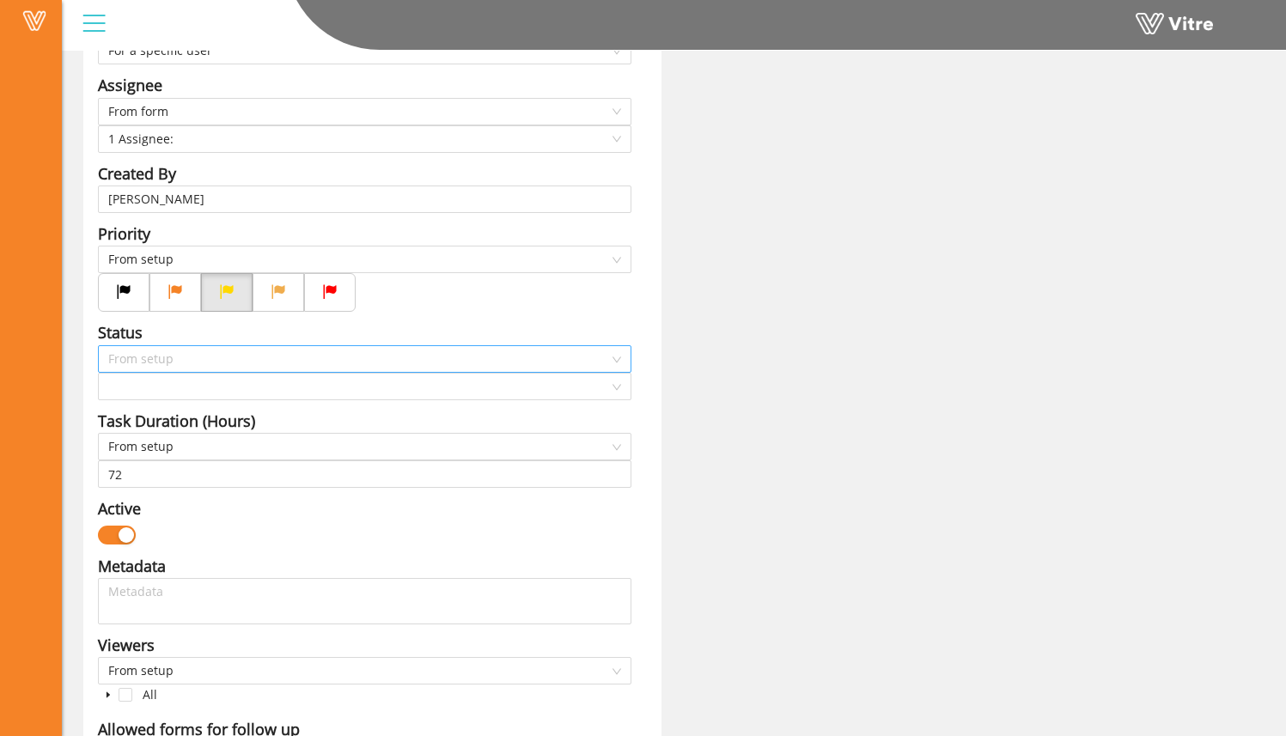
click at [286, 357] on span "From setup" at bounding box center [364, 359] width 513 height 26
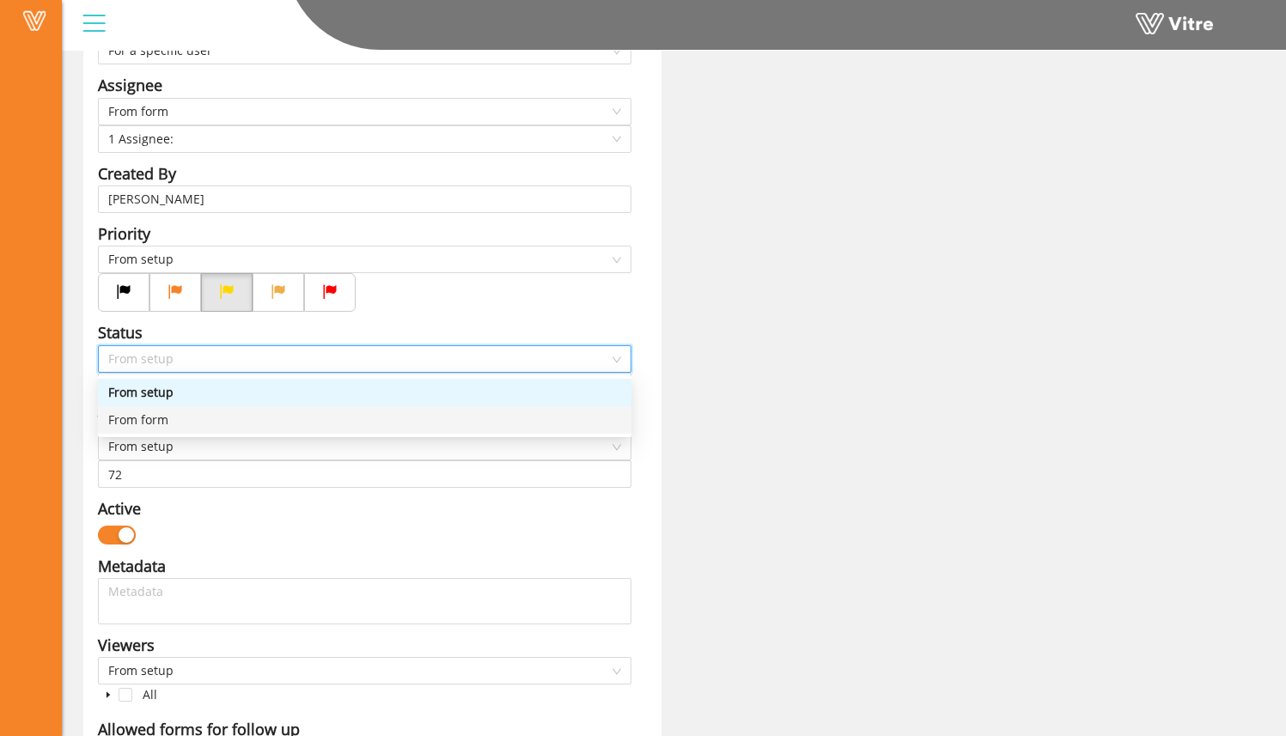
click at [265, 414] on div "From form" at bounding box center [364, 420] width 513 height 19
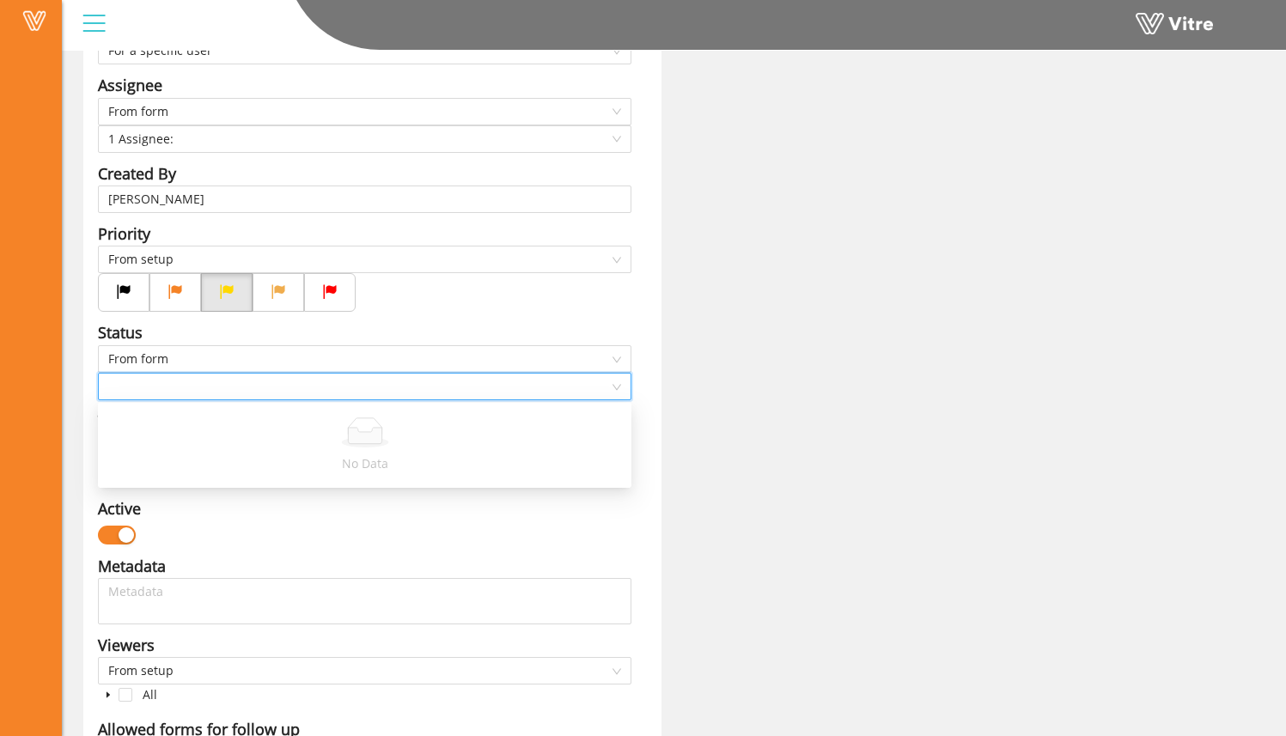
click at [265, 388] on input "search" at bounding box center [358, 387] width 501 height 26
click at [268, 348] on span "From form" at bounding box center [364, 359] width 513 height 26
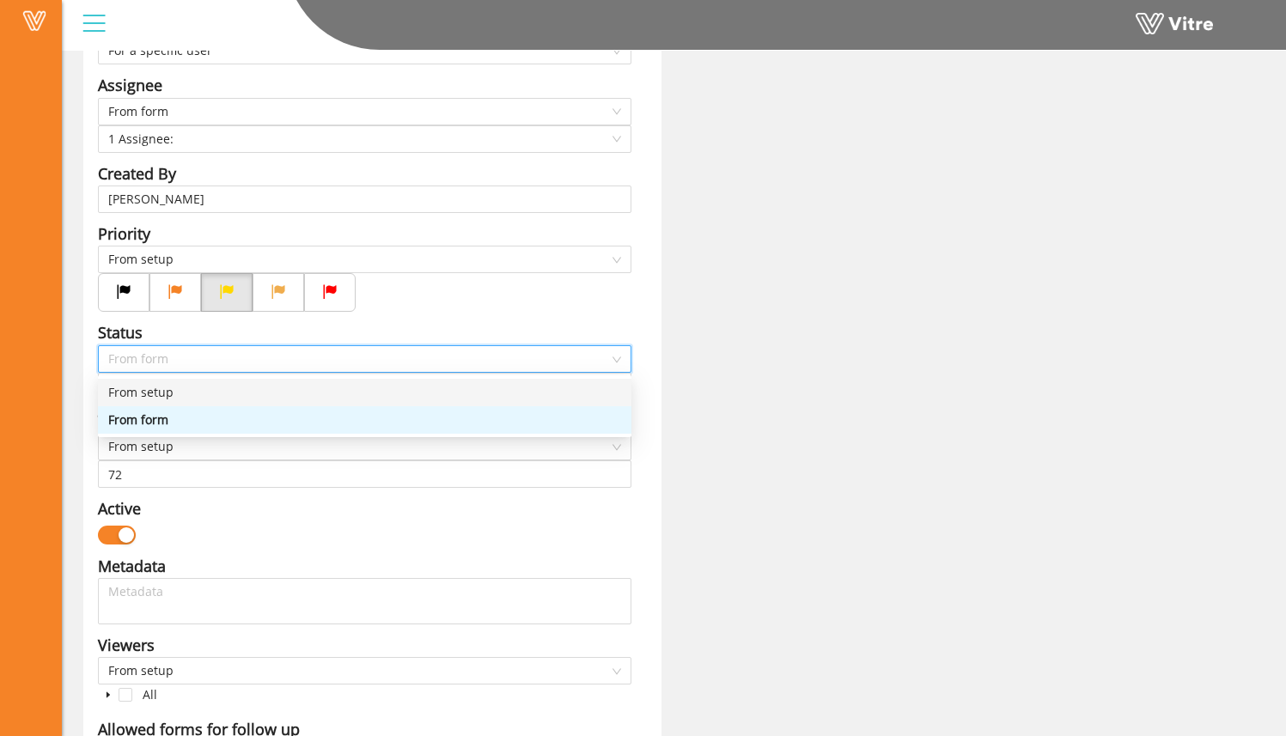
click at [261, 397] on div "From setup" at bounding box center [364, 392] width 513 height 19
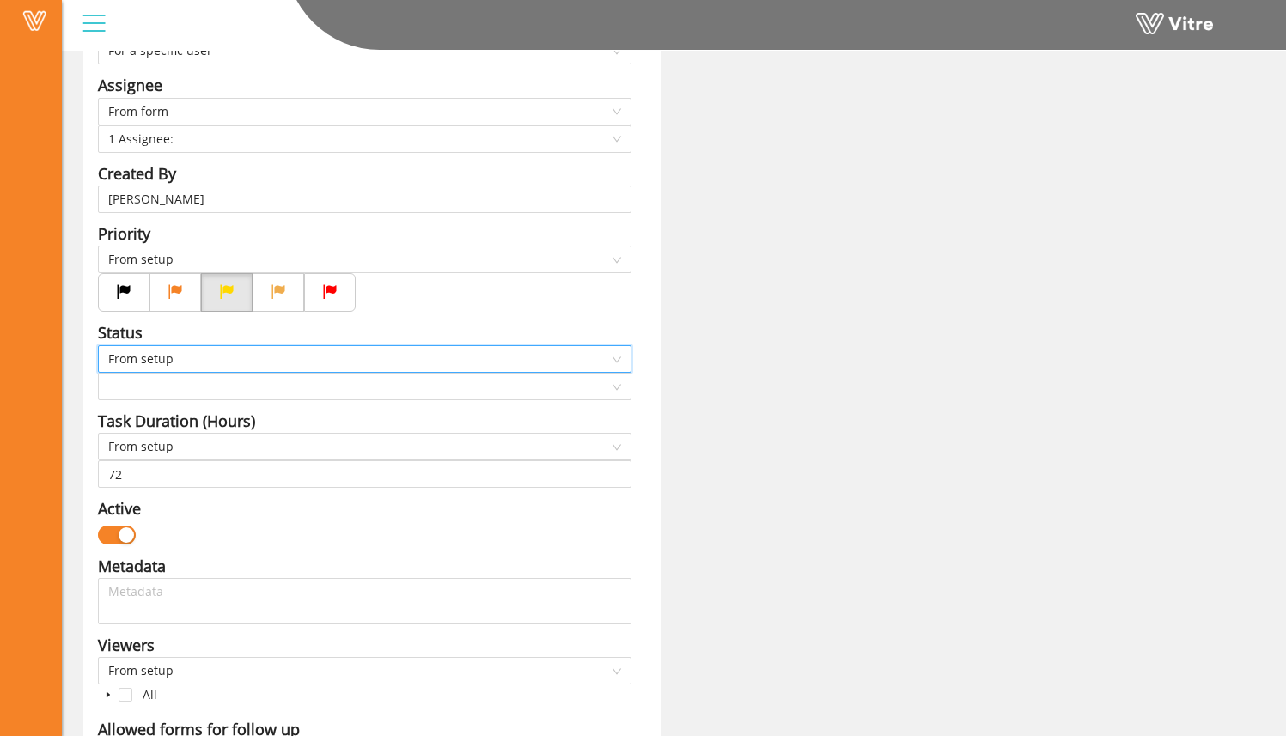
click at [676, 397] on div "Project Form Safety Observation_A-Btest Title SBO - CA Assignment Task Answer-1…" at bounding box center [673, 550] width 1207 height 1766
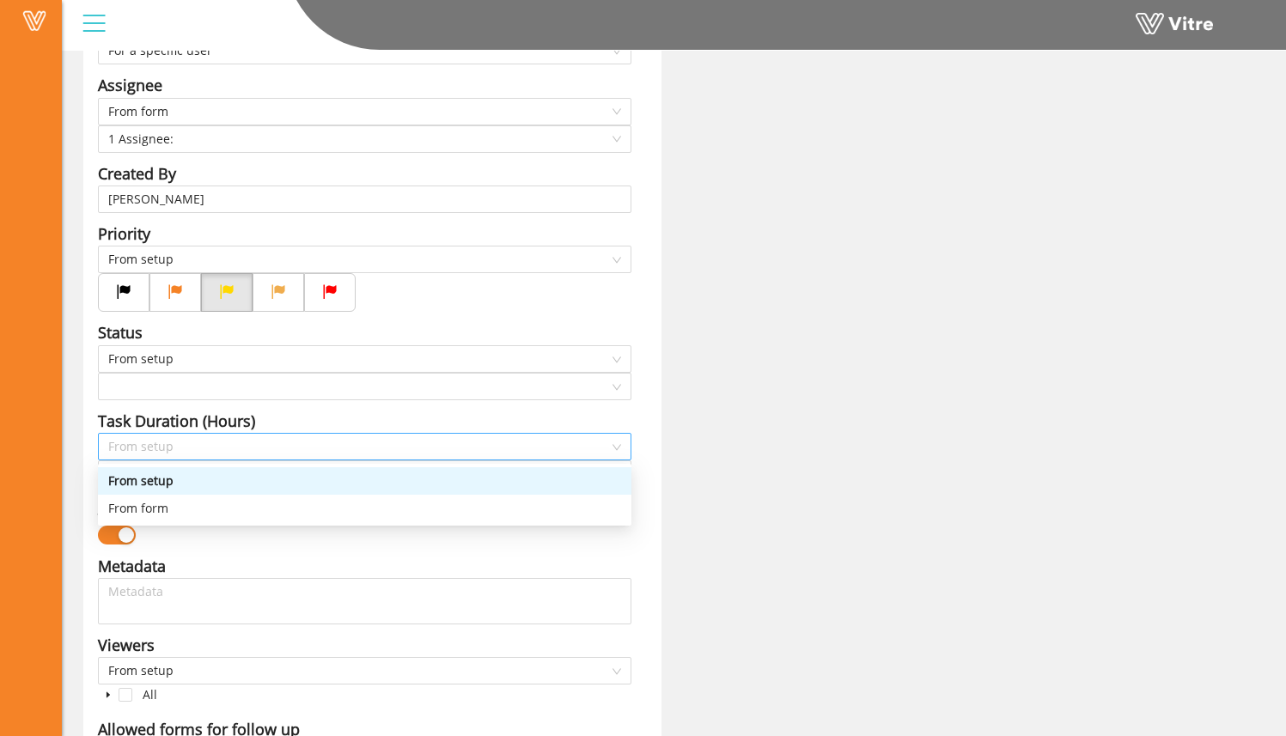
click at [464, 454] on span "From setup" at bounding box center [364, 447] width 513 height 26
click at [439, 506] on div "From form" at bounding box center [364, 508] width 513 height 19
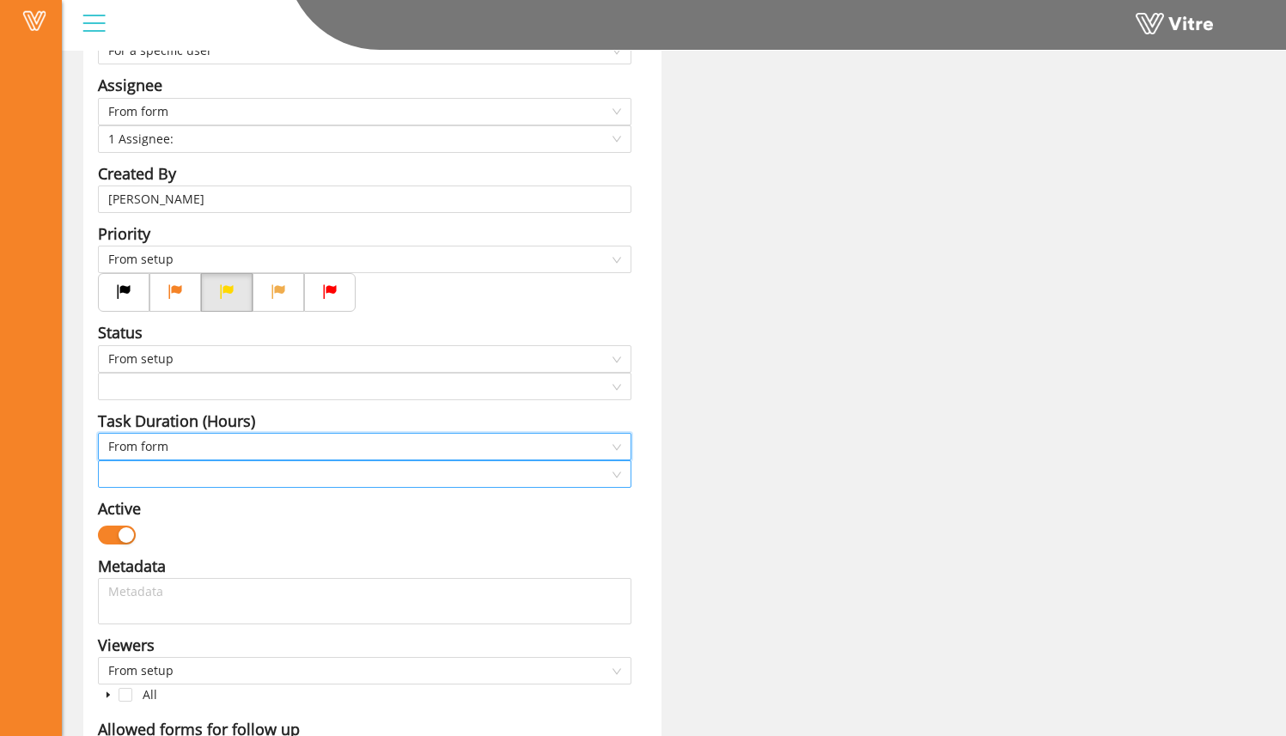
click at [428, 477] on input "search" at bounding box center [358, 474] width 501 height 26
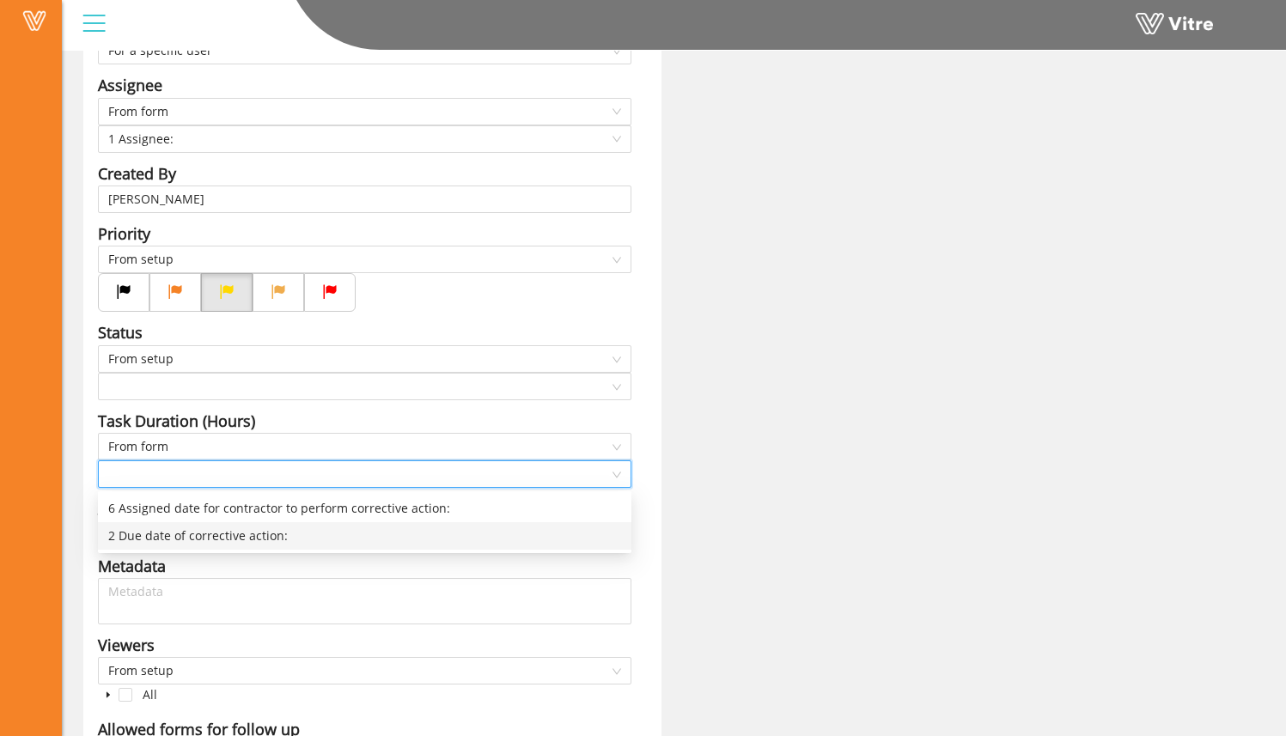
click at [416, 528] on div "2 Due date of corrective action:" at bounding box center [364, 536] width 513 height 19
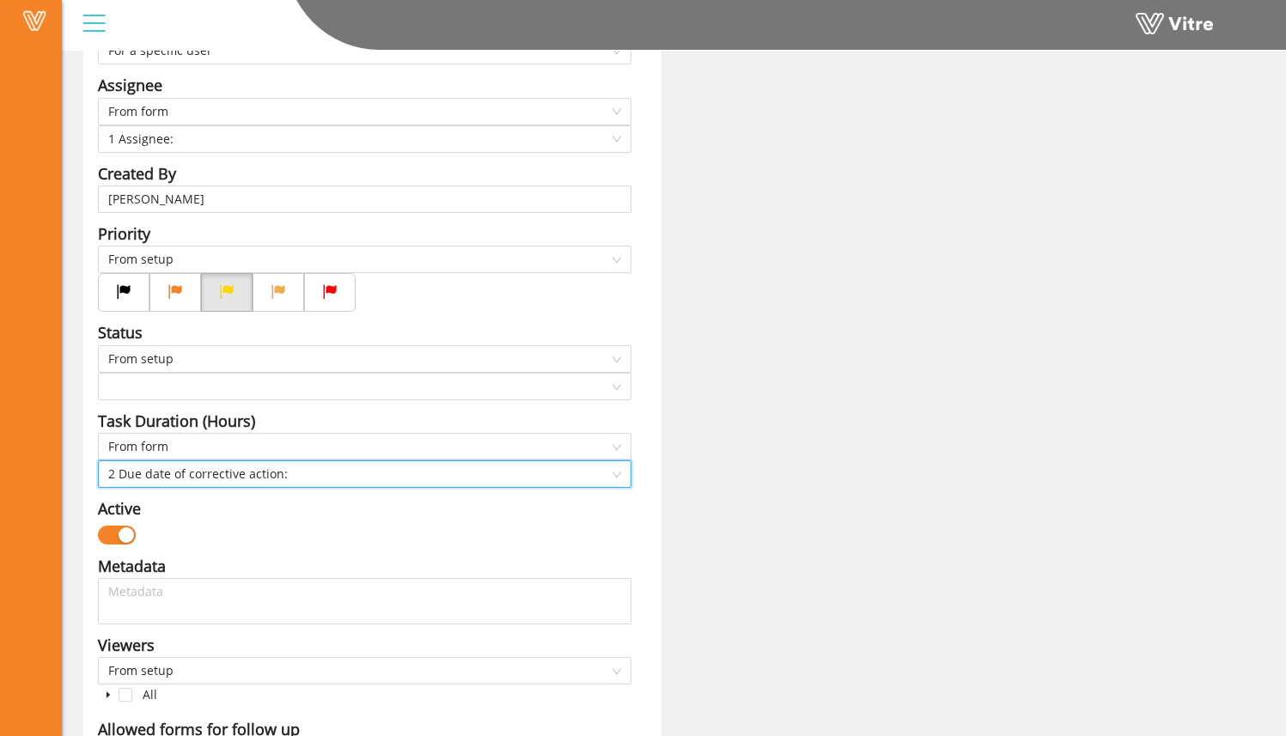
click at [724, 414] on div "Project Form Safety Observation_A-Btest Title SBO - CA Assignment Task Answer-1…" at bounding box center [673, 550] width 1207 height 1766
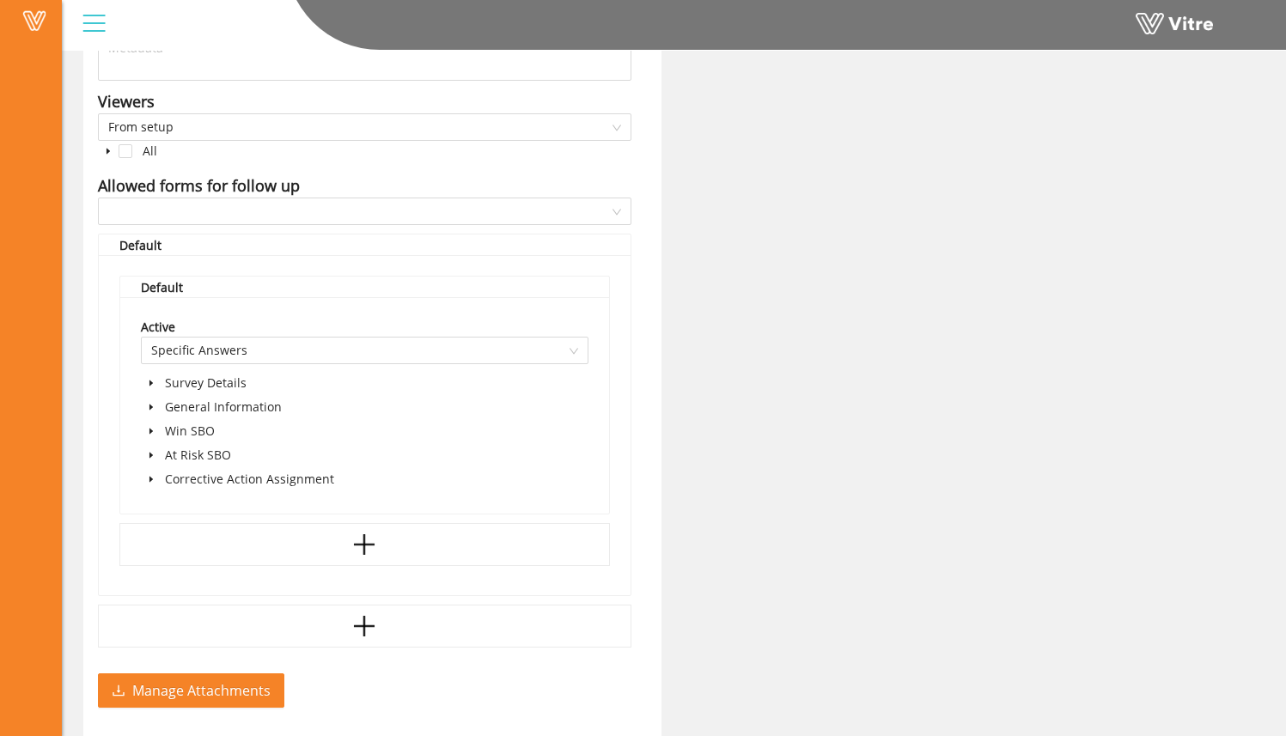
scroll to position [1057, 0]
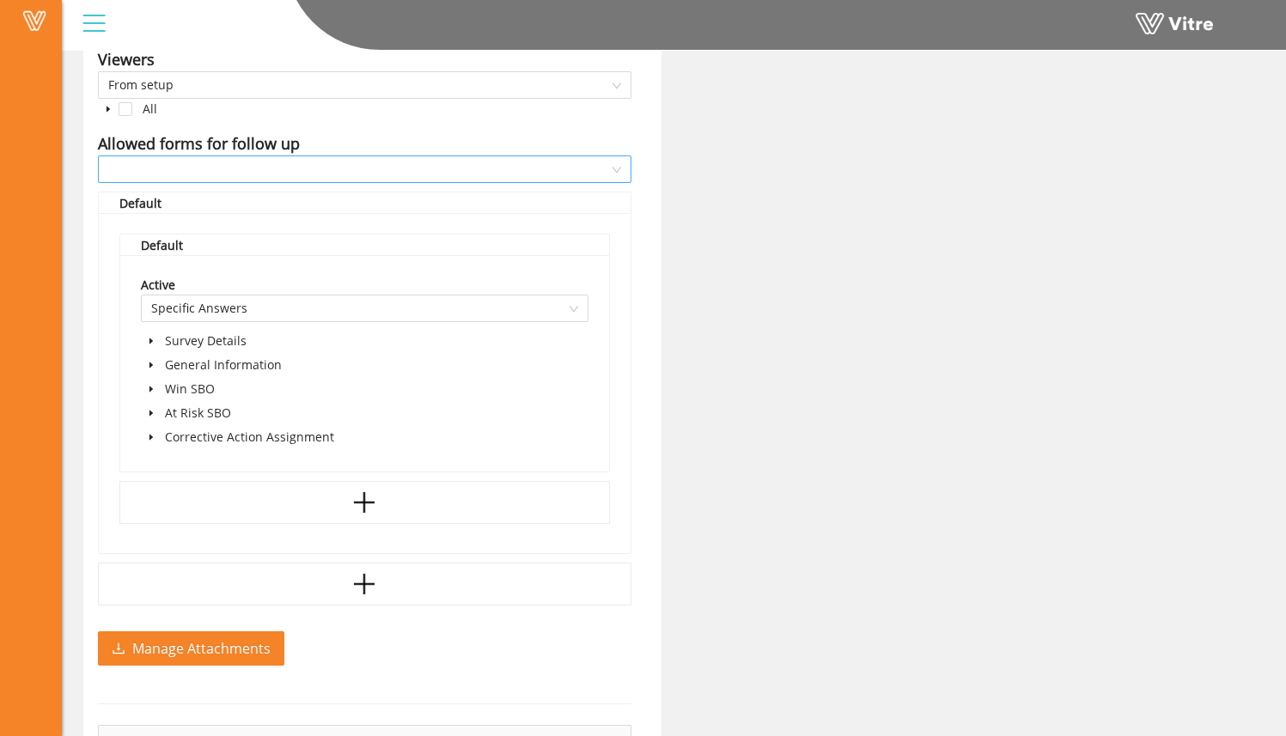
click at [180, 156] on input "search" at bounding box center [358, 169] width 501 height 26
click at [240, 120] on div "All" at bounding box center [365, 111] width 534 height 24
click at [156, 415] on span at bounding box center [151, 413] width 21 height 21
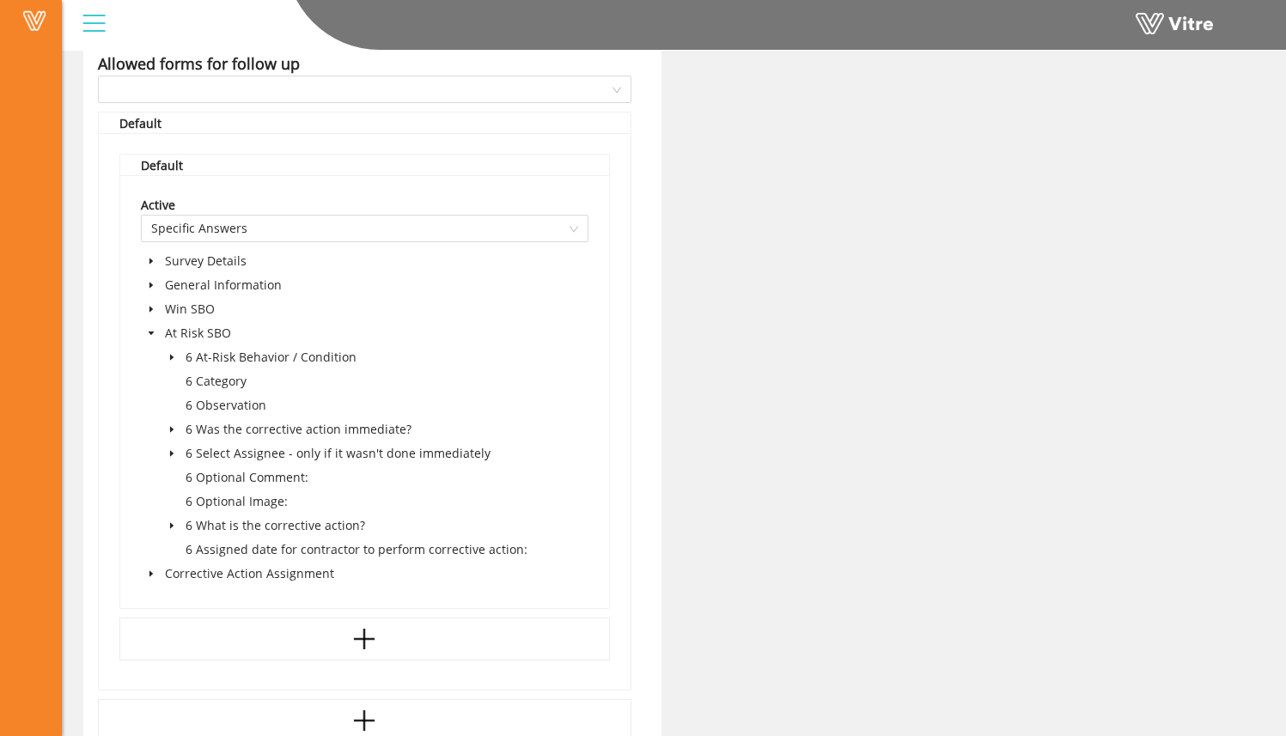
scroll to position [1149, 0]
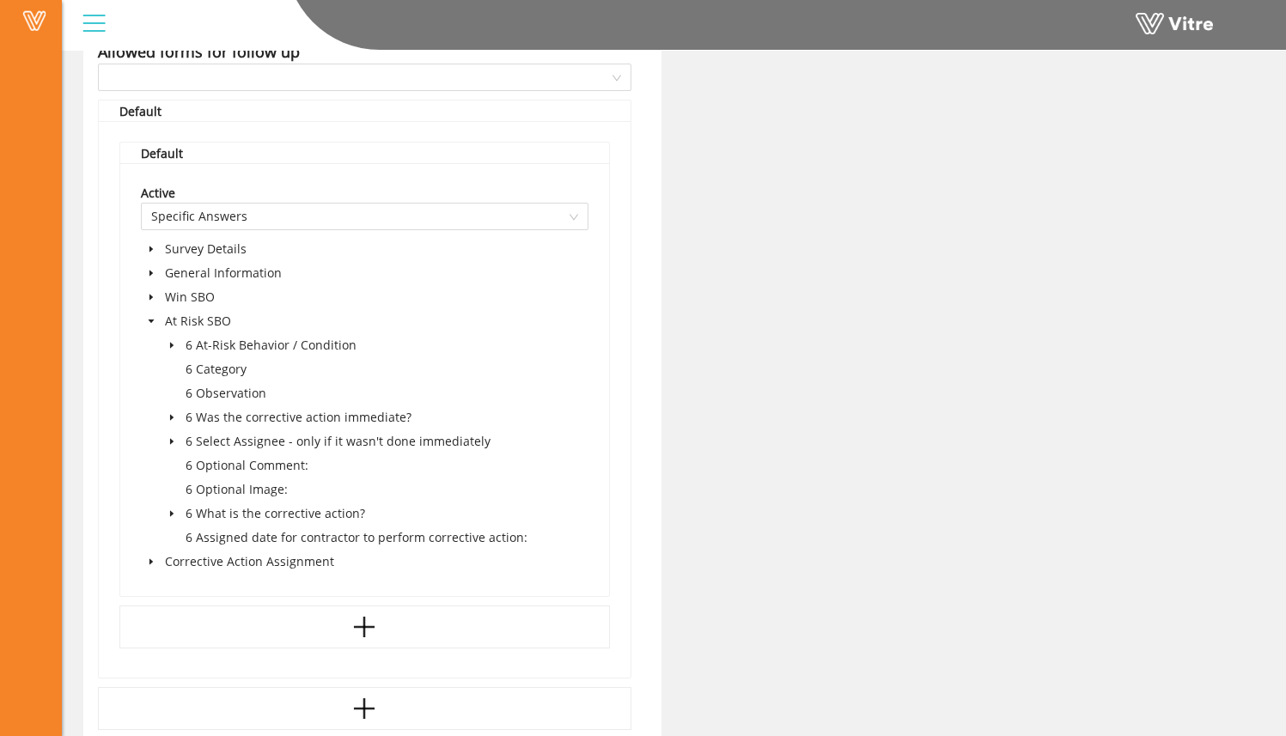
click at [175, 509] on icon "caret-down" at bounding box center [172, 513] width 9 height 9
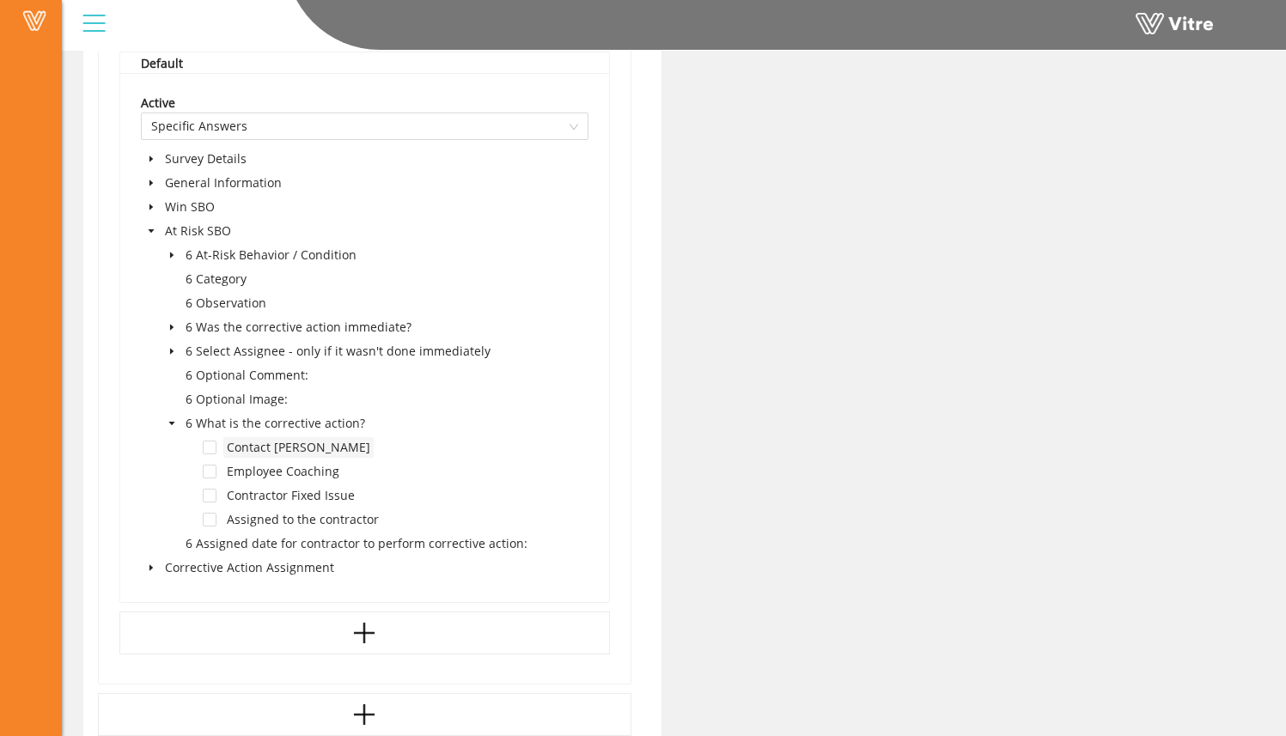
scroll to position [1255, 0]
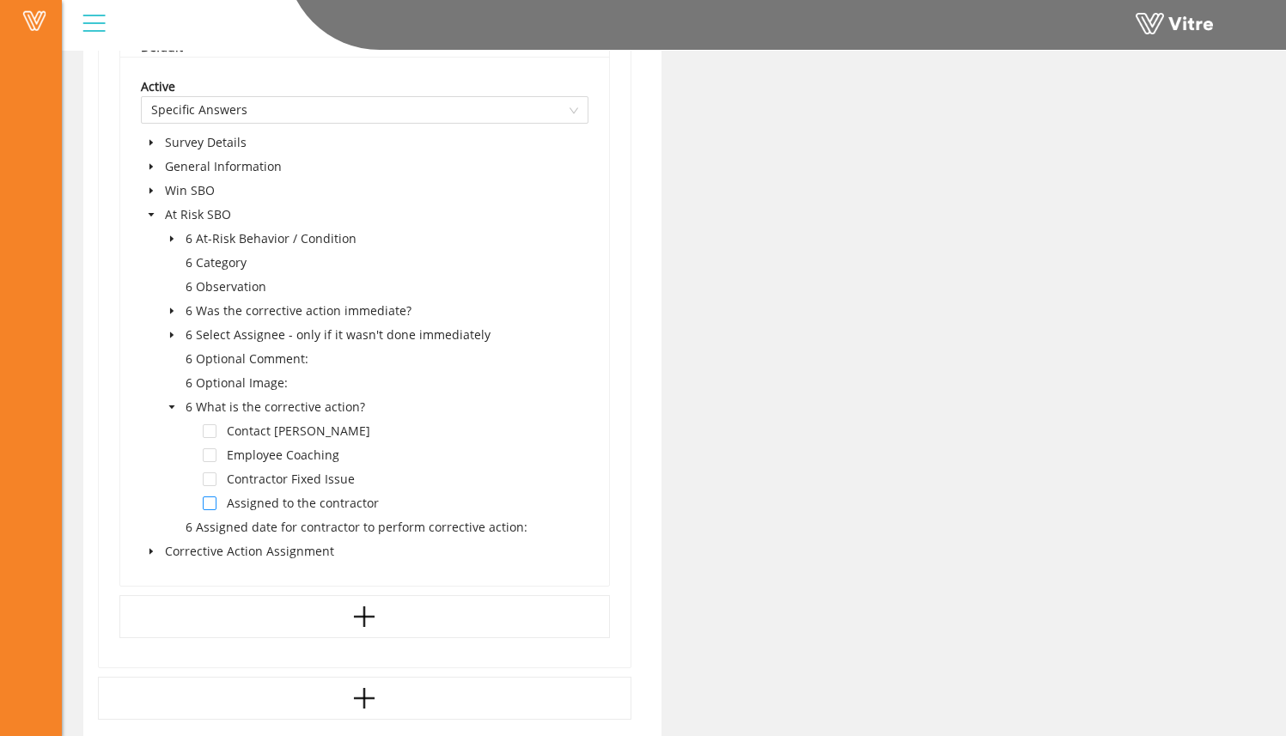
click at [211, 507] on span at bounding box center [210, 504] width 14 height 14
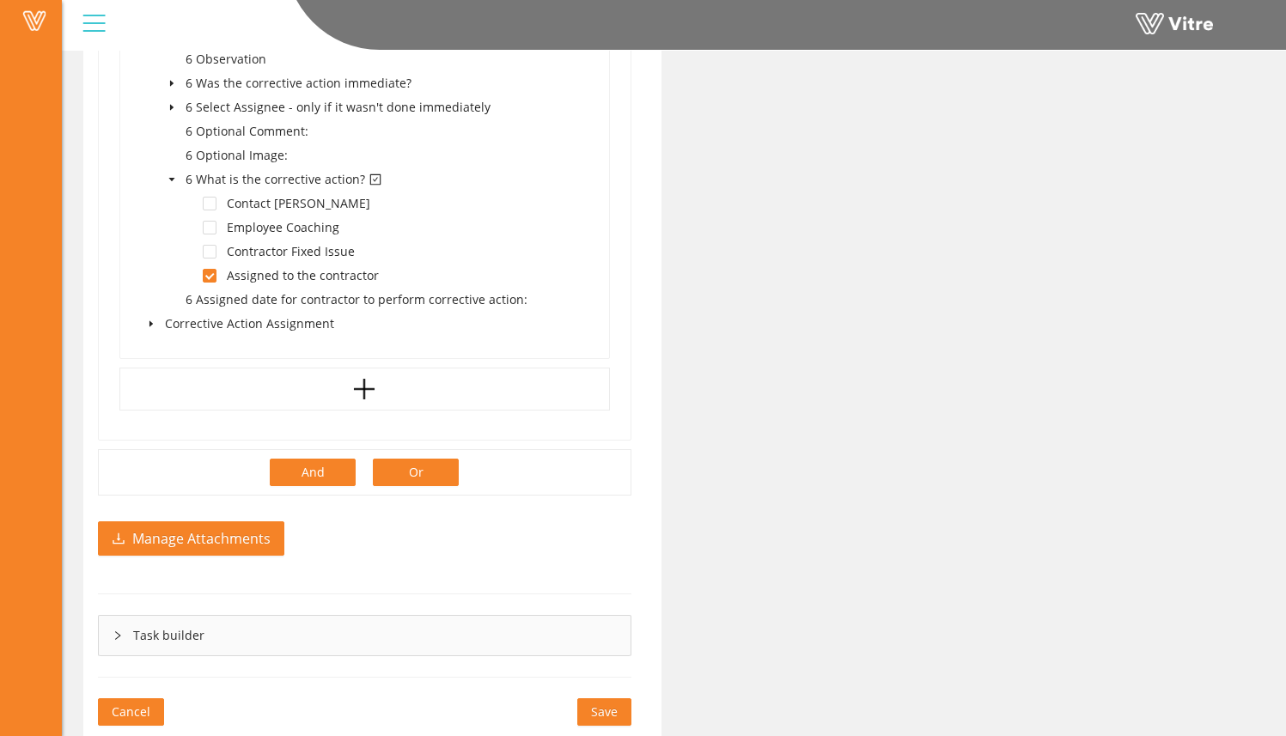
scroll to position [1479, 0]
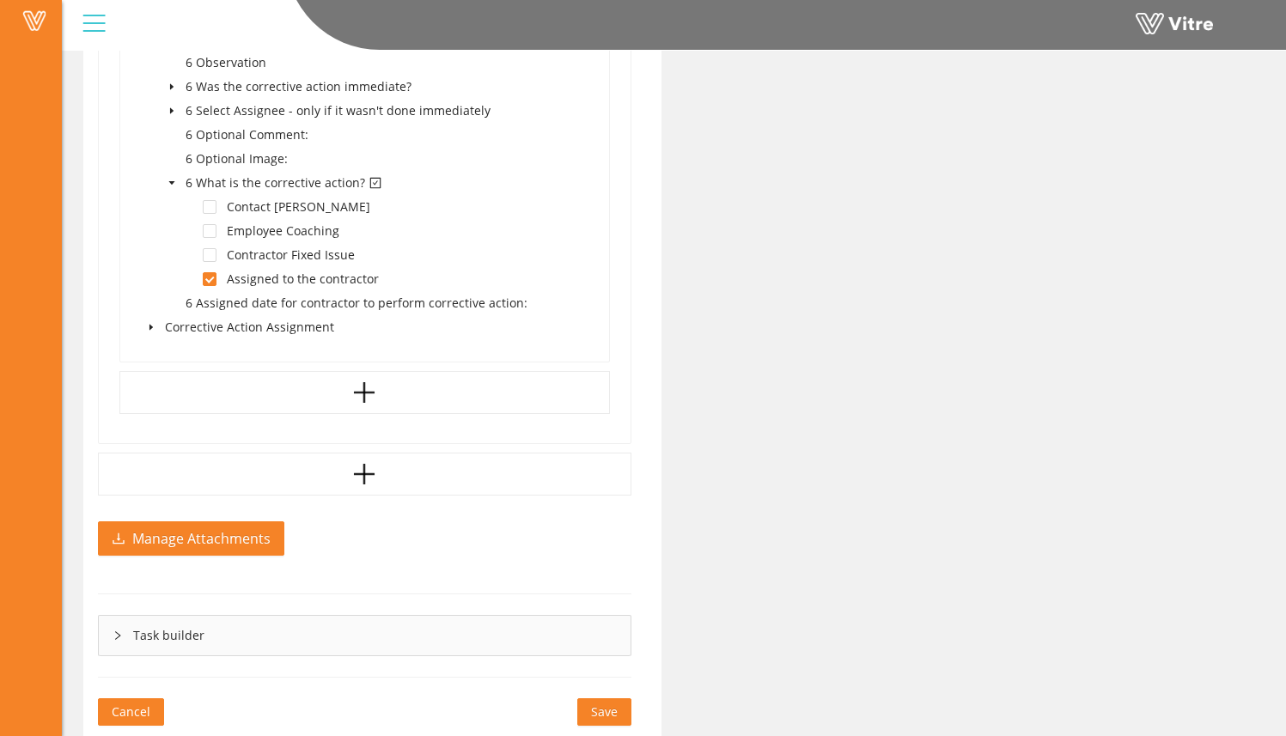
click at [603, 704] on span "Save" at bounding box center [604, 712] width 27 height 19
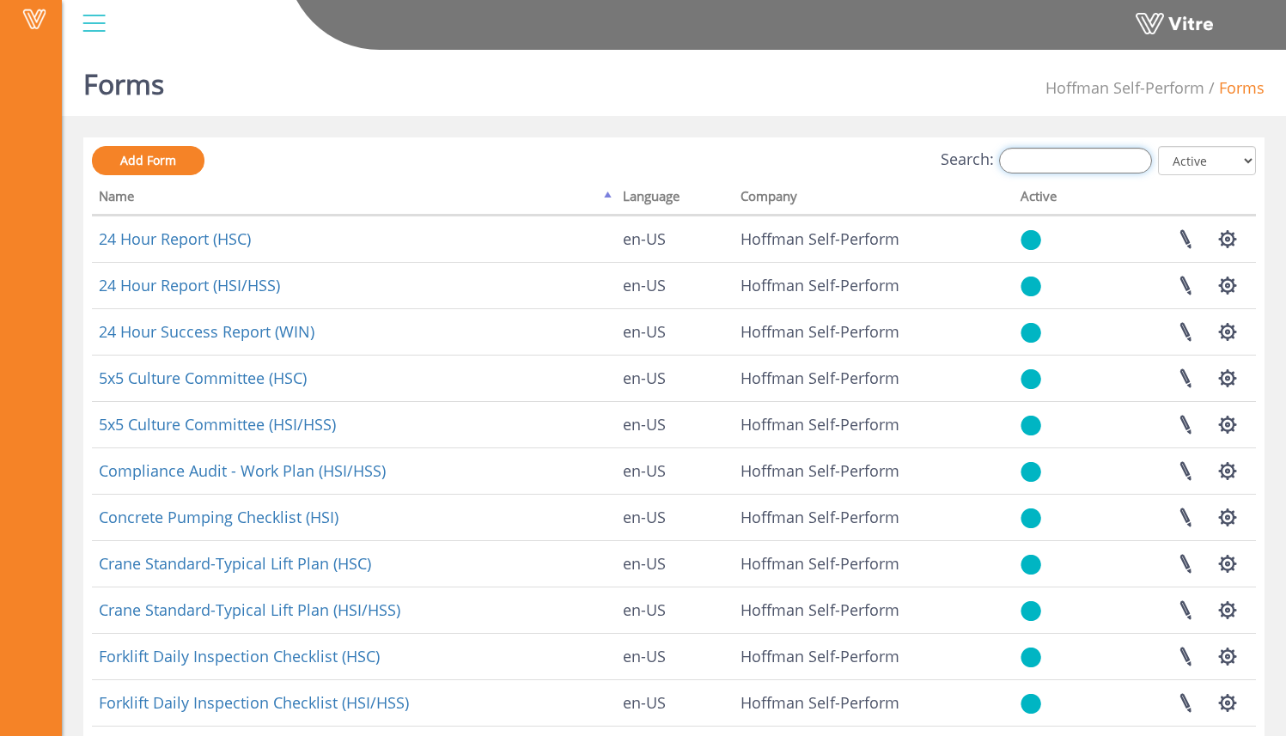
click at [1034, 156] on input "Search:" at bounding box center [1075, 161] width 153 height 26
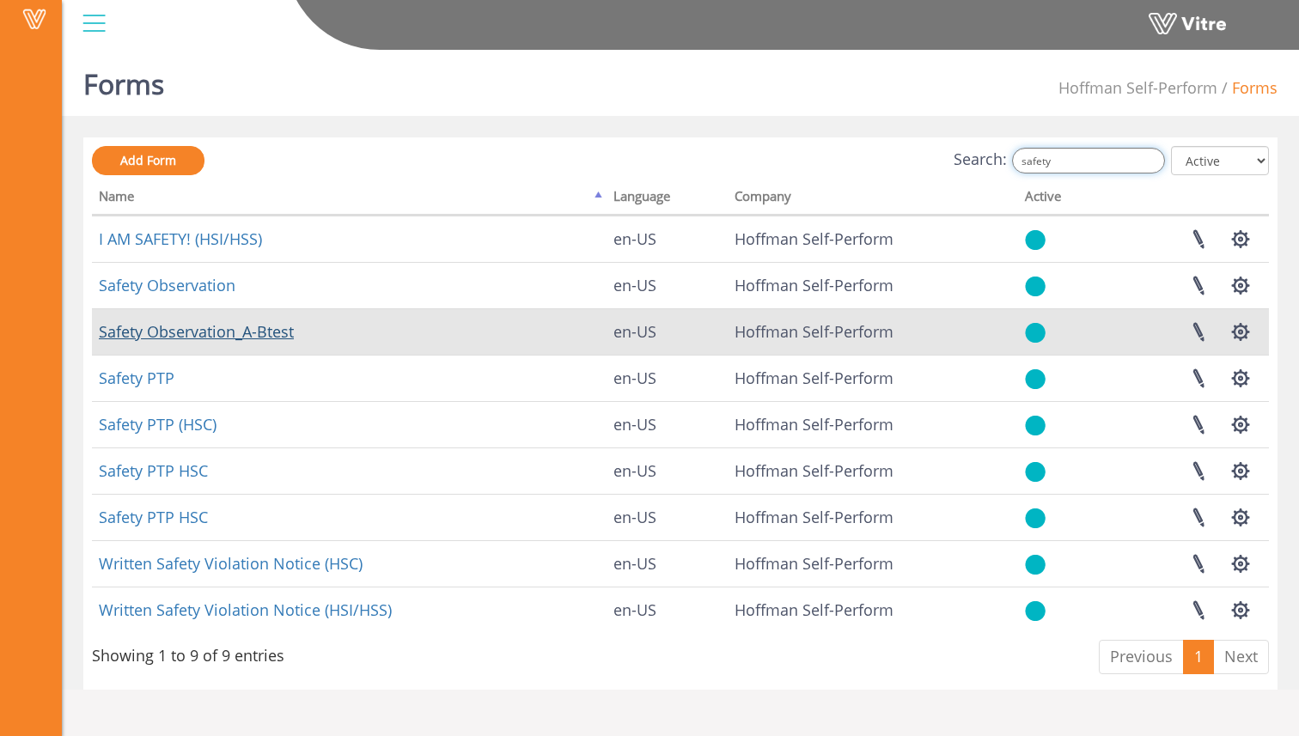
type input "safety"
click at [266, 324] on link "Safety Observation_A-Btest" at bounding box center [196, 331] width 195 height 21
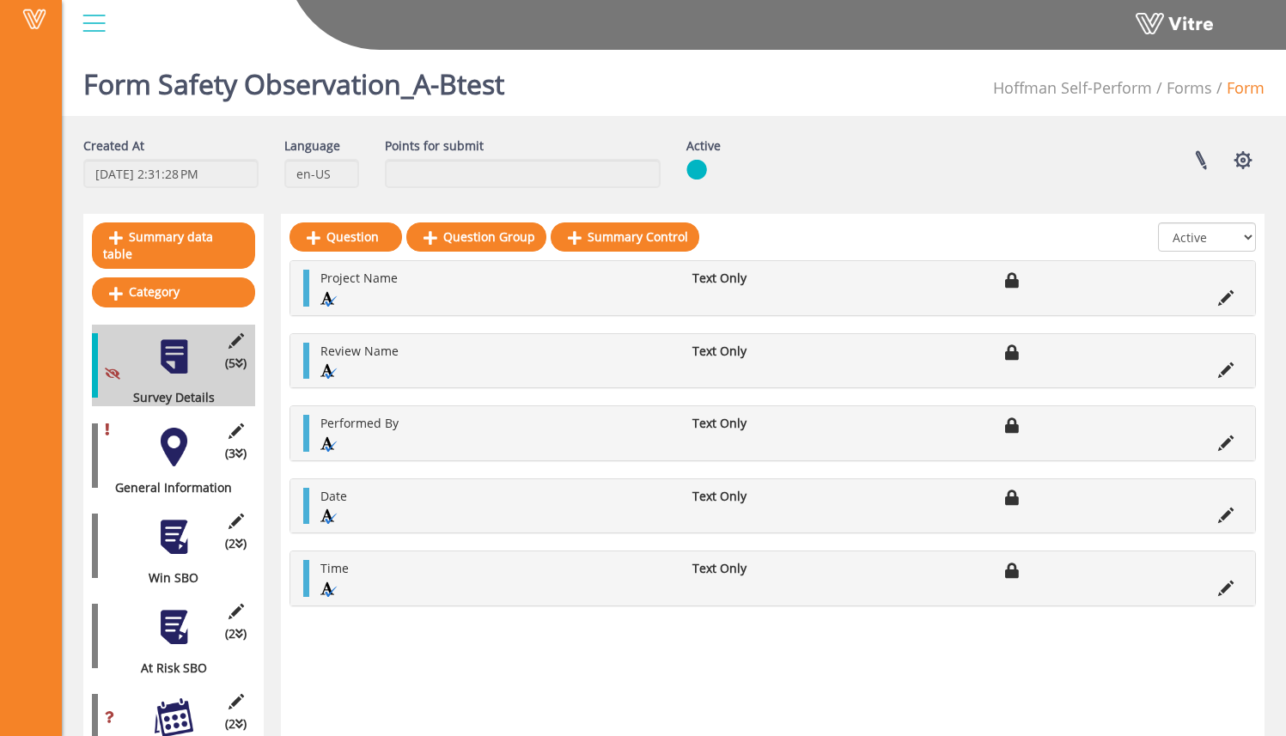
scroll to position [70, 0]
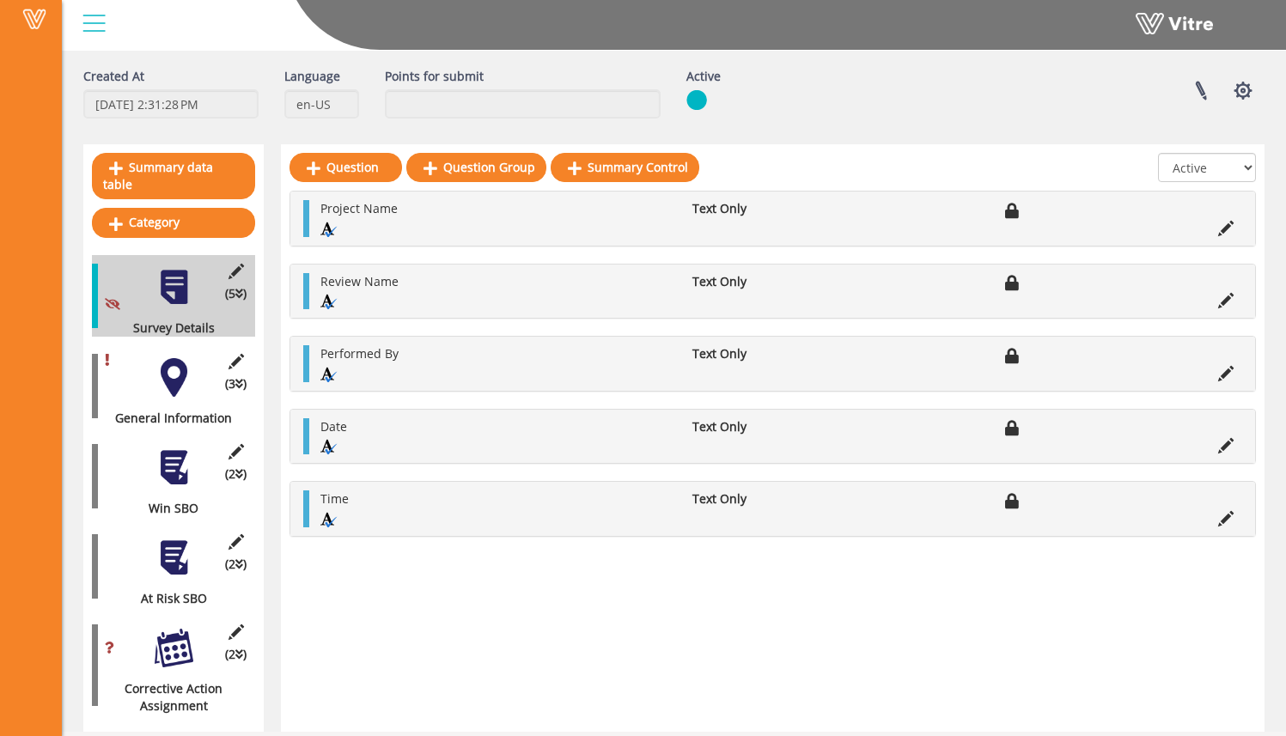
click at [174, 539] on div at bounding box center [174, 558] width 39 height 39
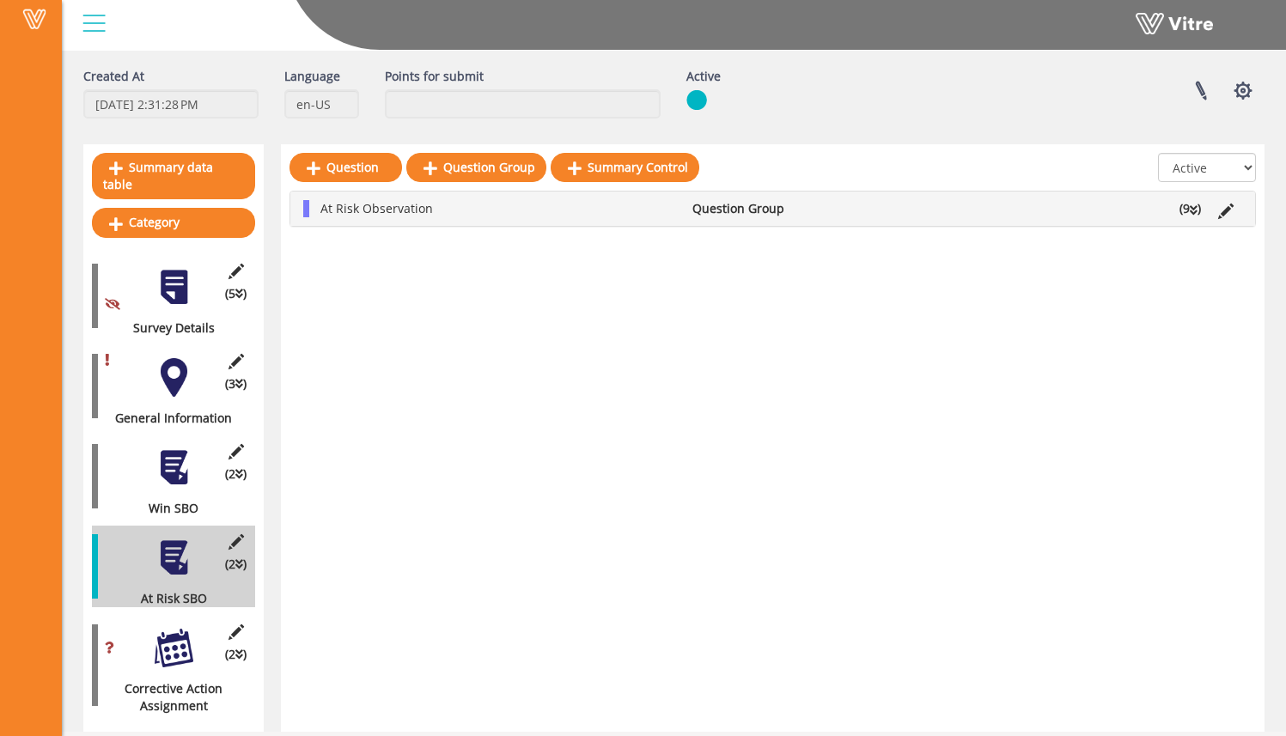
click at [644, 224] on div "At Risk Observation Question Group (9 )" at bounding box center [772, 209] width 965 height 34
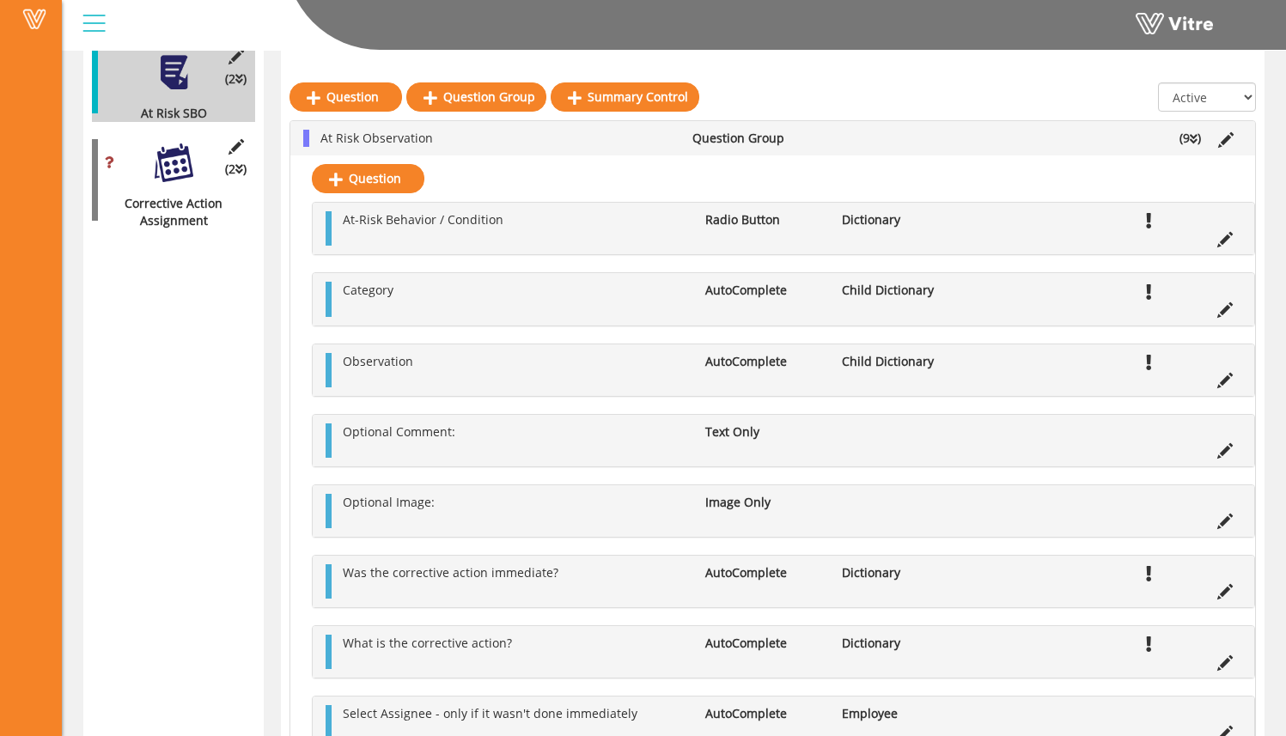
scroll to position [553, 0]
click at [1176, 186] on div "Question At-Risk Behavior / Condition Radio Button Dictionary Category AutoComp…" at bounding box center [772, 501] width 965 height 691
click at [1181, 127] on div "At Risk Observation Question Group (9 )" at bounding box center [772, 138] width 965 height 34
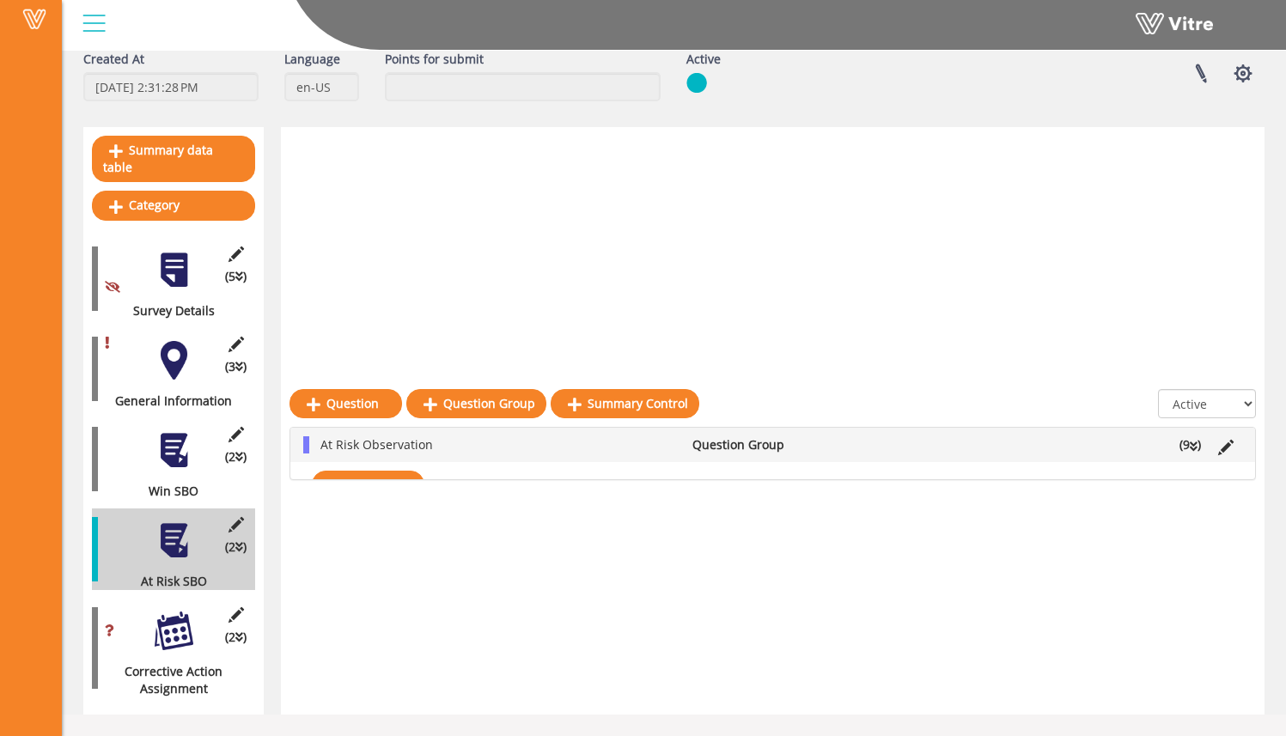
scroll to position [70, 0]
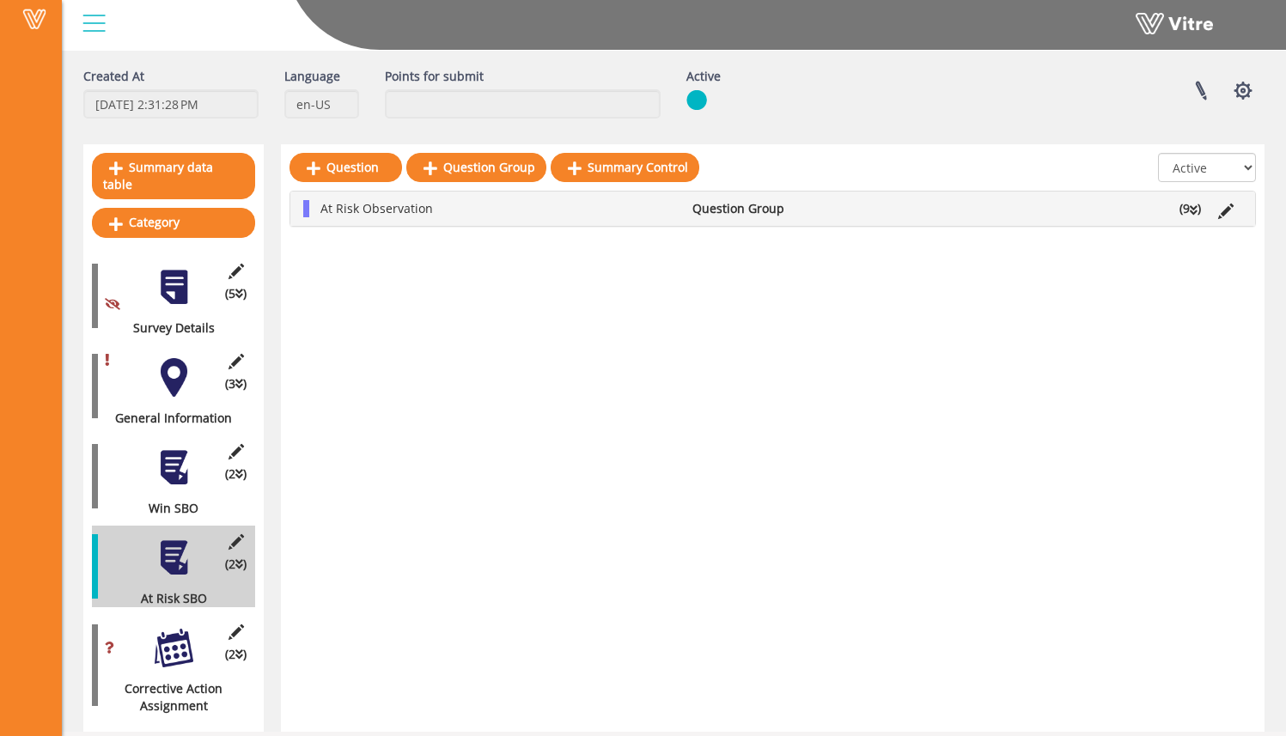
click at [178, 462] on div at bounding box center [174, 467] width 39 height 39
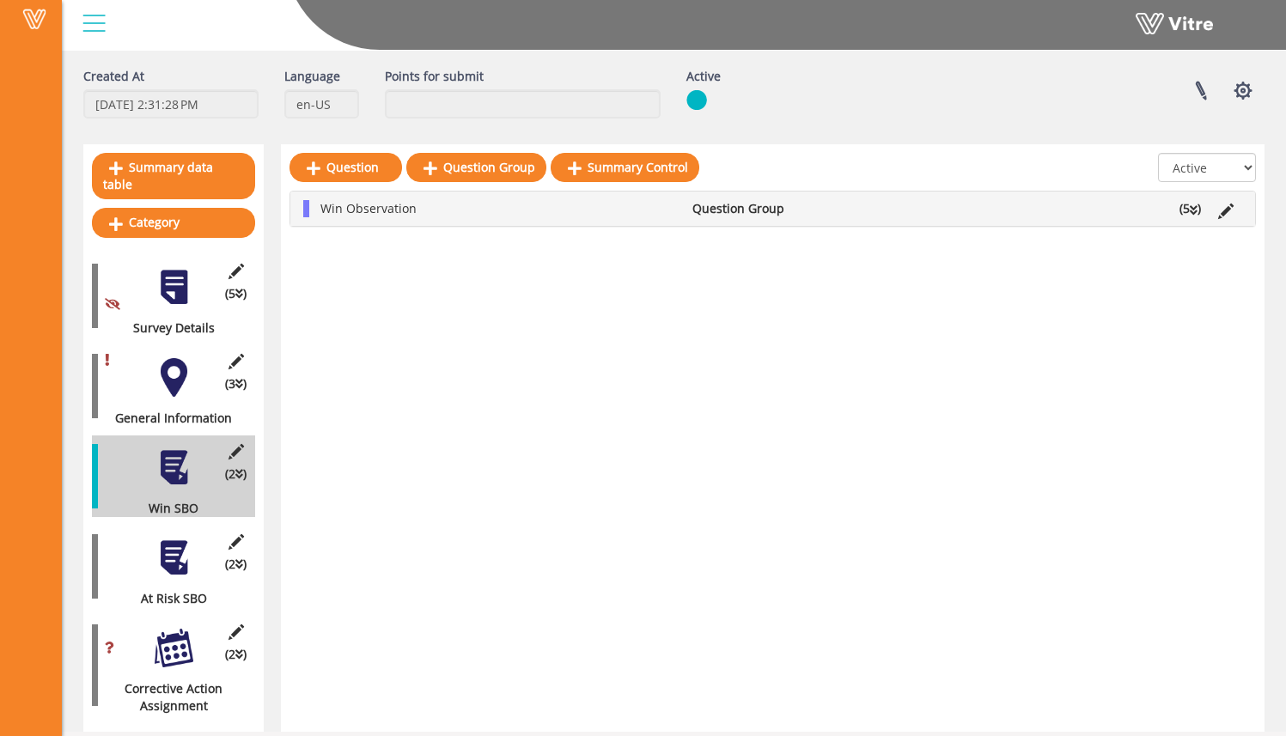
click at [1192, 215] on icon at bounding box center [1194, 210] width 8 height 12
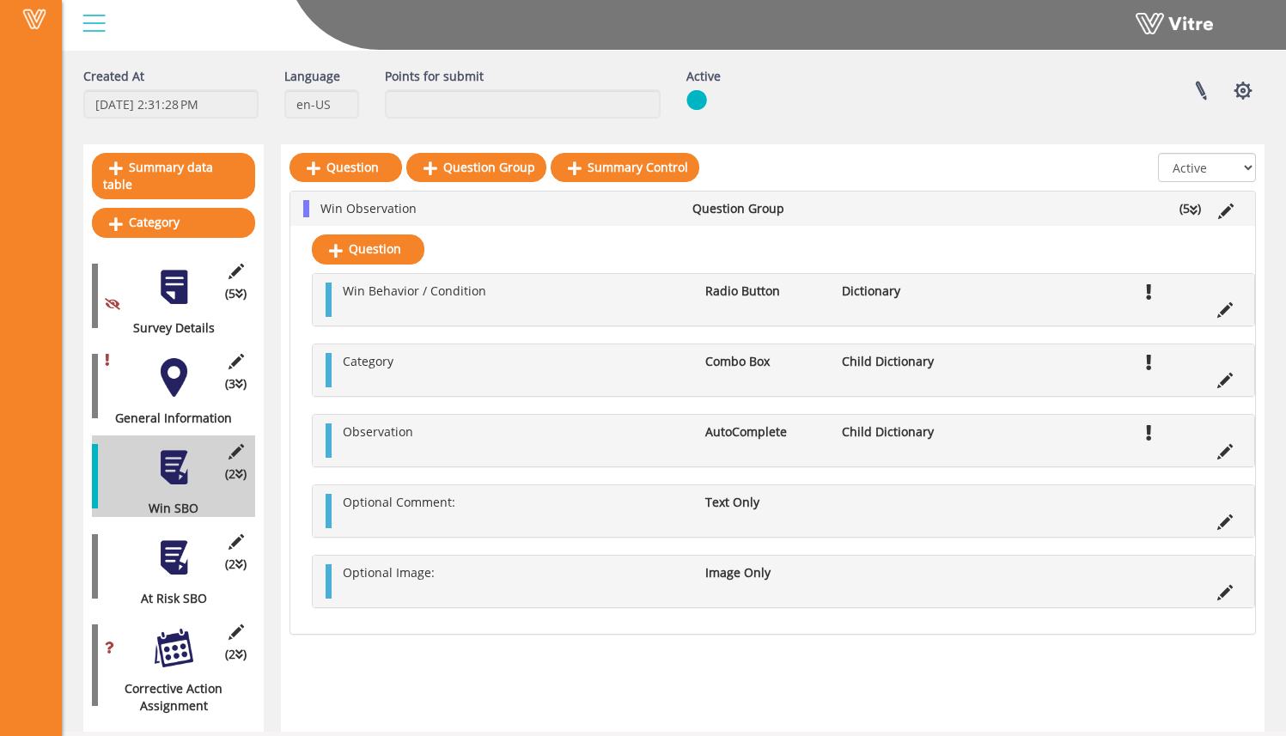
click at [188, 552] on div at bounding box center [174, 558] width 39 height 39
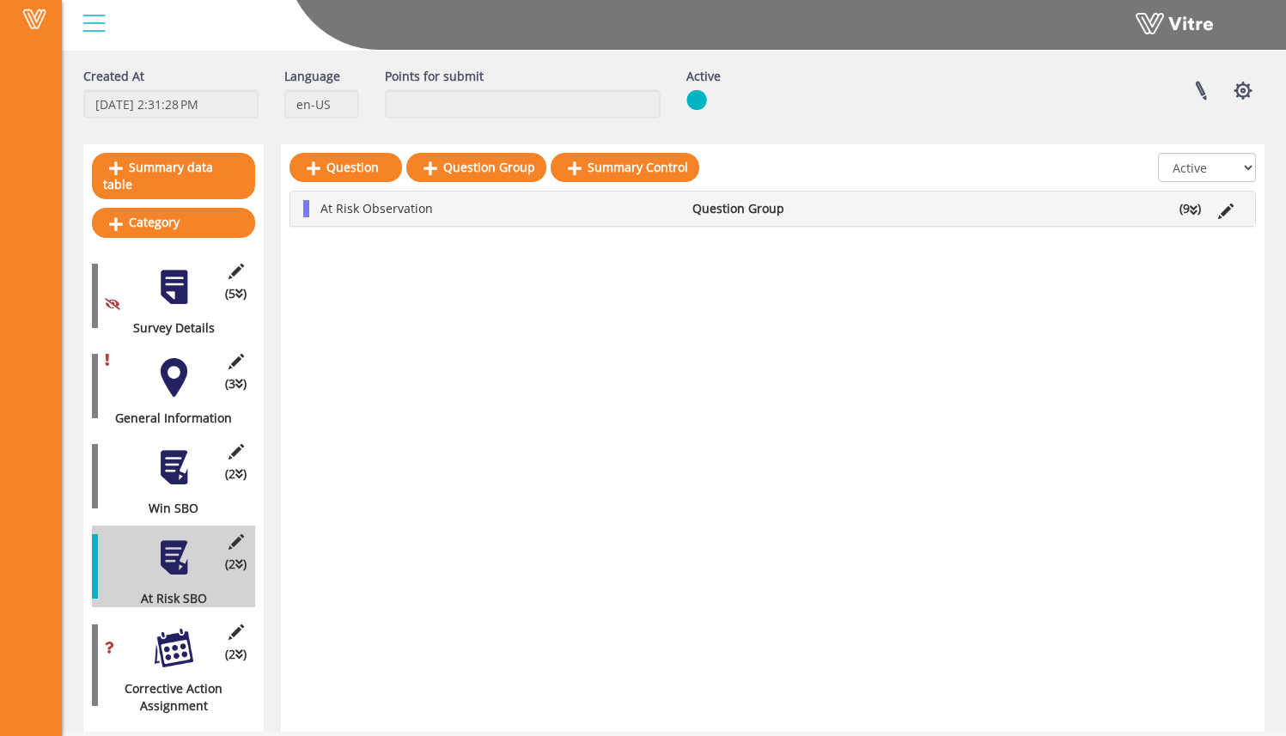
click at [237, 558] on icon at bounding box center [239, 564] width 8 height 12
click at [1180, 211] on li "(9 )" at bounding box center [1190, 208] width 39 height 17
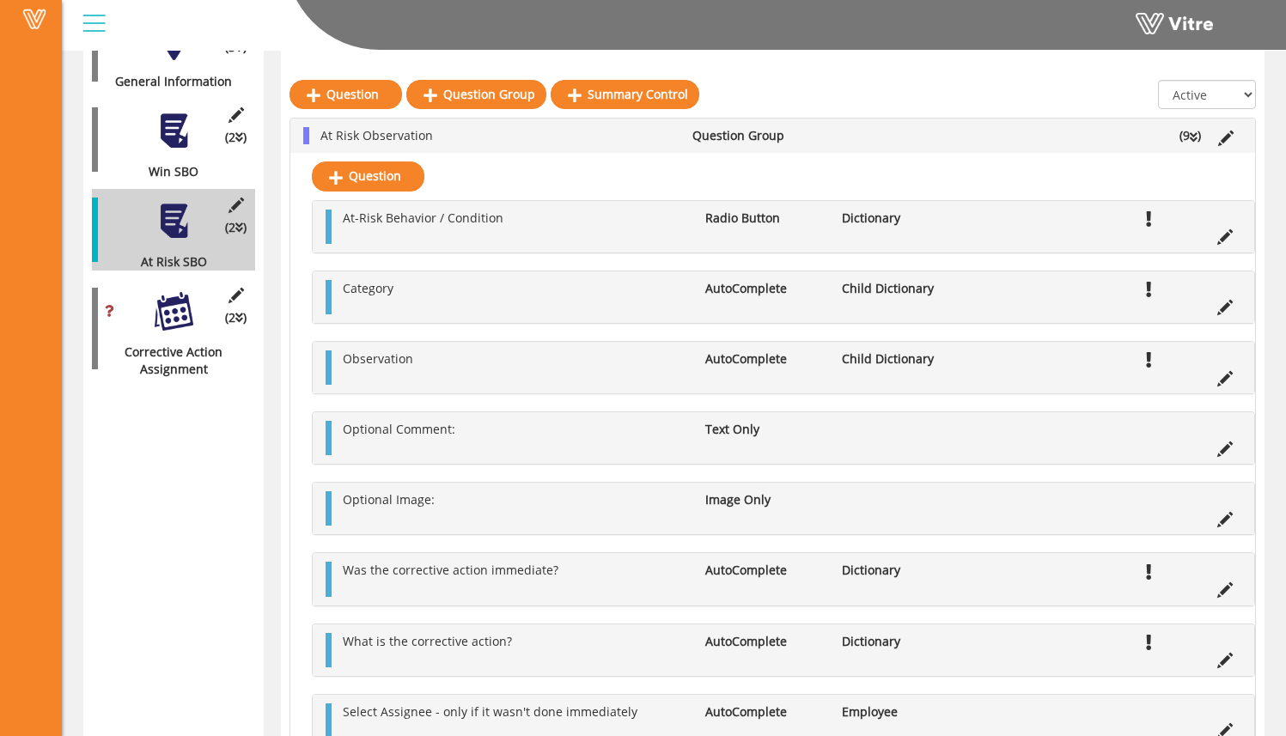
scroll to position [412, 0]
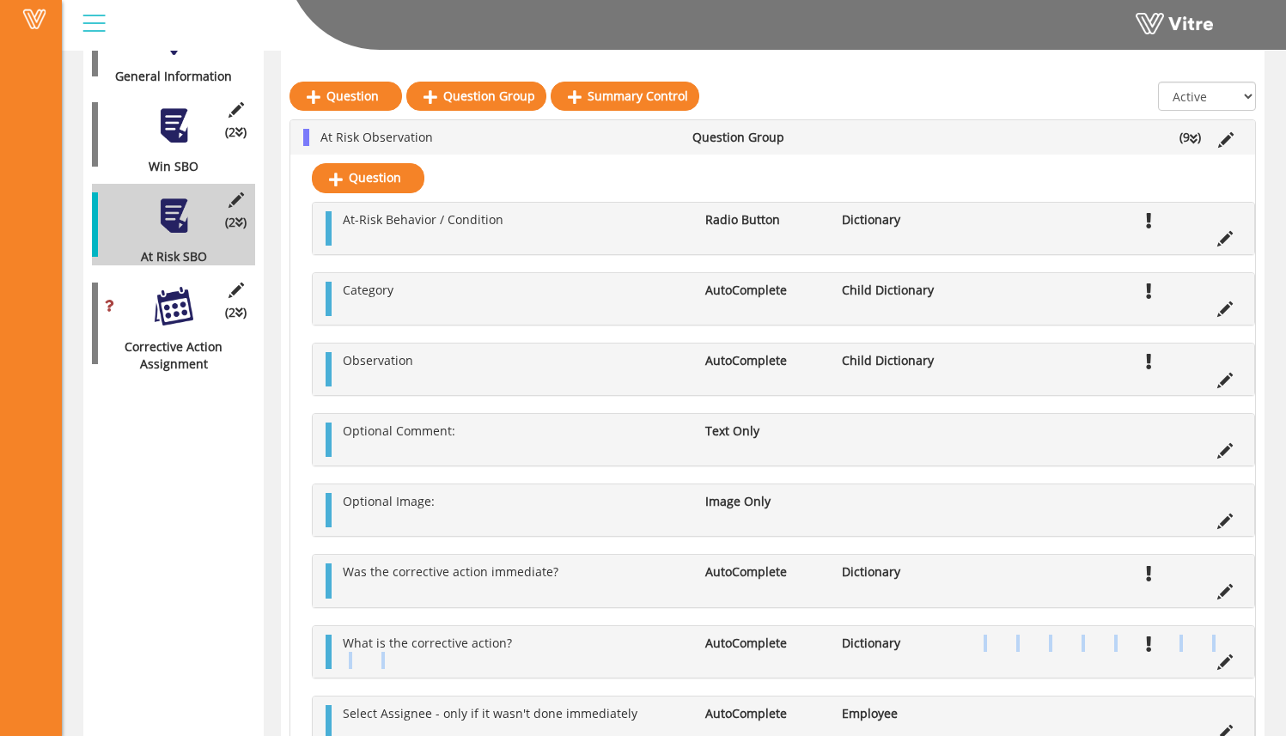
drag, startPoint x: 963, startPoint y: 675, endPoint x: 967, endPoint y: 649, distance: 26.9
click at [966, 649] on div "What is the corrective action? AutoComplete Dictionary" at bounding box center [784, 652] width 942 height 52
click at [802, 51] on div "Vitre" at bounding box center [674, 25] width 1224 height 51
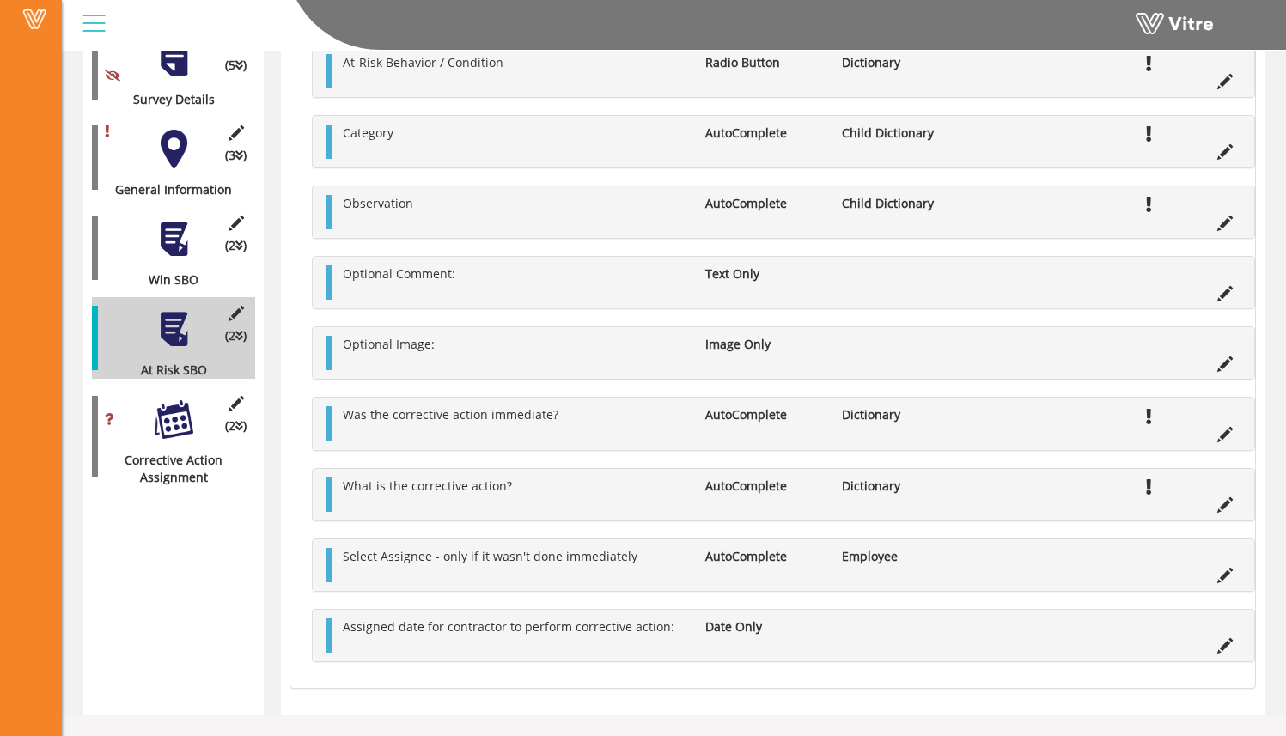
scroll to position [737, 0]
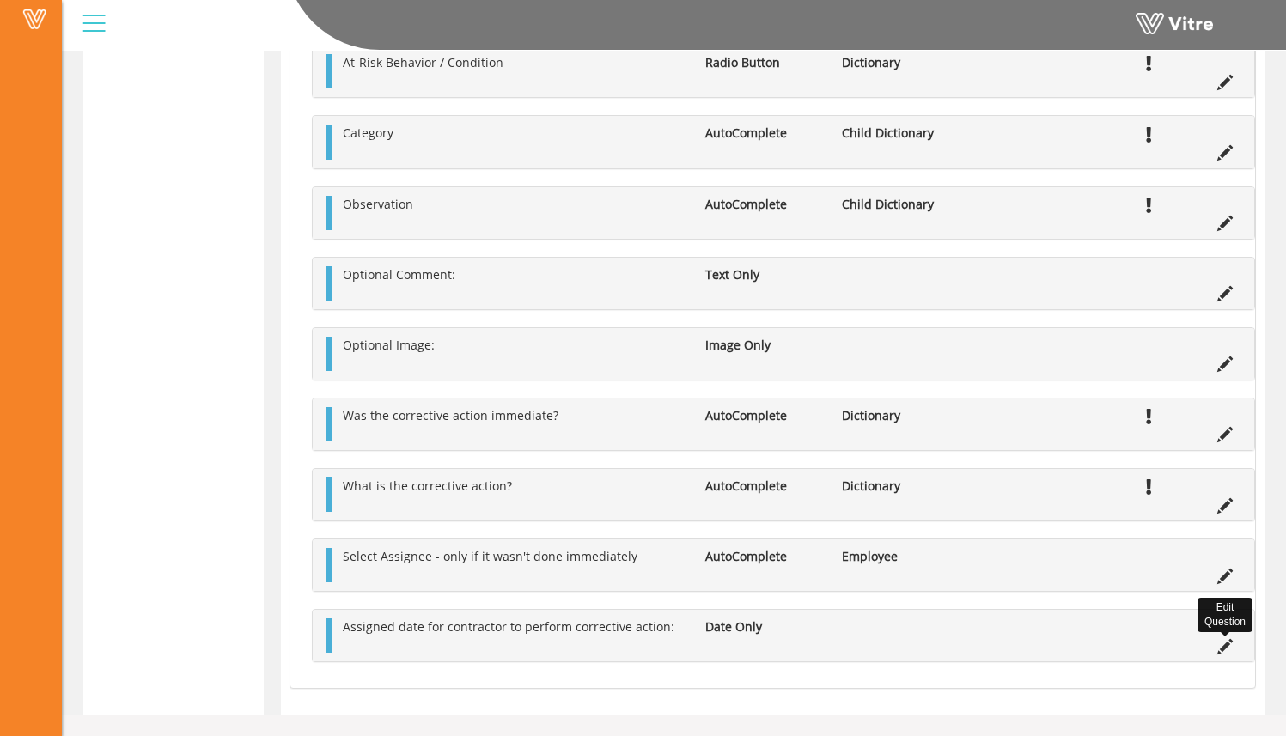
click at [1224, 647] on icon at bounding box center [1224, 646] width 15 height 15
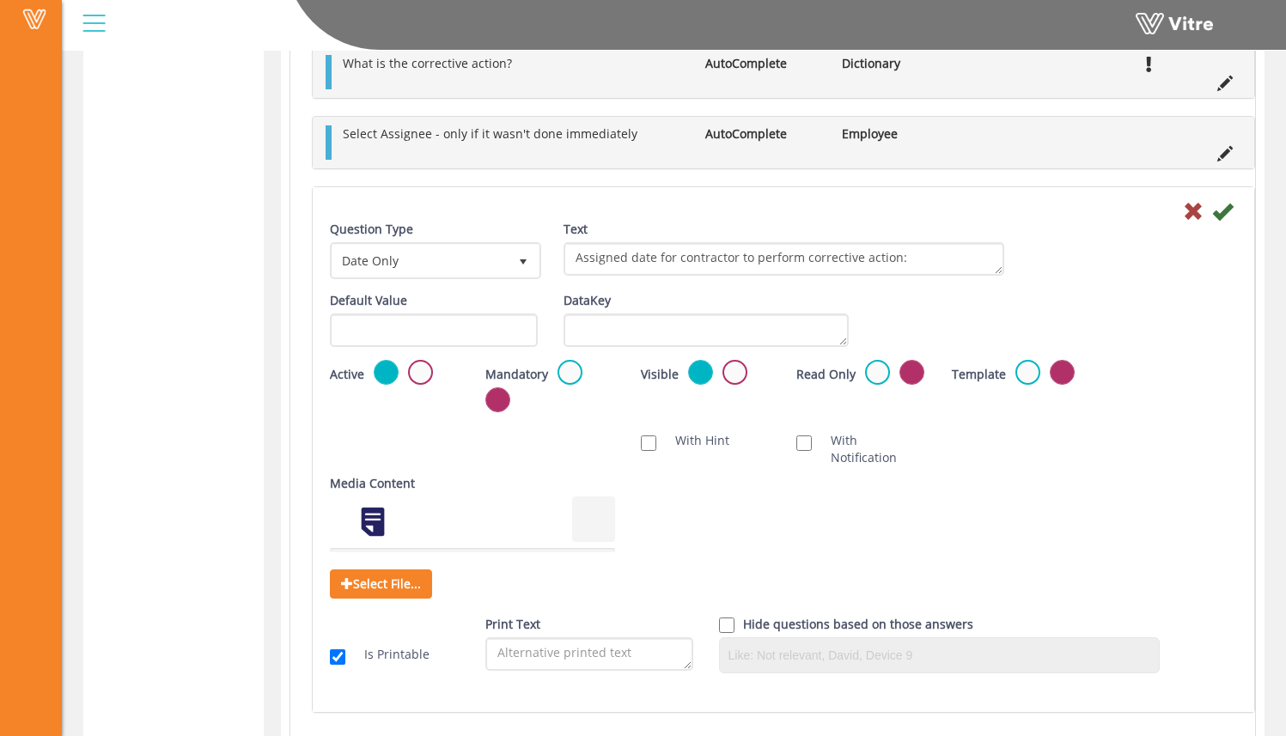
scroll to position [1192, 0]
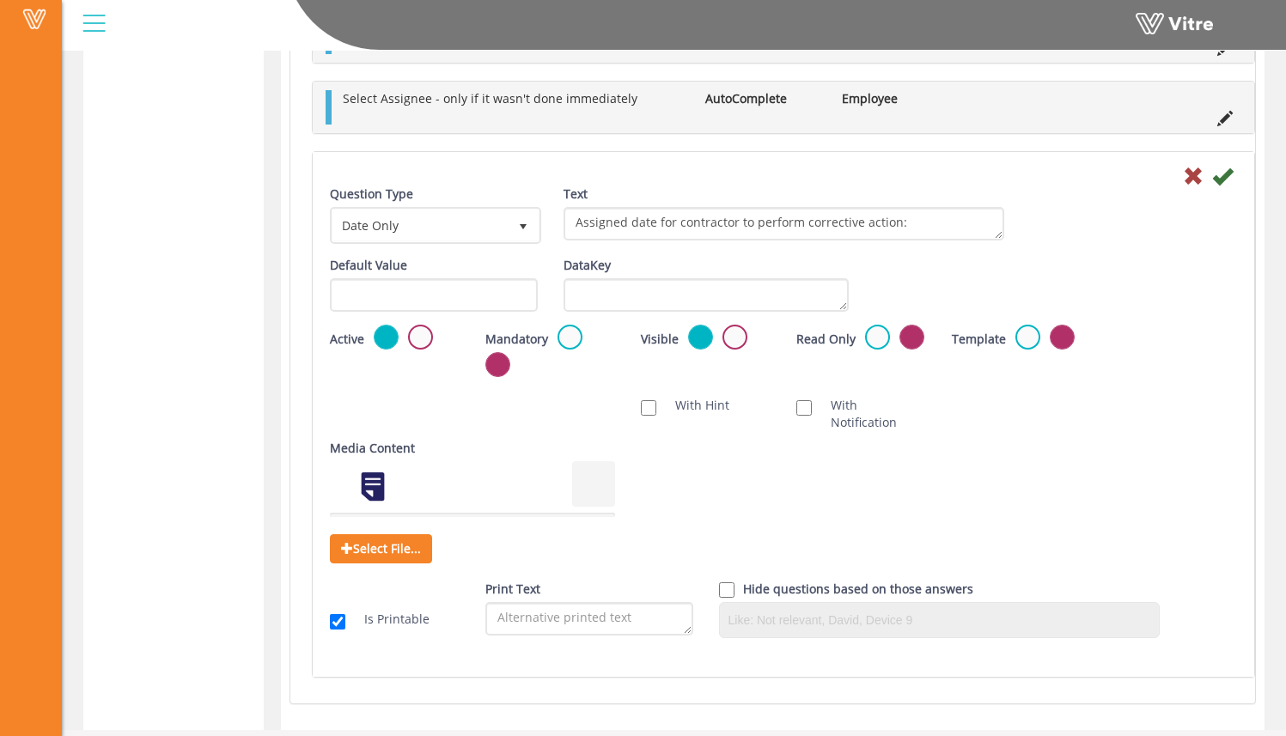
click at [404, 337] on div "Active Not Active" at bounding box center [395, 338] width 130 height 27
click at [419, 339] on label at bounding box center [420, 337] width 25 height 25
click at [0, 0] on input "radio" at bounding box center [0, 0] width 0 height 0
click at [1230, 179] on icon at bounding box center [1222, 176] width 21 height 21
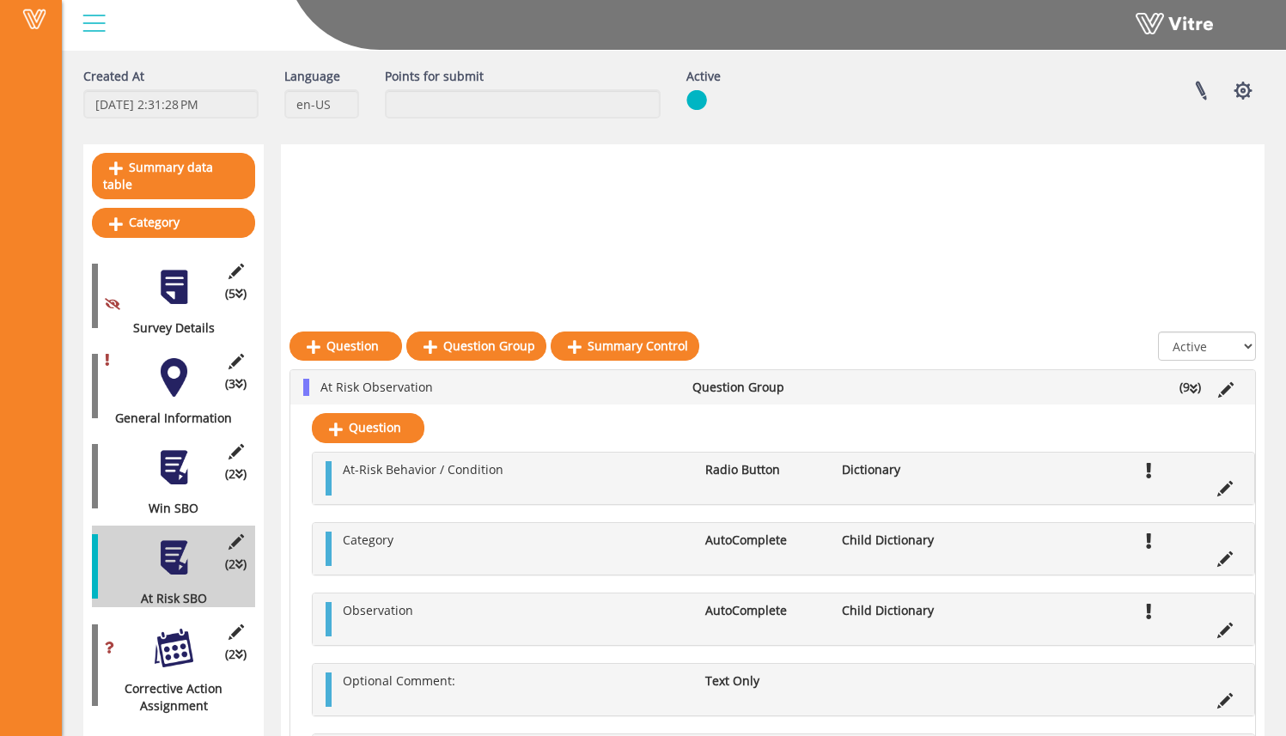
scroll to position [677, 0]
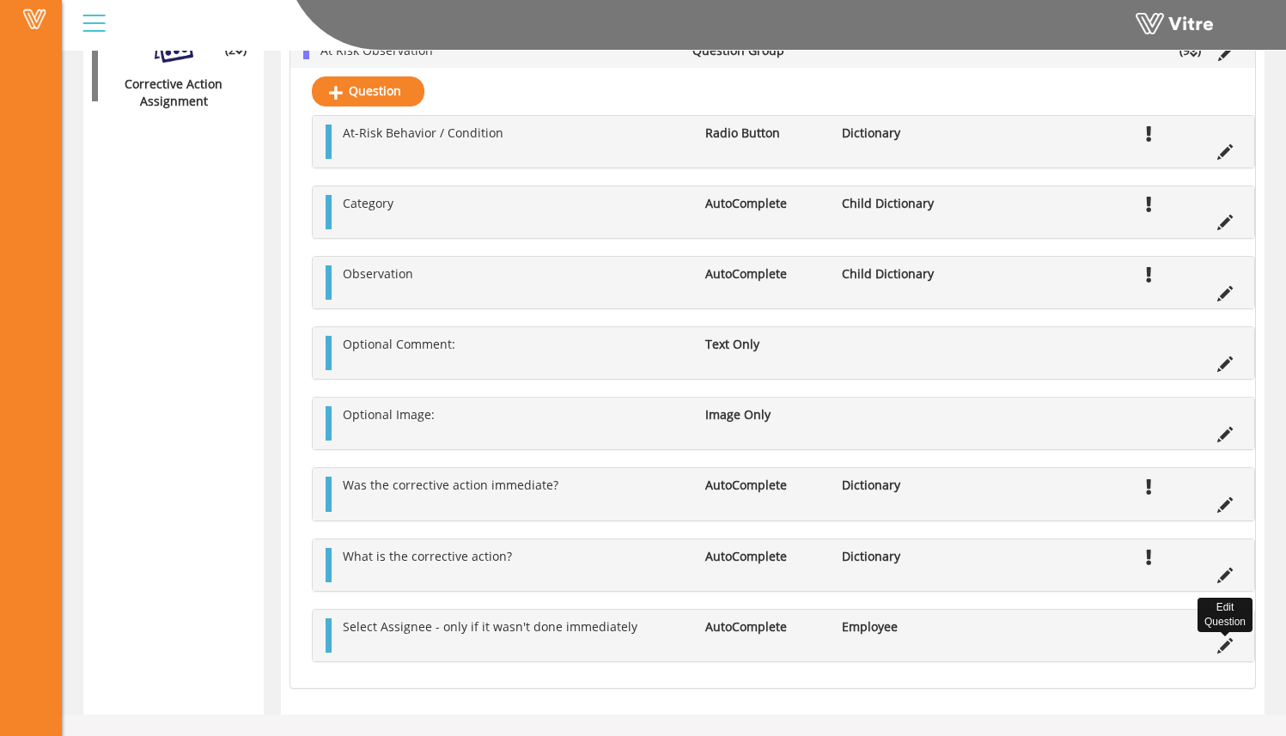
click at [1226, 651] on icon at bounding box center [1224, 645] width 15 height 15
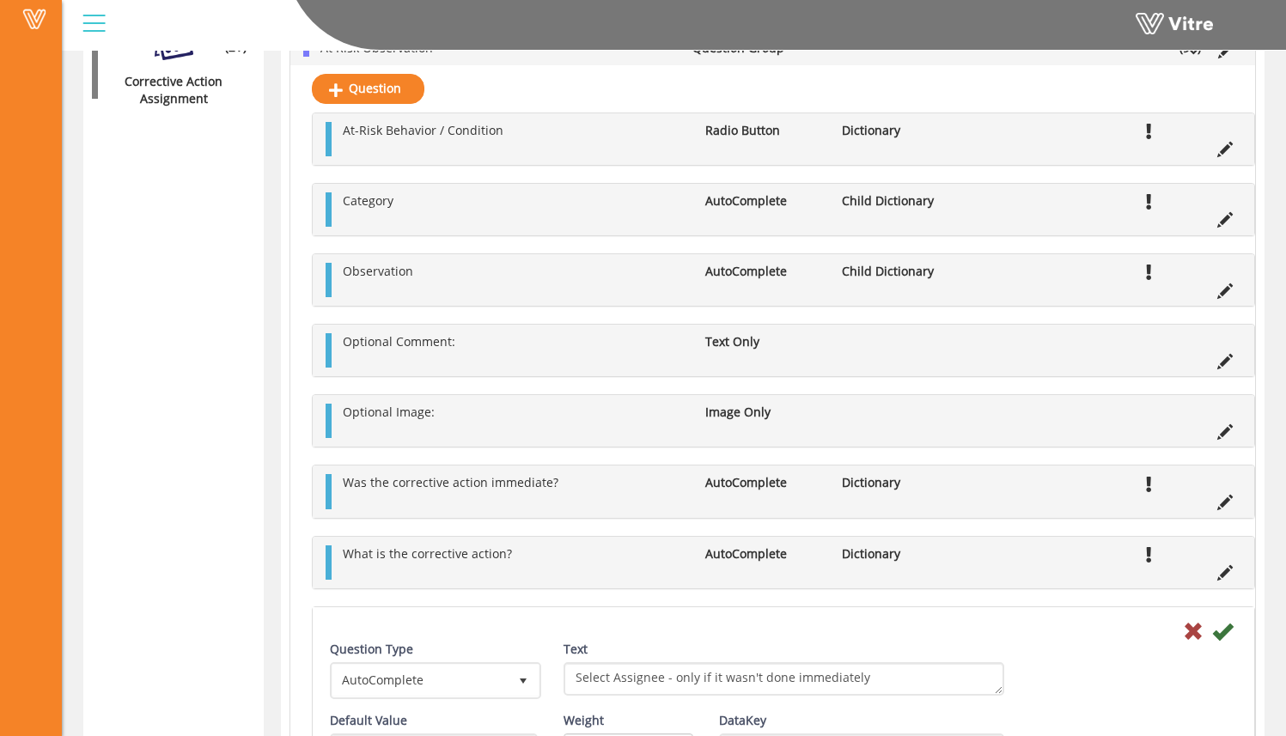
scroll to position [1093, 0]
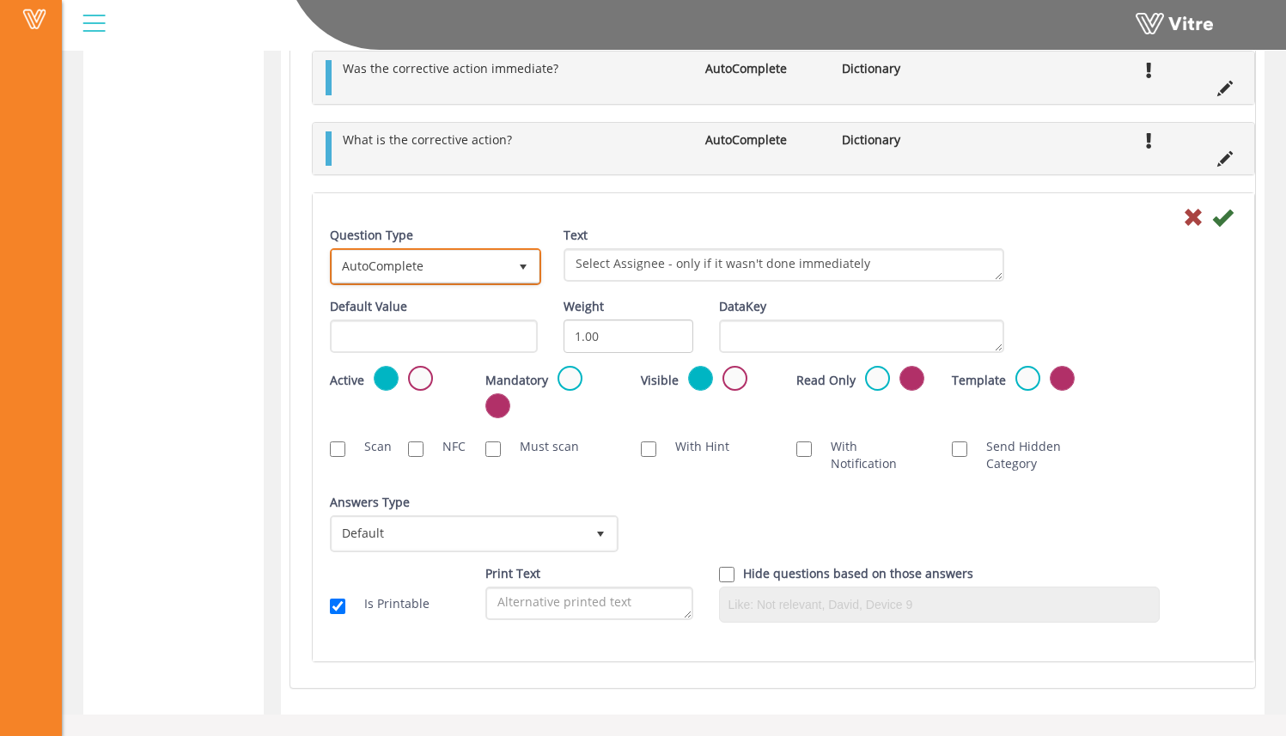
click at [448, 265] on span "AutoComplete" at bounding box center [419, 266] width 175 height 31
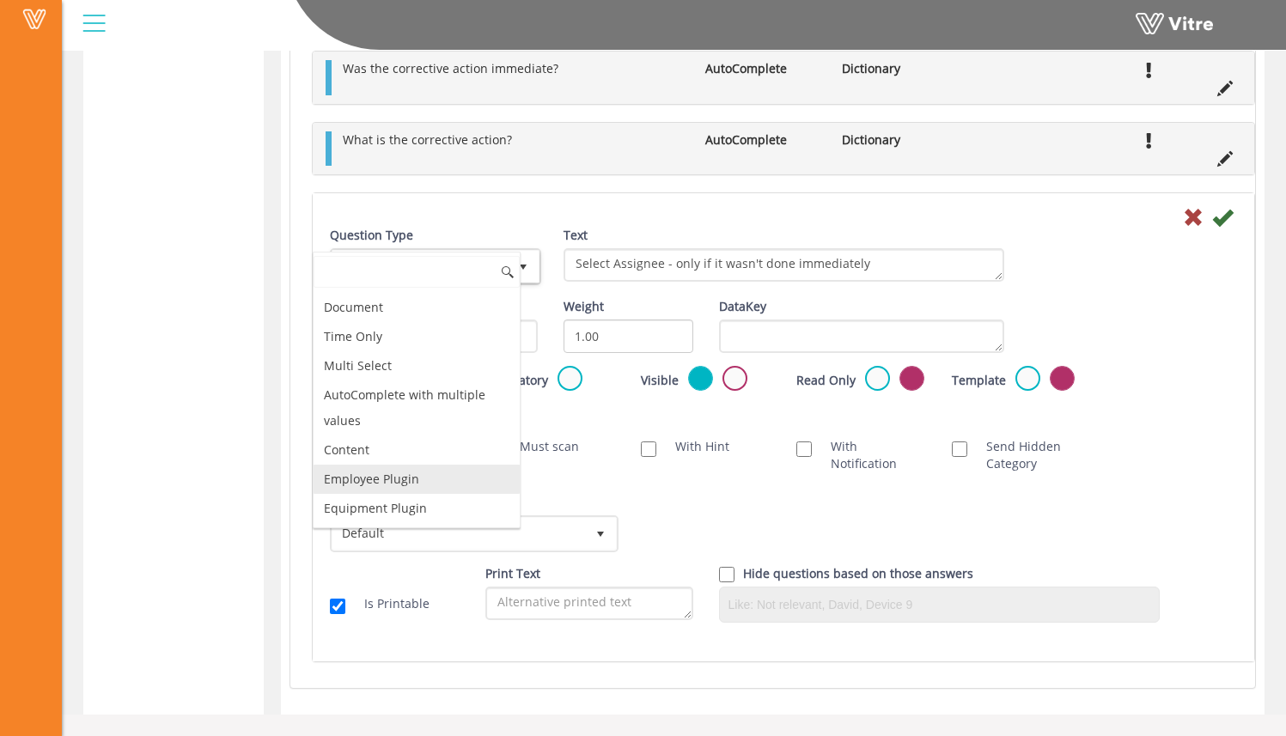
scroll to position [0, 0]
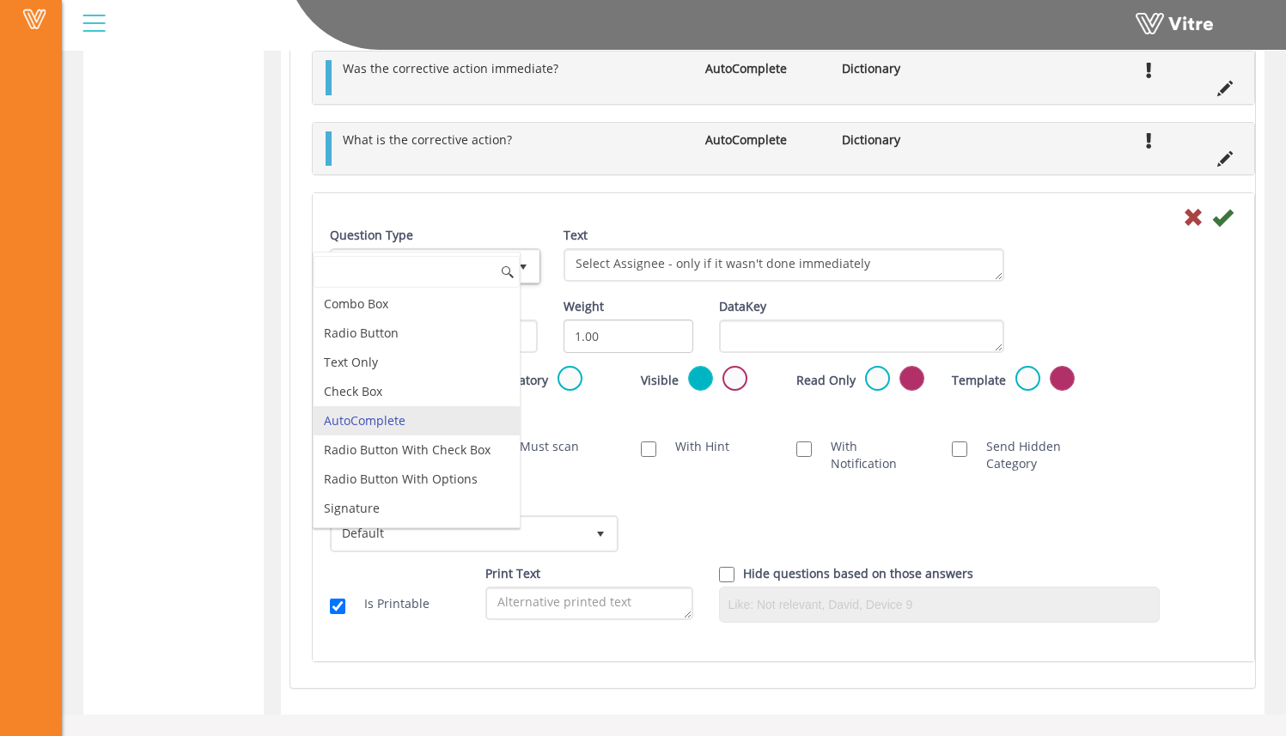
click at [764, 497] on div "Answers Type Default 0 Answers Type Default 0 Module Select Form Context (limit…" at bounding box center [783, 529] width 933 height 71
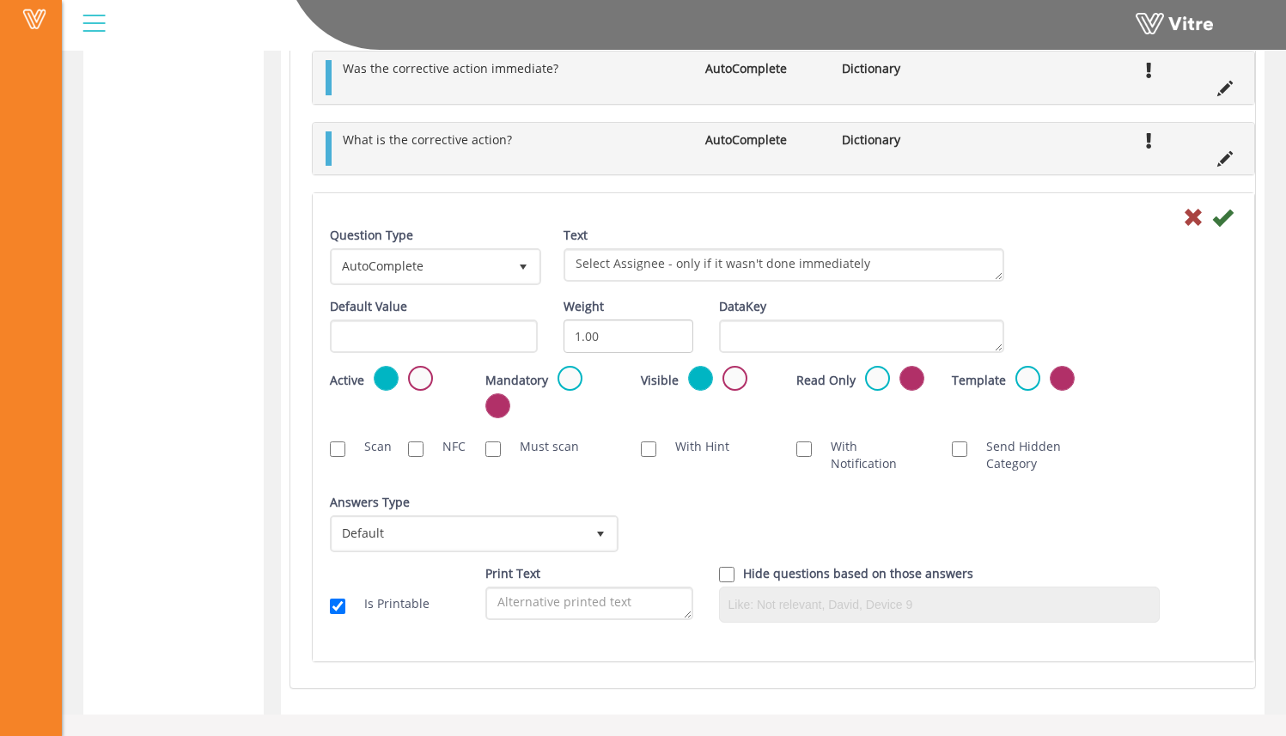
click at [430, 388] on div "Active" at bounding box center [395, 379] width 130 height 27
click at [426, 387] on label at bounding box center [420, 378] width 25 height 25
click at [0, 0] on input "radio" at bounding box center [0, 0] width 0 height 0
click at [1228, 224] on icon at bounding box center [1222, 217] width 21 height 21
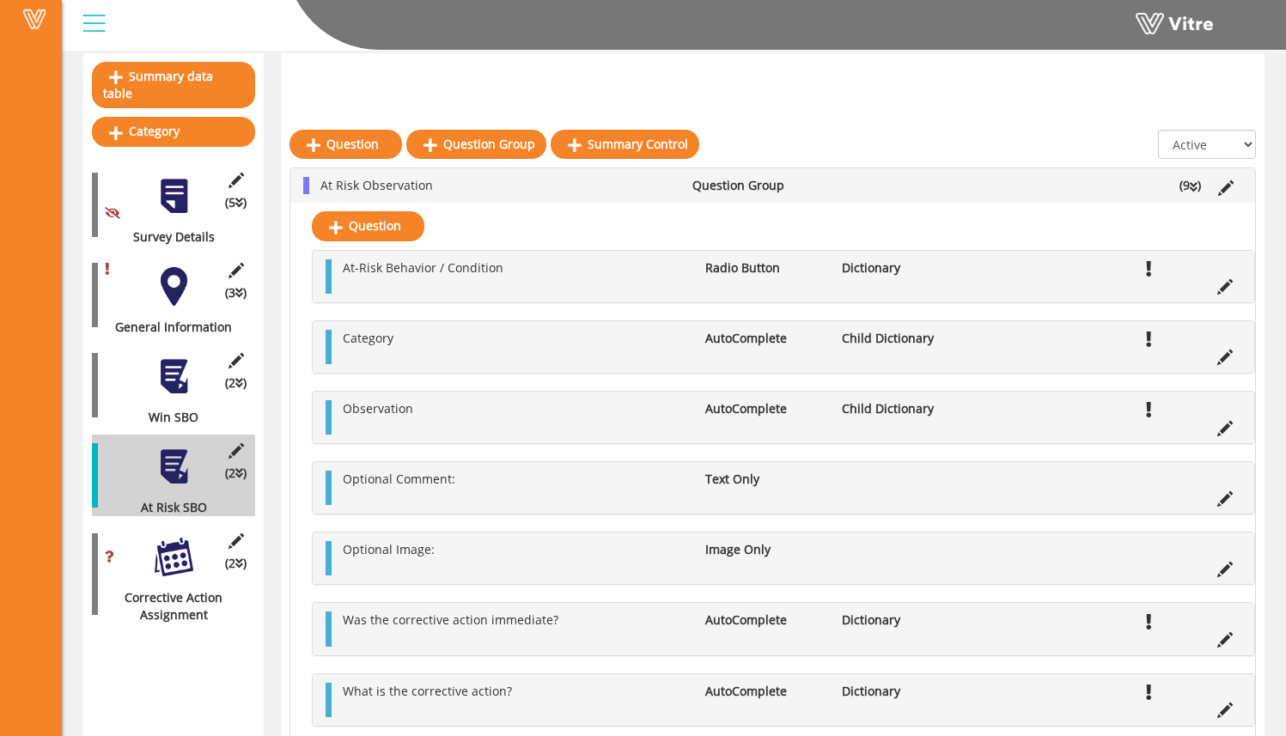
scroll to position [226, 0]
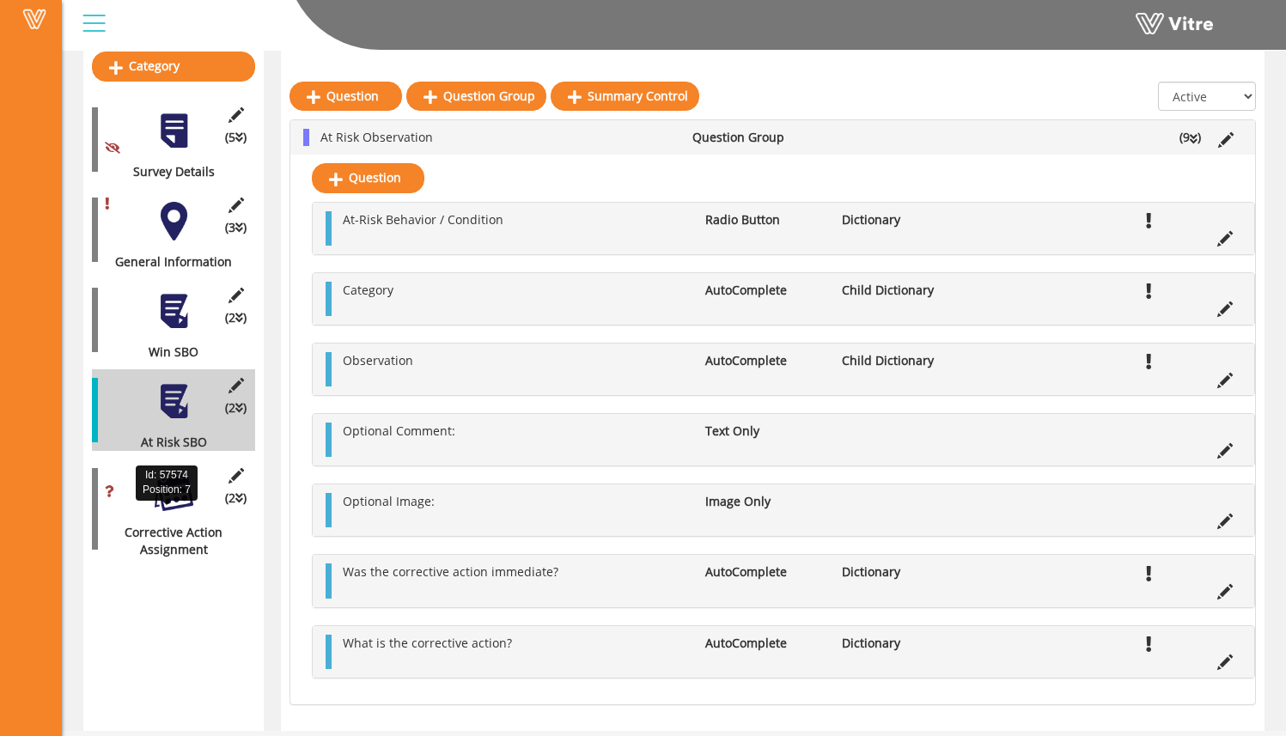
click at [143, 524] on div "Corrective Action Assignment" at bounding box center [167, 541] width 150 height 34
click at [168, 473] on div at bounding box center [174, 492] width 39 height 39
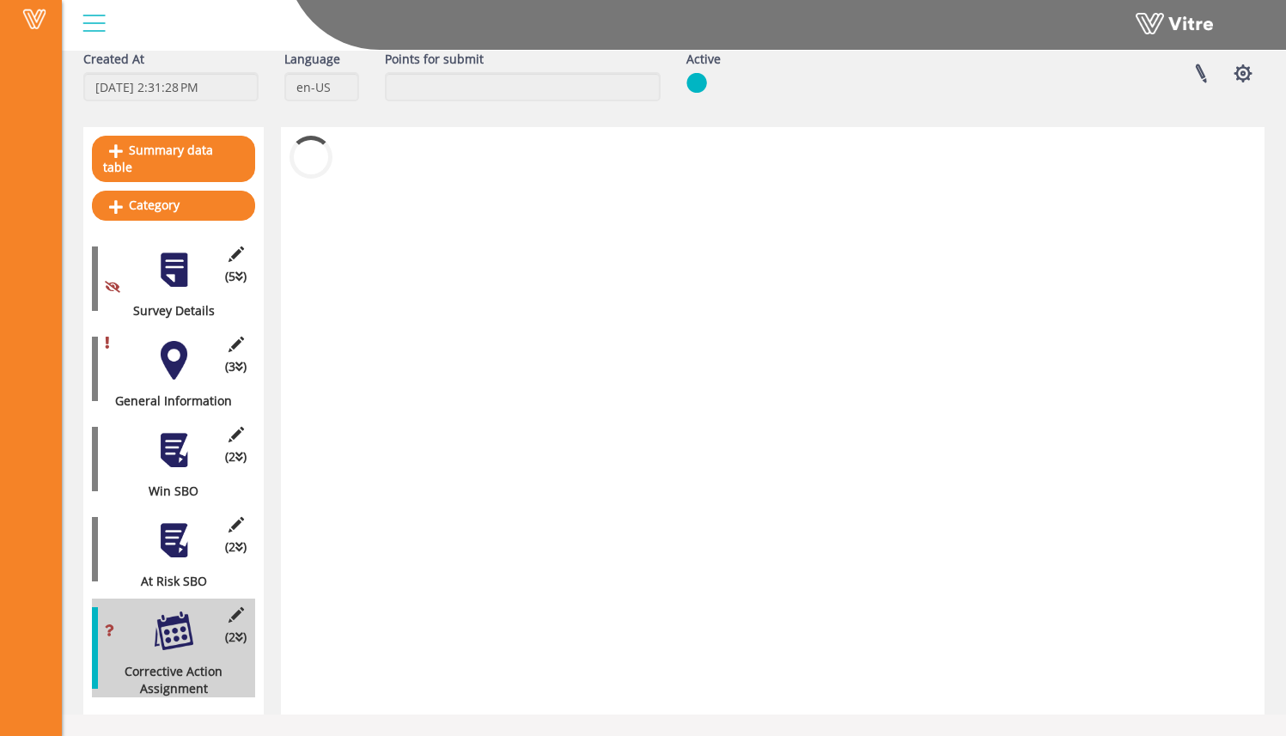
scroll to position [70, 0]
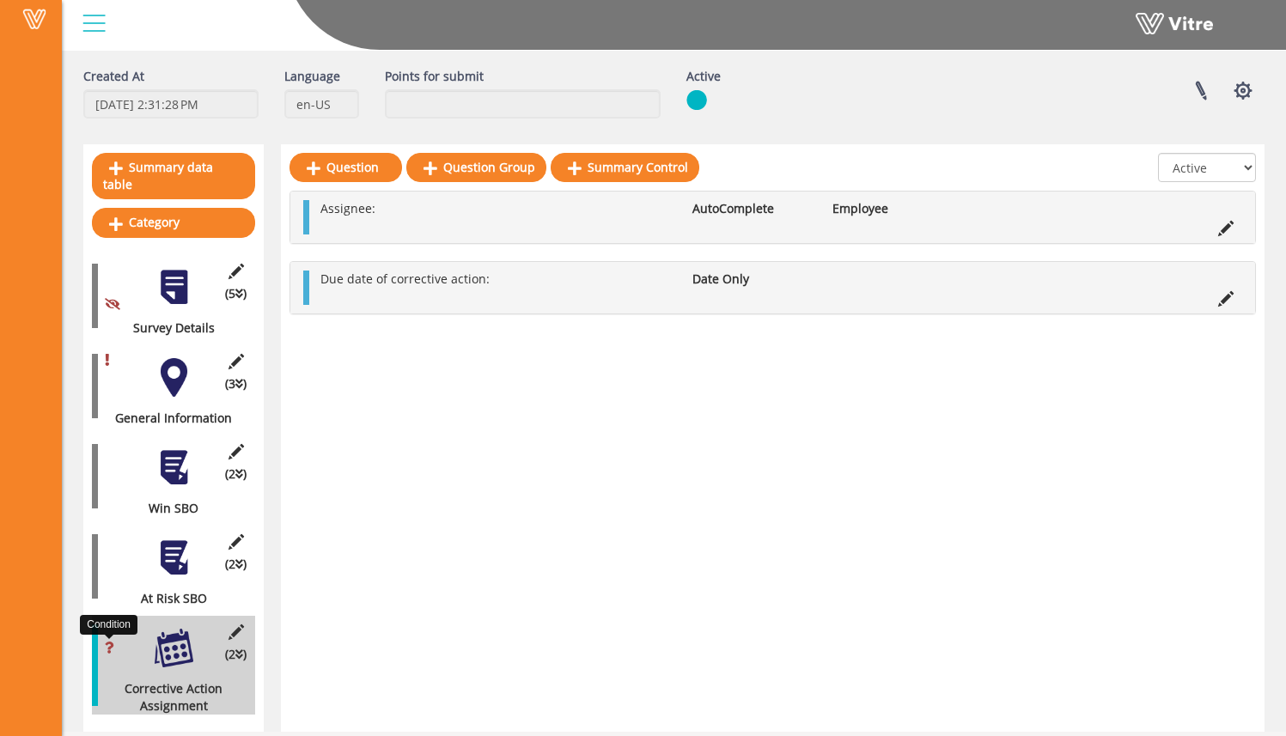
click at [113, 642] on icon at bounding box center [109, 648] width 9 height 12
